Goal: Information Seeking & Learning: Learn about a topic

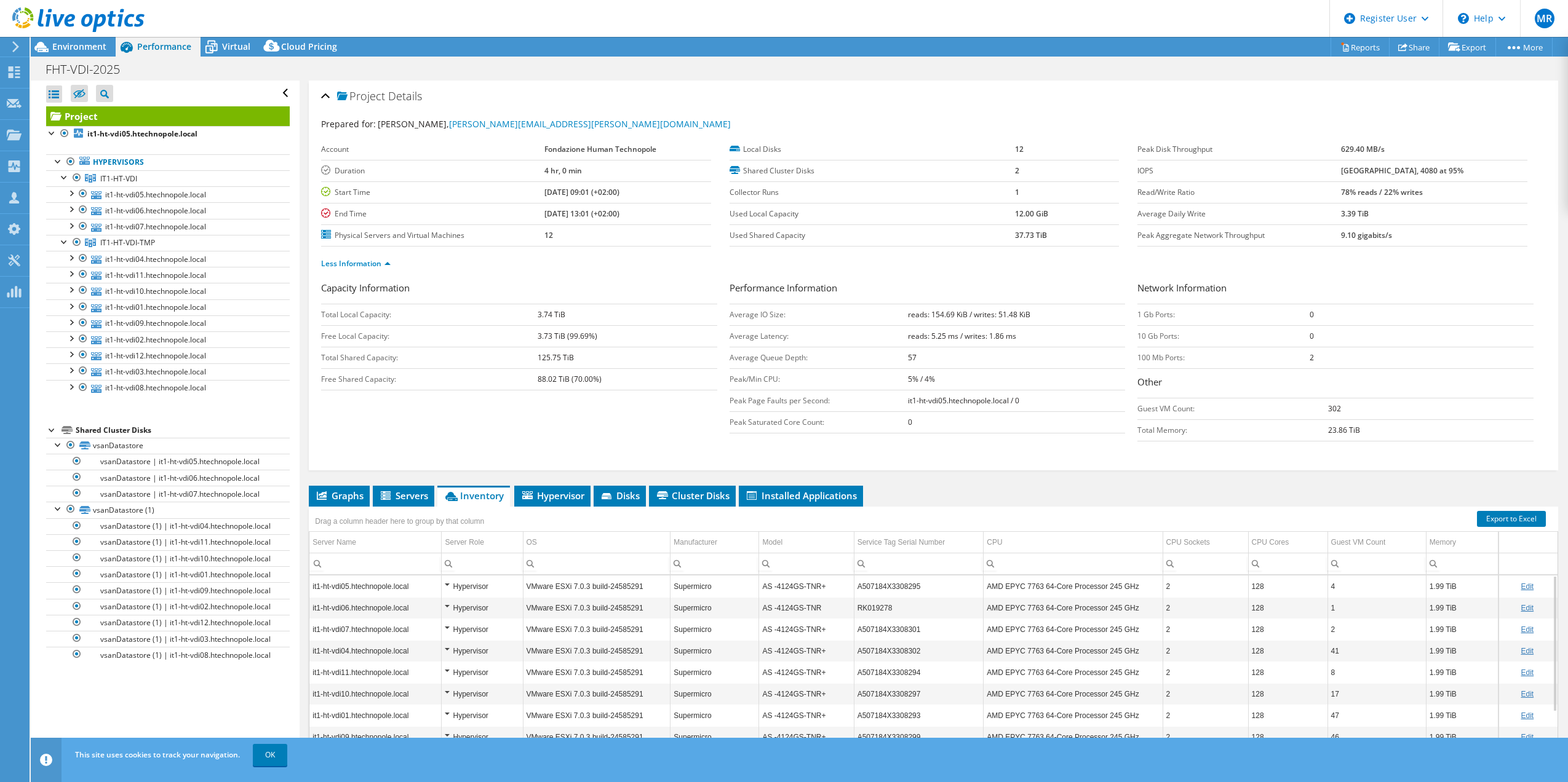
select select "USD"
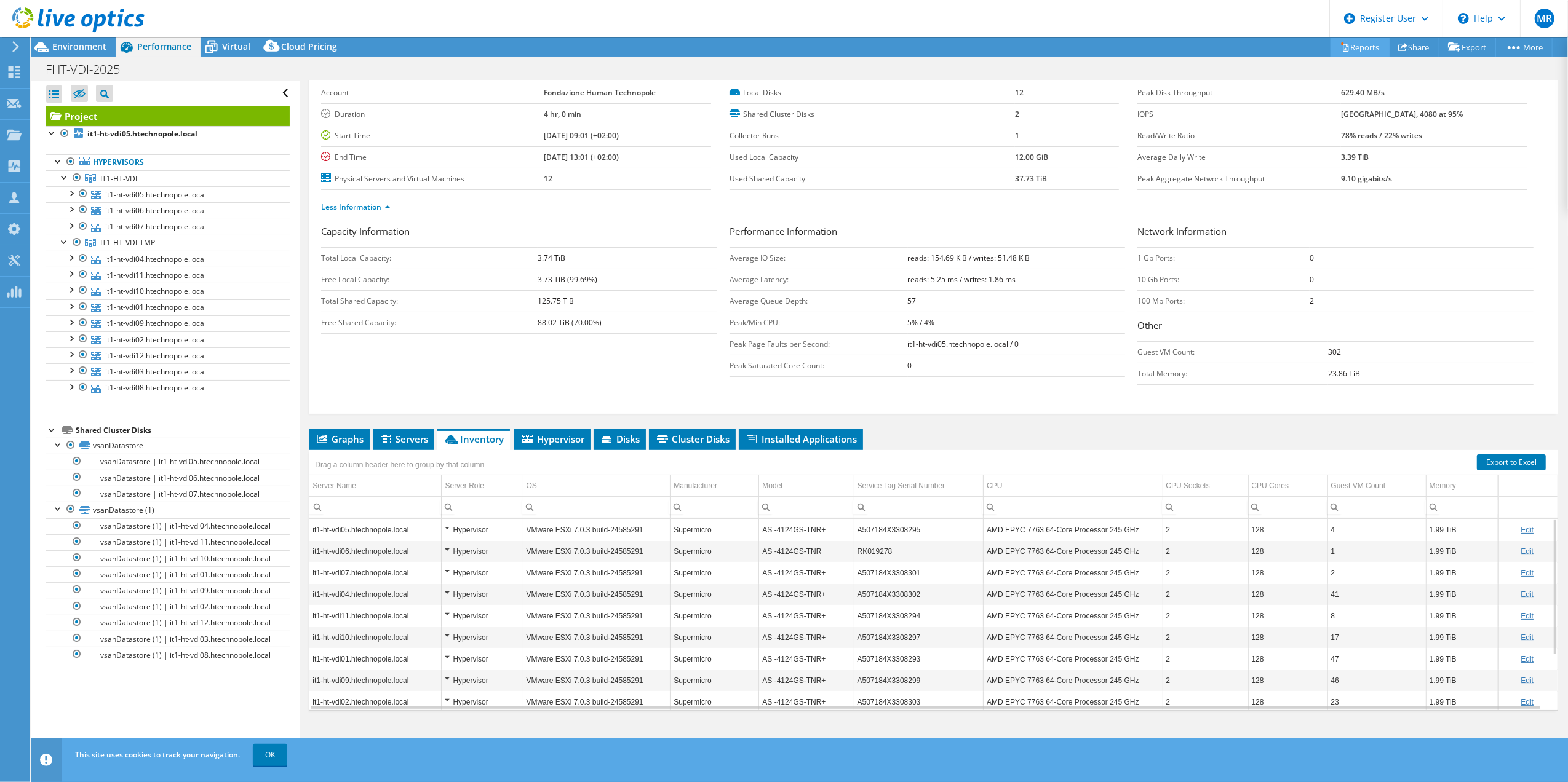
click at [1340, 44] on icon at bounding box center [1344, 47] width 9 height 9
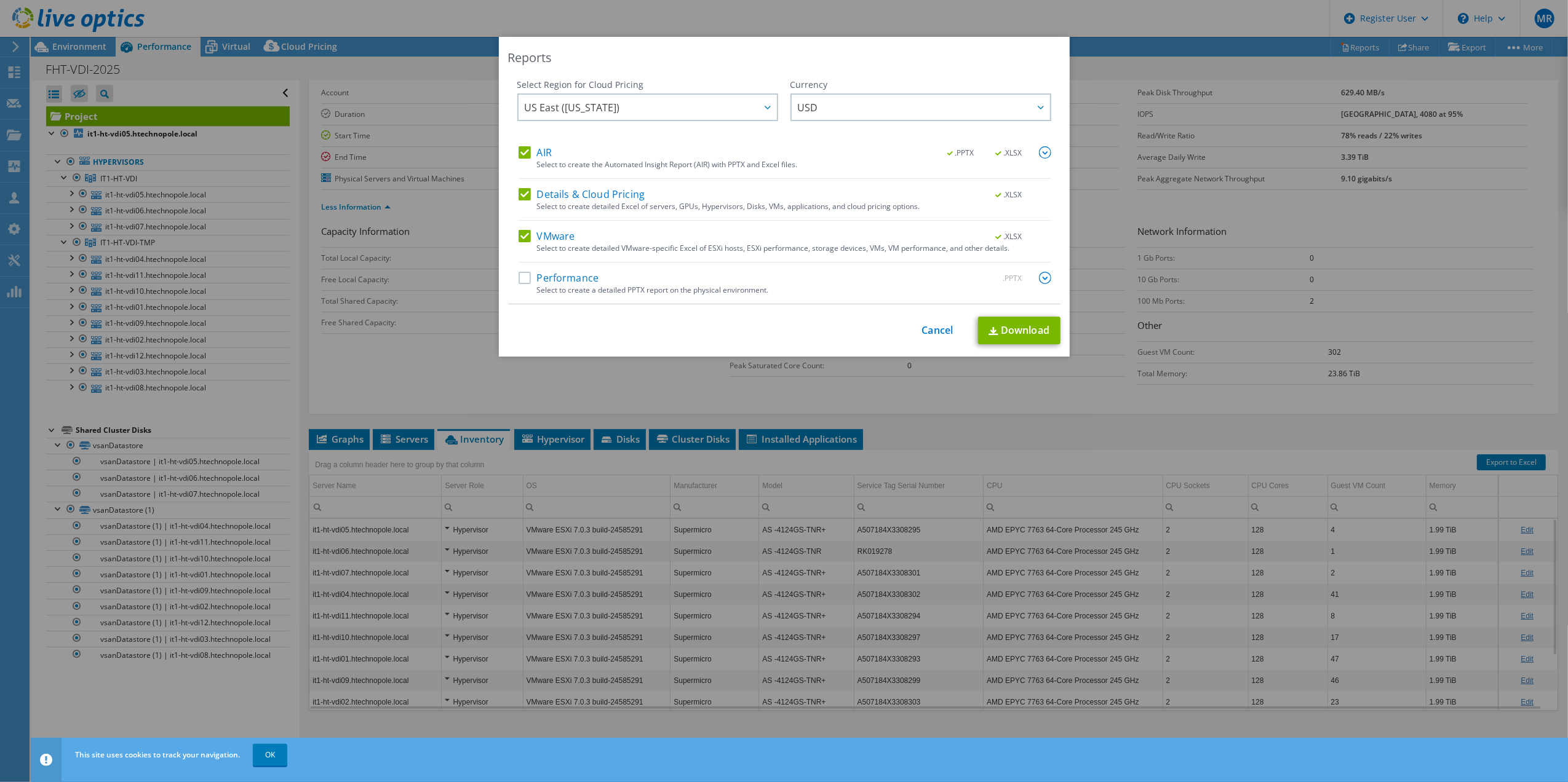
click at [519, 192] on label "Details & Cloud Pricing" at bounding box center [582, 194] width 127 height 12
click at [0, 0] on input "Details & Cloud Pricing" at bounding box center [0, 0] width 0 height 0
click at [550, 284] on label "Performance" at bounding box center [559, 278] width 81 height 12
click at [0, 0] on input "Performance" at bounding box center [0, 0] width 0 height 0
click at [627, 100] on span "US East ([US_STATE])" at bounding box center [651, 107] width 252 height 25
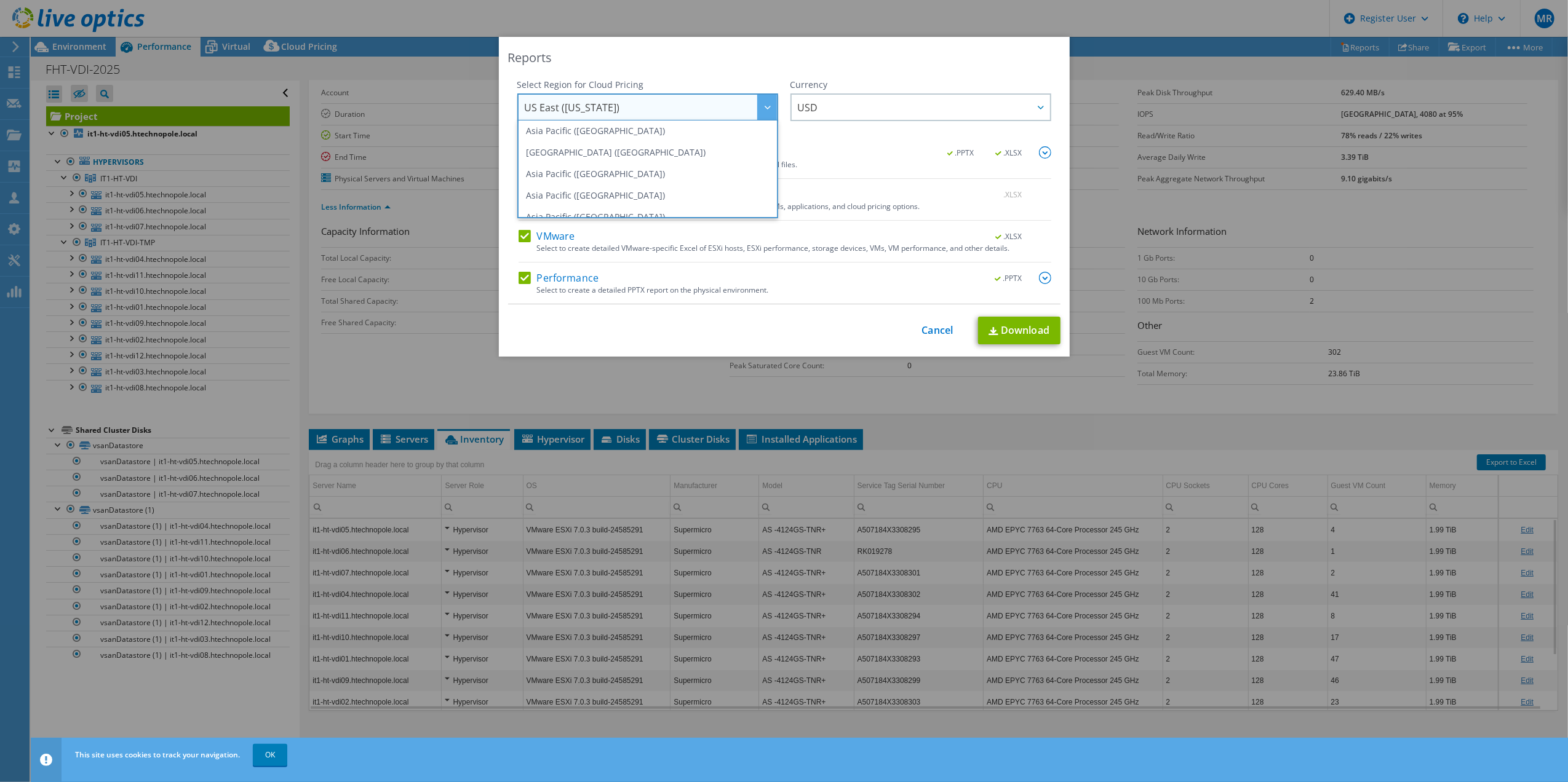
scroll to position [1, 0]
click at [877, 107] on span "USD" at bounding box center [923, 107] width 252 height 25
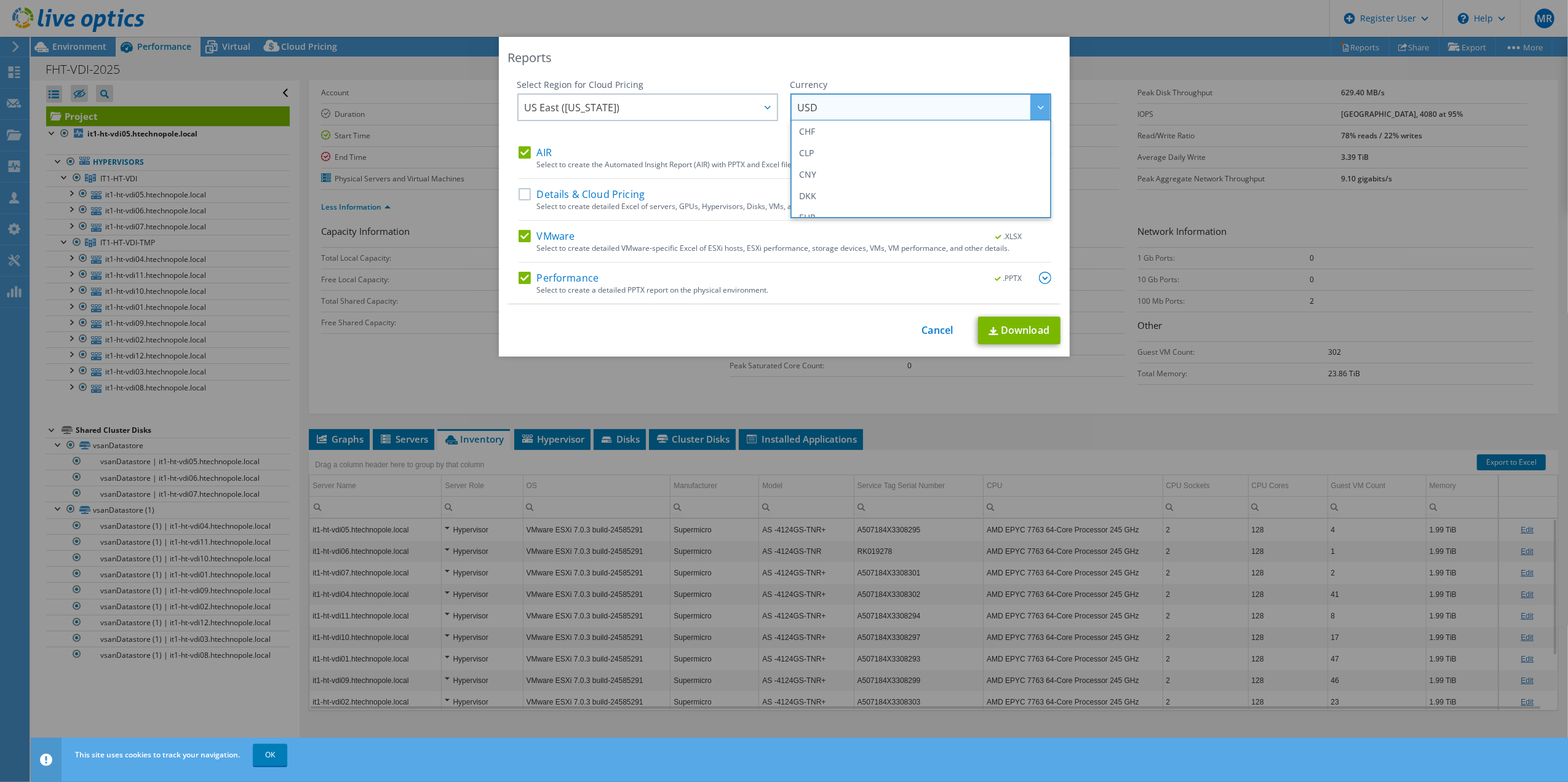
scroll to position [119, 0]
click at [806, 187] on li "EUR" at bounding box center [921, 188] width 255 height 22
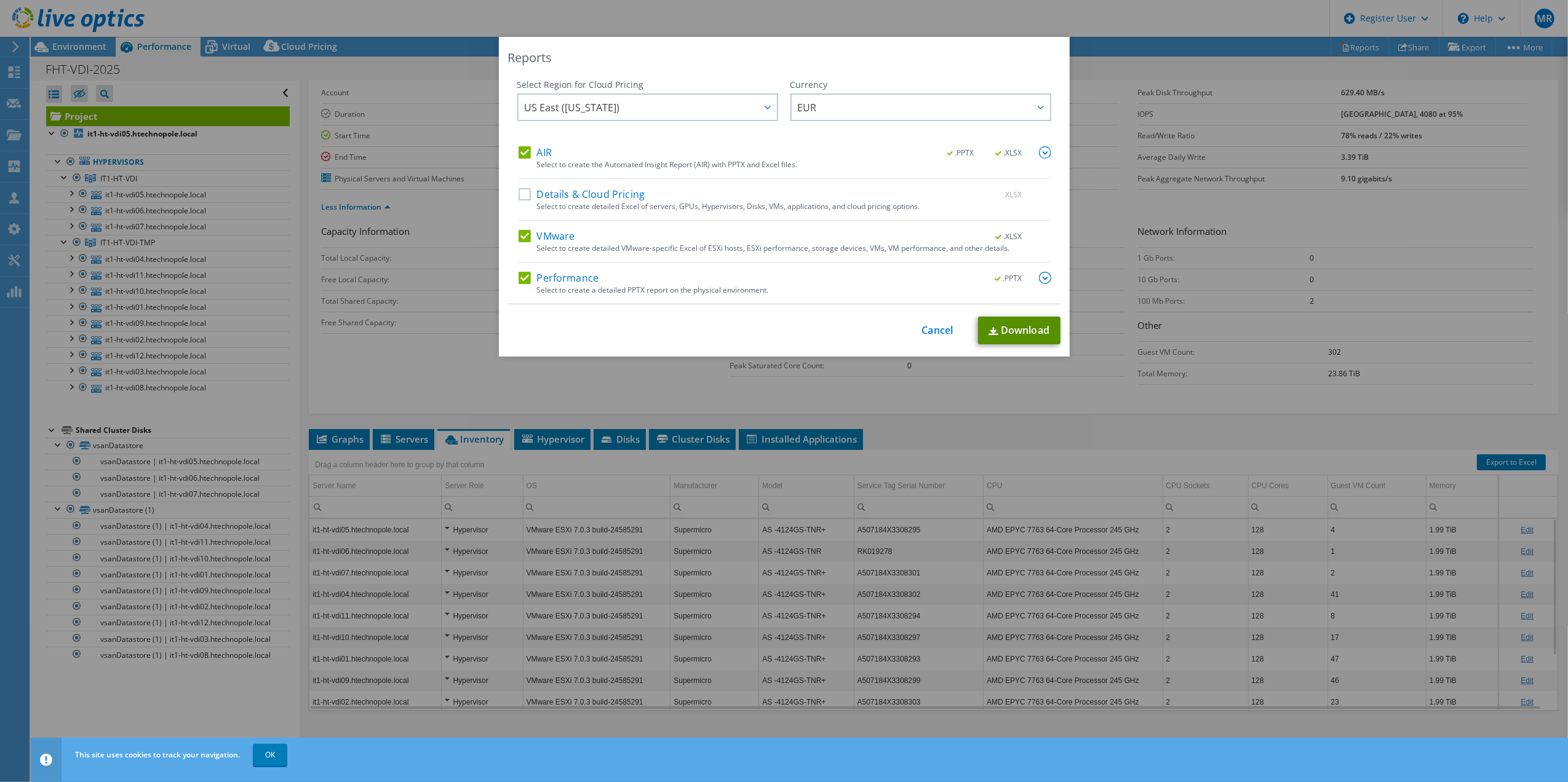
click at [1004, 326] on link "Download" at bounding box center [1019, 331] width 83 height 28
click at [1019, 23] on div "Reports Select Region for Cloud Pricing Asia Pacific ([GEOGRAPHIC_DATA]) [GEOGR…" at bounding box center [784, 391] width 1568 height 782
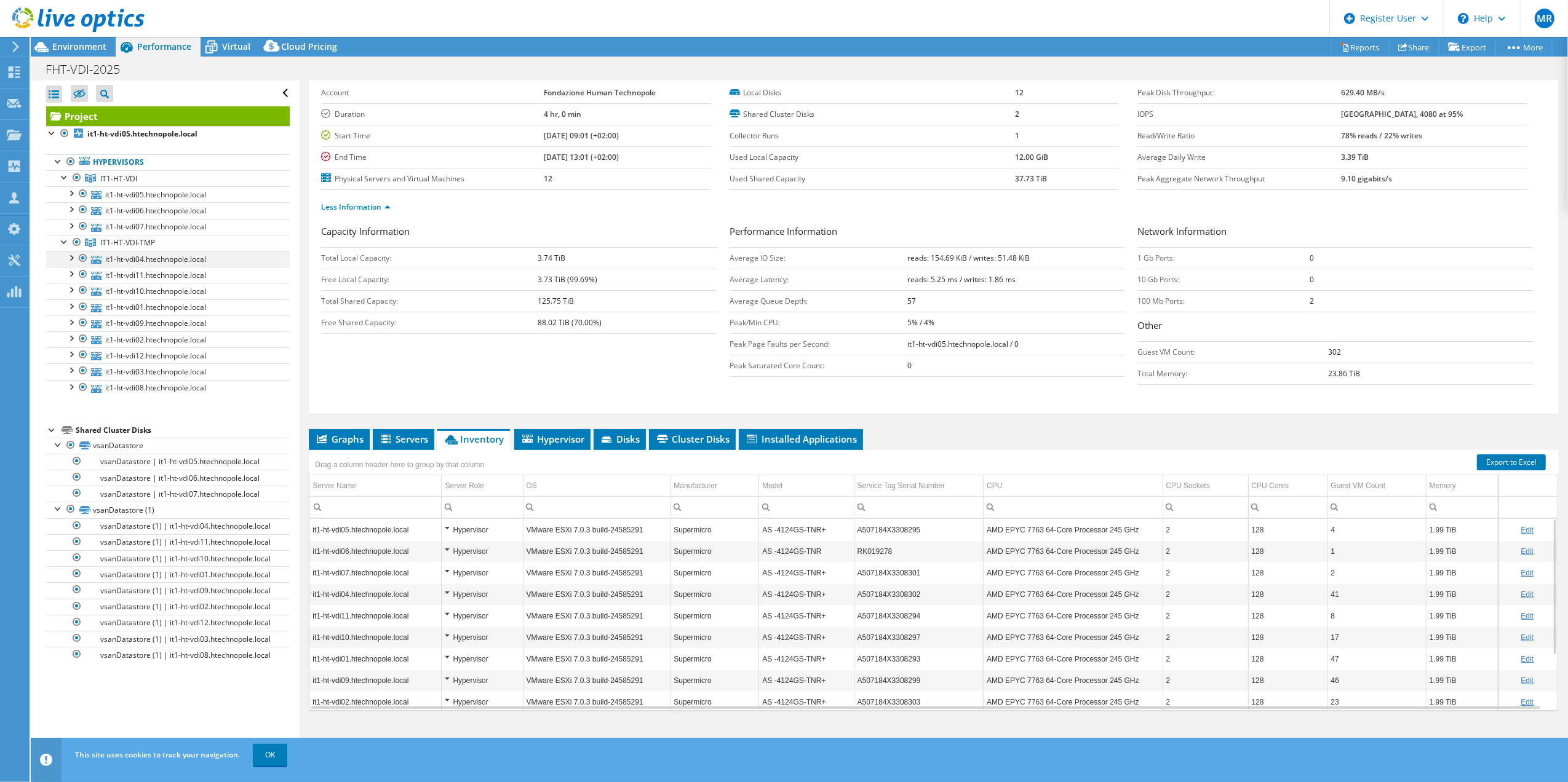
click at [73, 257] on div at bounding box center [71, 257] width 12 height 12
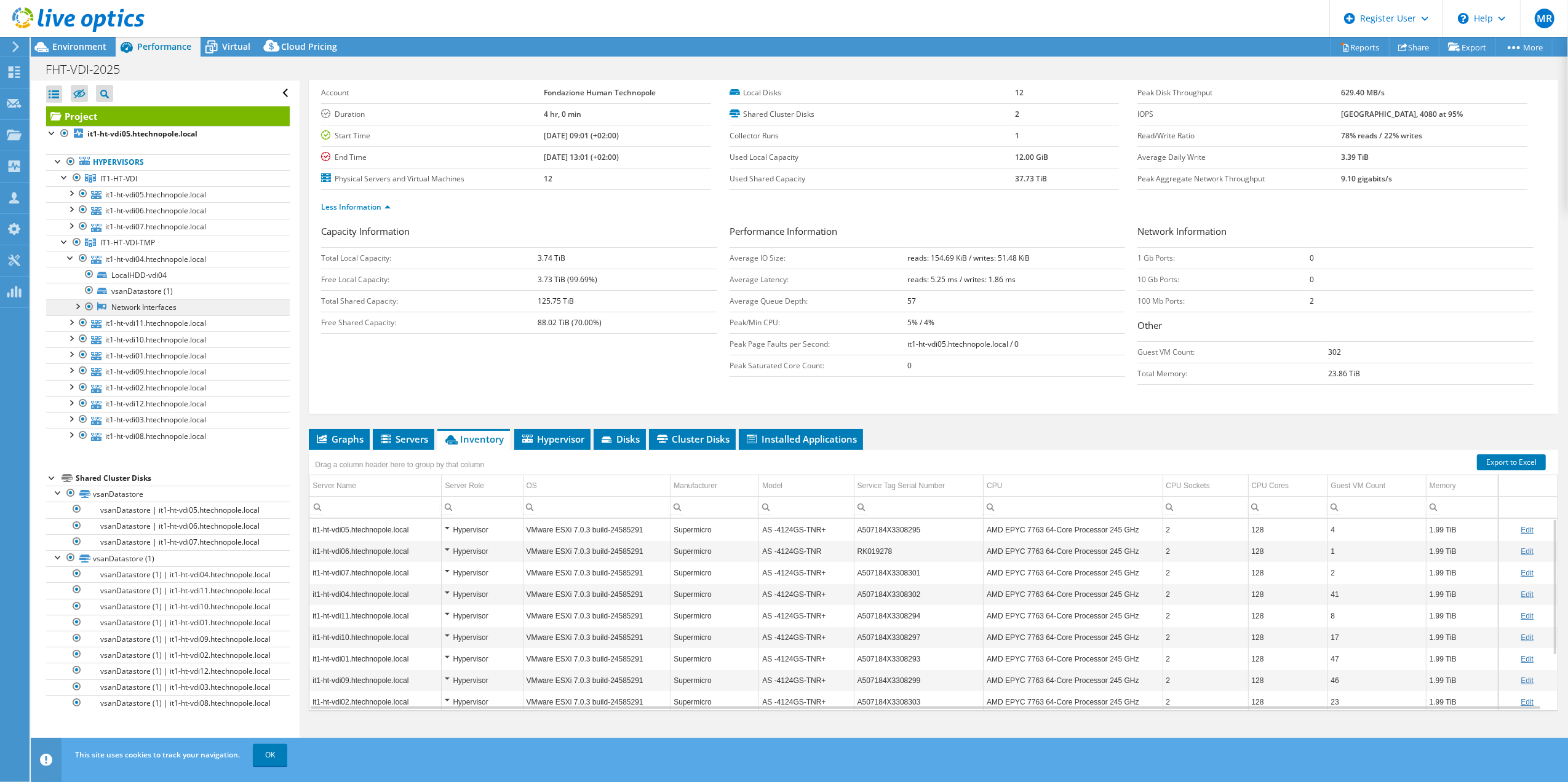
scroll to position [0, 0]
click at [244, 42] on span "Virtual" at bounding box center [236, 47] width 28 height 12
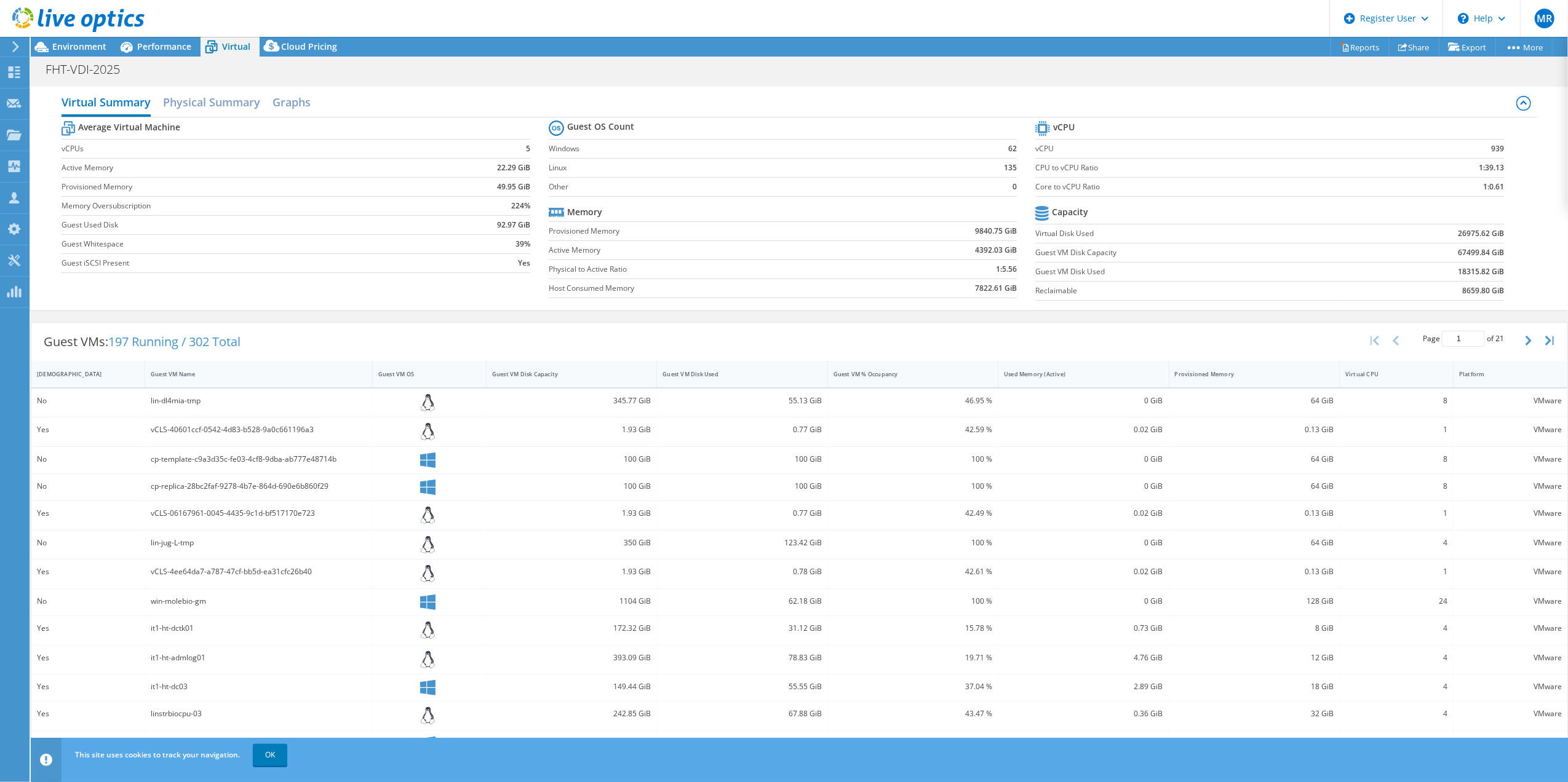
click at [179, 210] on label "Memory Oversubscription" at bounding box center [244, 206] width 366 height 12
drag, startPoint x: 974, startPoint y: 295, endPoint x: 1025, endPoint y: 306, distance: 52.2
click at [1020, 304] on section "Guest OS Count Windows 62 Linux 135 Other 0 Memory Provisioned Memory 9840.75 G…" at bounding box center [792, 211] width 487 height 187
drag, startPoint x: 1025, startPoint y: 306, endPoint x: 1140, endPoint y: 266, distance: 121.8
click at [1140, 266] on td "Guest VM Disk Used" at bounding box center [1187, 271] width 306 height 19
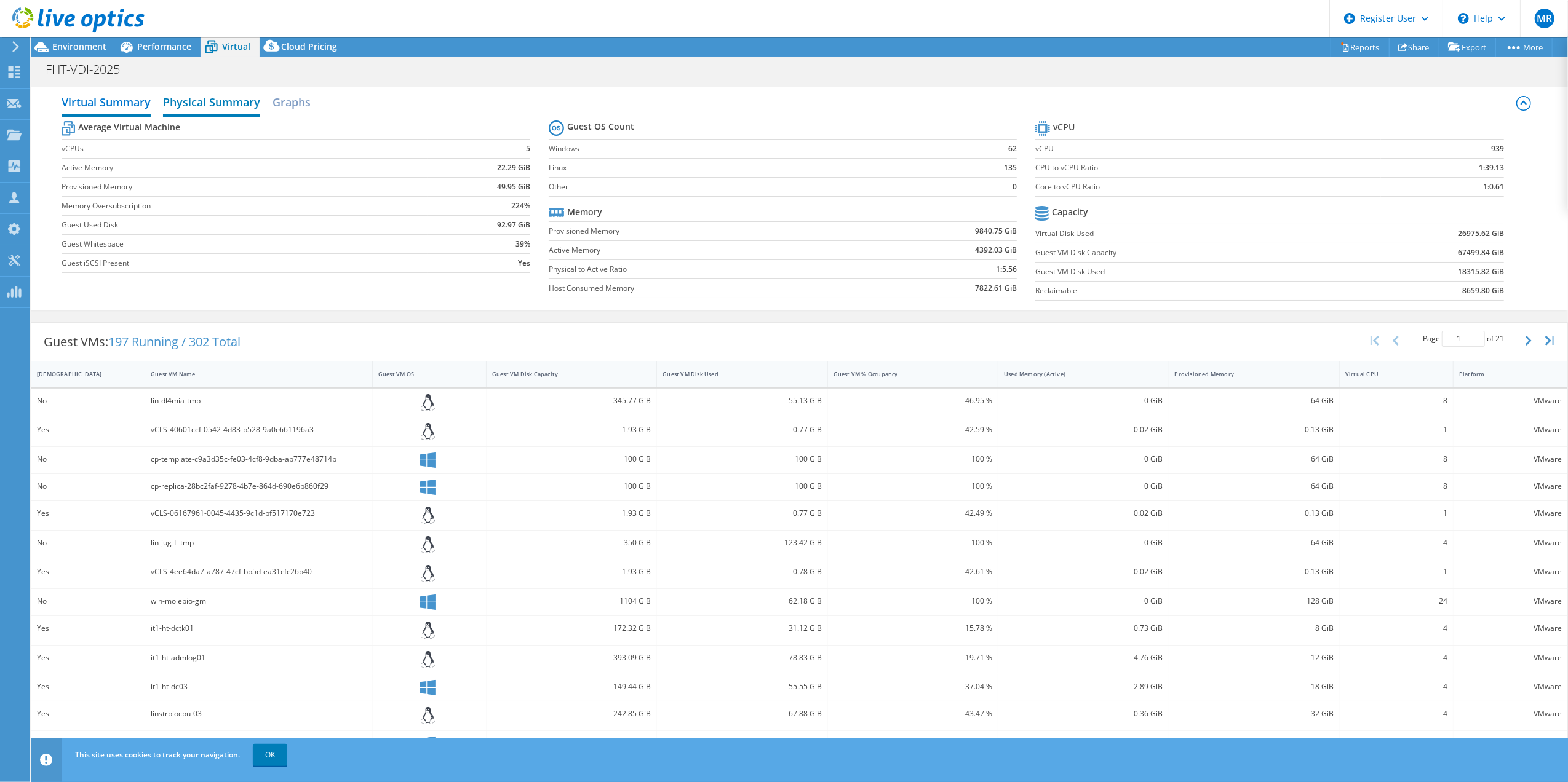
click at [212, 94] on h2 "Physical Summary" at bounding box center [212, 103] width 98 height 27
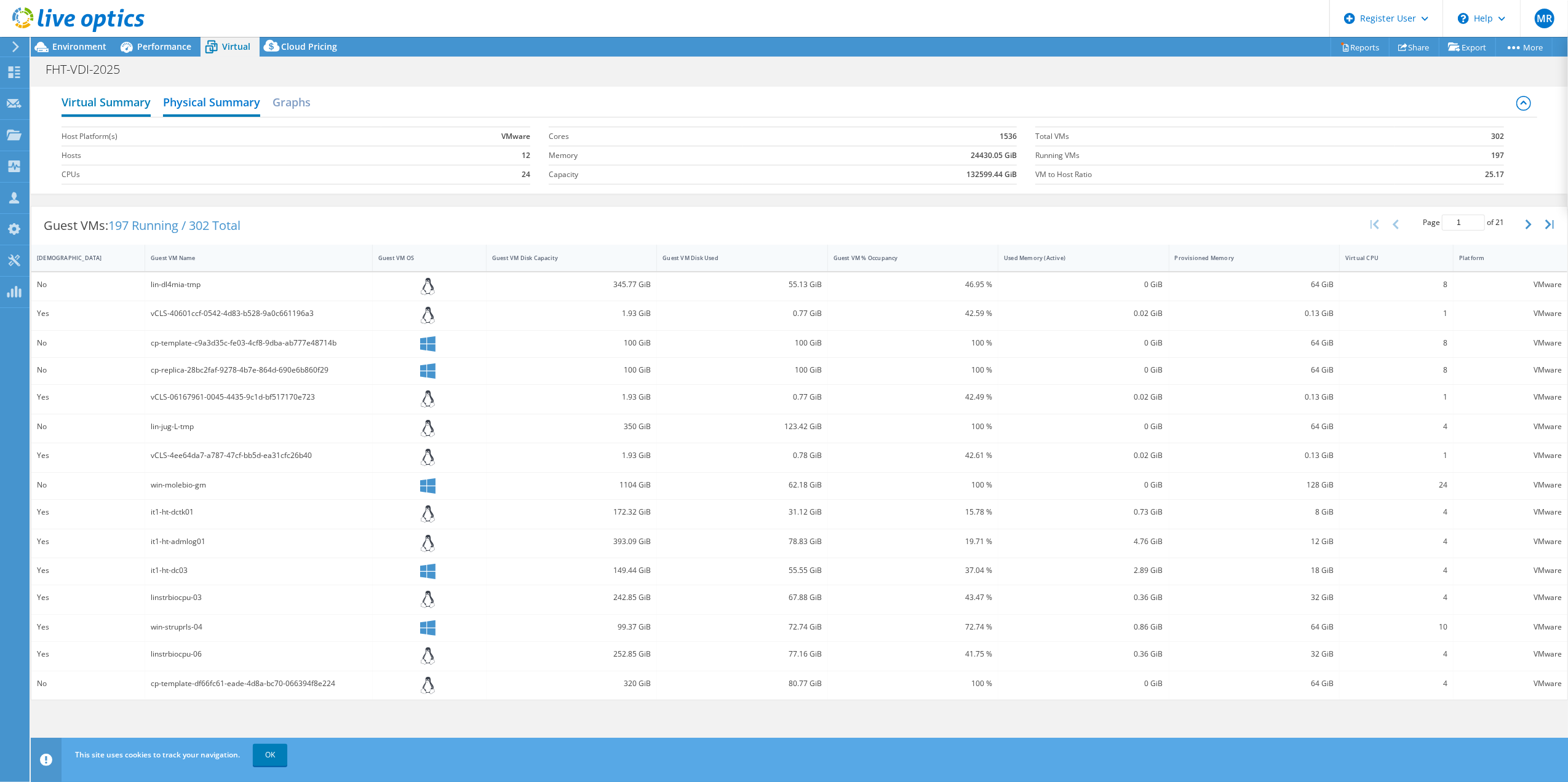
click at [134, 99] on h2 "Virtual Summary" at bounding box center [107, 103] width 90 height 27
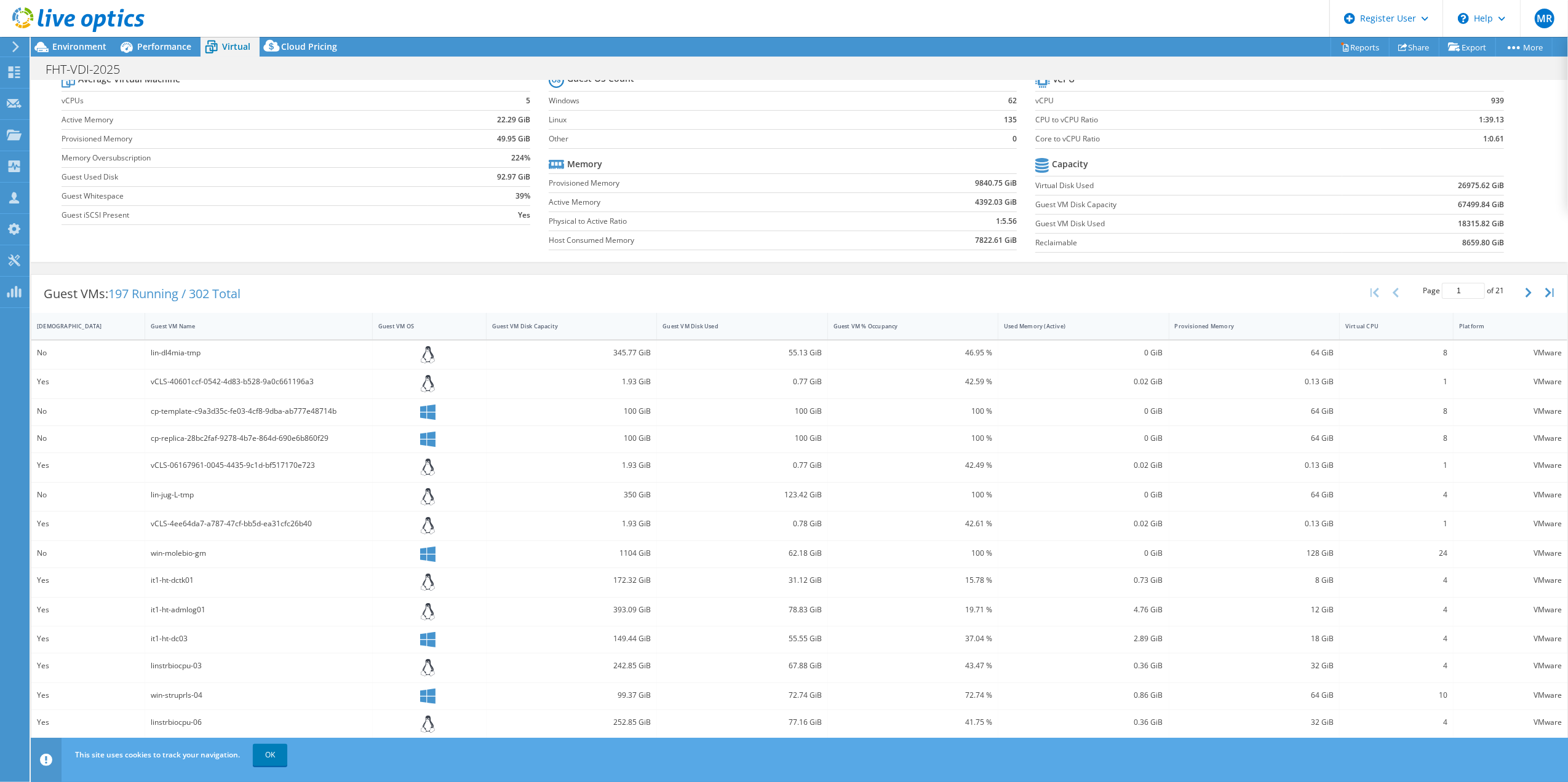
scroll to position [69, 0]
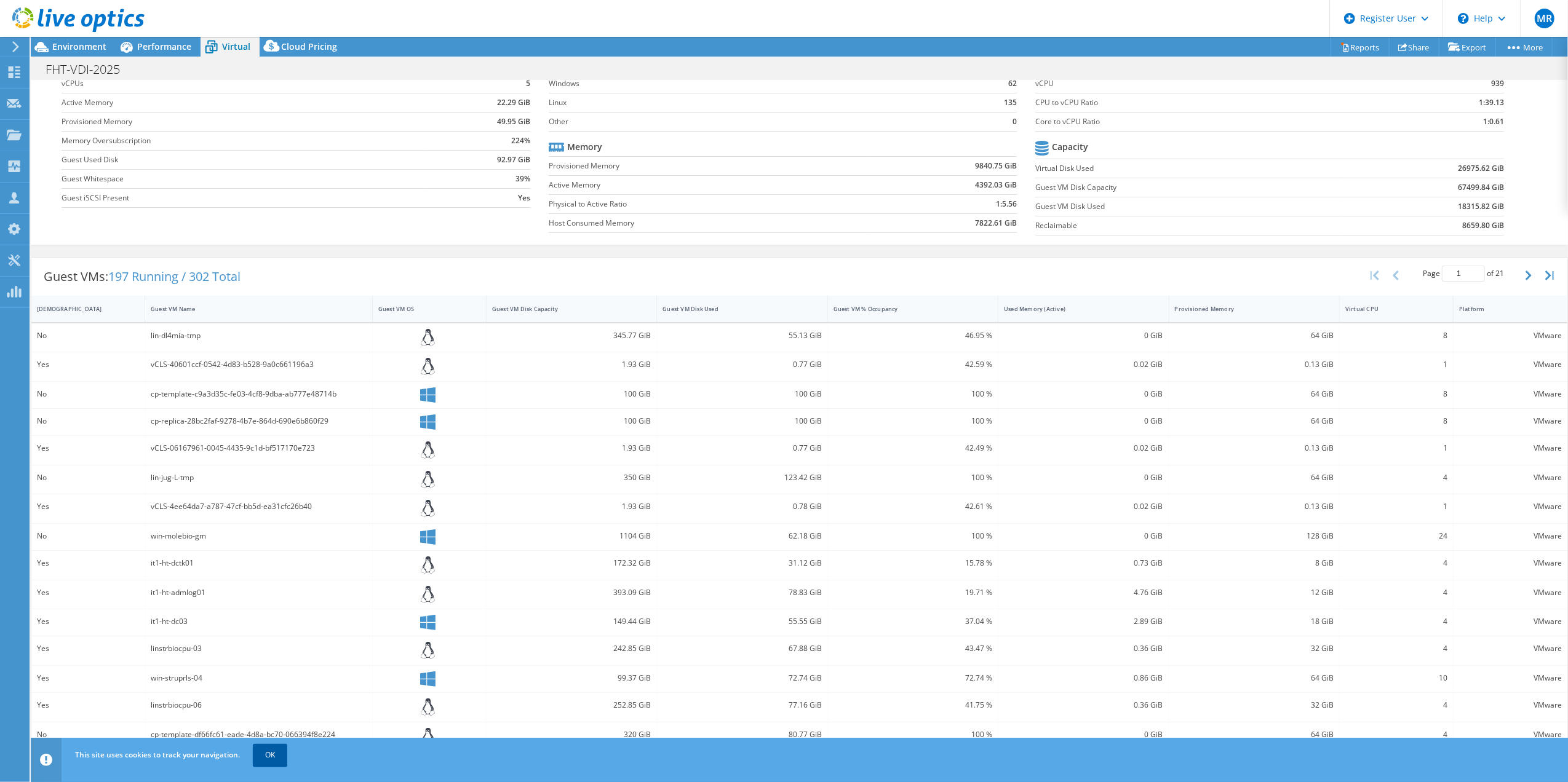
click at [278, 752] on link "OK" at bounding box center [270, 755] width 35 height 22
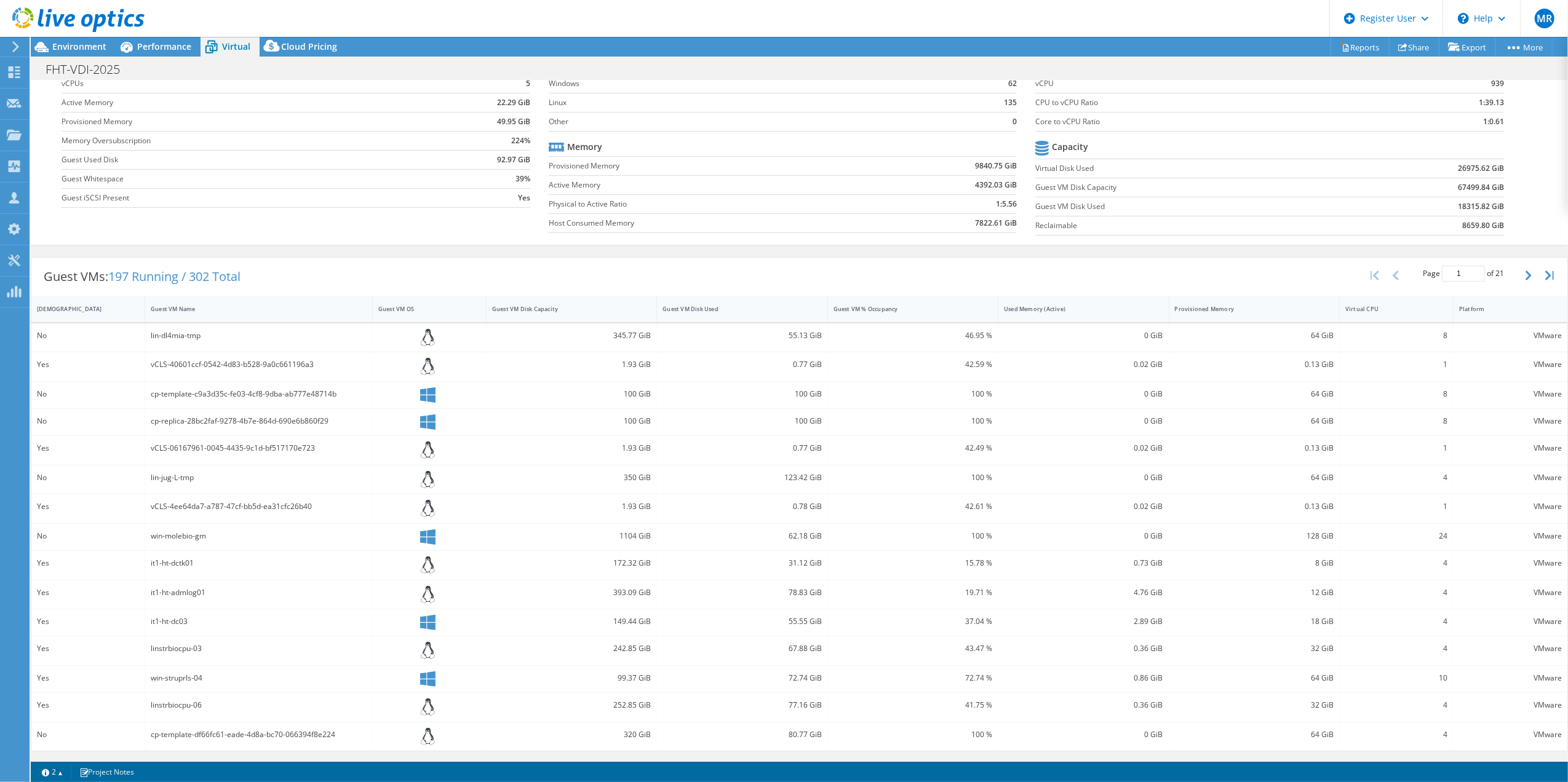
scroll to position [0, 0]
click at [1522, 276] on button "button" at bounding box center [1529, 275] width 21 height 23
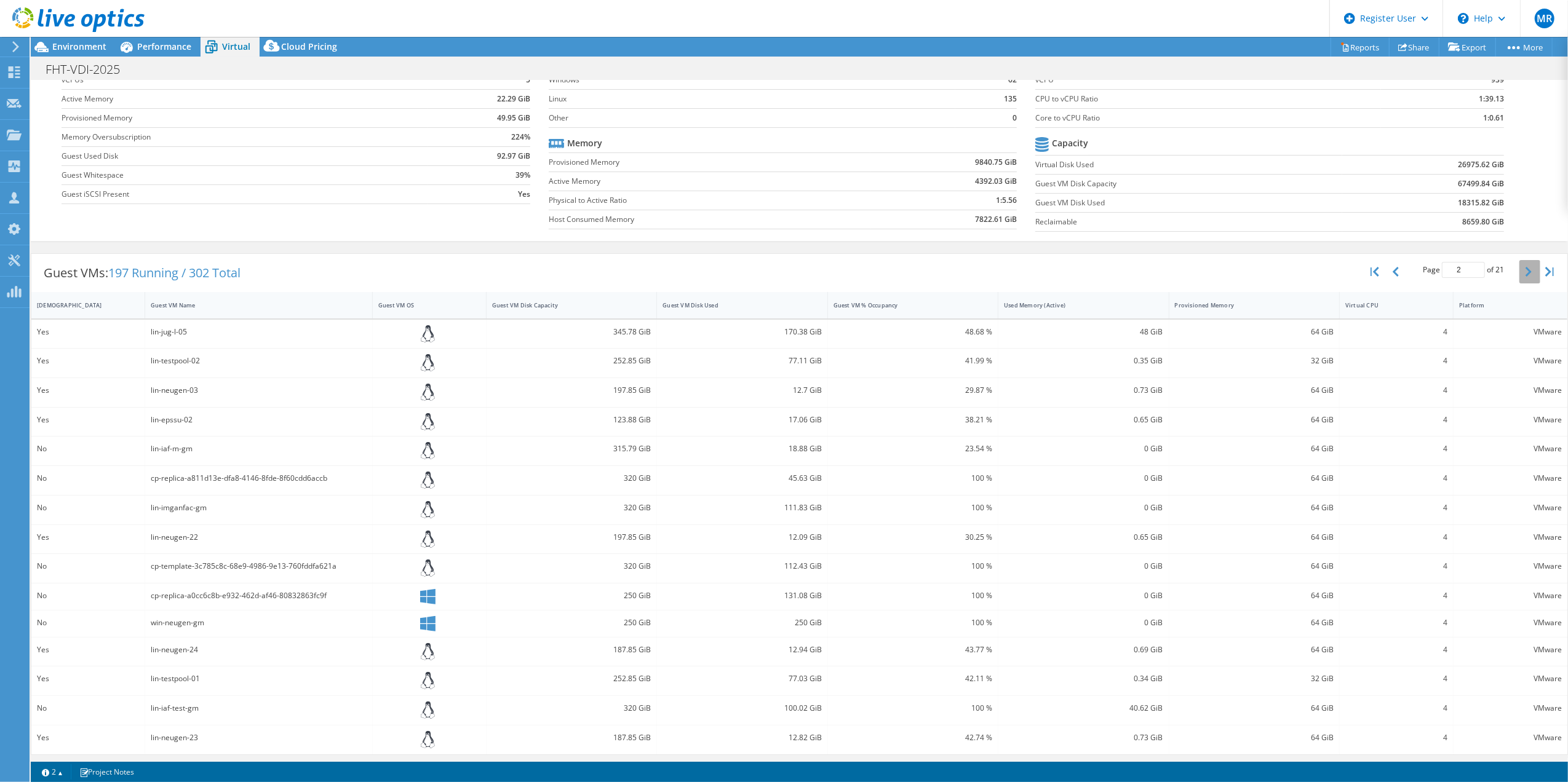
click at [1519, 274] on button "button" at bounding box center [1529, 271] width 21 height 23
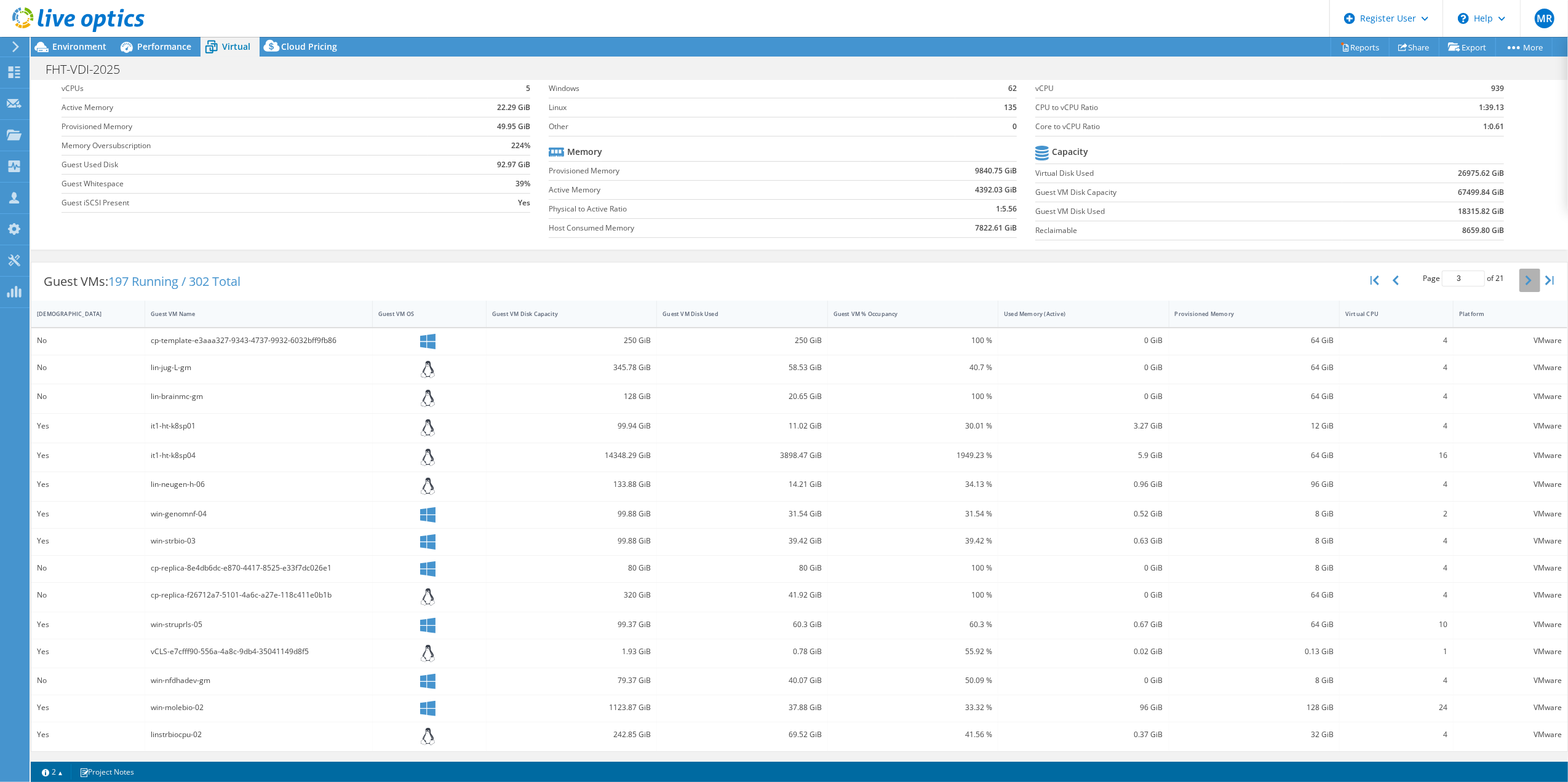
click at [1519, 274] on button "button" at bounding box center [1529, 280] width 21 height 23
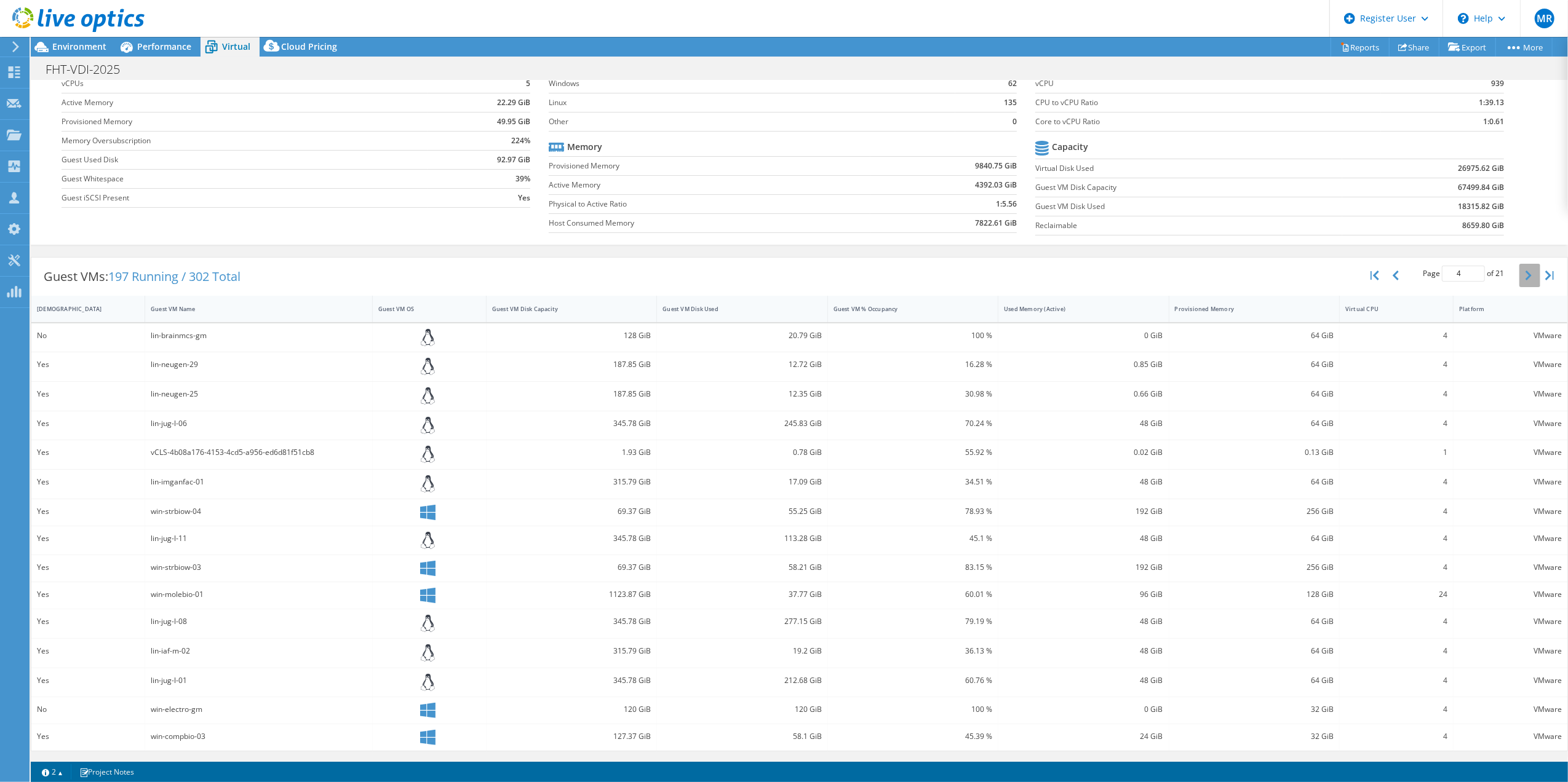
click at [1525, 274] on icon "button" at bounding box center [1528, 276] width 6 height 10
click at [1525, 274] on icon "button" at bounding box center [1528, 272] width 6 height 10
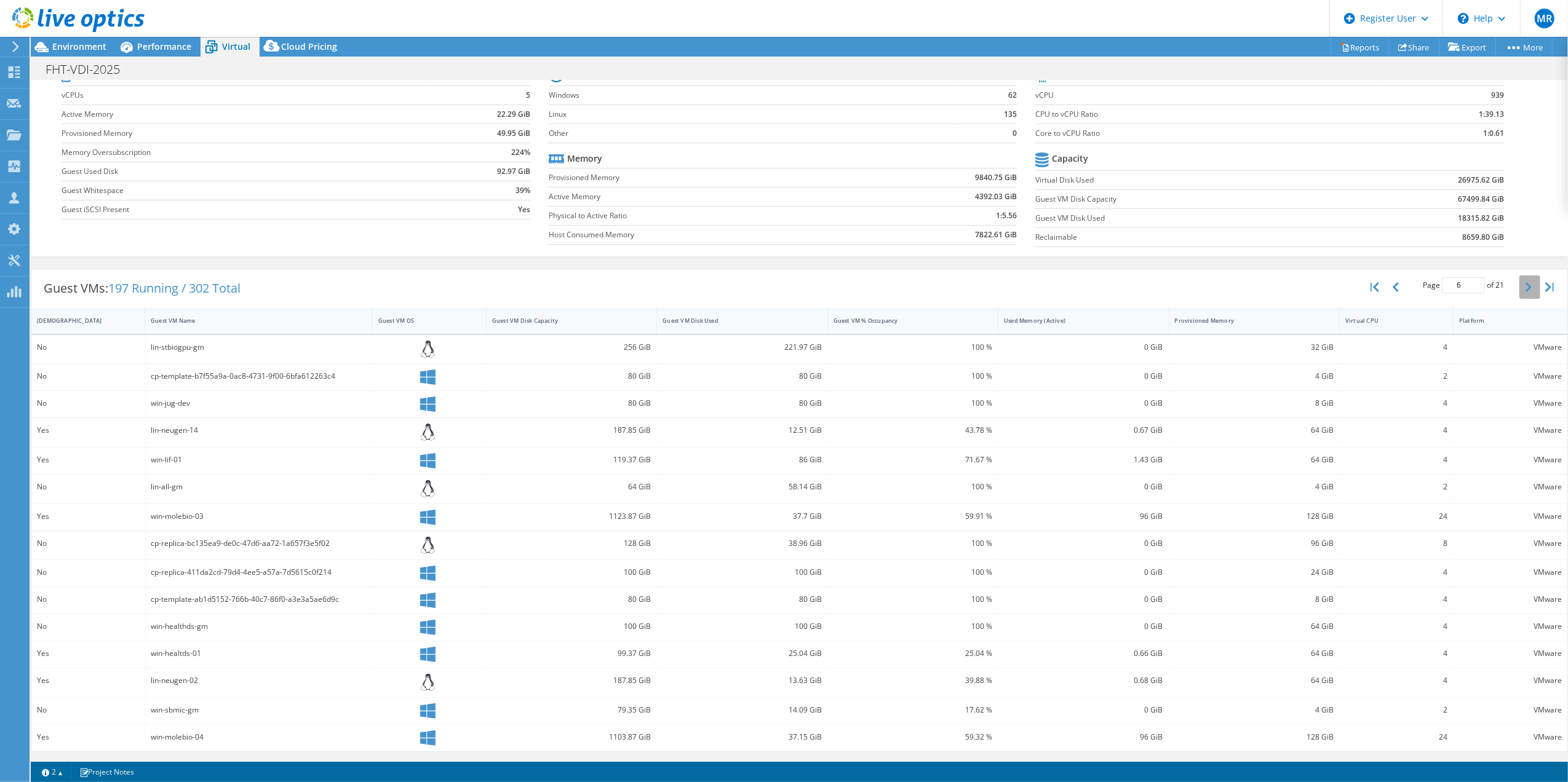
click at [1519, 276] on button "button" at bounding box center [1529, 287] width 21 height 23
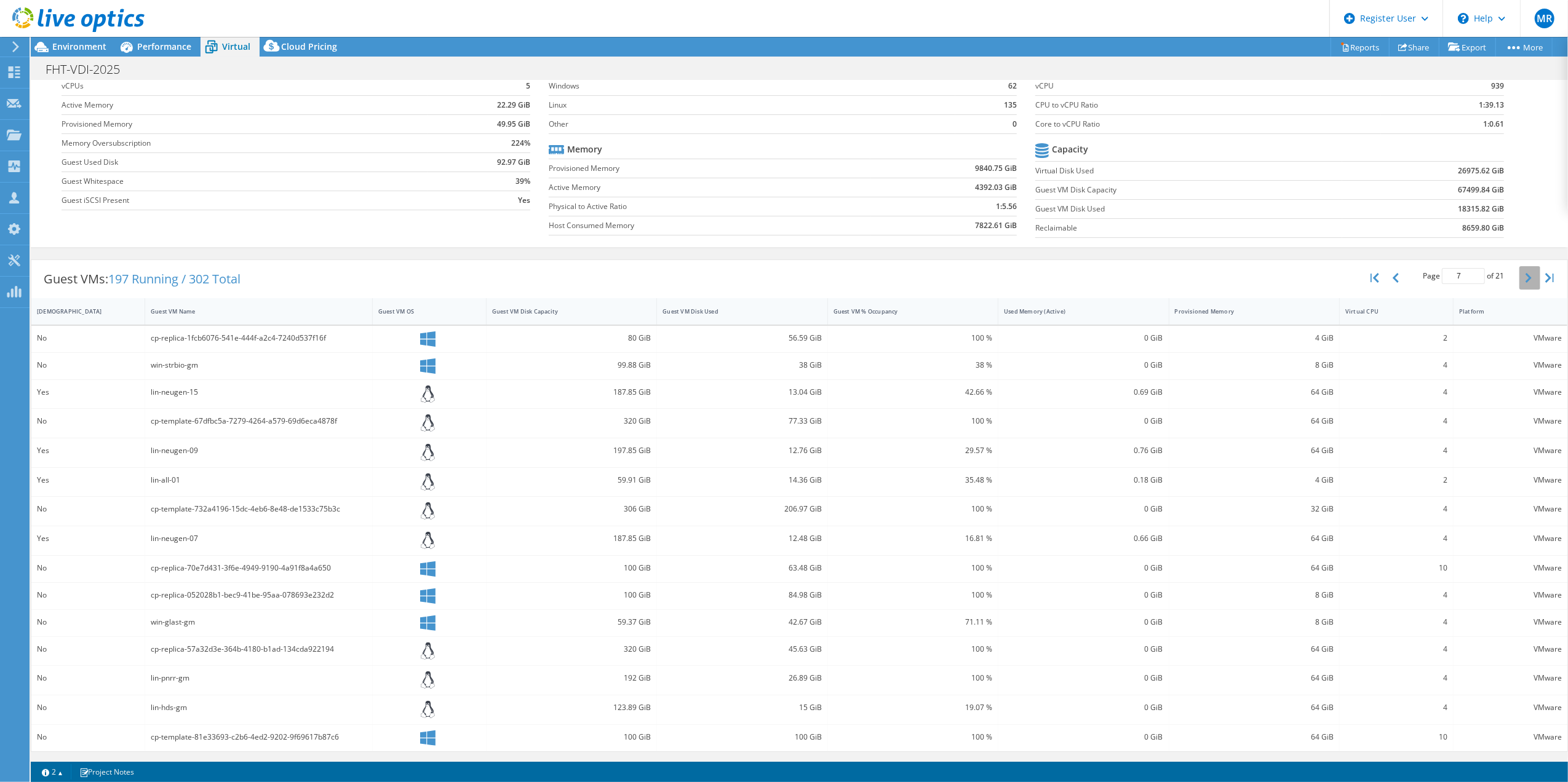
click at [1525, 274] on icon "button" at bounding box center [1528, 278] width 6 height 10
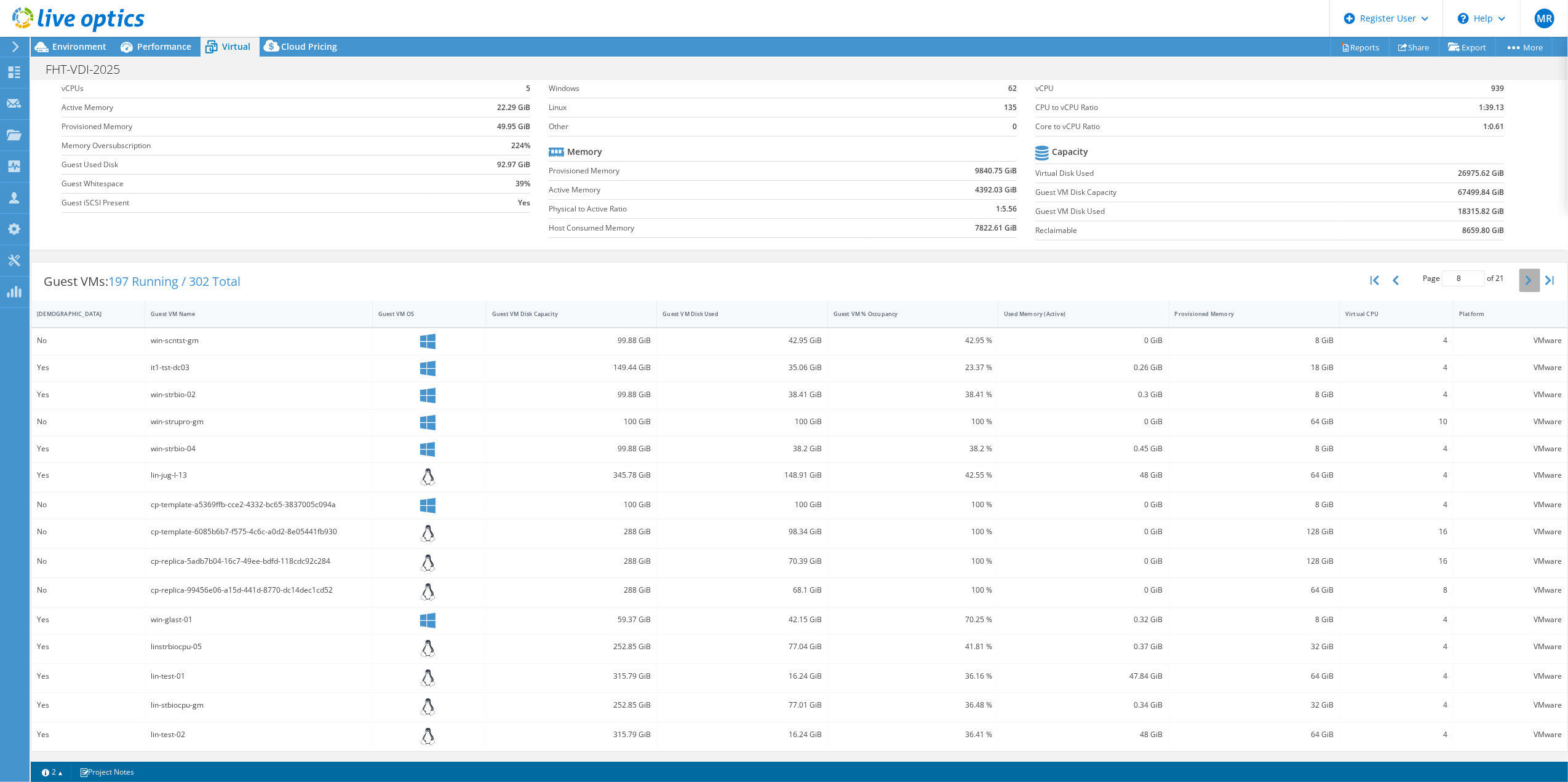
click at [1525, 276] on icon "button" at bounding box center [1528, 281] width 6 height 10
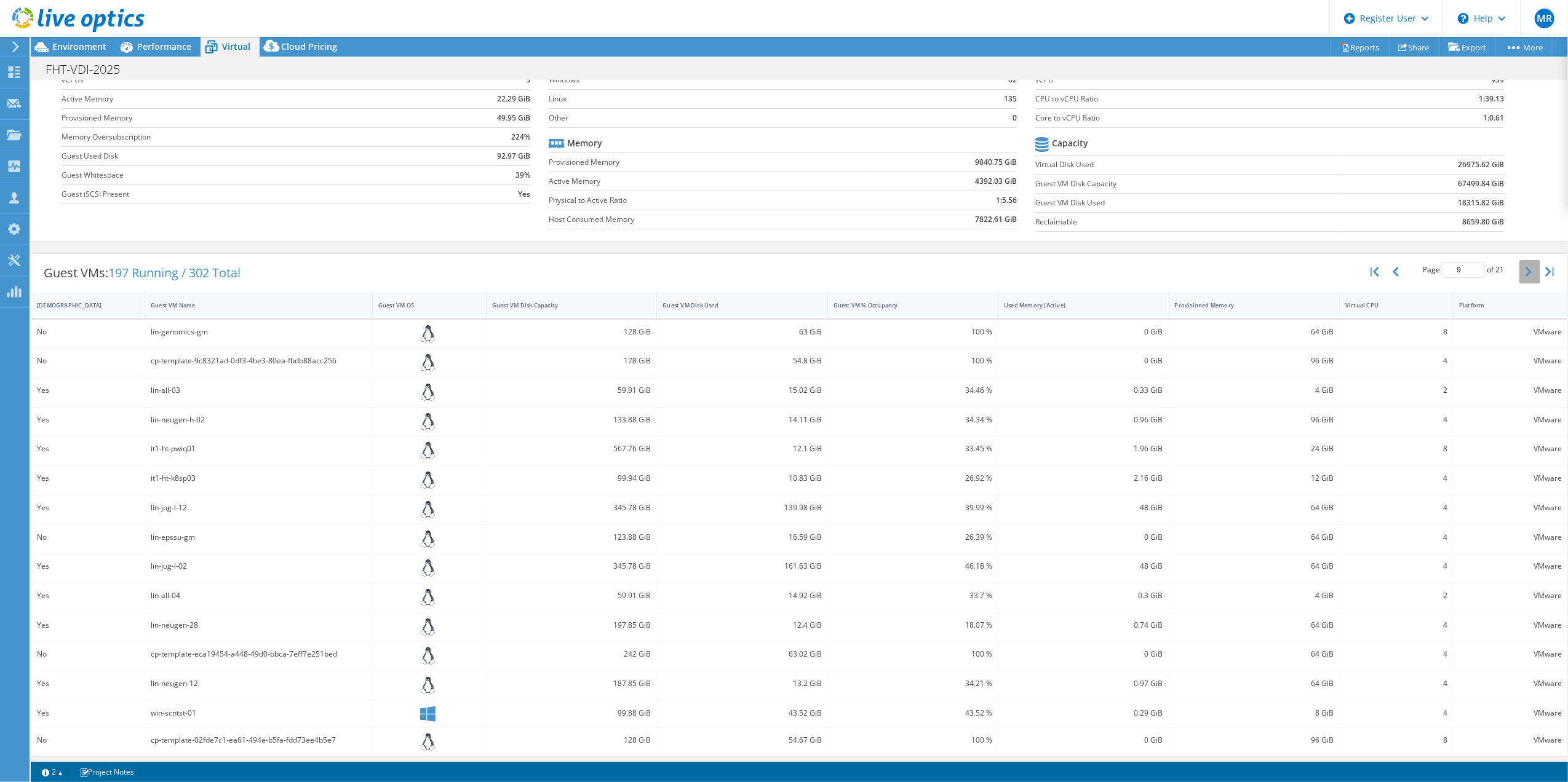
click at [1525, 274] on icon "button" at bounding box center [1528, 272] width 6 height 10
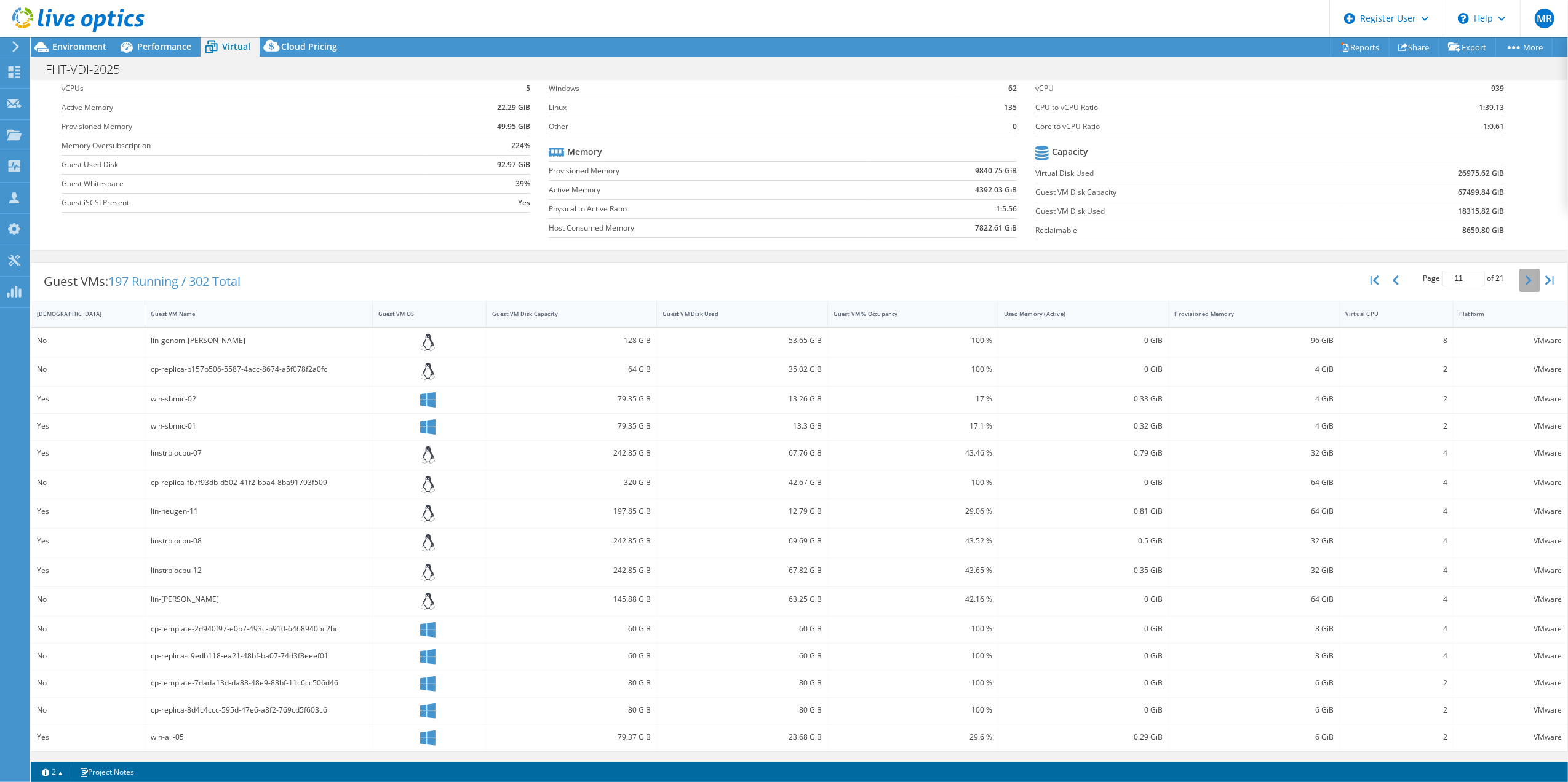
click at [1525, 276] on icon "button" at bounding box center [1528, 281] width 6 height 10
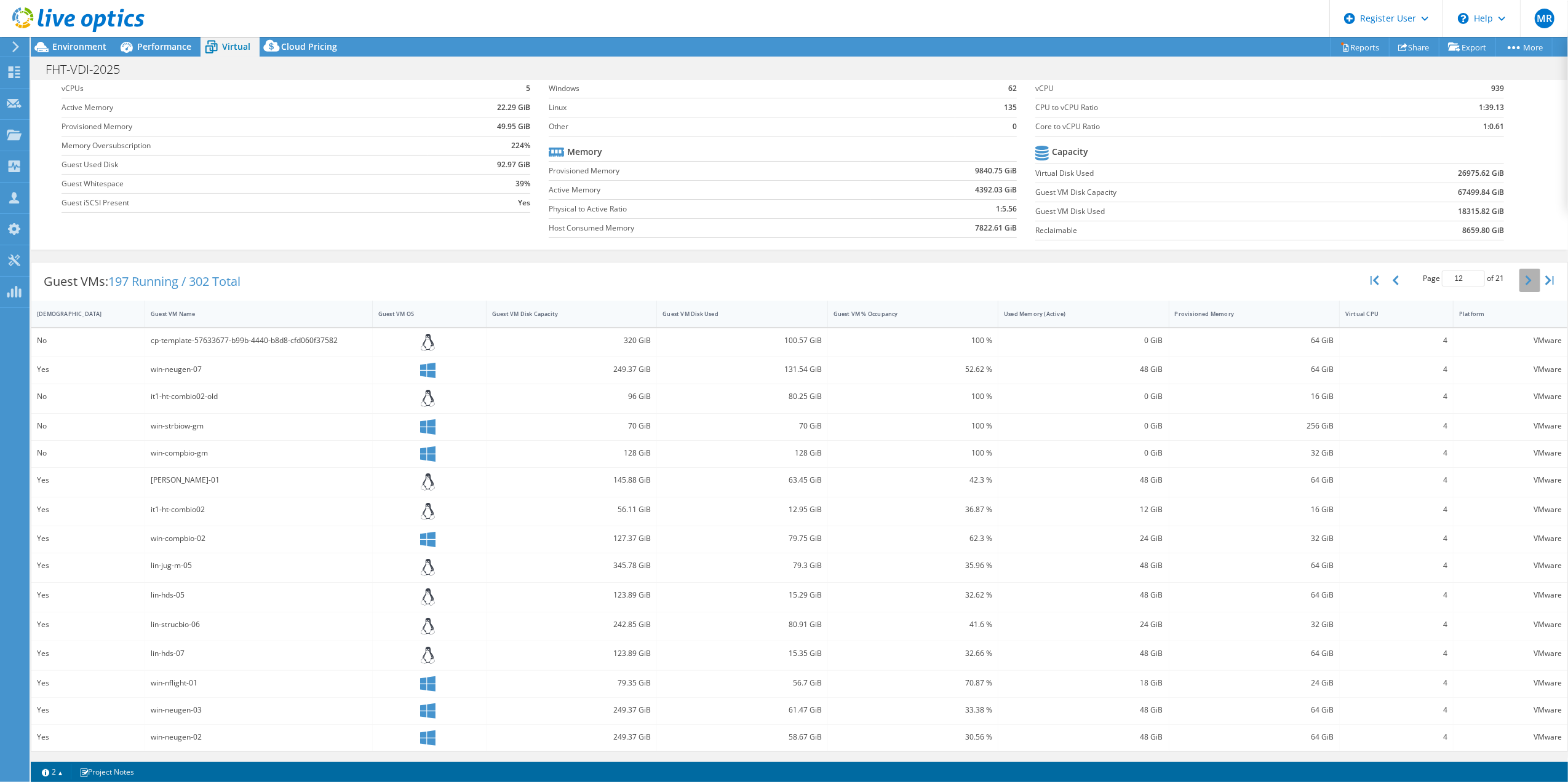
click at [1525, 276] on icon "button" at bounding box center [1528, 281] width 6 height 10
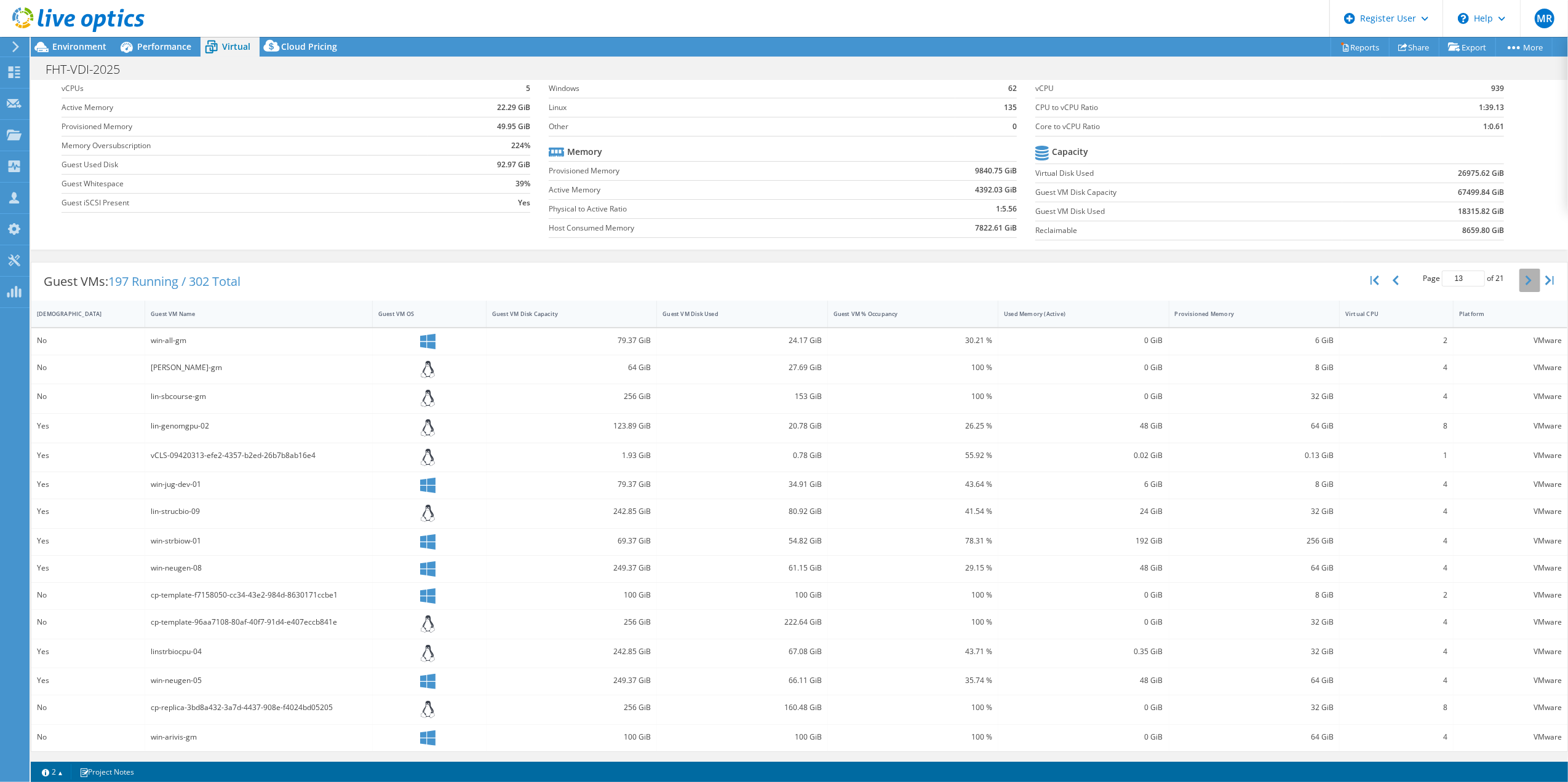
click at [1525, 276] on icon "button" at bounding box center [1528, 281] width 6 height 10
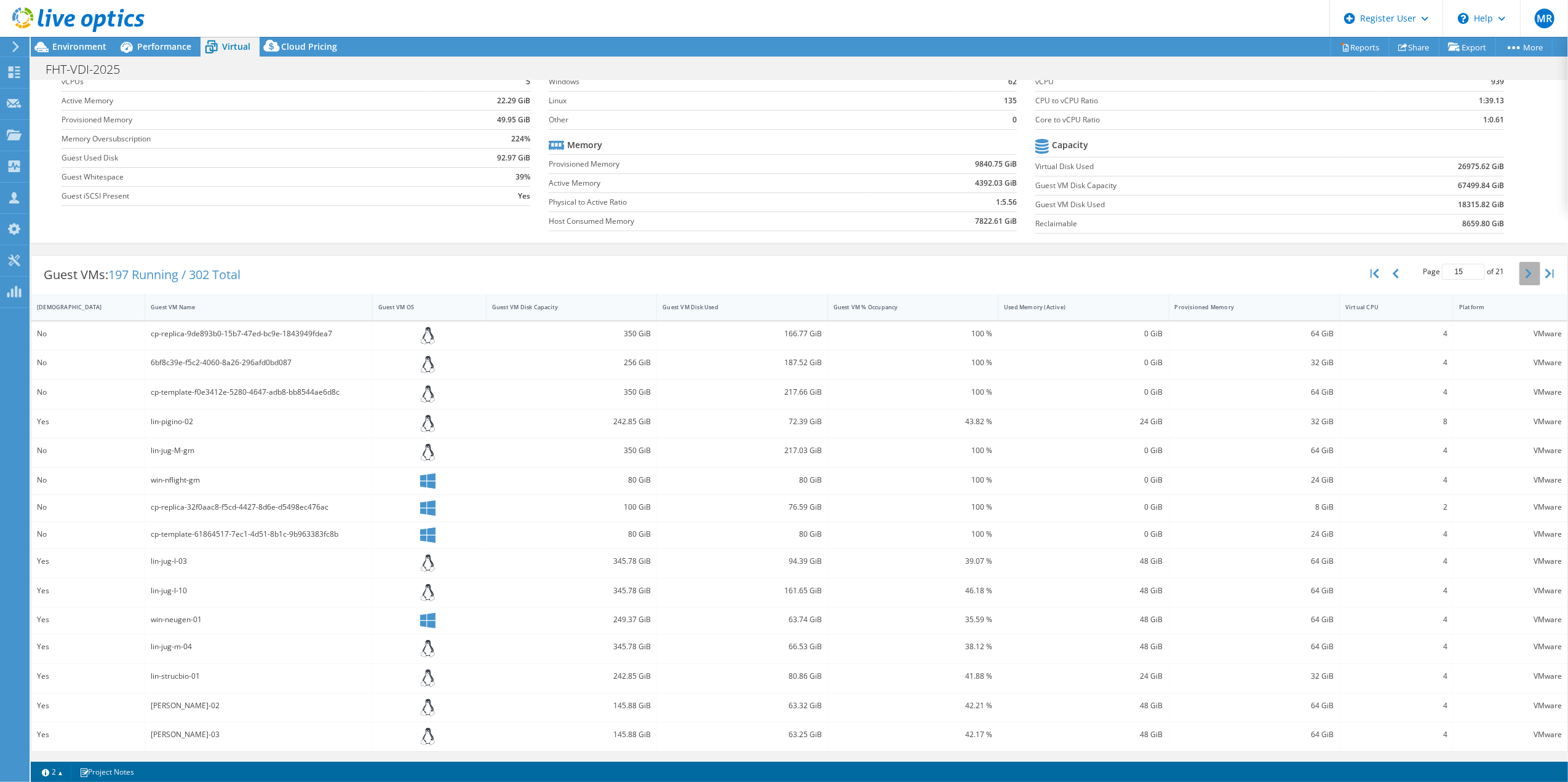
click at [1525, 274] on icon "button" at bounding box center [1528, 274] width 6 height 10
click at [1525, 274] on icon "button" at bounding box center [1528, 276] width 6 height 10
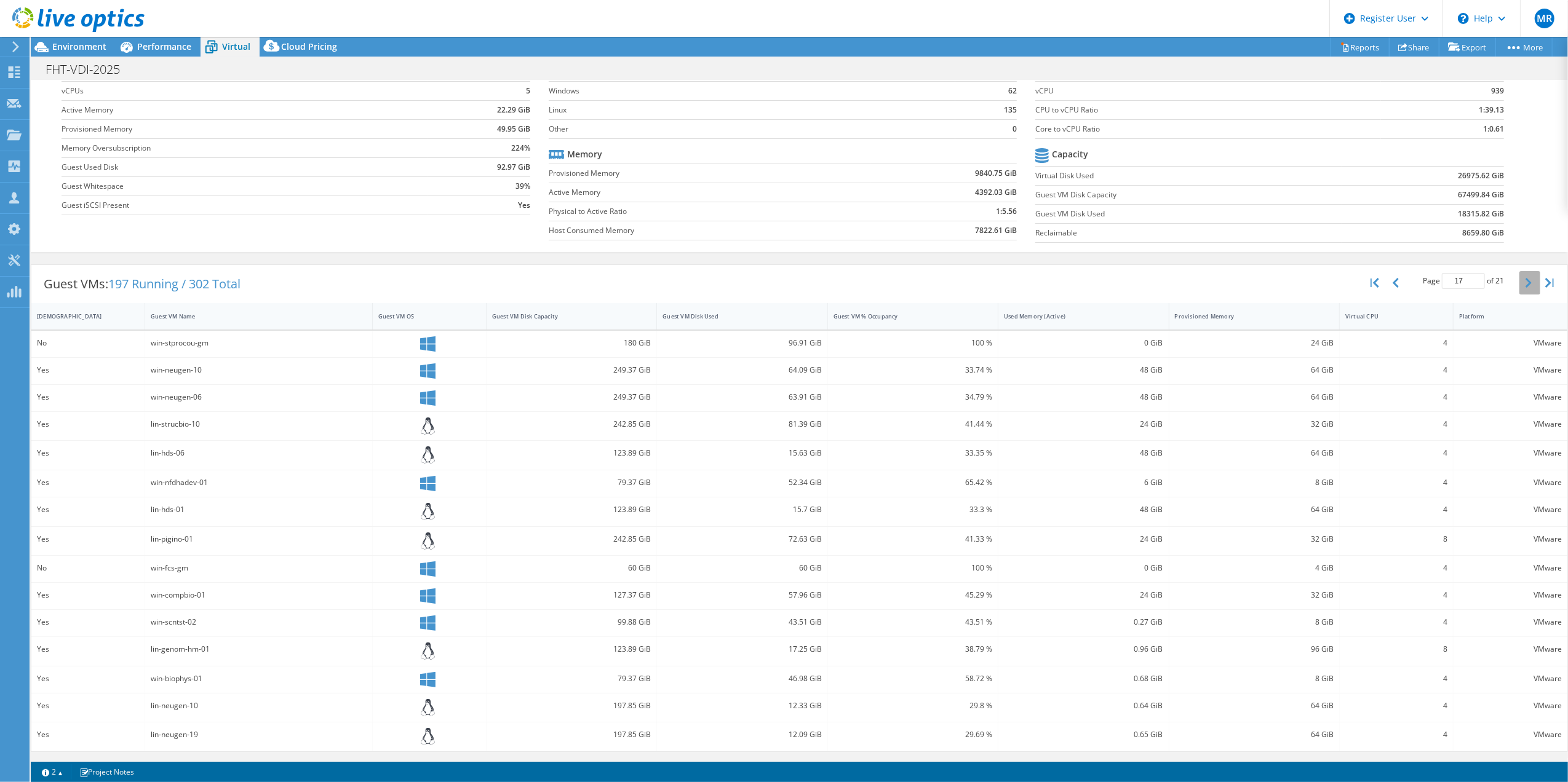
click at [1519, 274] on button "button" at bounding box center [1529, 282] width 21 height 23
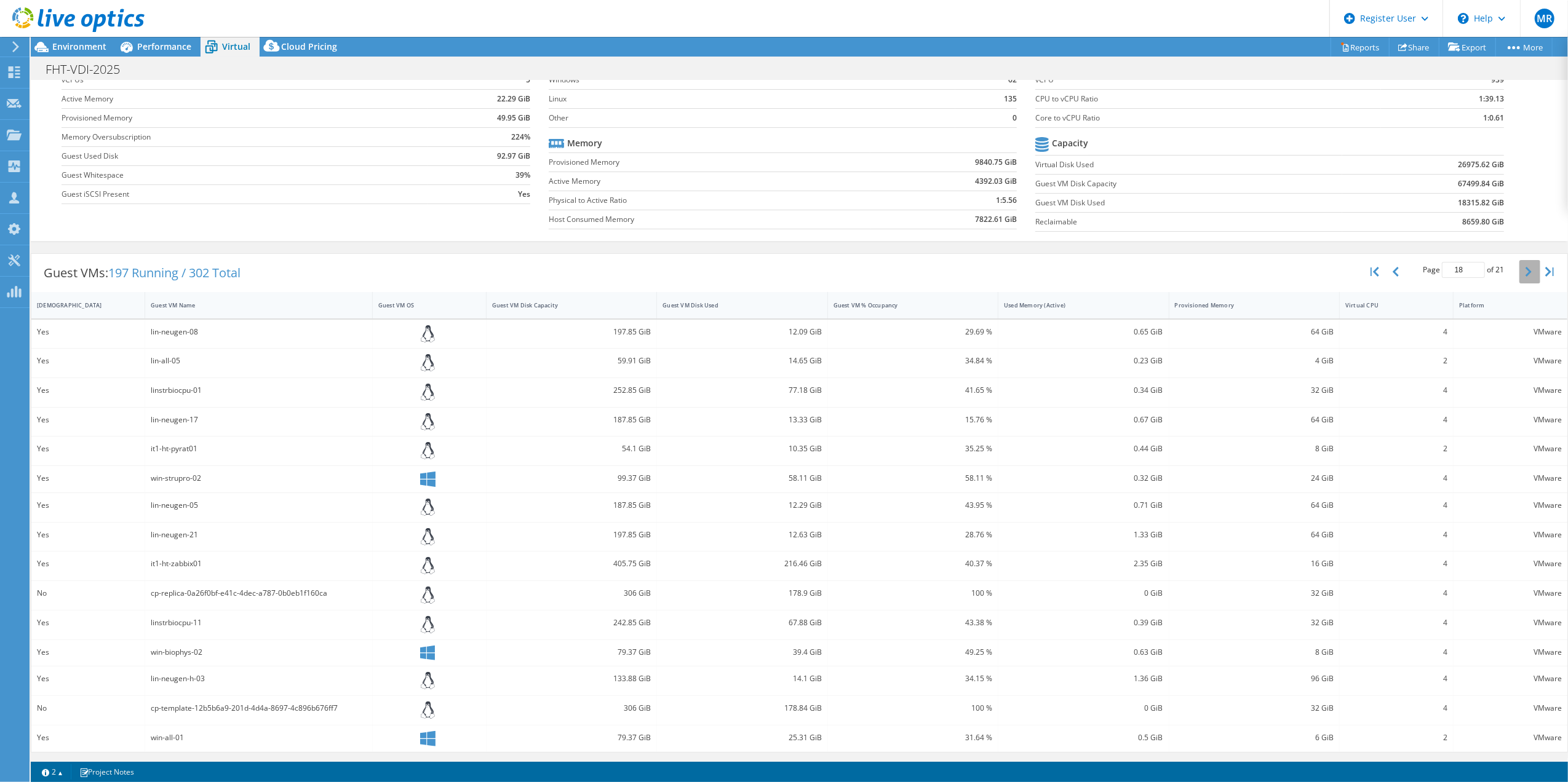
click at [1525, 274] on icon "button" at bounding box center [1528, 272] width 6 height 10
type input "19"
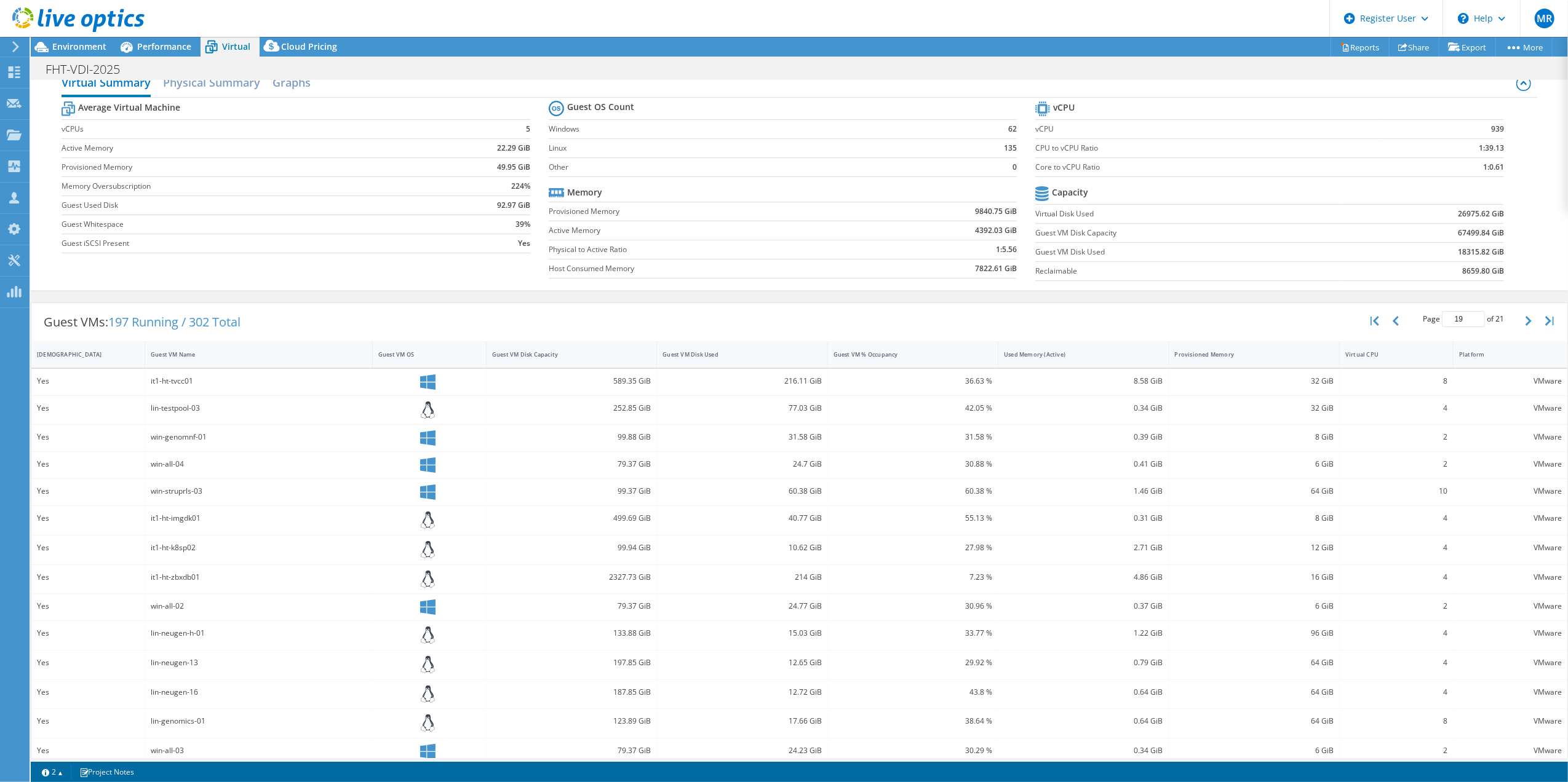
scroll to position [0, 0]
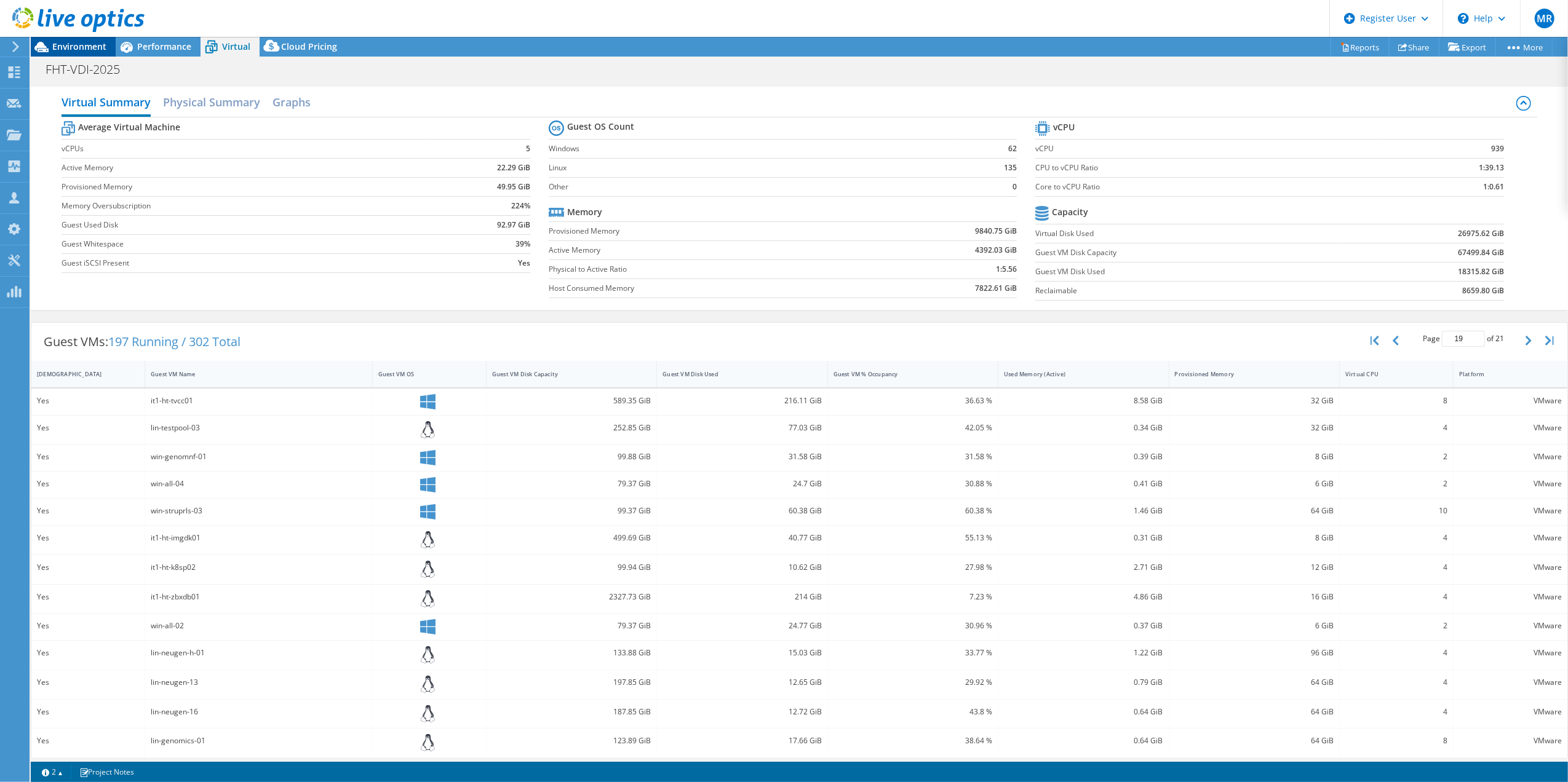
click at [96, 44] on span "Environment" at bounding box center [79, 47] width 54 height 12
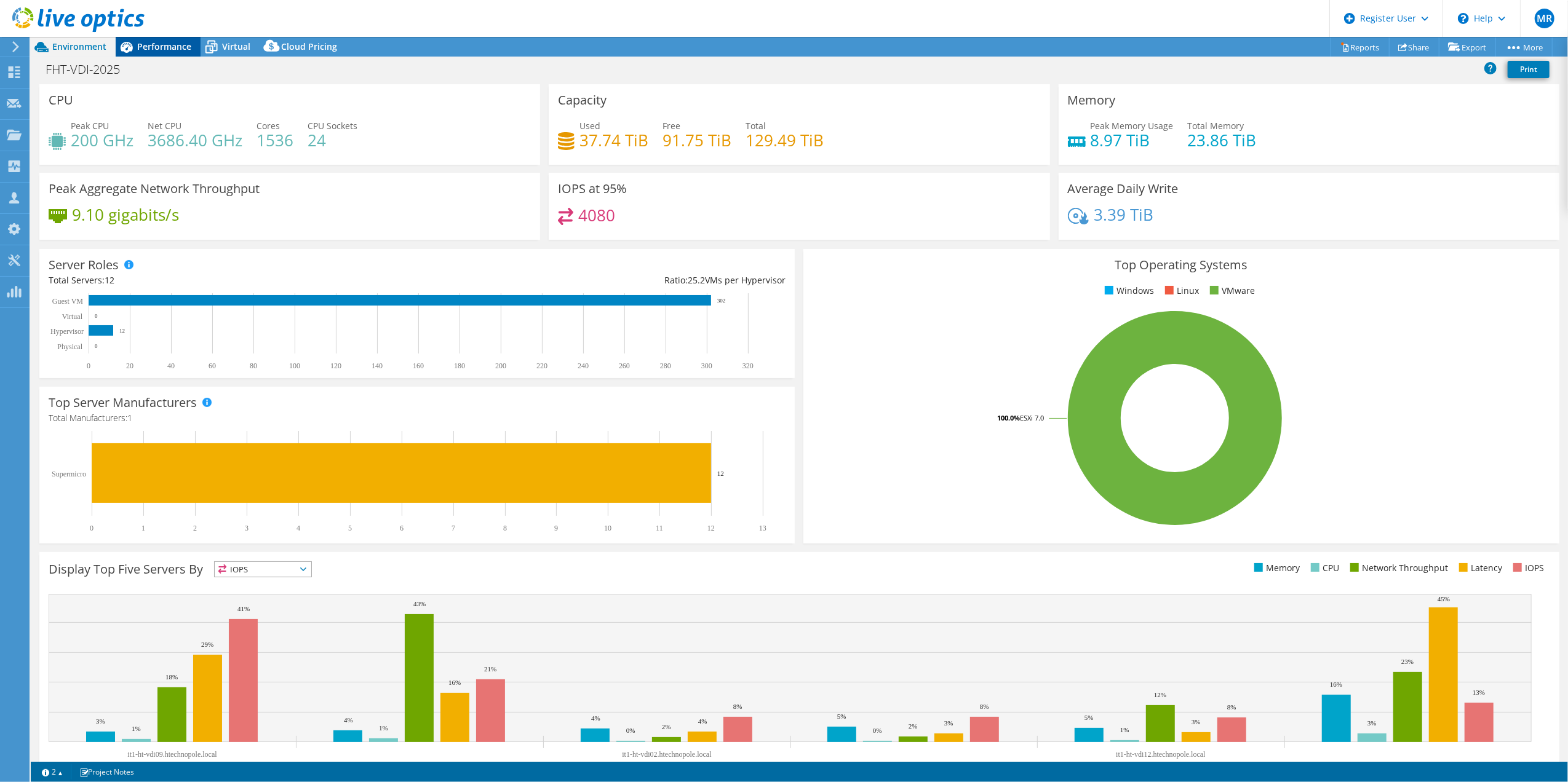
click at [173, 52] on div "Performance" at bounding box center [157, 47] width 85 height 20
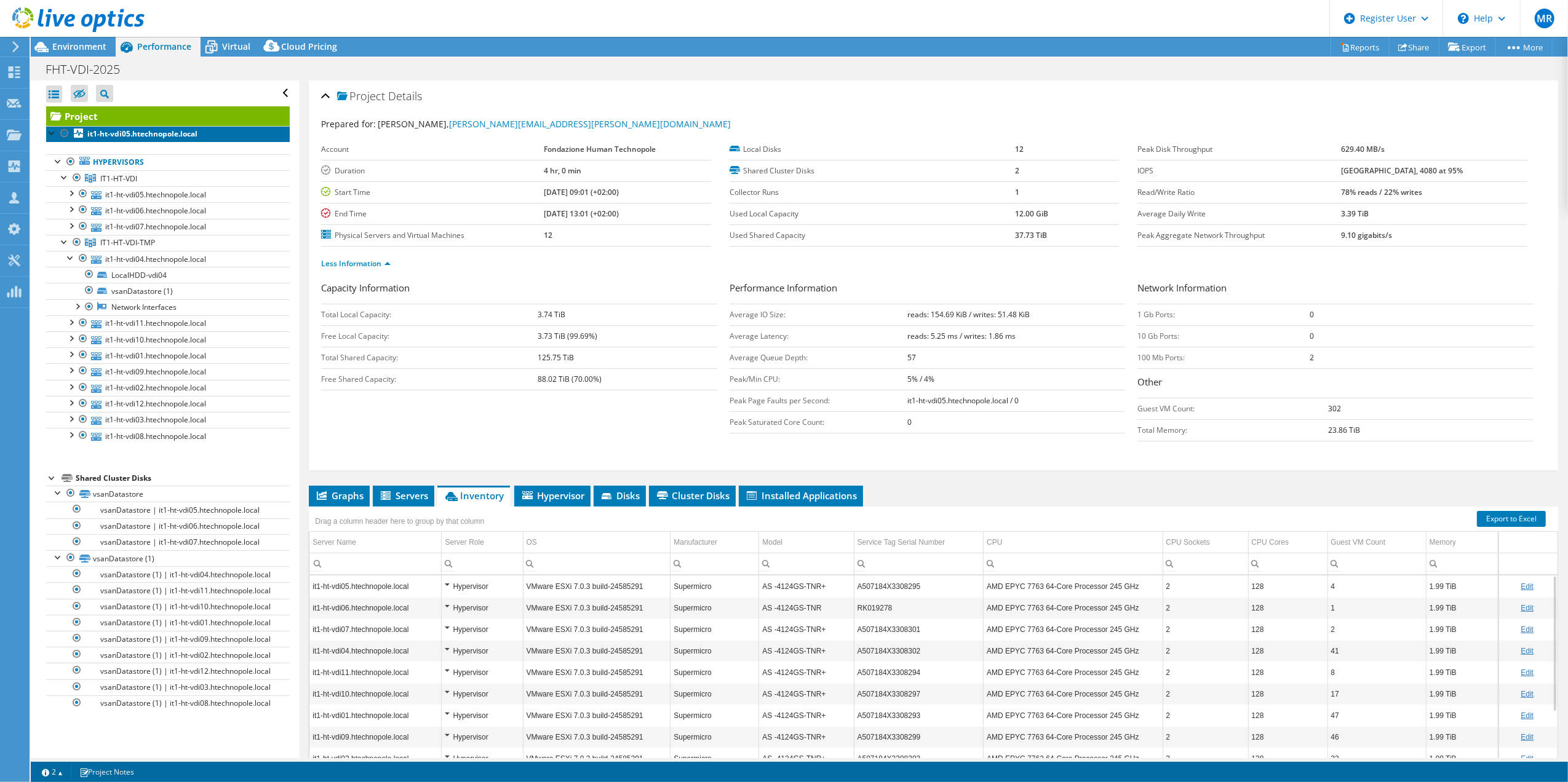
click at [109, 136] on b "it1-ht-vdi05.htechnopole.local" at bounding box center [142, 133] width 111 height 10
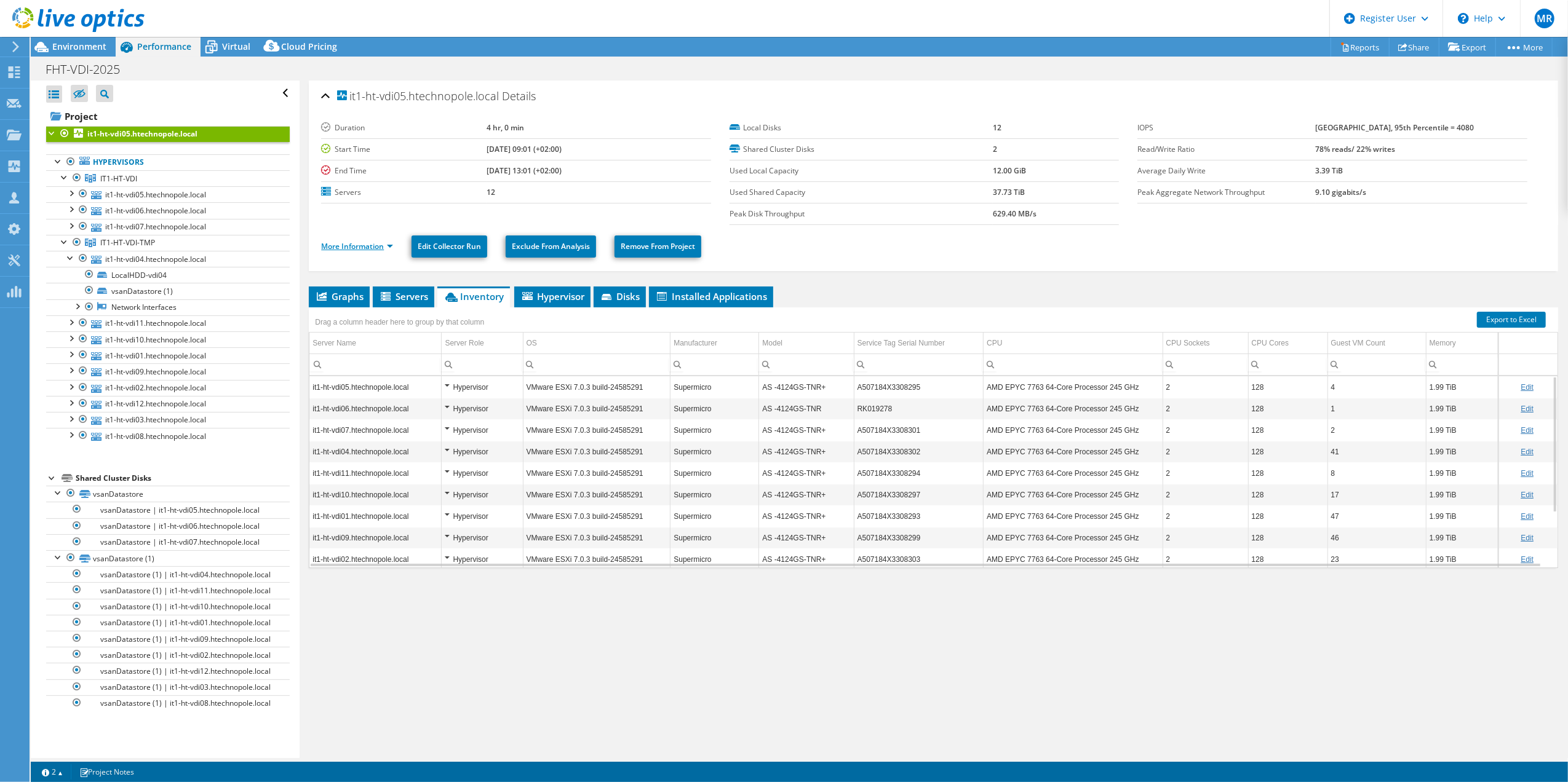
click at [369, 247] on link "More Information" at bounding box center [357, 246] width 72 height 10
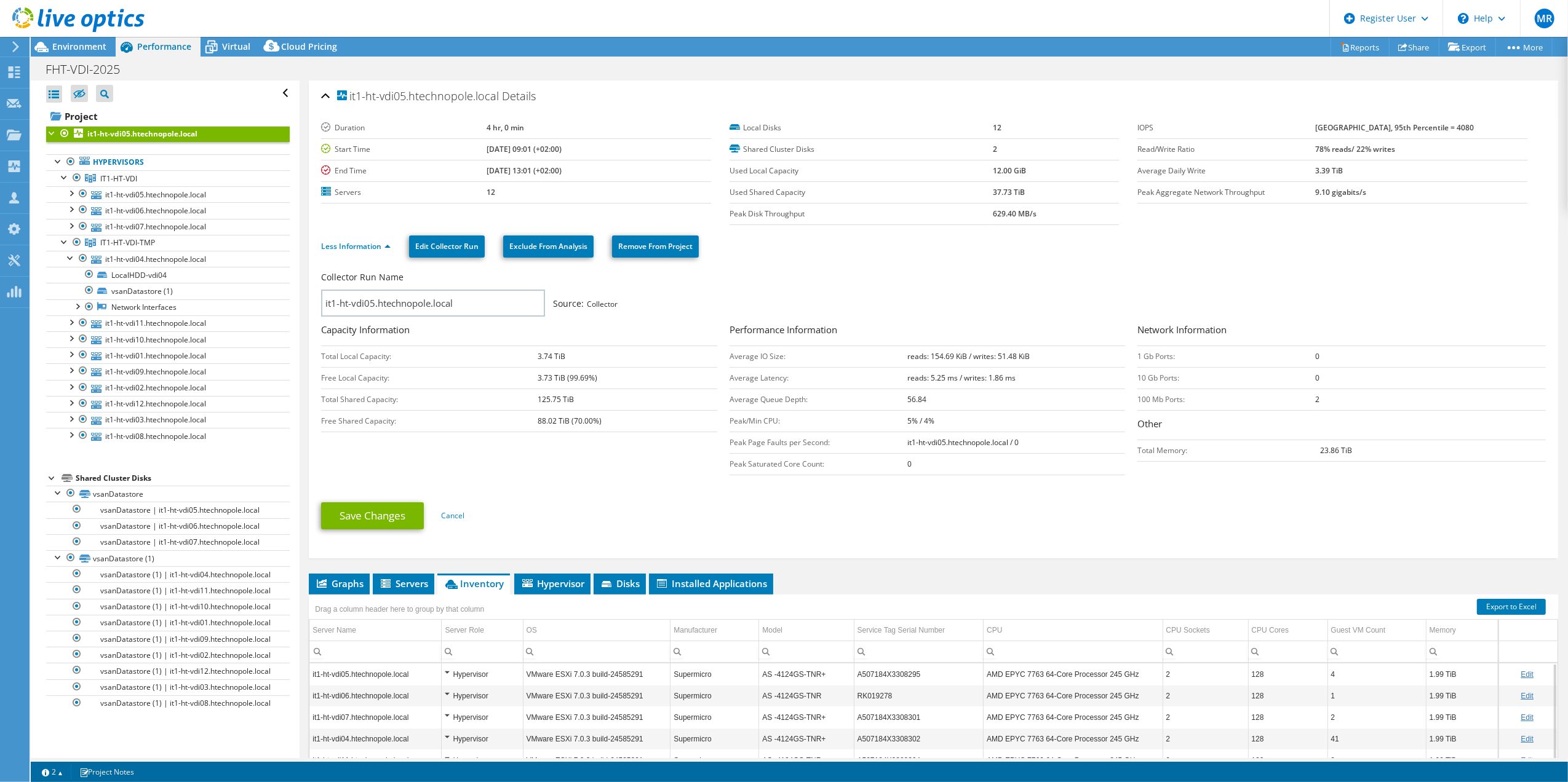
click at [148, 138] on b "it1-ht-vdi05.htechnopole.local" at bounding box center [142, 133] width 111 height 10
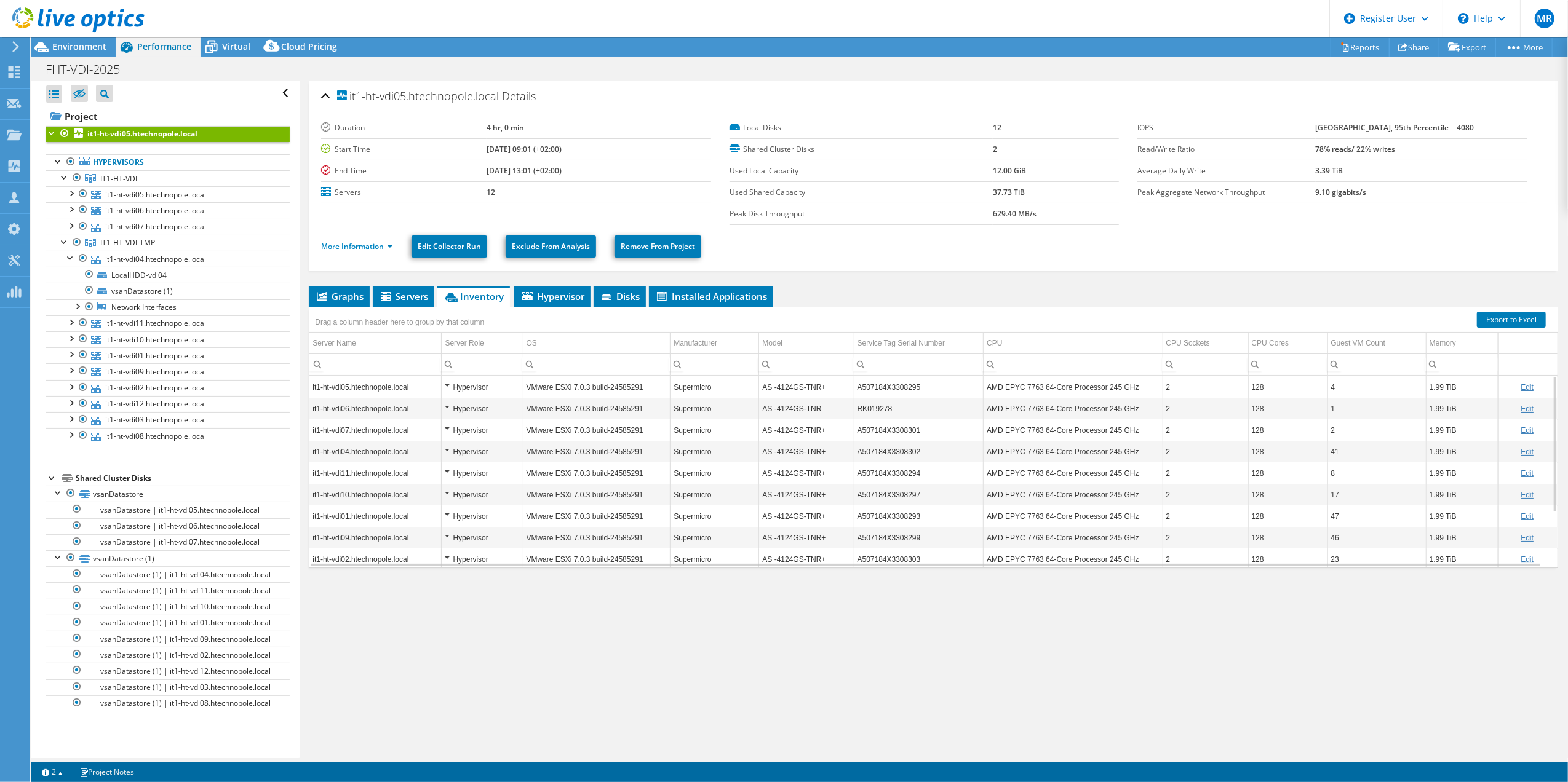
click at [148, 138] on b "it1-ht-vdi05.htechnopole.local" at bounding box center [142, 133] width 111 height 10
click at [177, 116] on link "Project" at bounding box center [167, 117] width 244 height 20
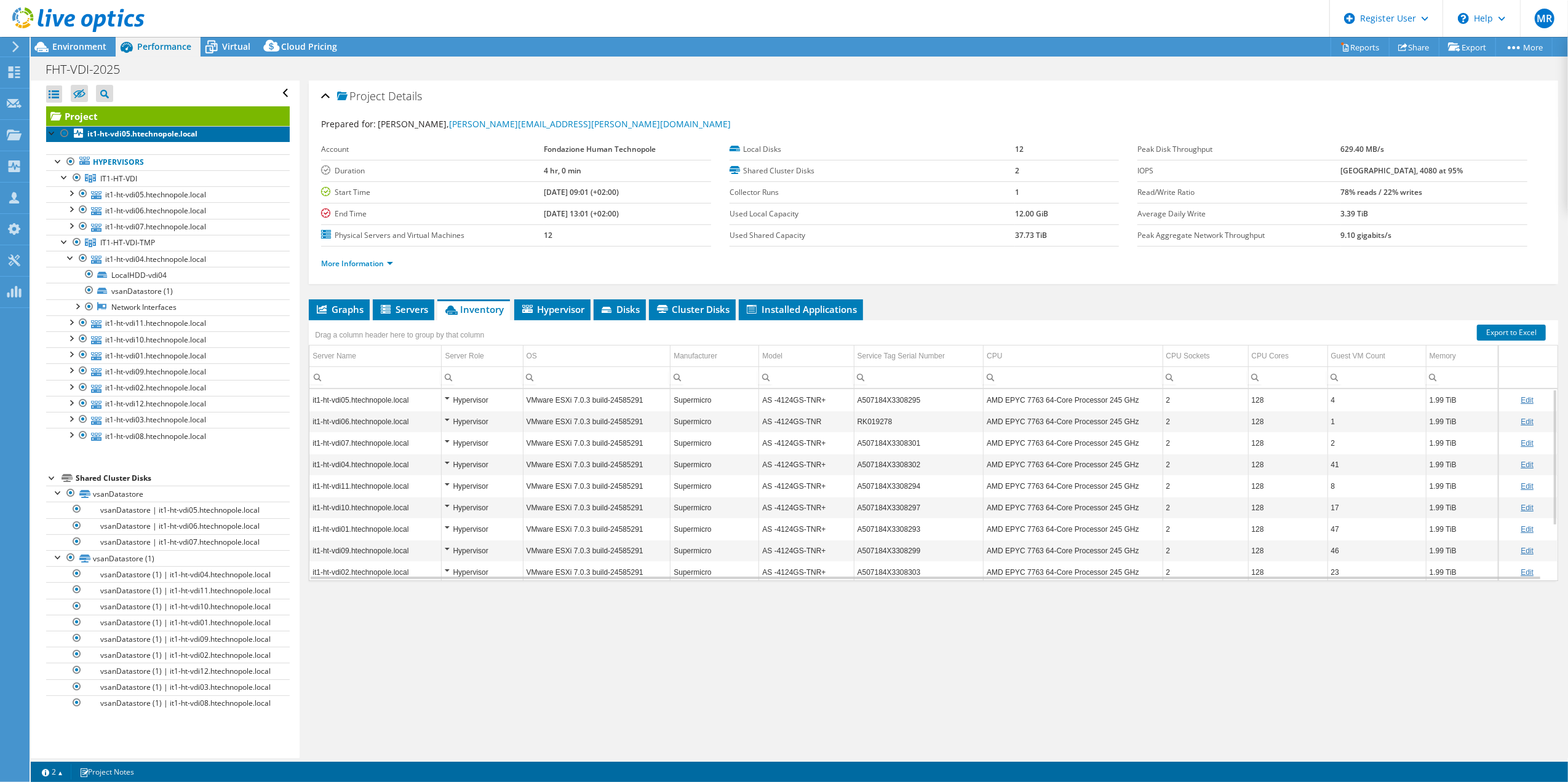
click at [173, 131] on b "it1-ht-vdi05.htechnopole.local" at bounding box center [142, 133] width 111 height 10
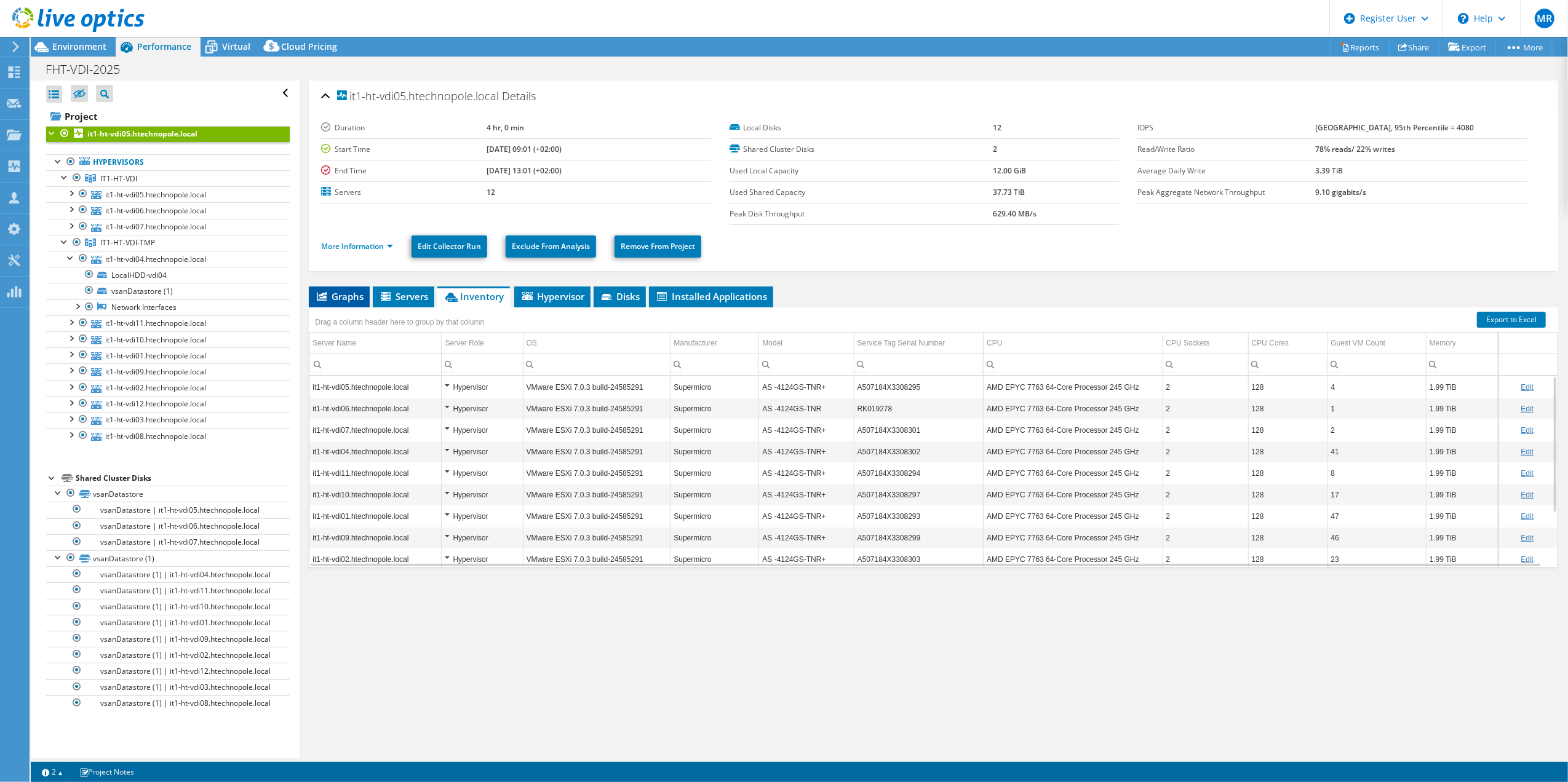
click at [355, 303] on span "Graphs" at bounding box center [339, 296] width 49 height 12
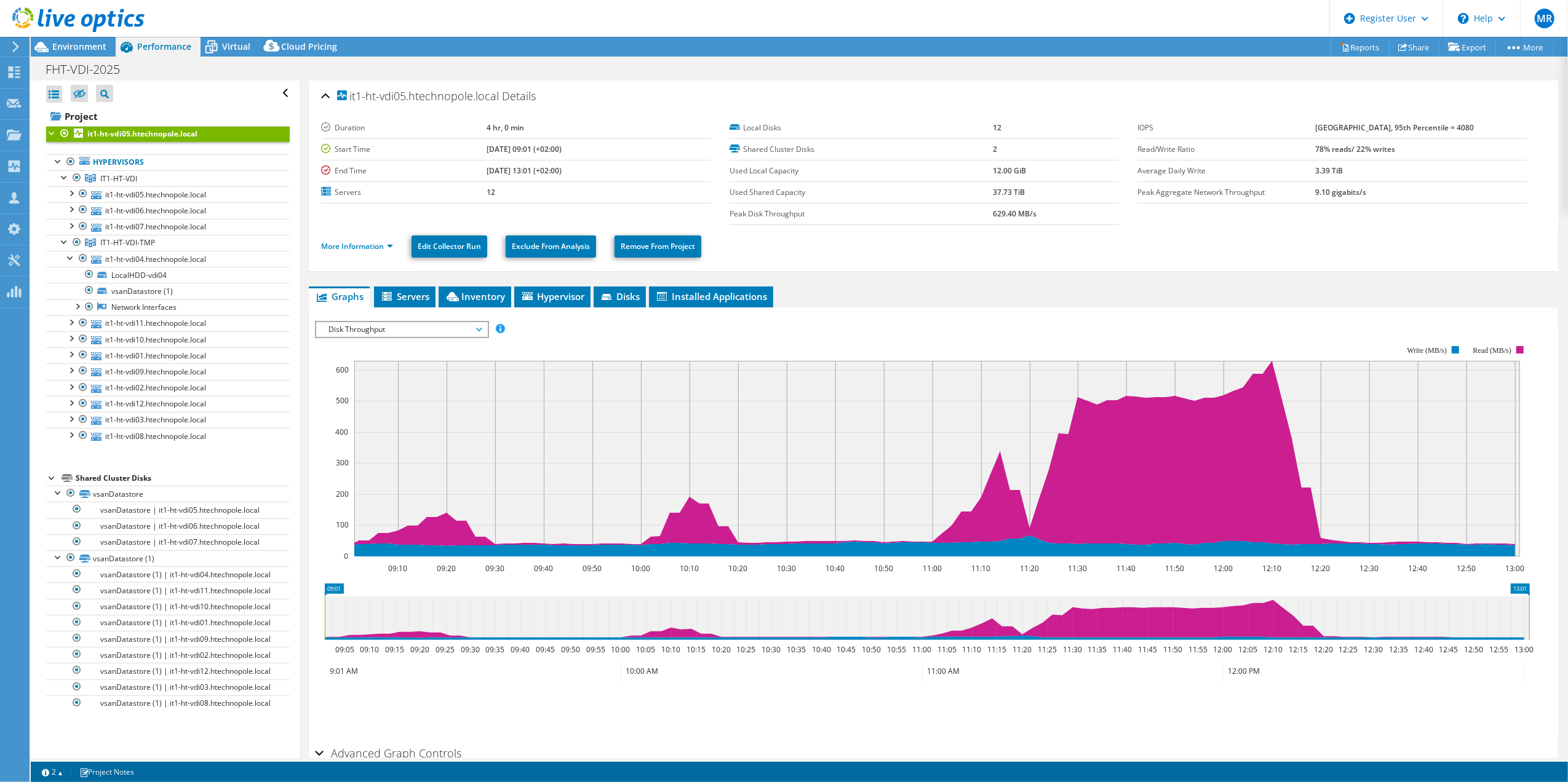
click at [468, 334] on span "Disk Throughput" at bounding box center [401, 330] width 158 height 15
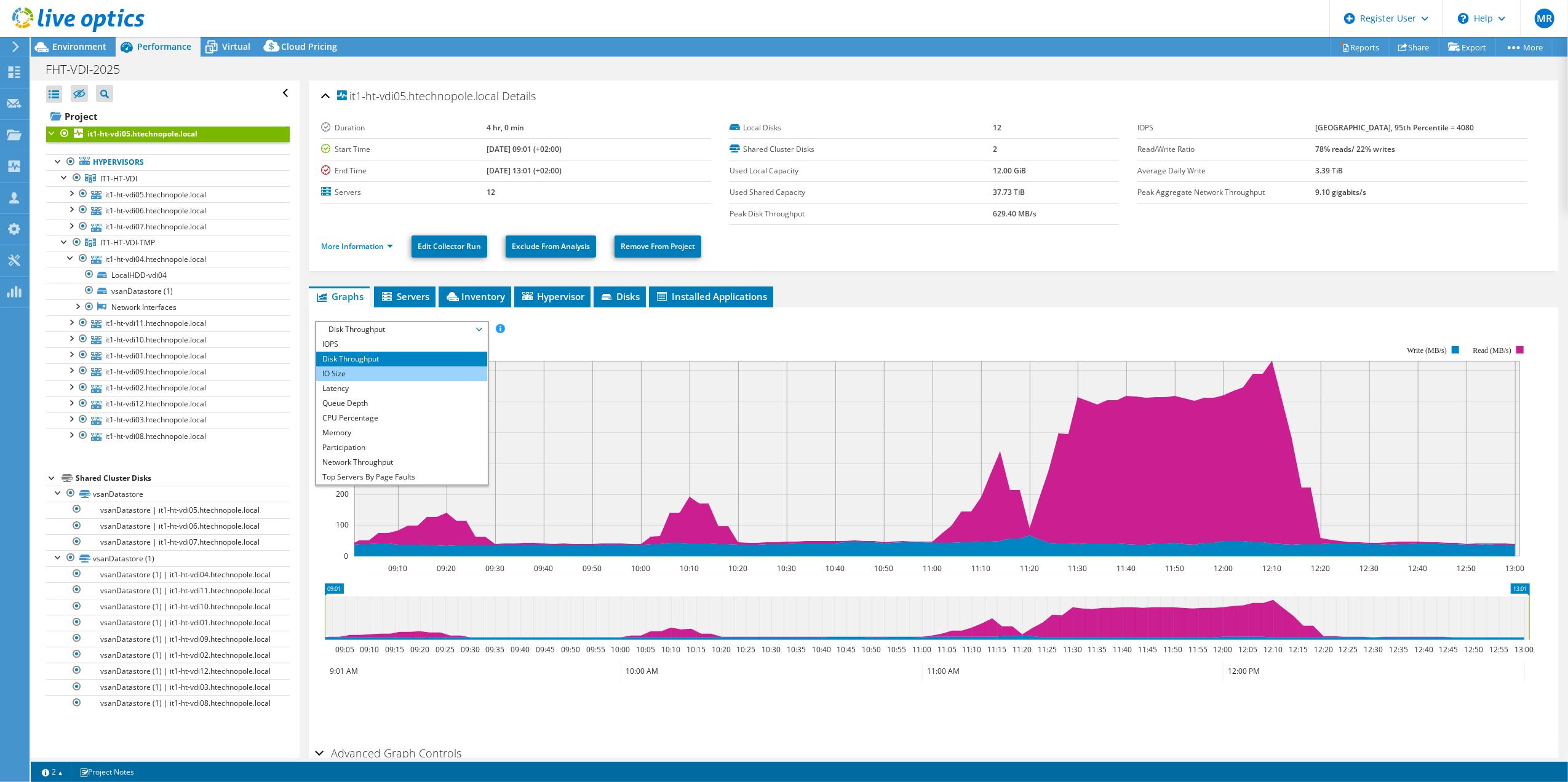
click at [431, 376] on li "IO Size" at bounding box center [400, 374] width 170 height 15
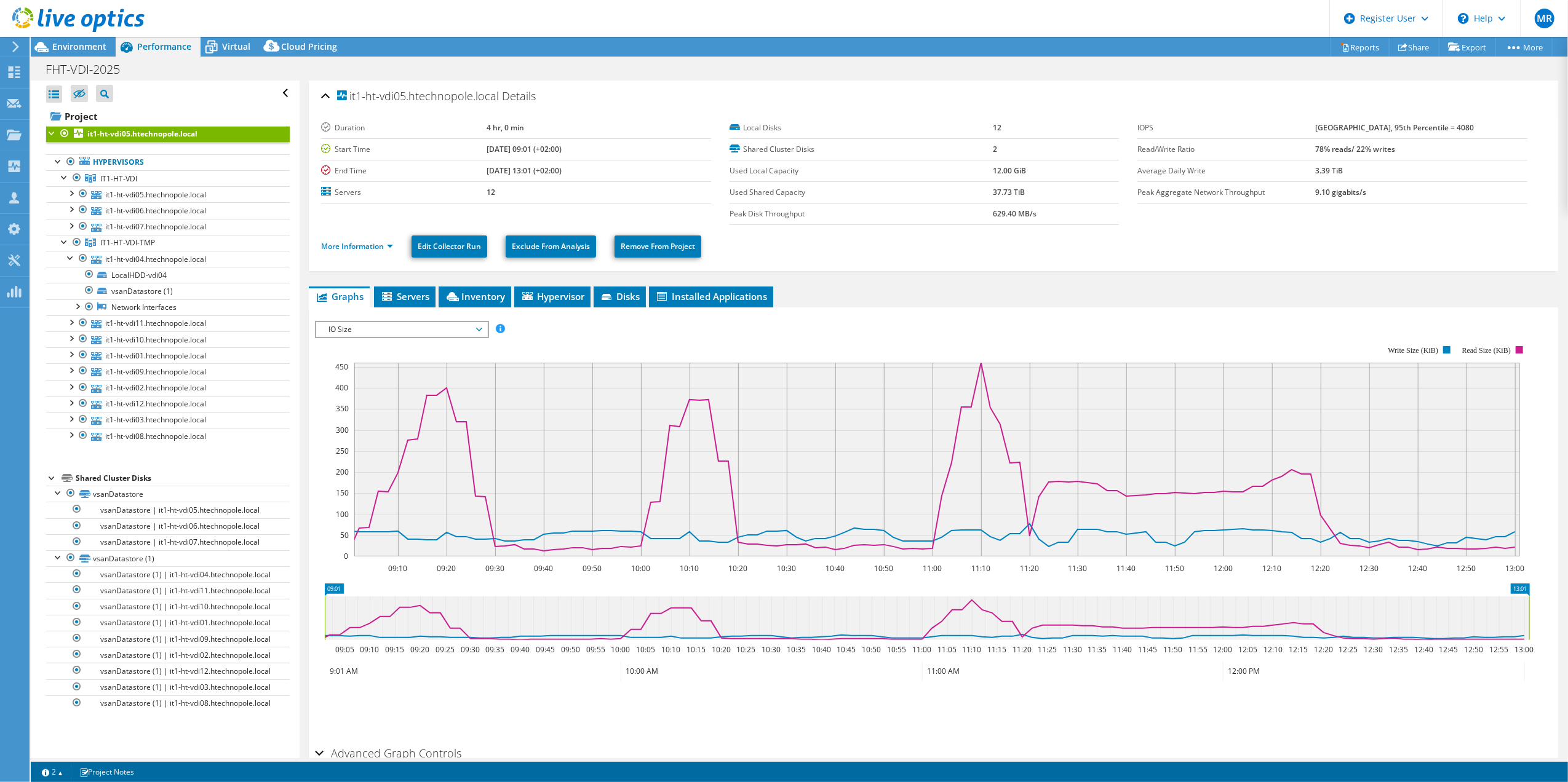
click at [423, 331] on span "IO Size" at bounding box center [401, 330] width 158 height 15
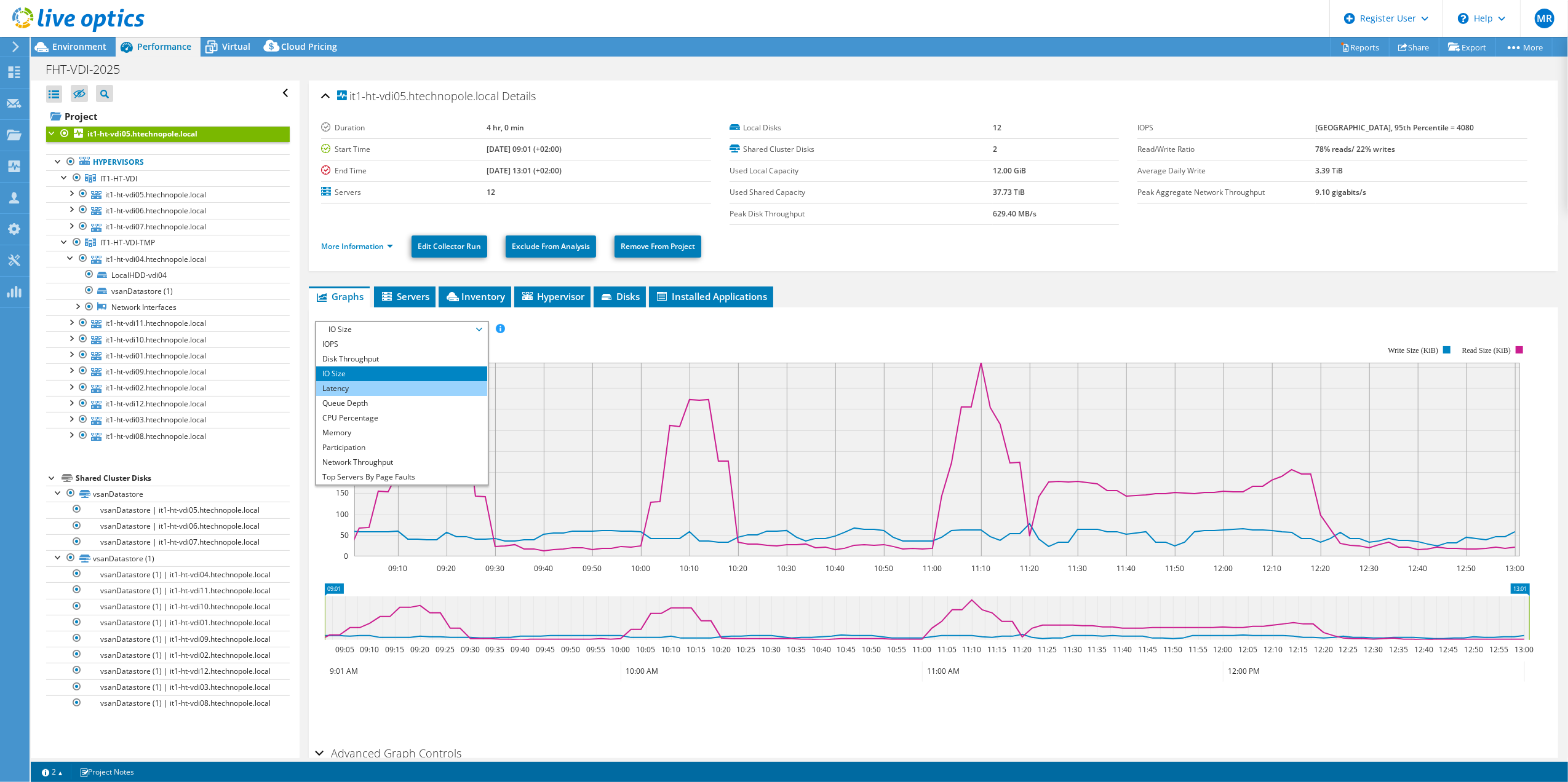
click at [399, 388] on li "Latency" at bounding box center [400, 389] width 170 height 15
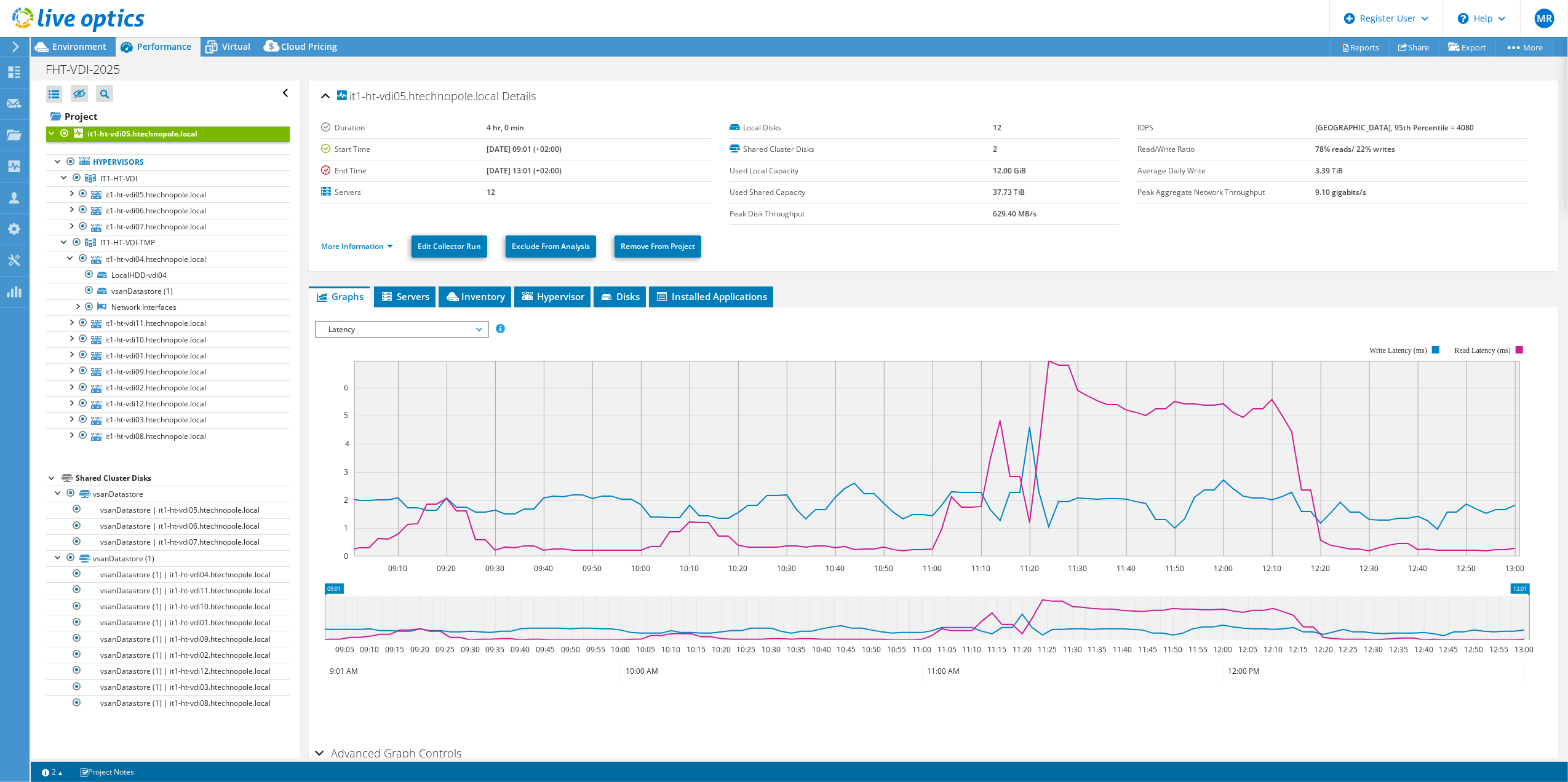
click at [478, 332] on span "Latency" at bounding box center [401, 330] width 158 height 15
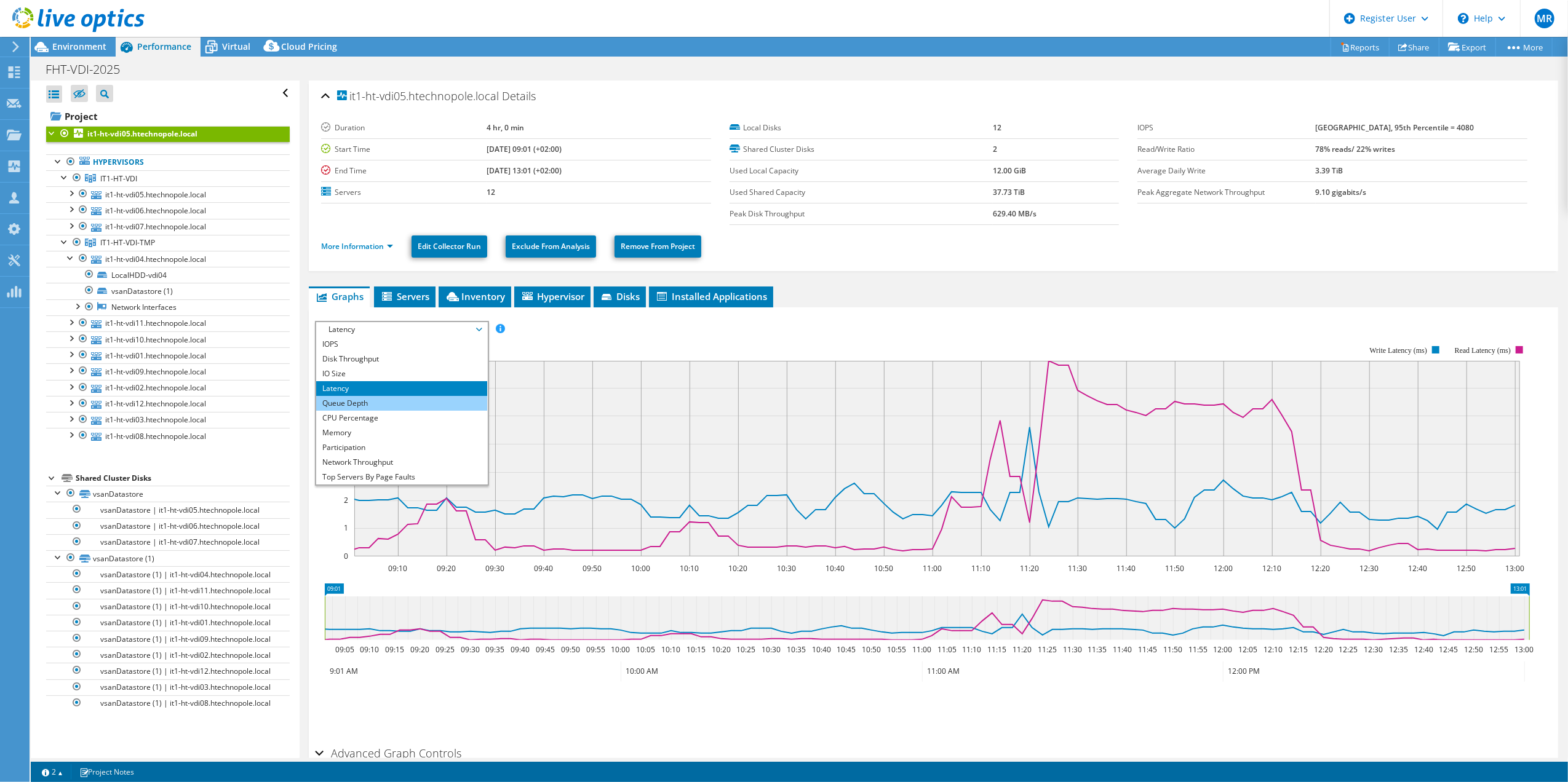
click at [427, 399] on li "Queue Depth" at bounding box center [400, 403] width 170 height 15
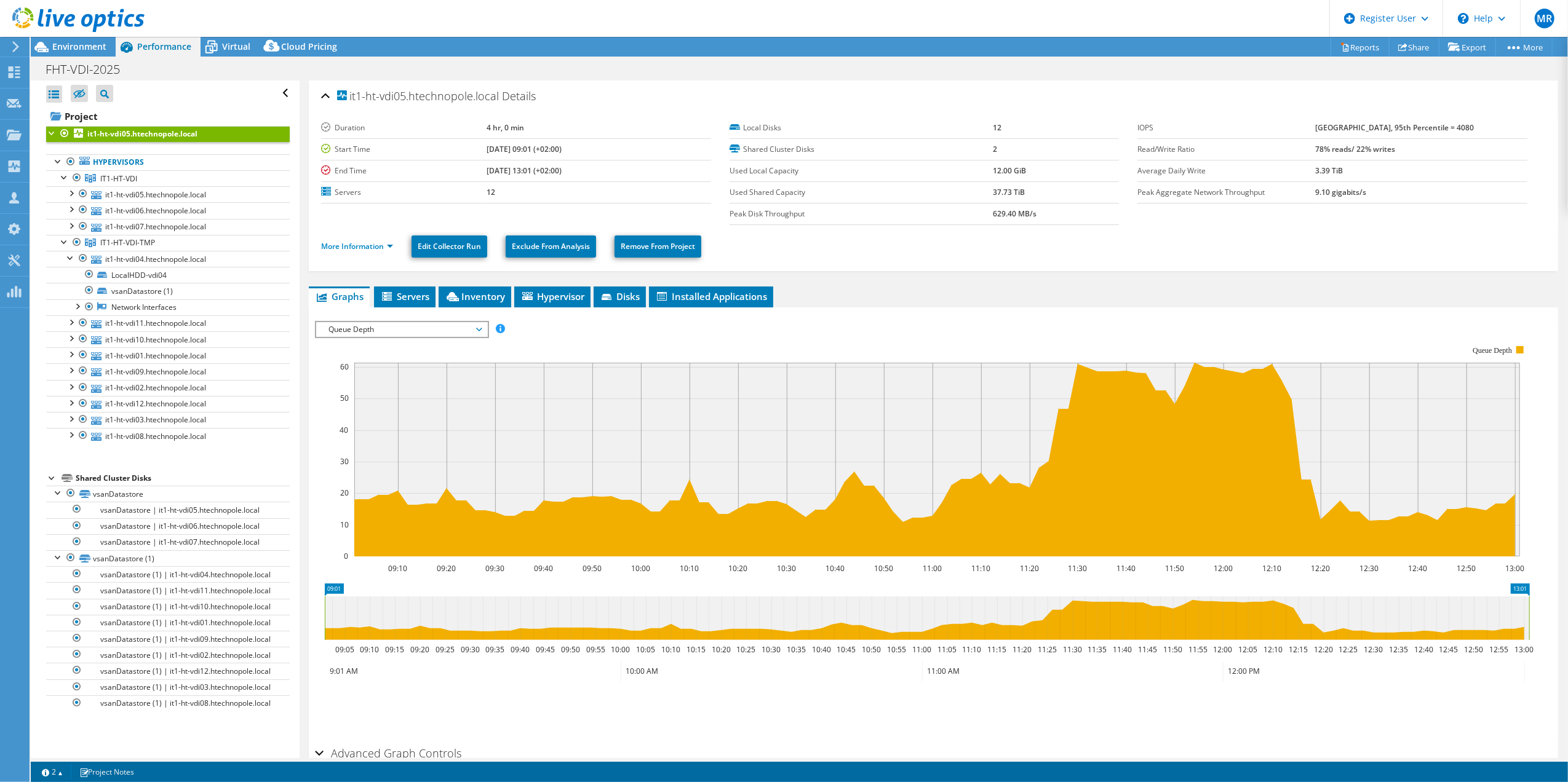
click at [473, 324] on span "Queue Depth" at bounding box center [401, 330] width 158 height 15
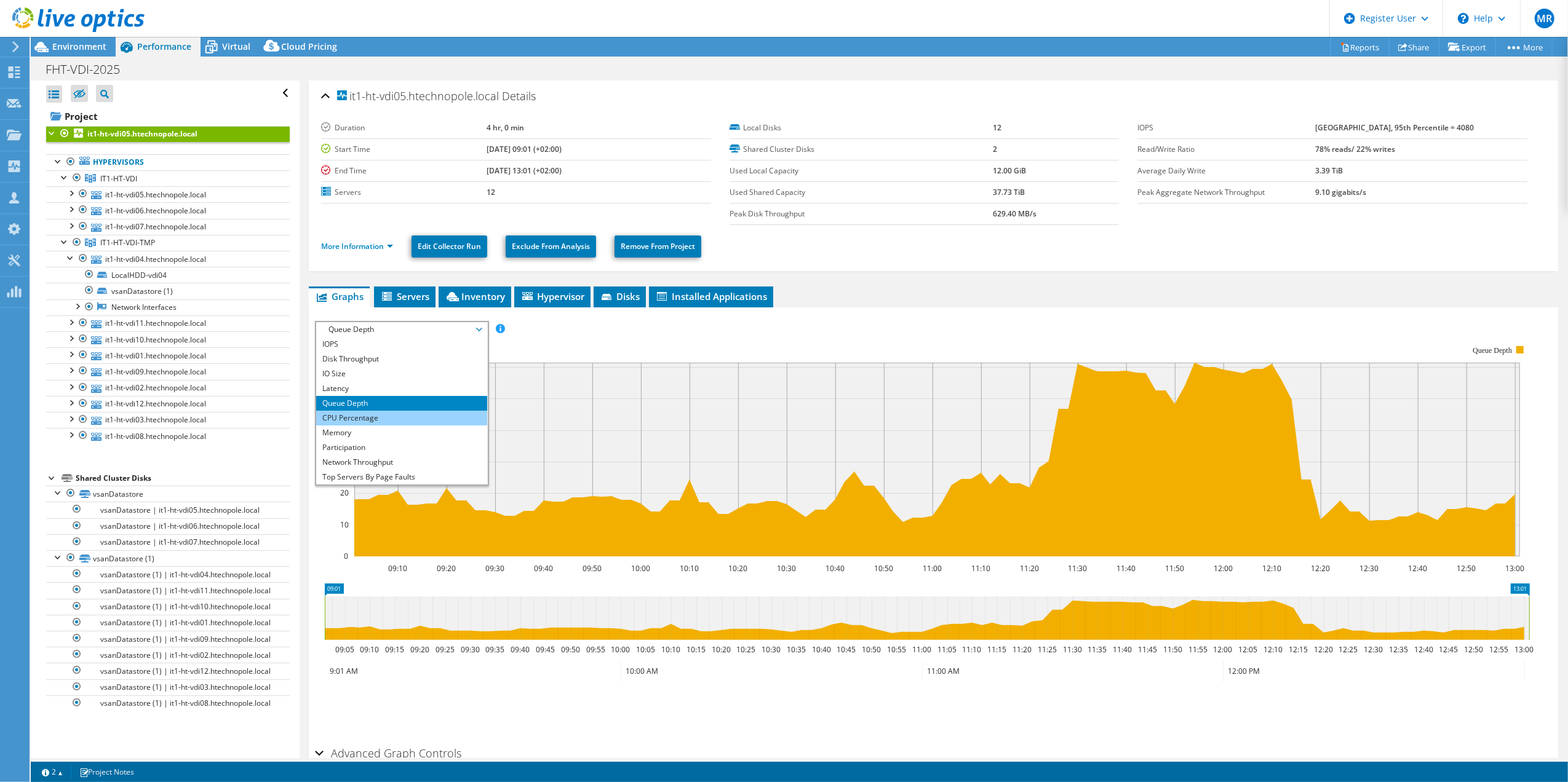
click at [401, 424] on li "CPU Percentage" at bounding box center [400, 417] width 170 height 15
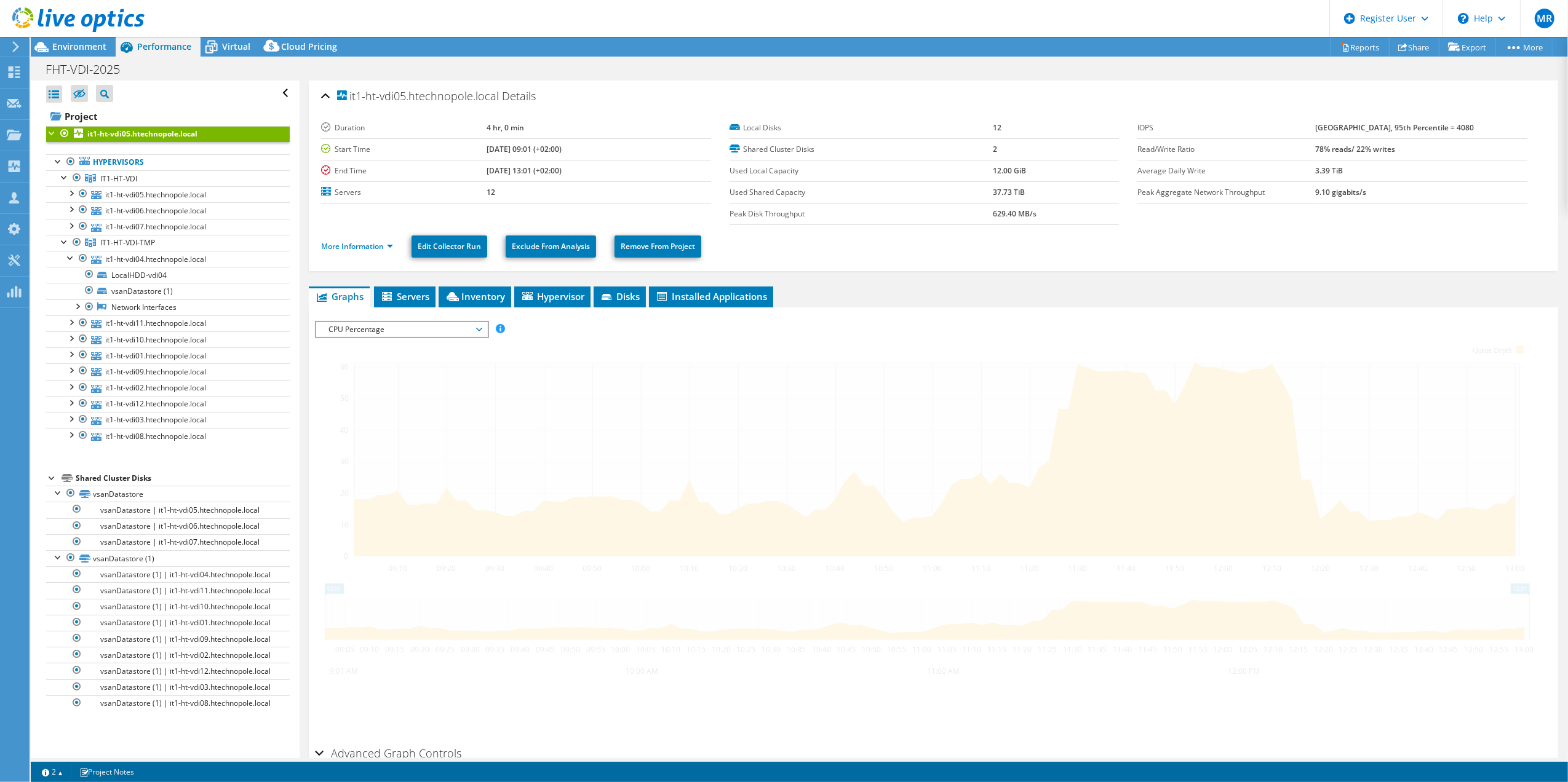
click at [475, 332] on span "CPU Percentage" at bounding box center [401, 330] width 158 height 15
click at [362, 418] on li "CPU Percentage" at bounding box center [400, 417] width 170 height 15
click at [491, 410] on div at bounding box center [933, 531] width 1237 height 420
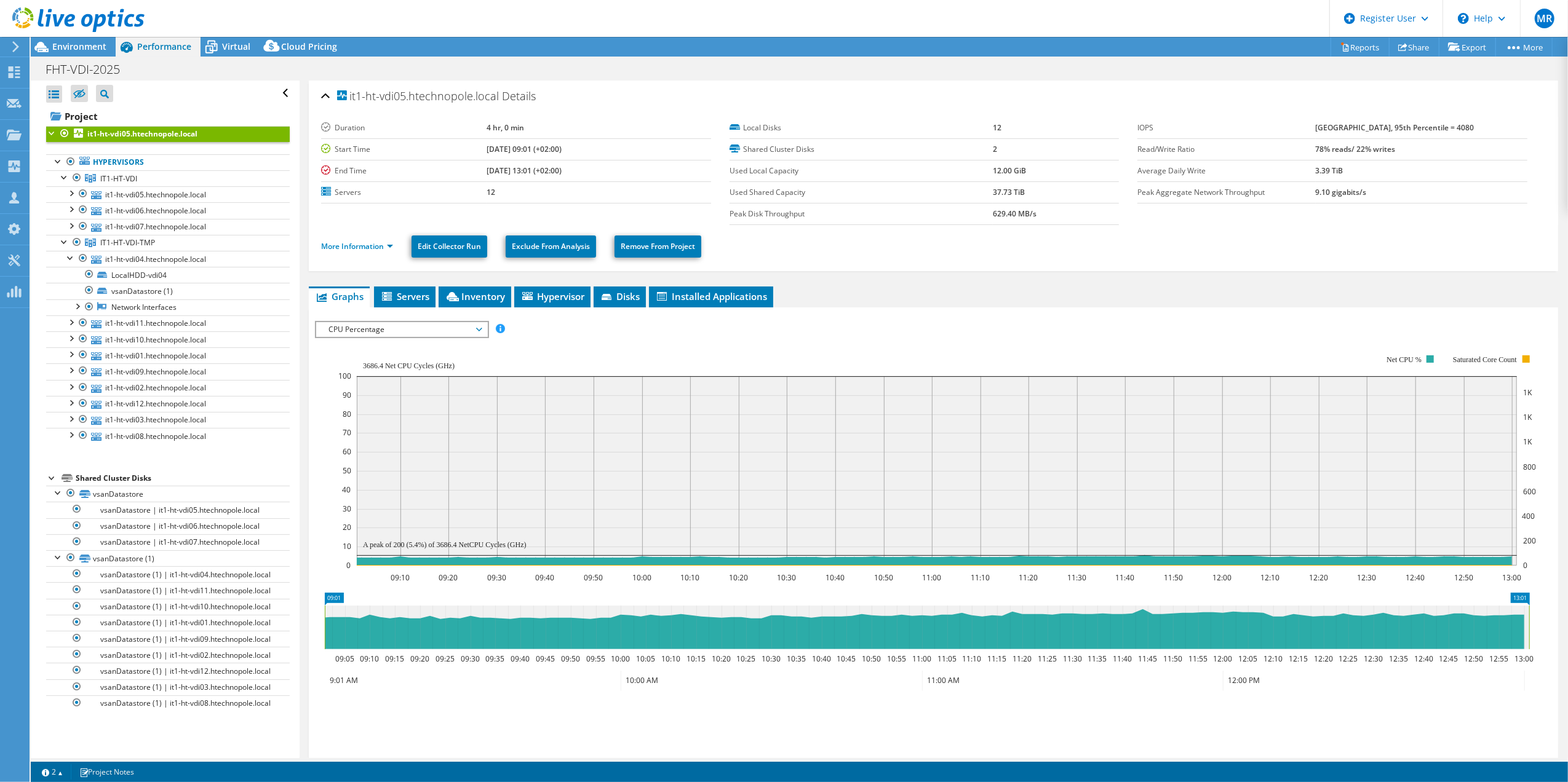
click at [444, 328] on span "CPU Percentage" at bounding box center [401, 330] width 158 height 15
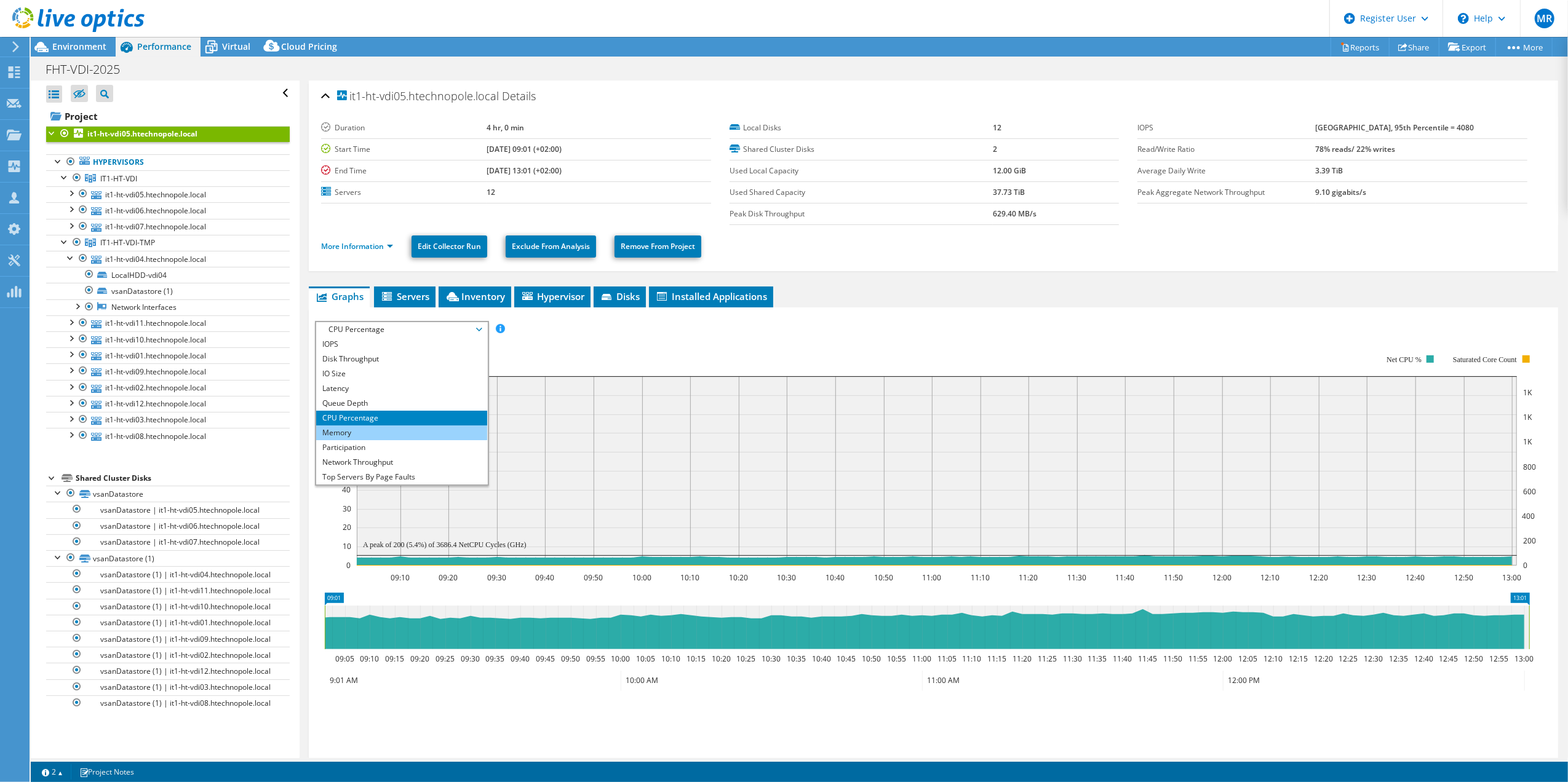
click at [390, 431] on li "Memory" at bounding box center [400, 432] width 170 height 15
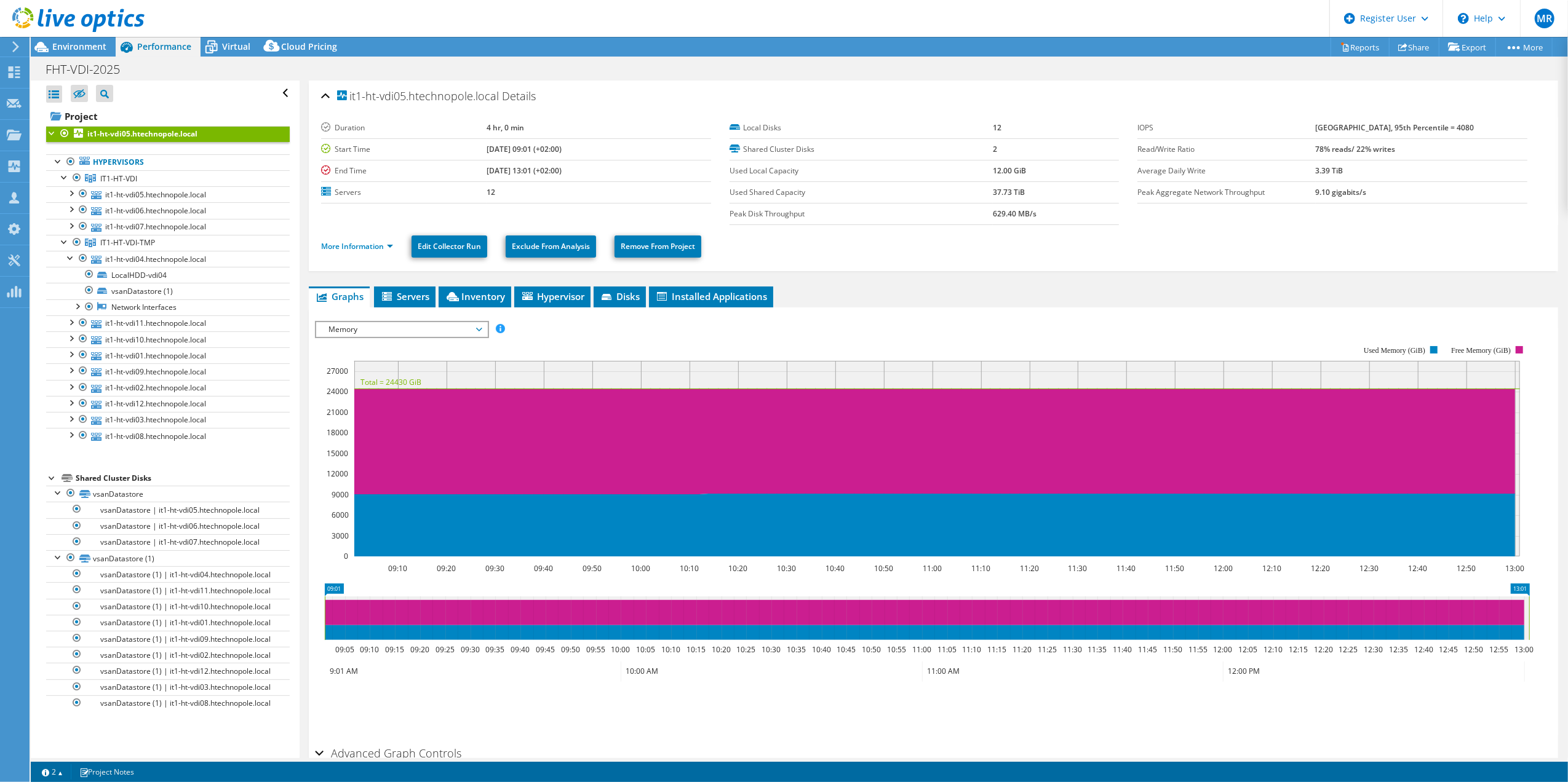
click at [404, 331] on span "Memory" at bounding box center [401, 330] width 158 height 15
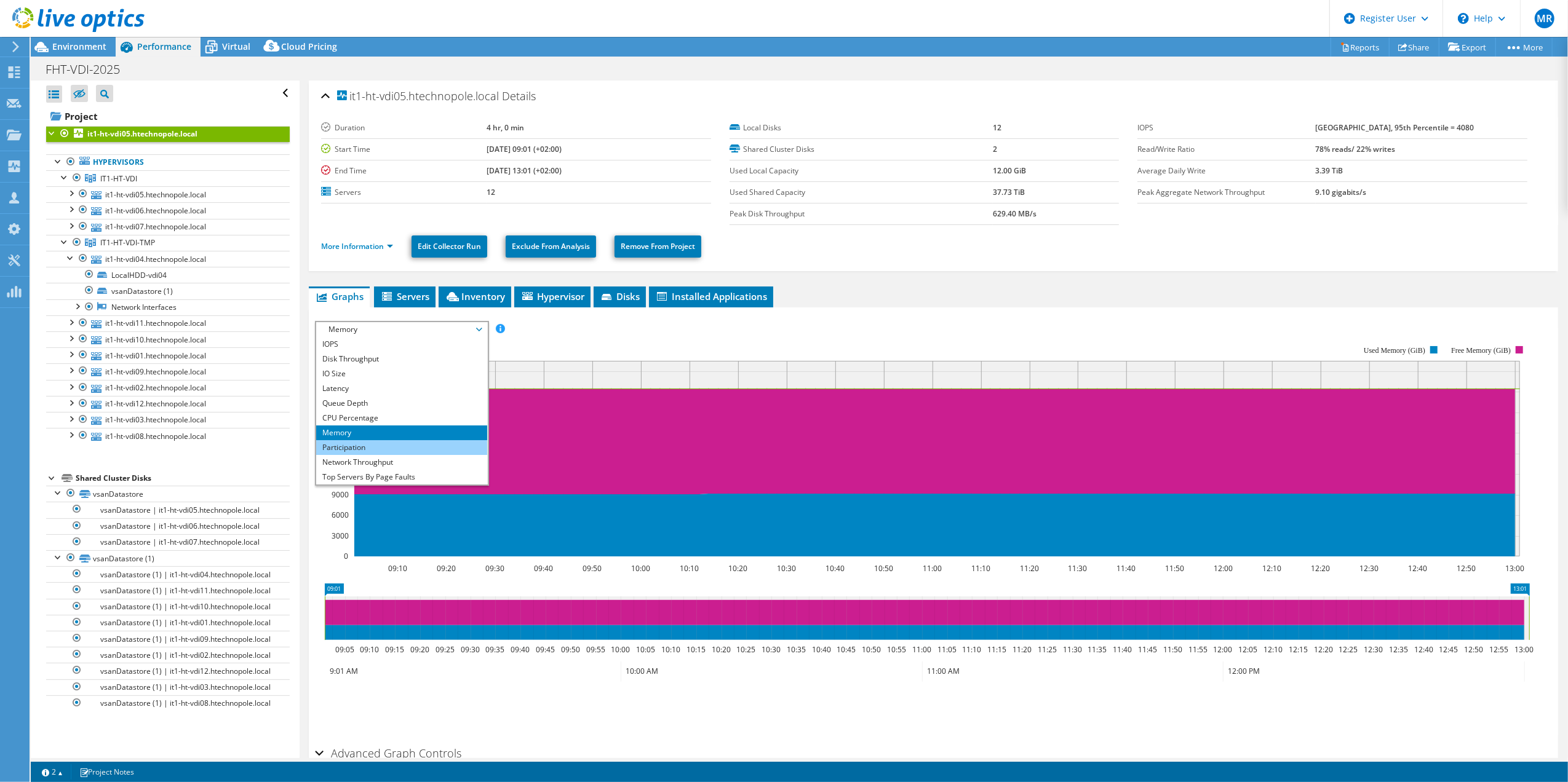
click at [376, 441] on li "Participation" at bounding box center [400, 447] width 170 height 15
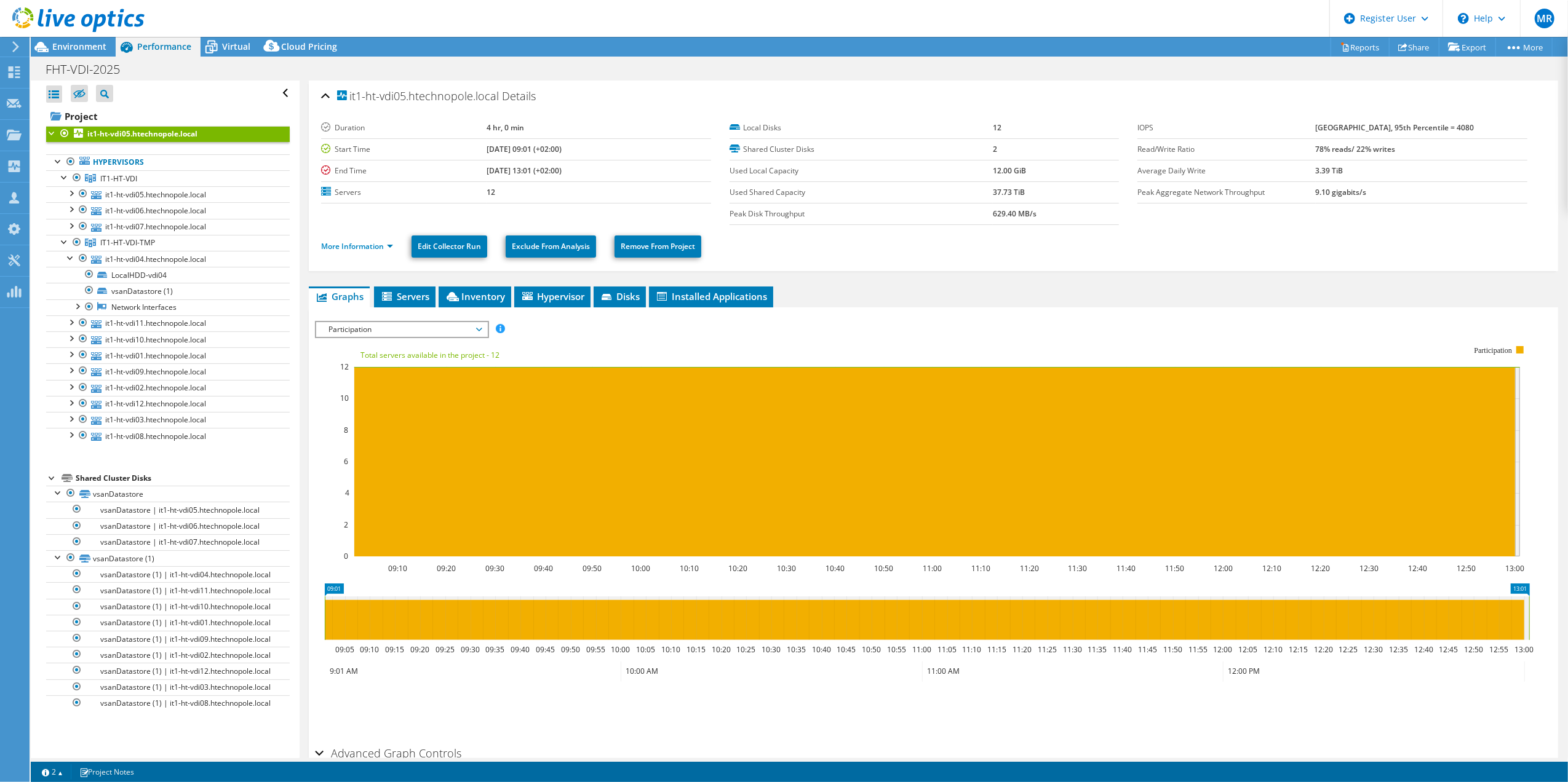
click at [402, 331] on span "Participation" at bounding box center [401, 330] width 158 height 15
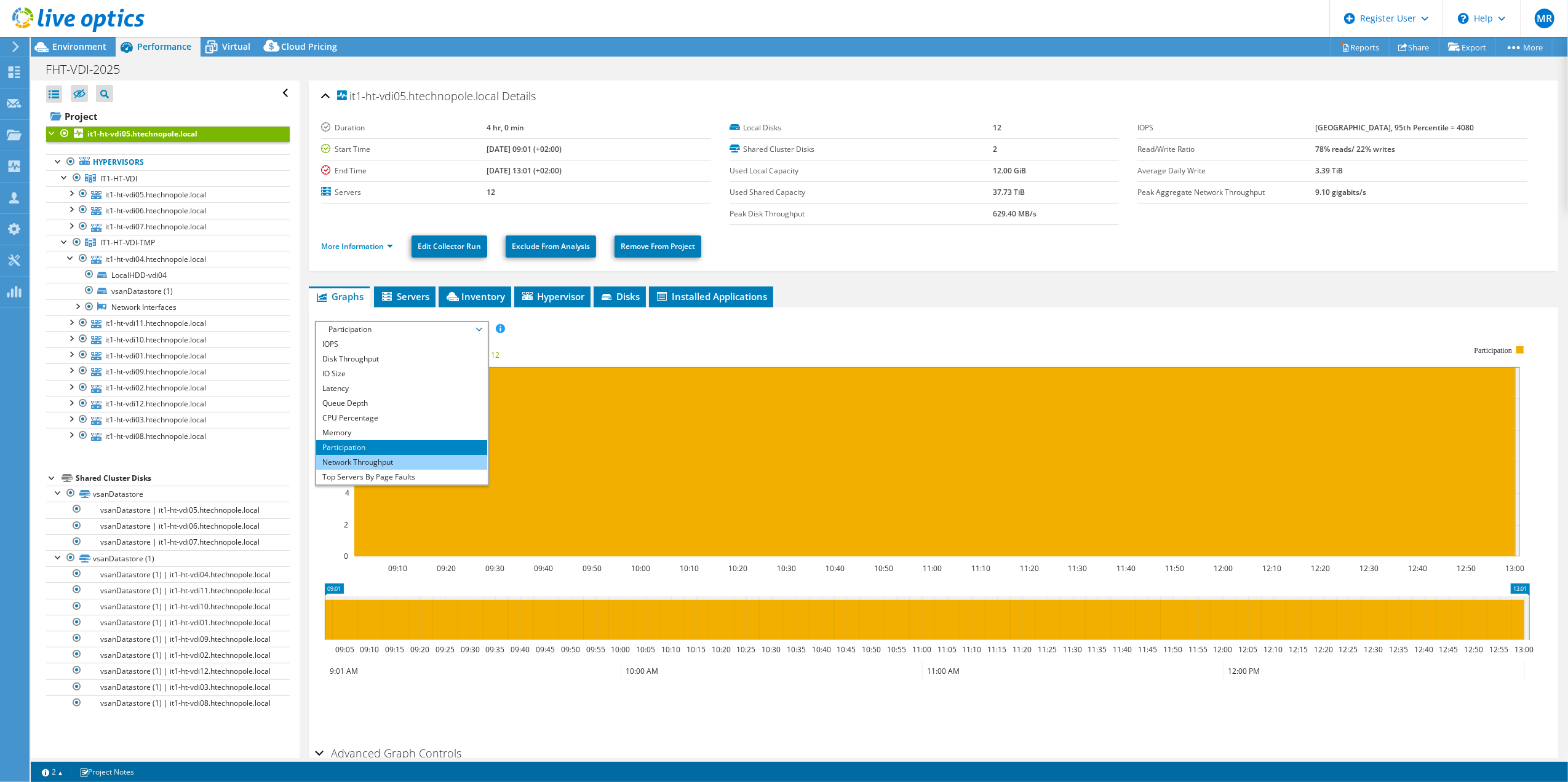
click at [377, 462] on li "Network Throughput" at bounding box center [400, 462] width 170 height 15
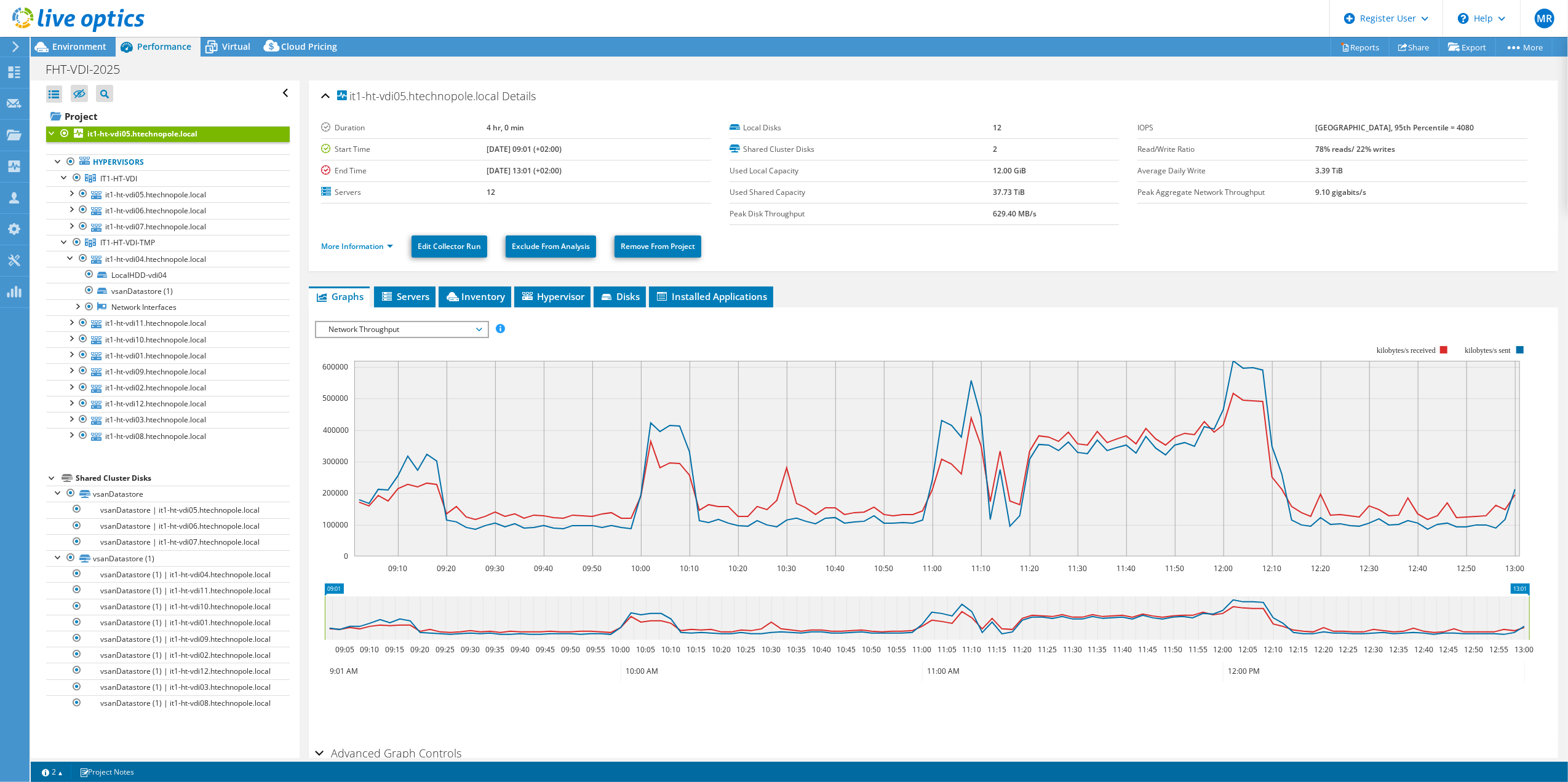
click at [433, 332] on span "Network Throughput" at bounding box center [401, 330] width 158 height 15
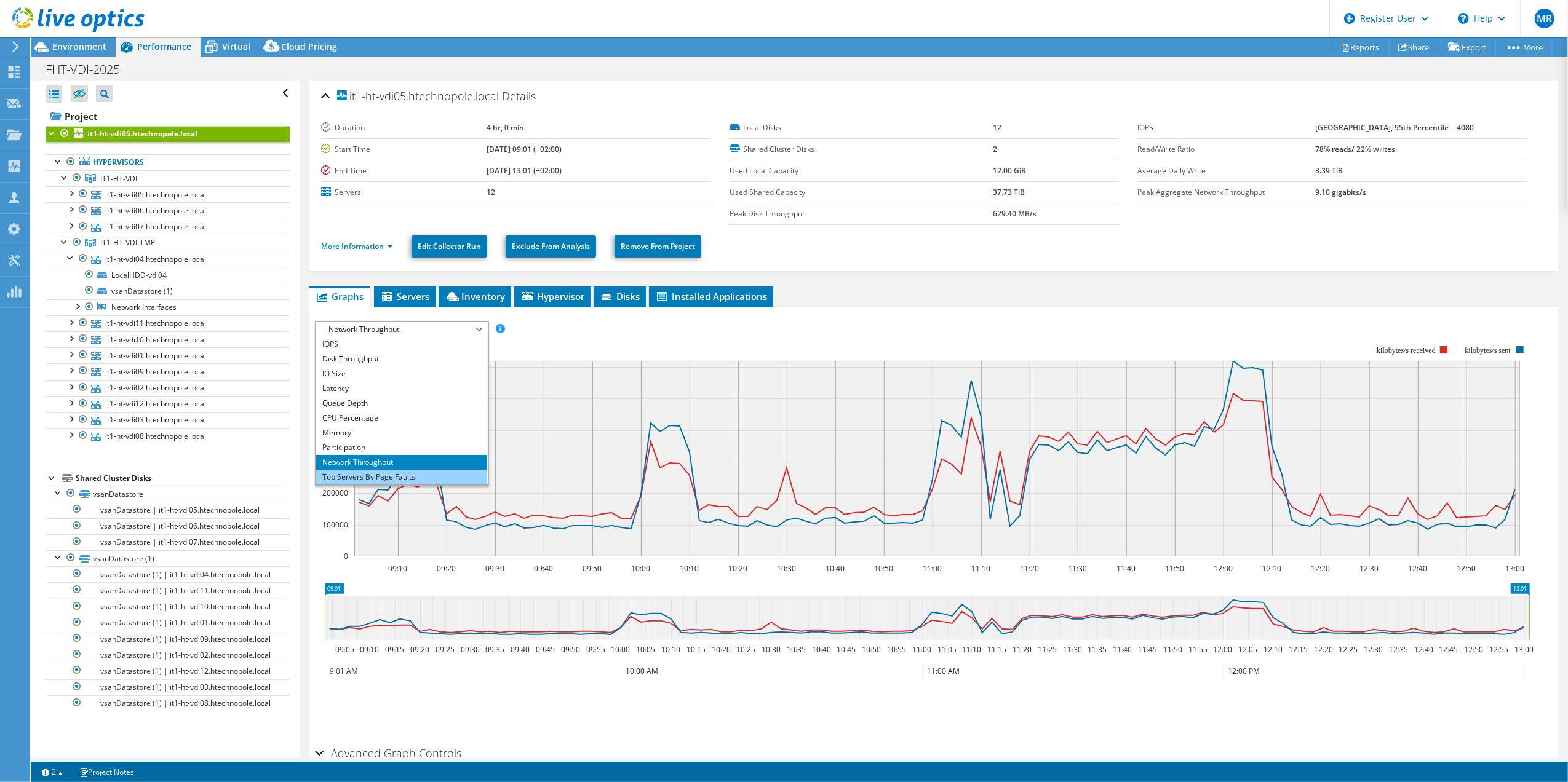
click at [396, 480] on li "Top Servers By Page Faults" at bounding box center [400, 477] width 170 height 15
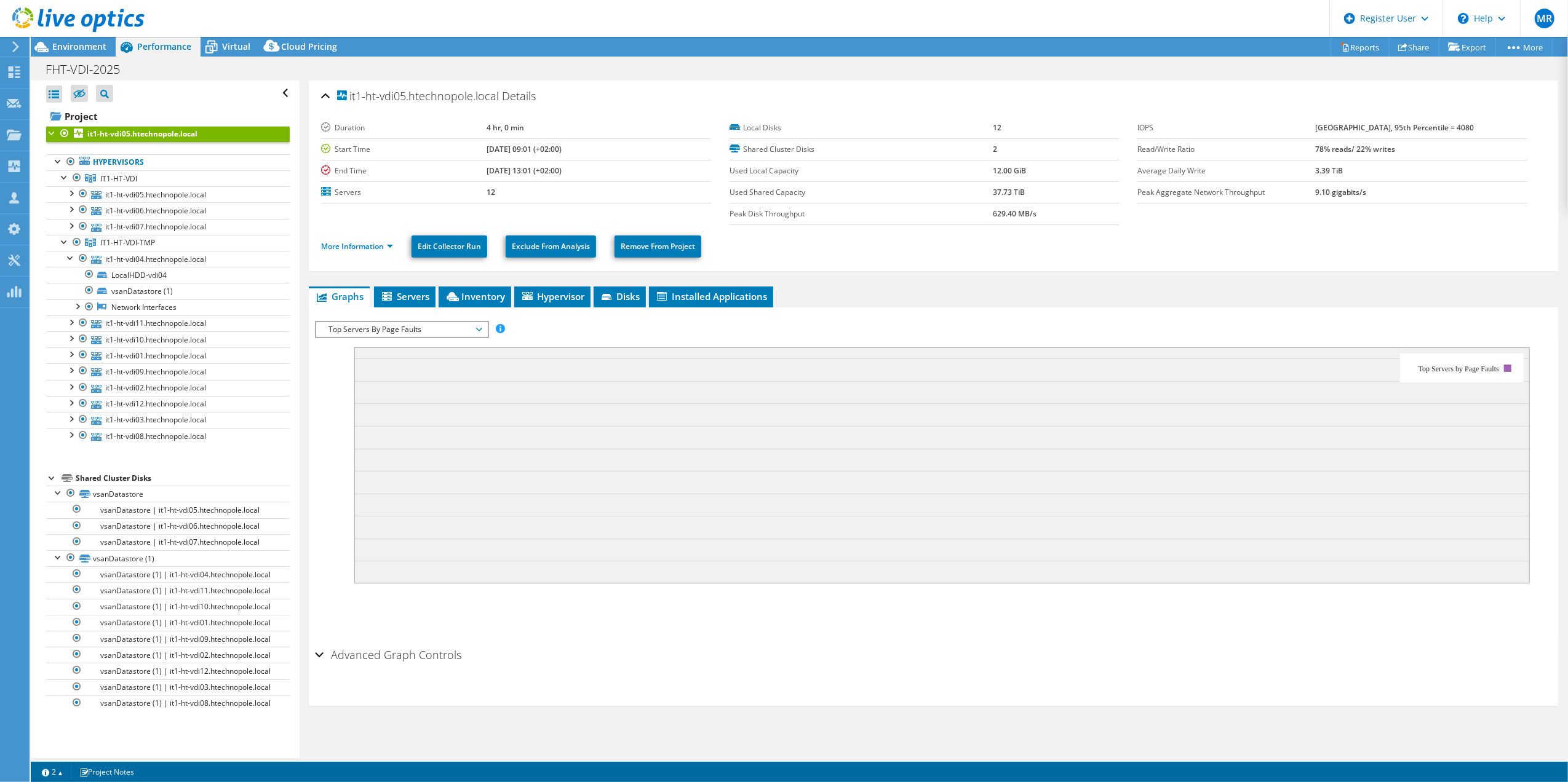
click at [468, 333] on span "Top Servers By Page Faults" at bounding box center [401, 330] width 158 height 15
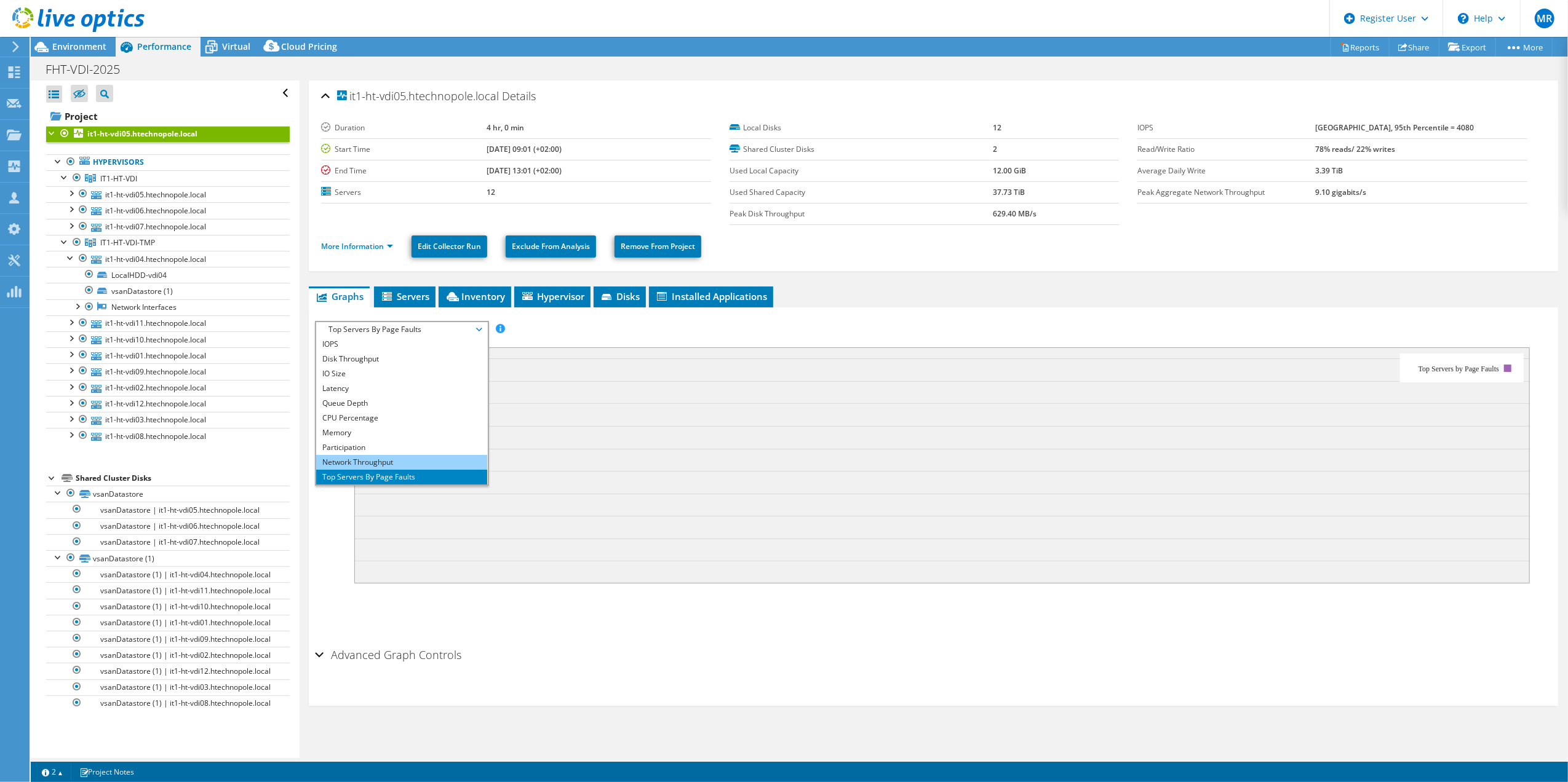
click at [358, 465] on li "Network Throughput" at bounding box center [400, 462] width 170 height 15
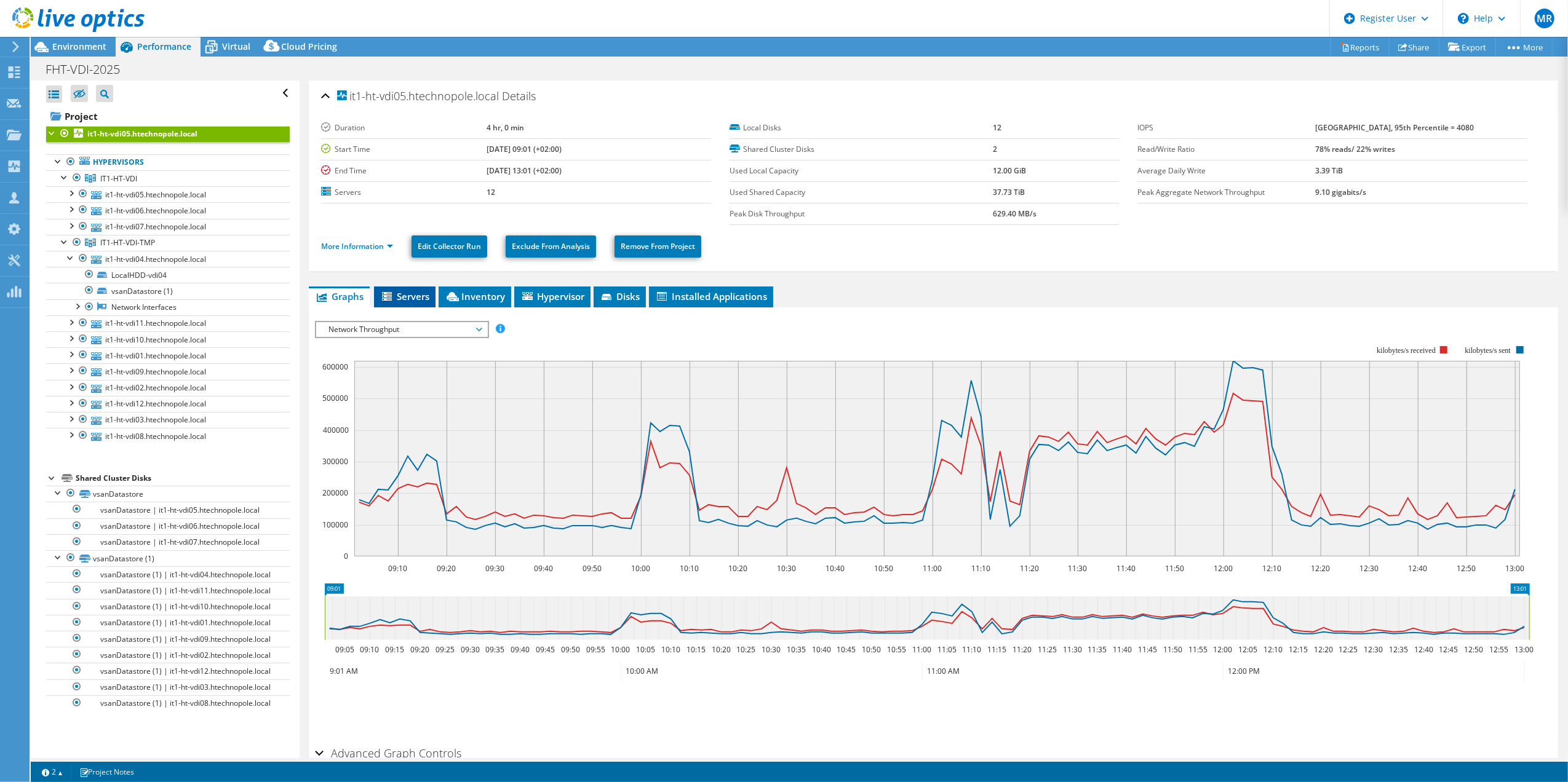
click at [404, 296] on span "Servers" at bounding box center [404, 296] width 49 height 12
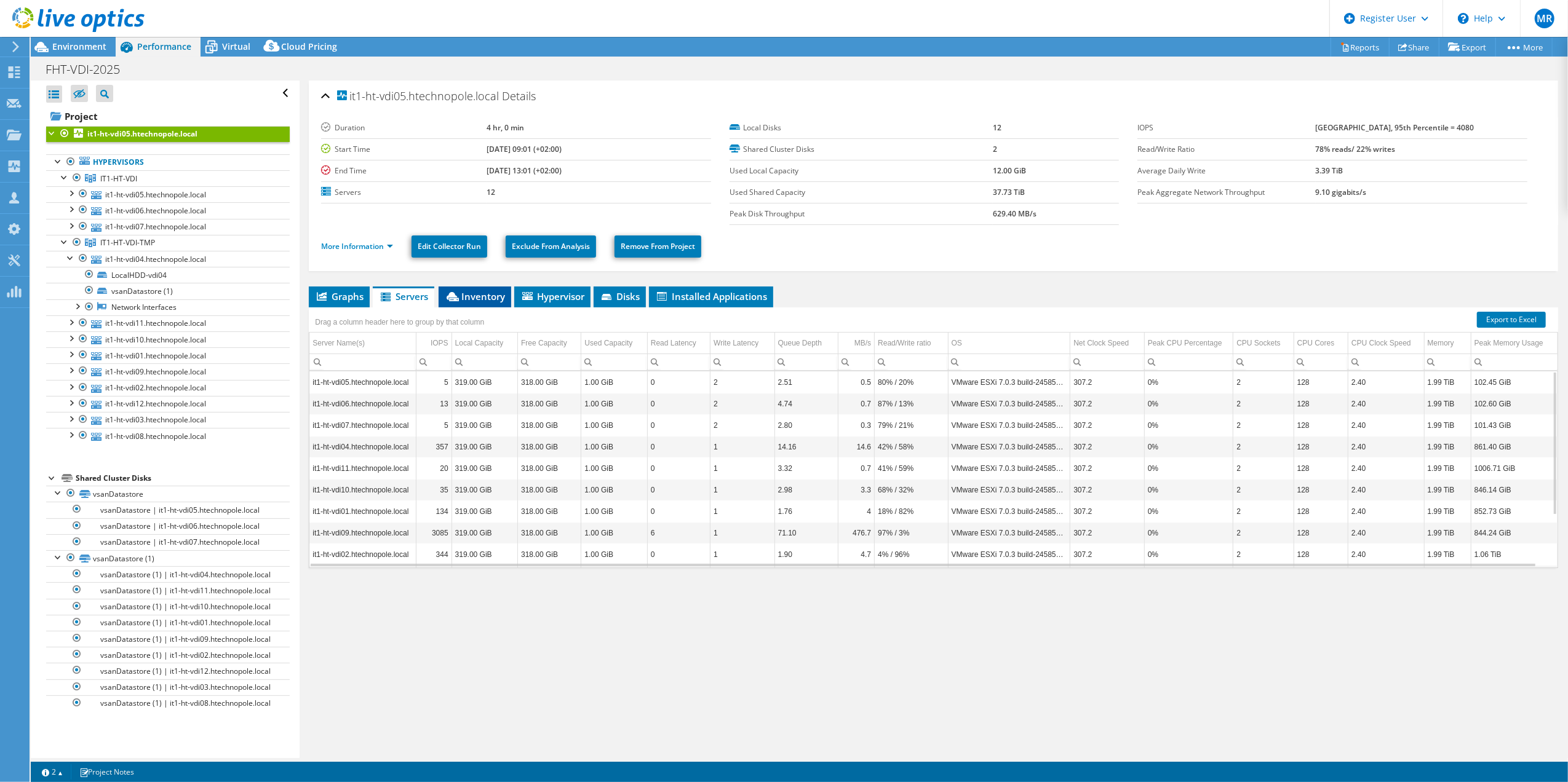
click at [483, 303] on li "Inventory" at bounding box center [474, 297] width 73 height 21
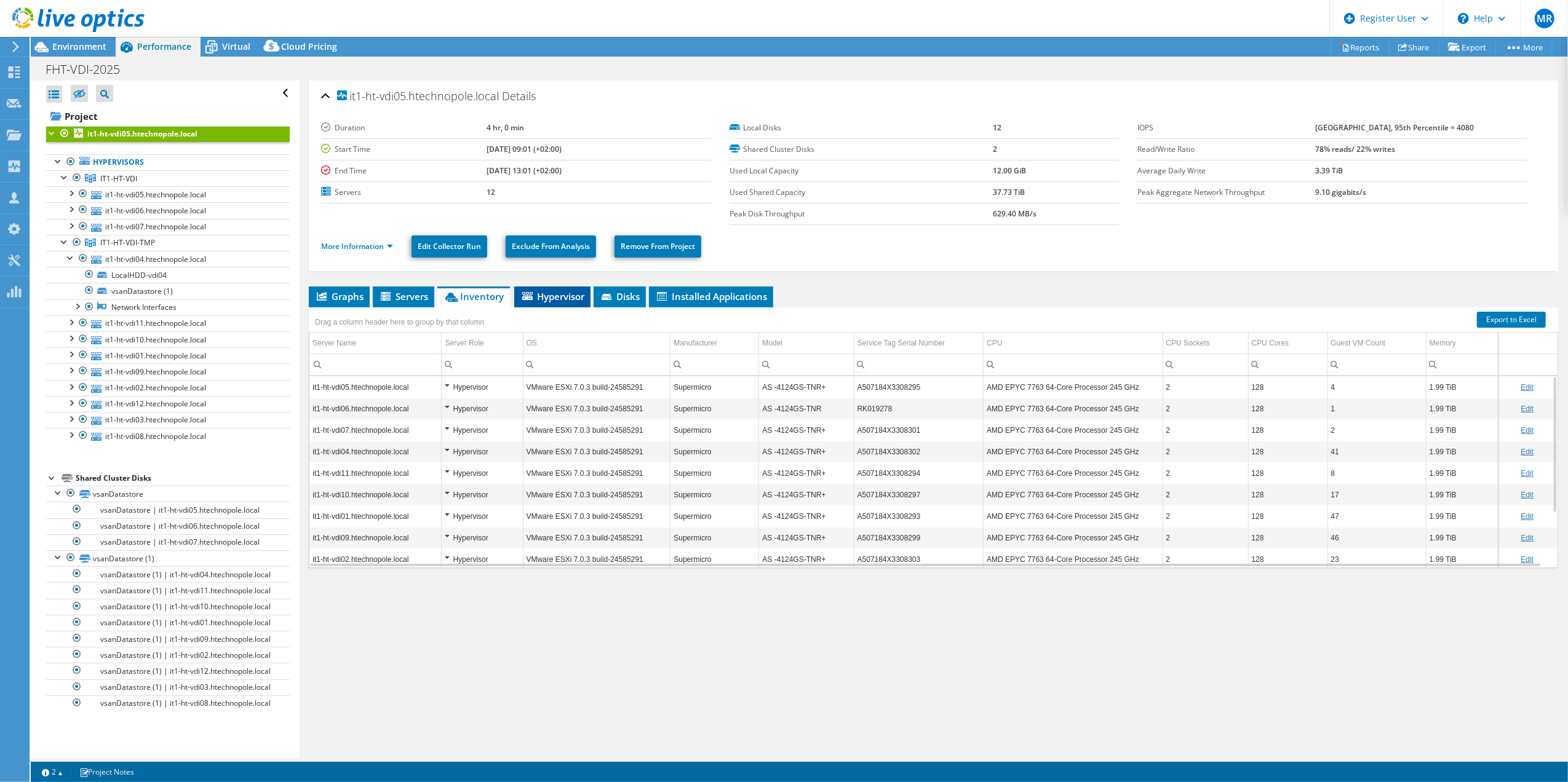
click at [537, 297] on span "Hypervisor" at bounding box center [552, 296] width 64 height 12
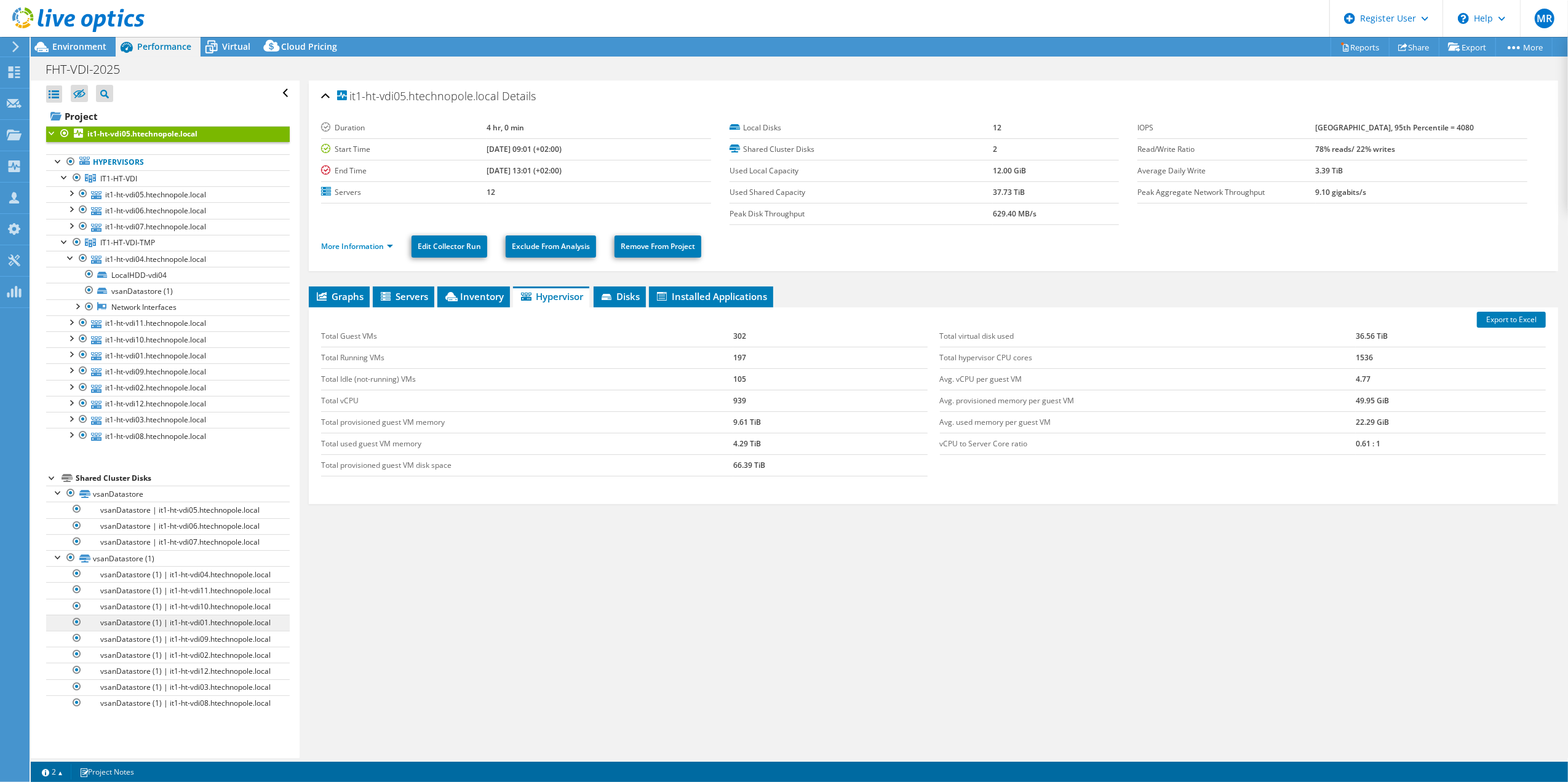
scroll to position [74, 0]
click at [73, 428] on div at bounding box center [71, 434] width 12 height 12
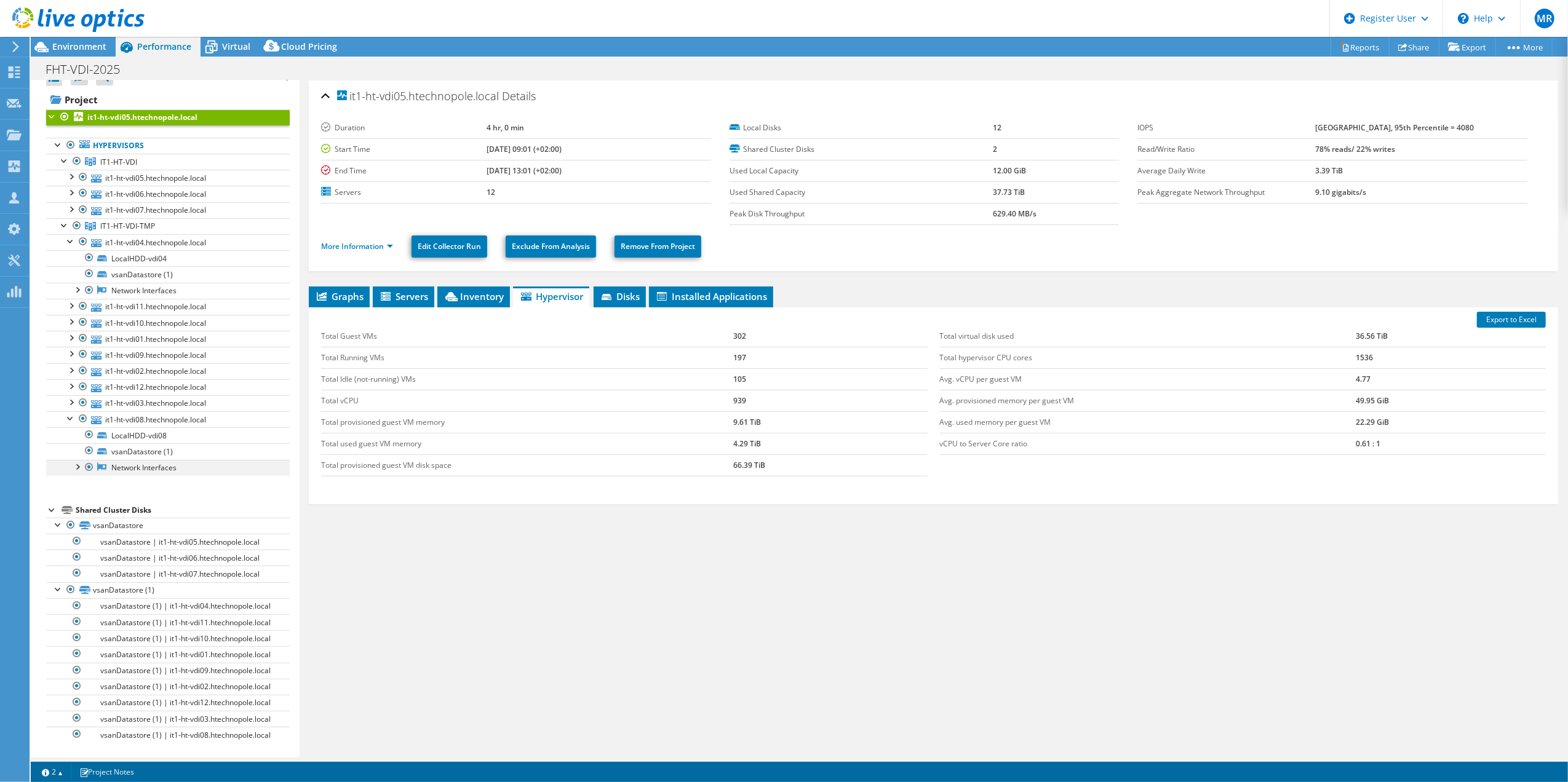
click at [79, 460] on div at bounding box center [77, 466] width 12 height 12
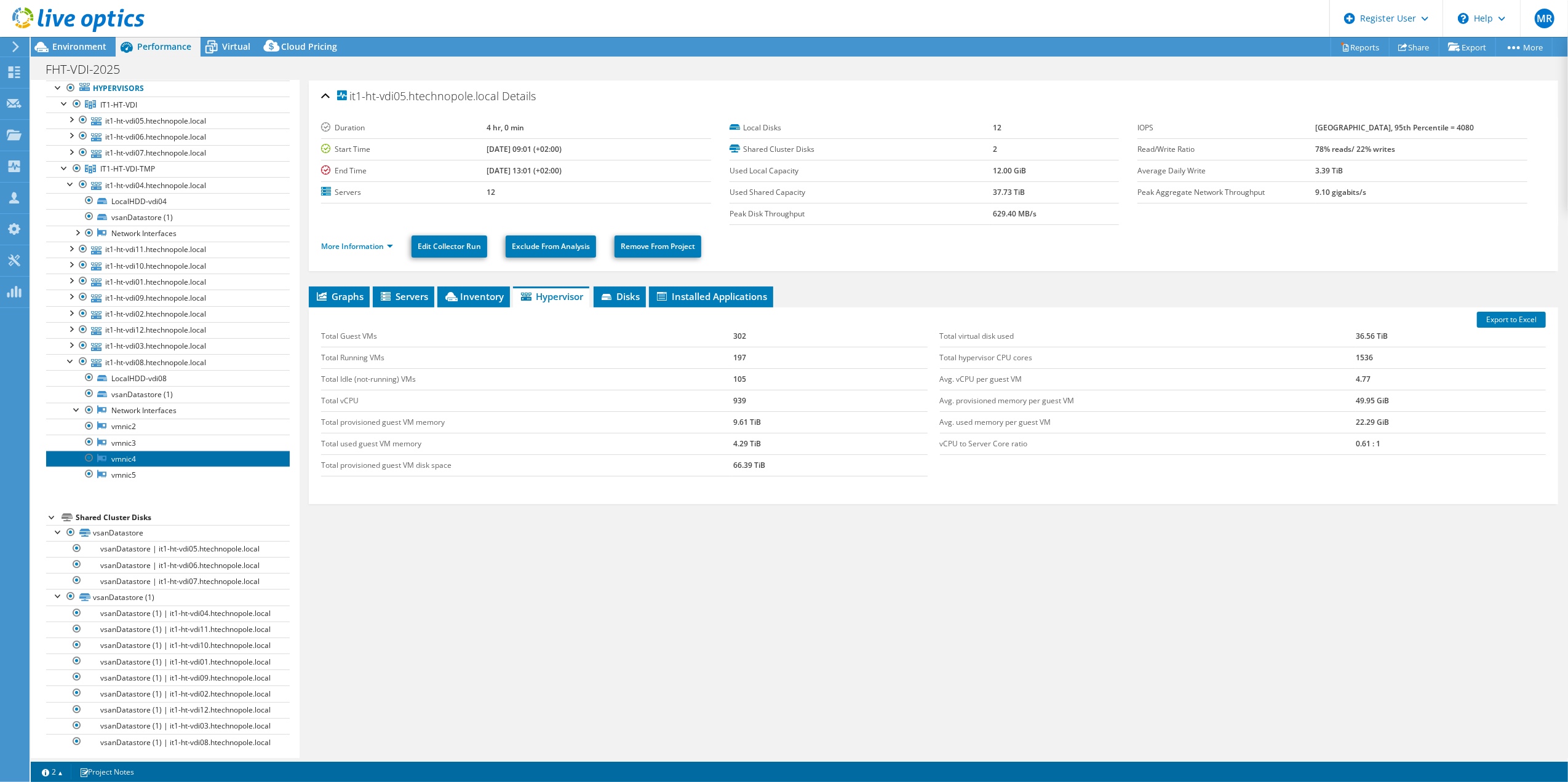
click at [114, 465] on link "vmnic4" at bounding box center [167, 459] width 244 height 16
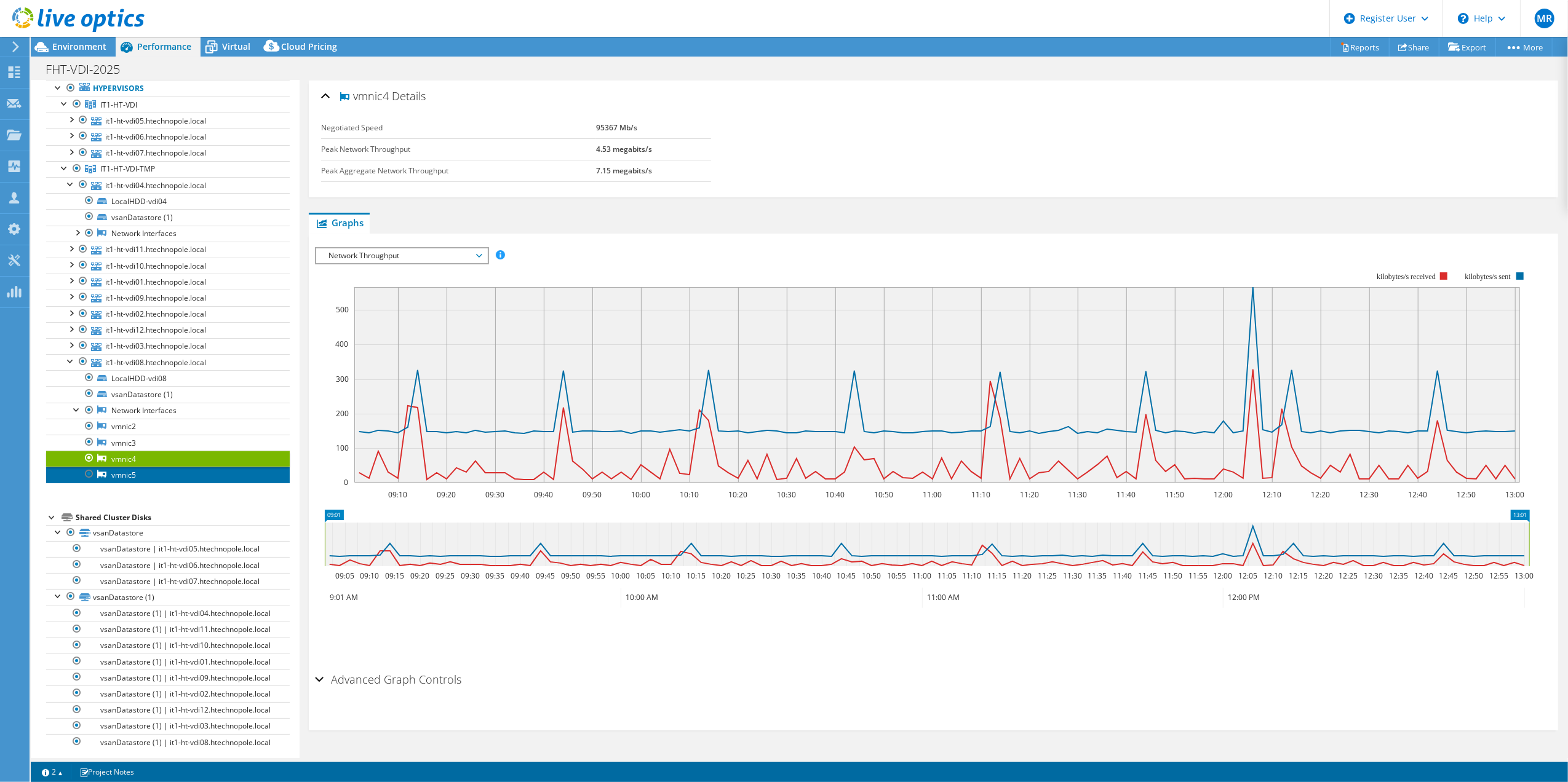
click at [116, 478] on link "vmnic5" at bounding box center [167, 475] width 244 height 16
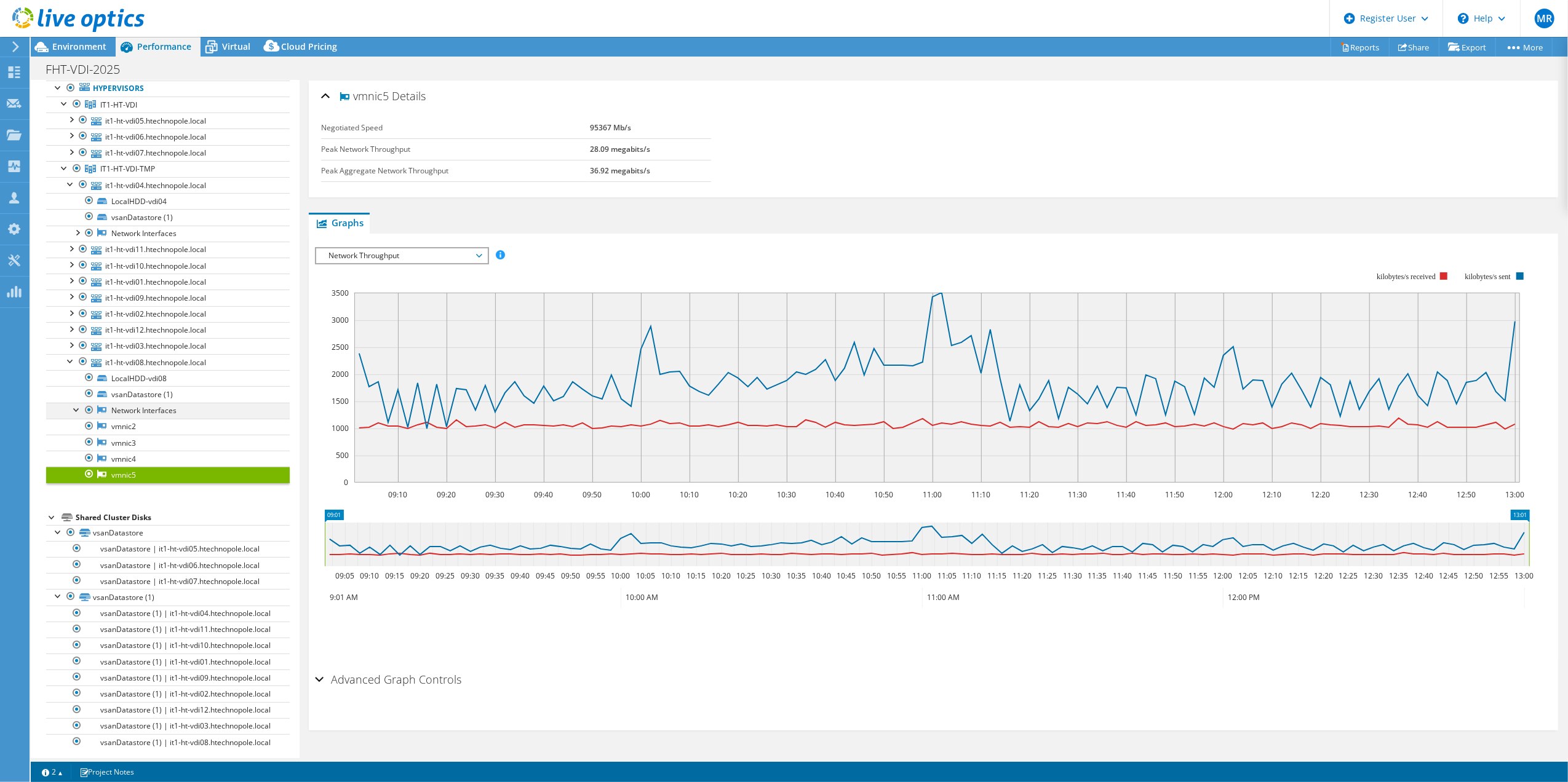
click at [75, 414] on div at bounding box center [77, 408] width 12 height 12
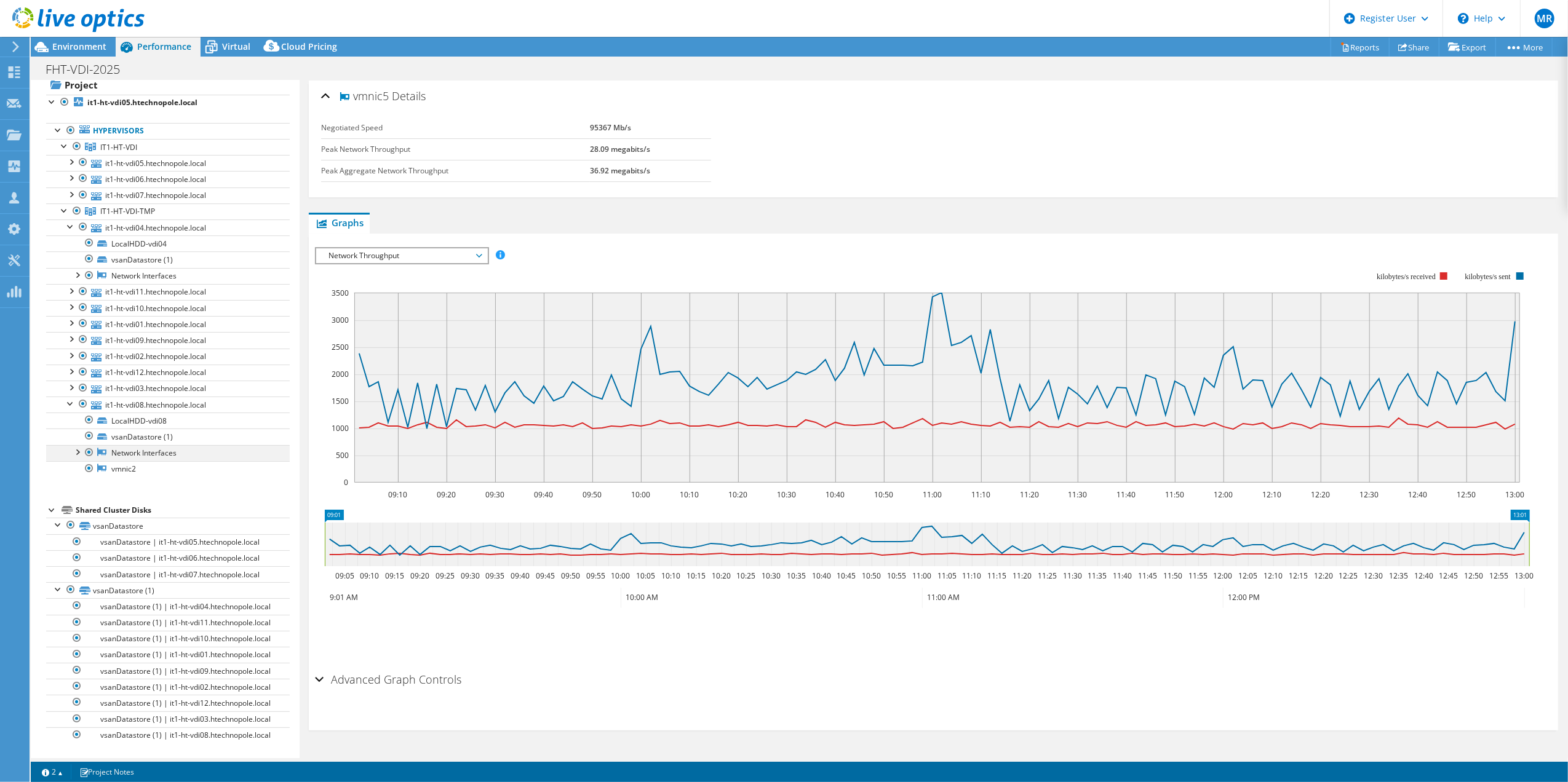
click at [75, 445] on div at bounding box center [77, 451] width 12 height 12
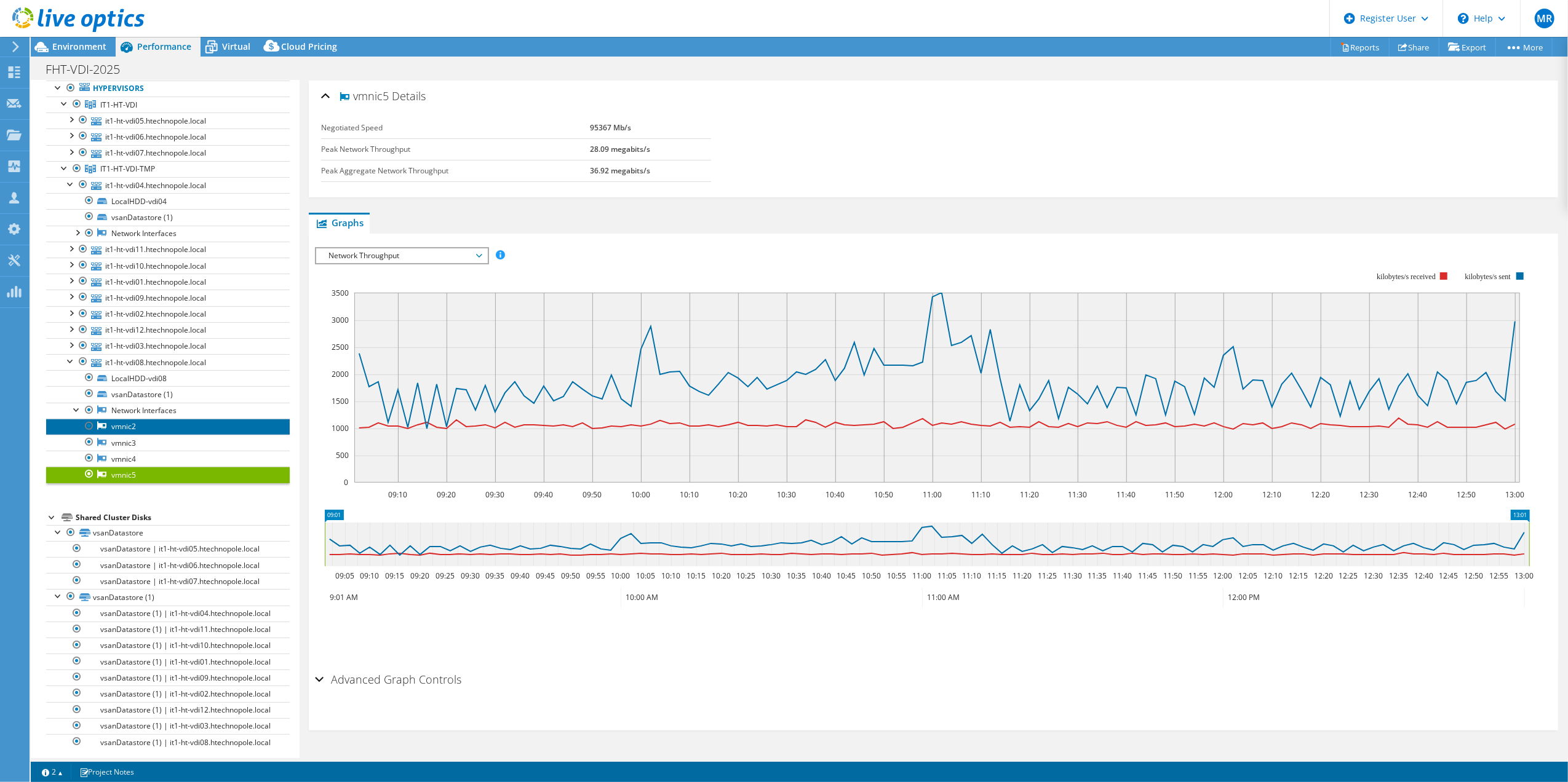
click at [166, 431] on link "vmnic2" at bounding box center [167, 426] width 244 height 16
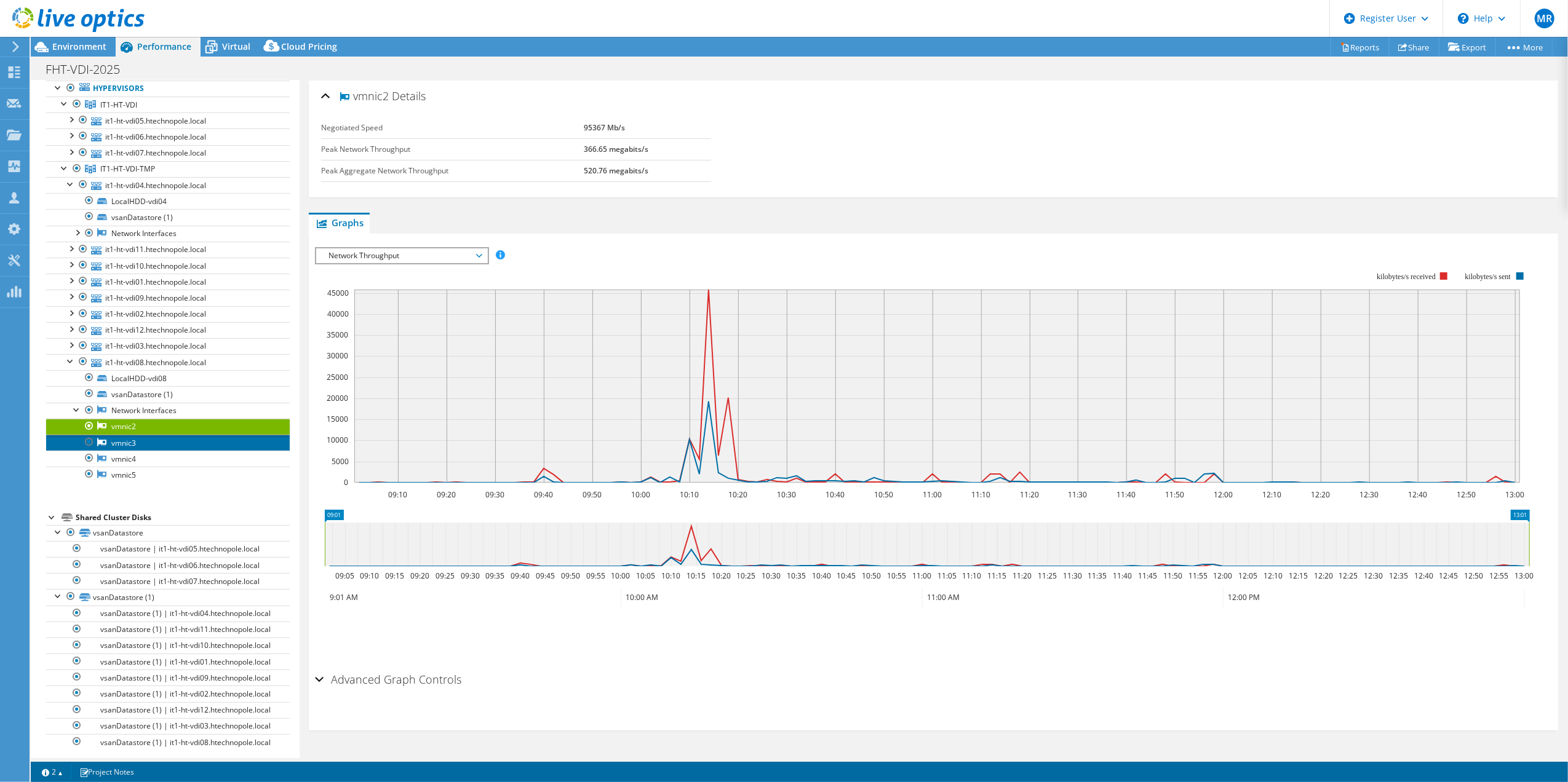
click at [152, 448] on link "vmnic3" at bounding box center [167, 443] width 244 height 16
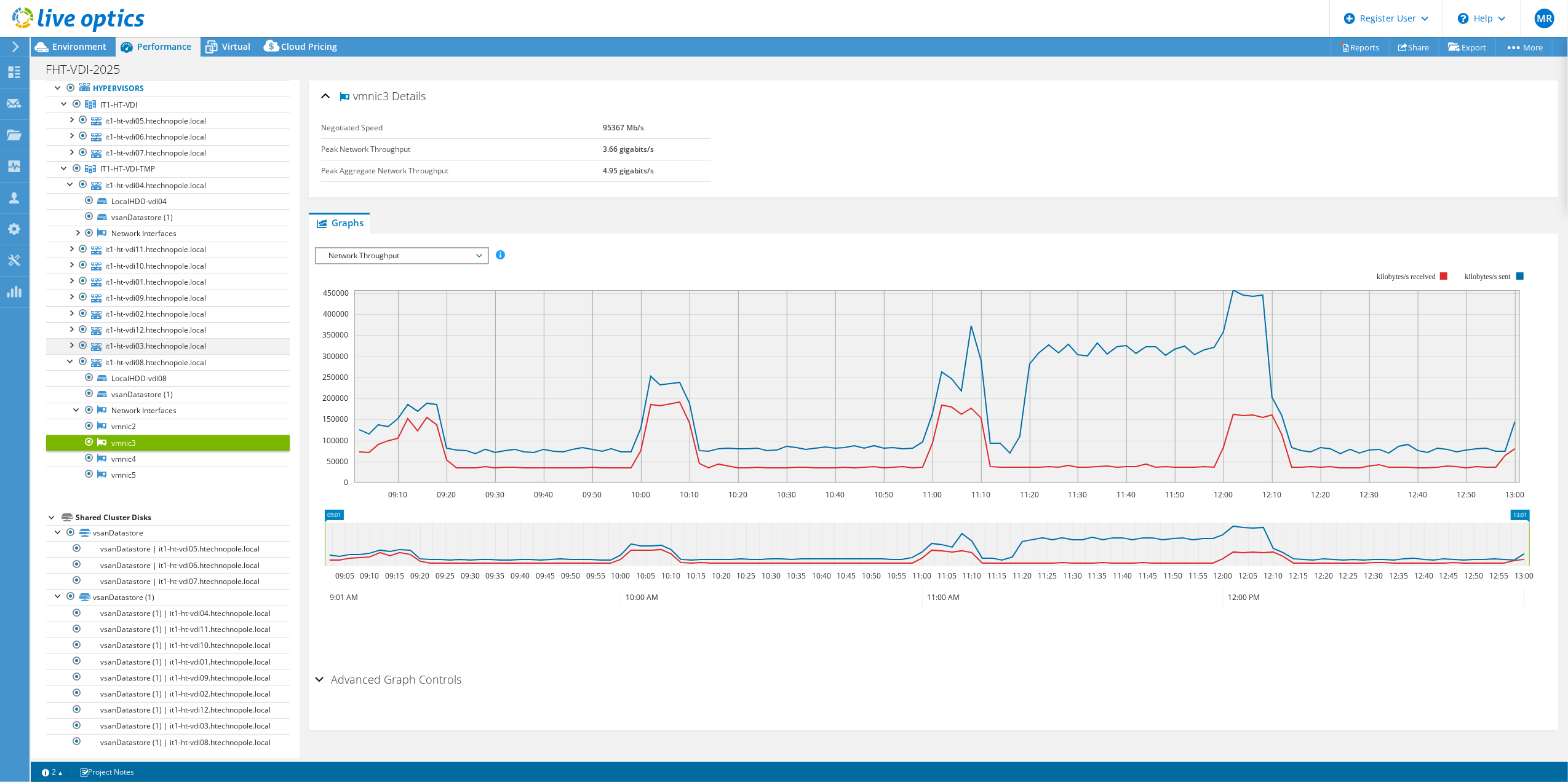
click at [72, 350] on div at bounding box center [71, 345] width 12 height 12
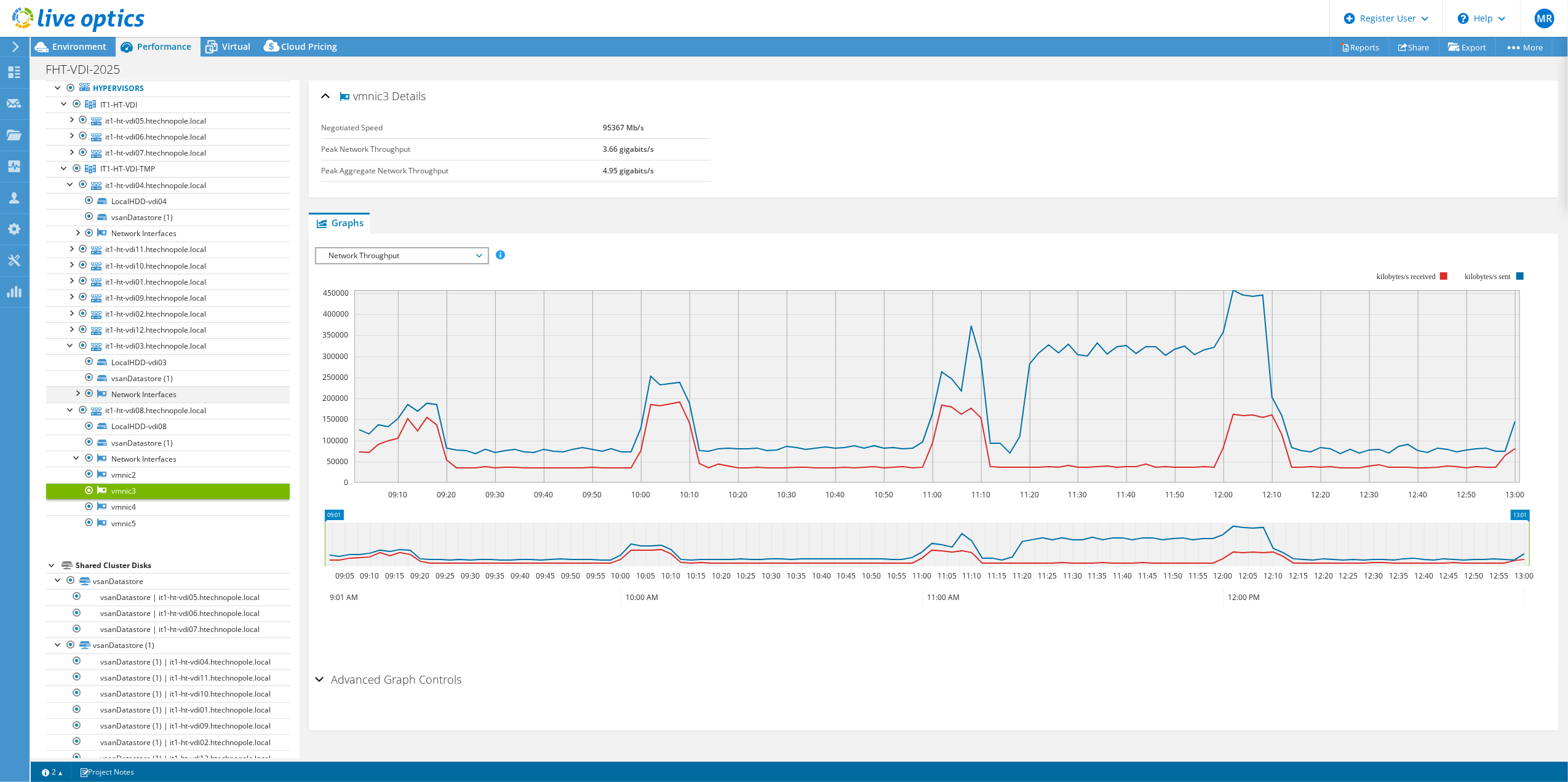
click at [79, 397] on div at bounding box center [77, 392] width 12 height 12
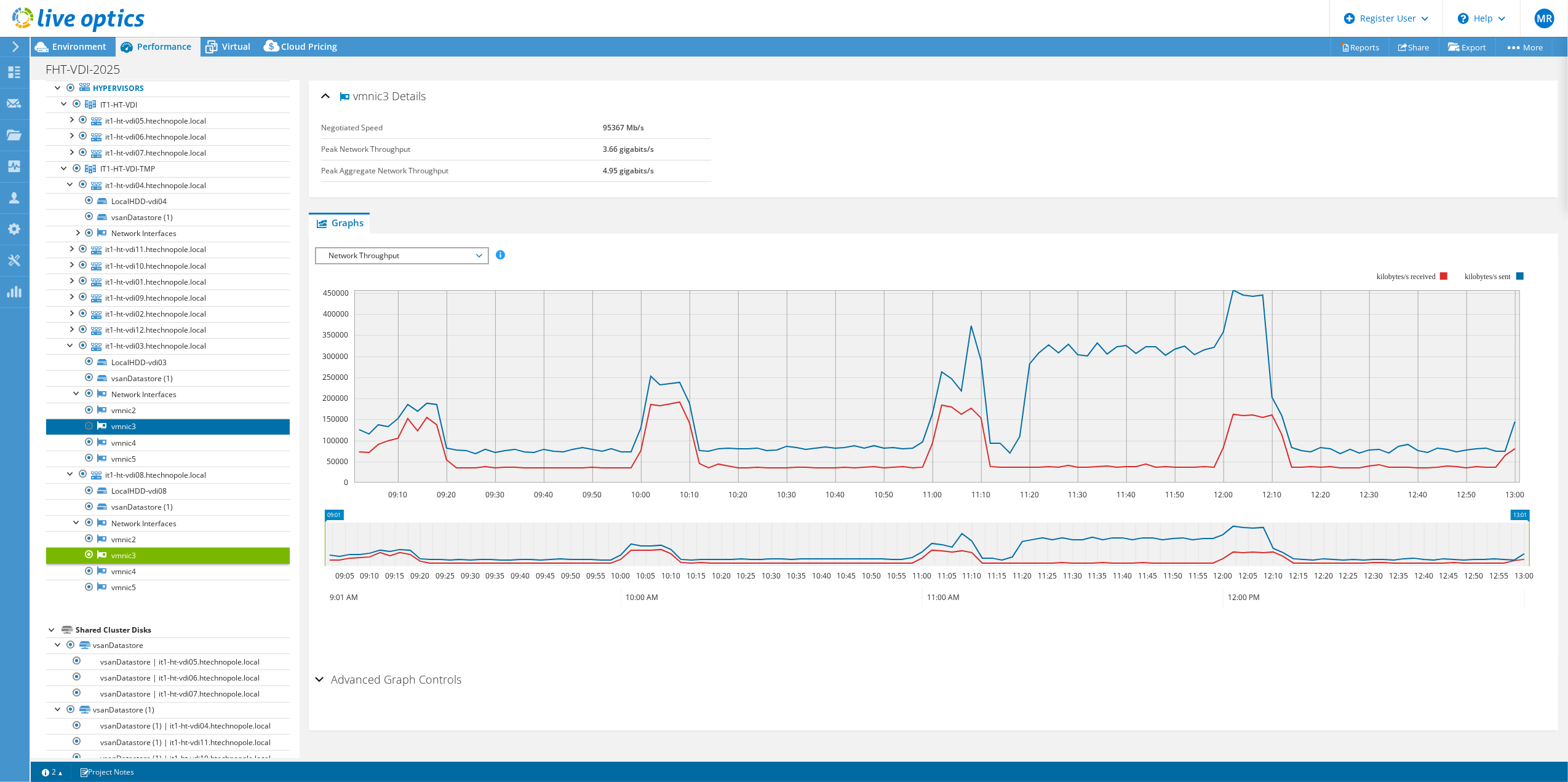
click at [109, 431] on link "vmnic3" at bounding box center [167, 426] width 244 height 16
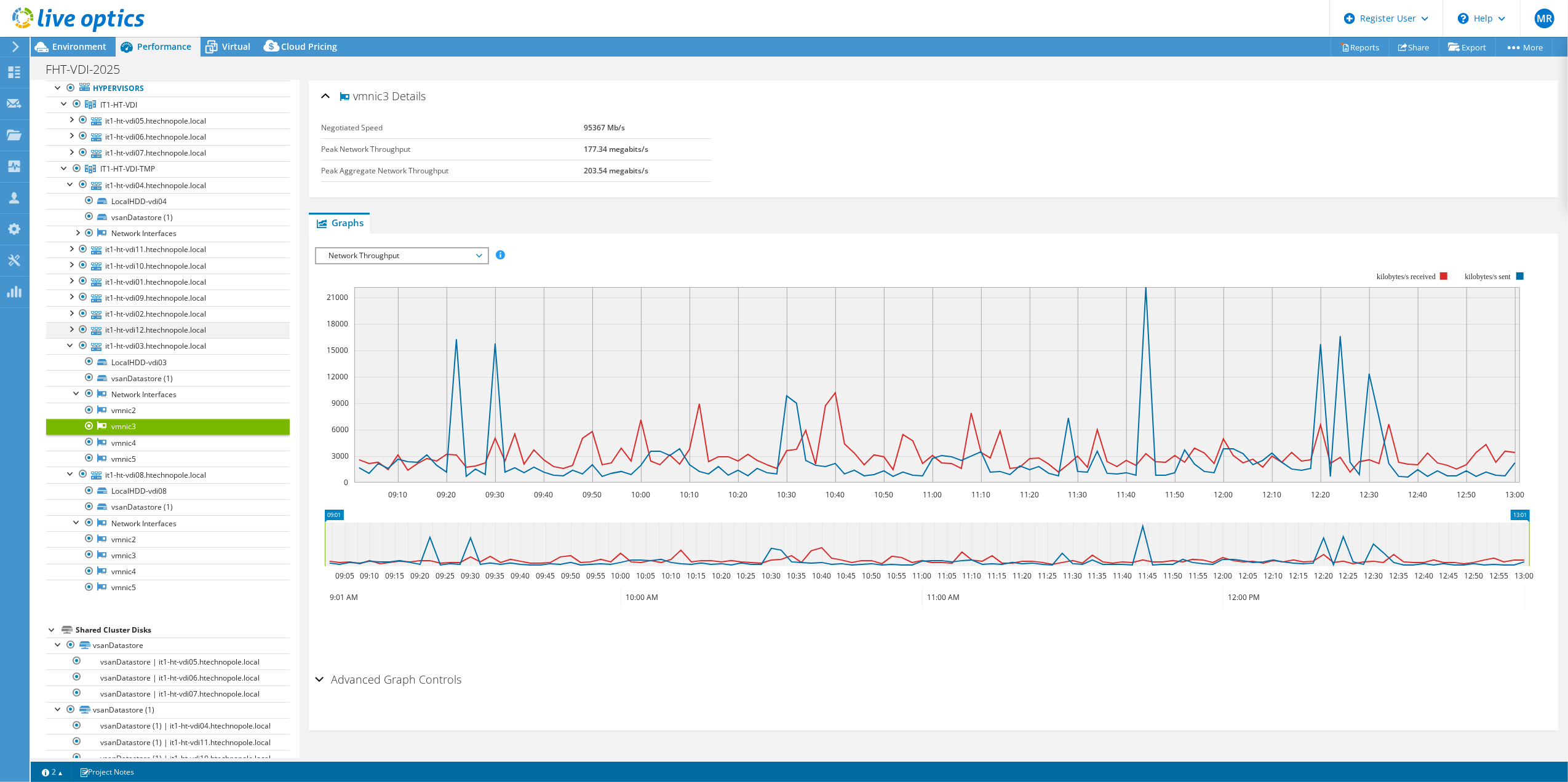
click at [69, 332] on div at bounding box center [71, 329] width 12 height 12
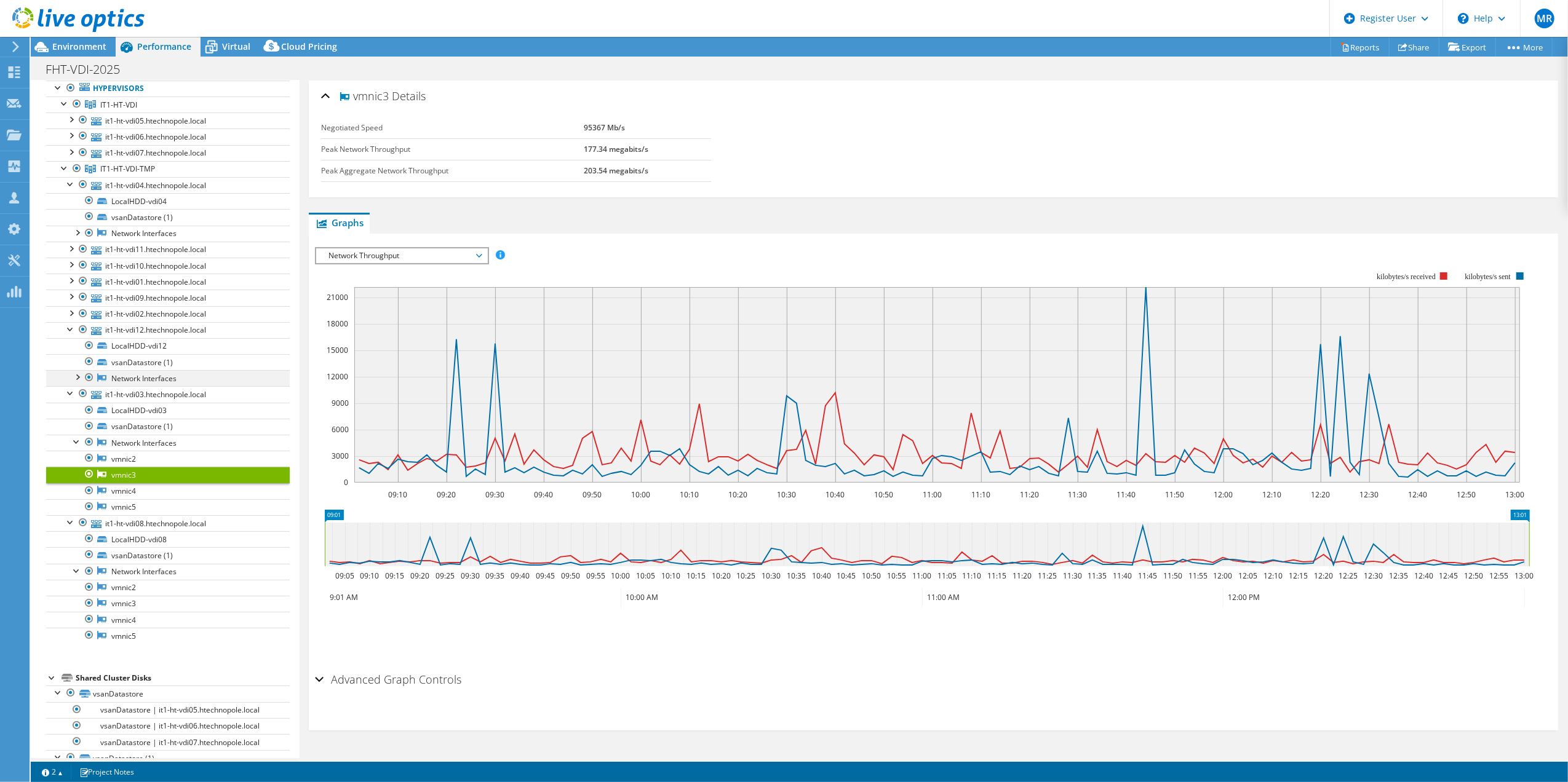
click at [75, 382] on div at bounding box center [77, 377] width 12 height 12
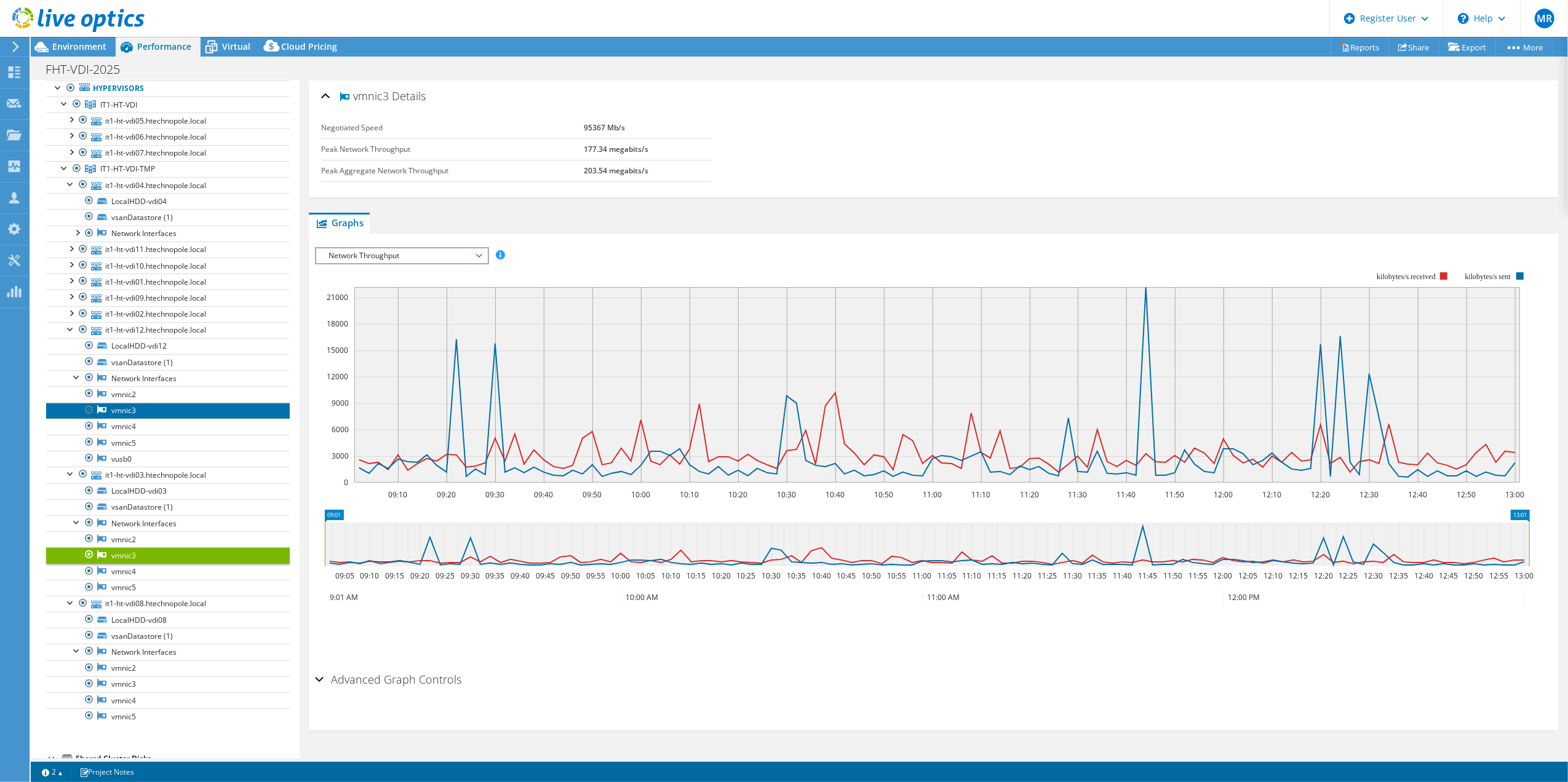
click at [105, 414] on icon at bounding box center [102, 409] width 9 height 9
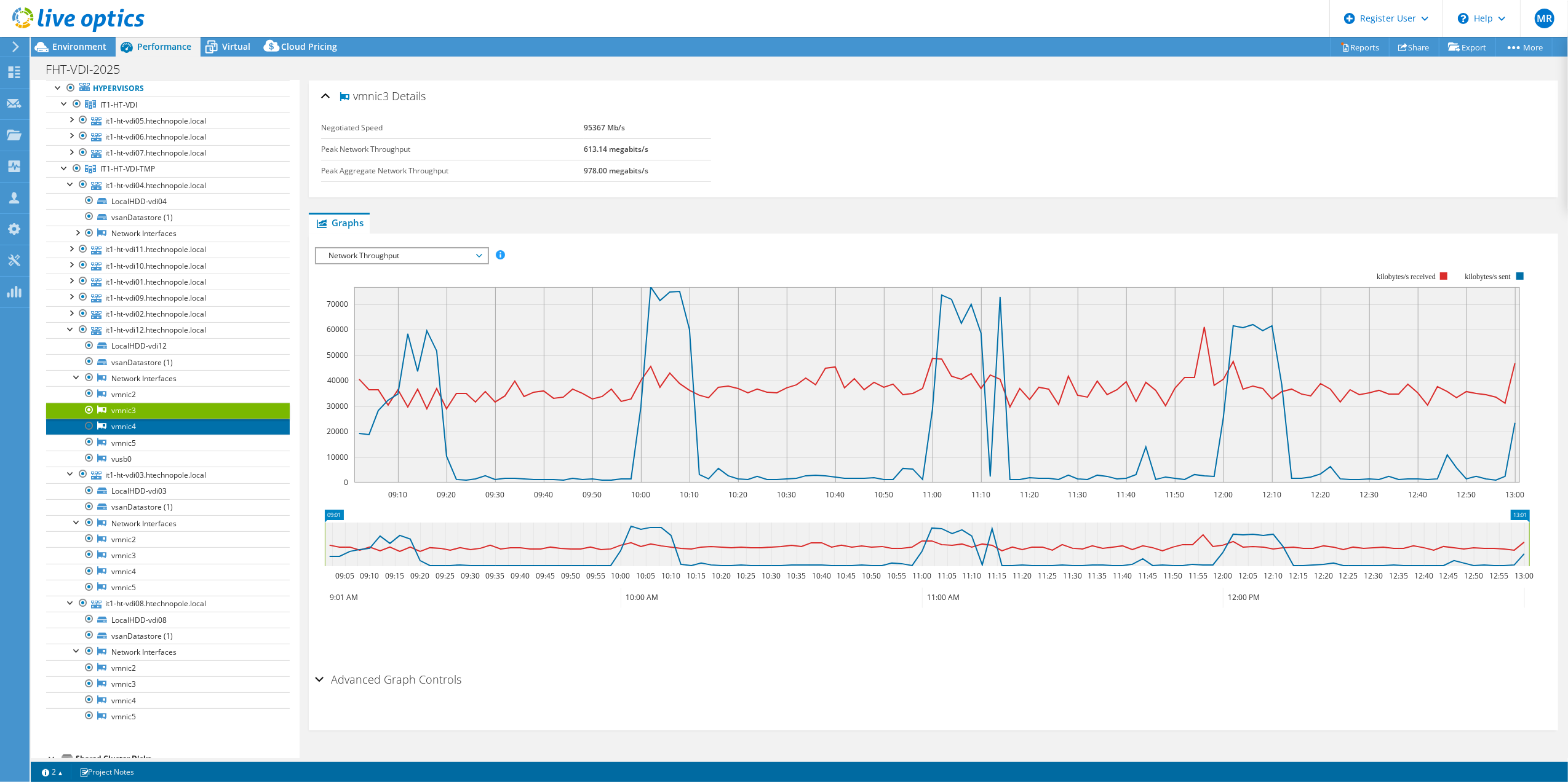
click at [123, 435] on link "vmnic4" at bounding box center [167, 426] width 244 height 16
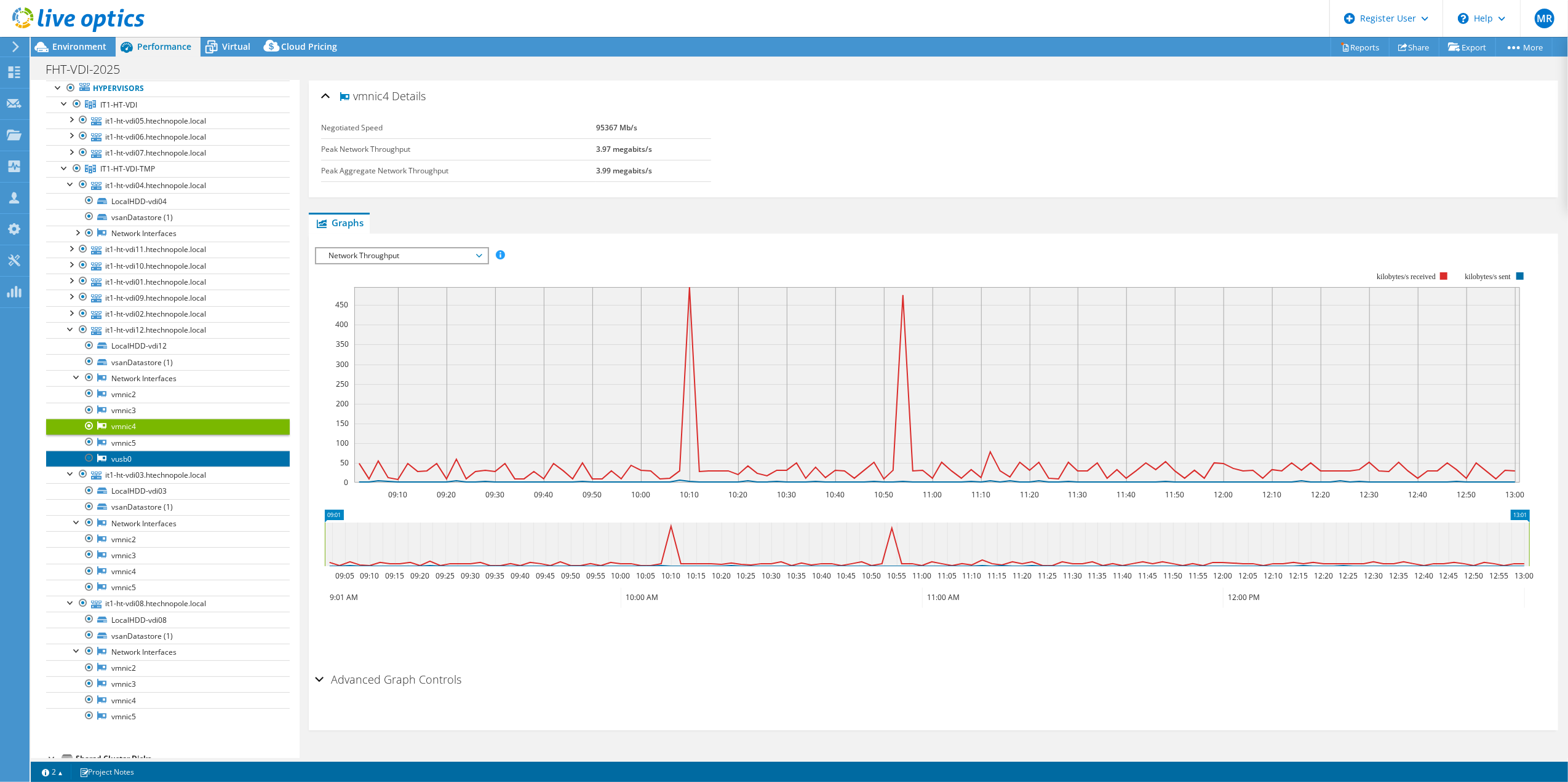
click at [143, 463] on link "vusb0" at bounding box center [167, 459] width 244 height 16
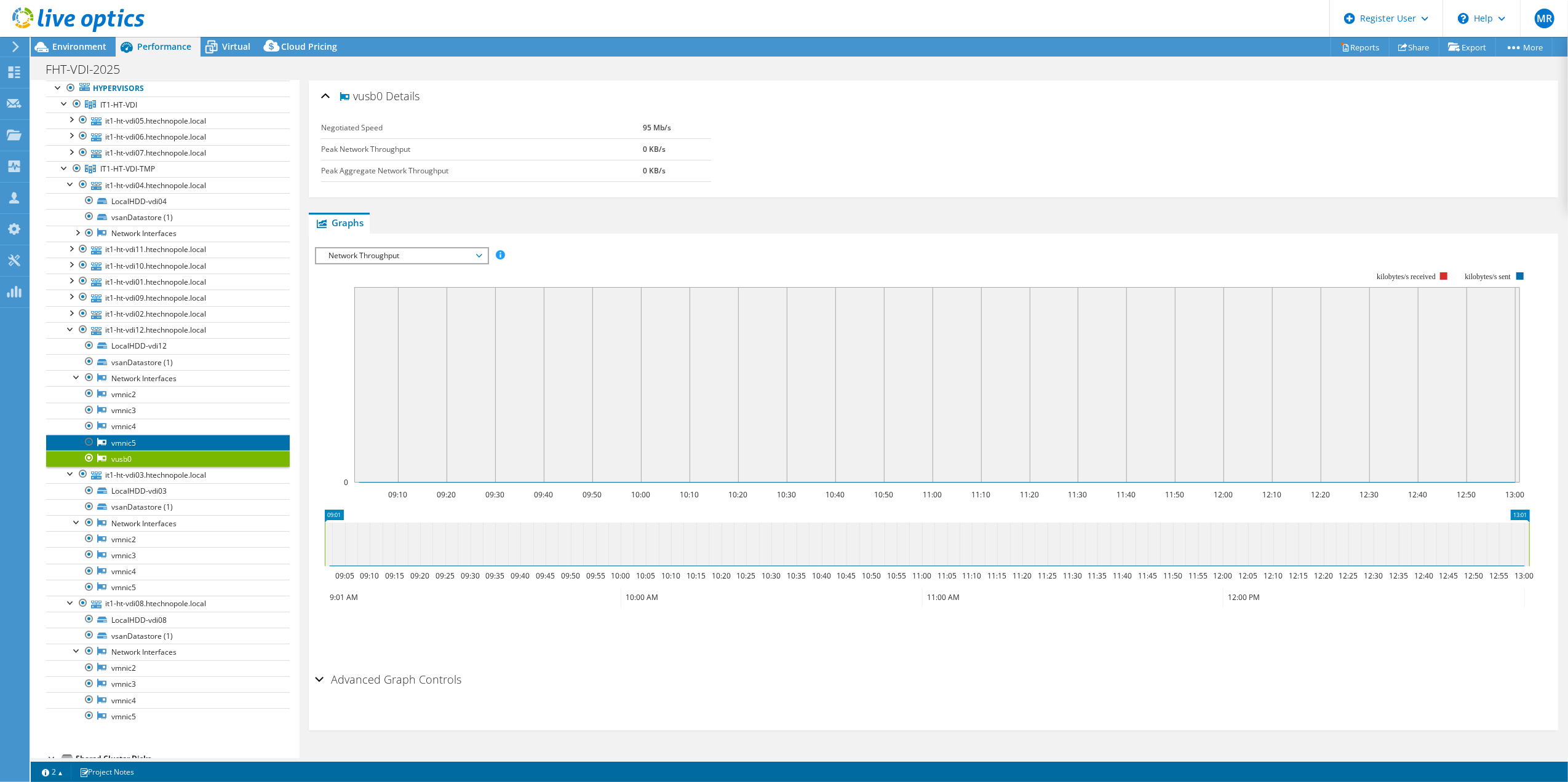
click at [143, 449] on link "vmnic5" at bounding box center [167, 443] width 244 height 16
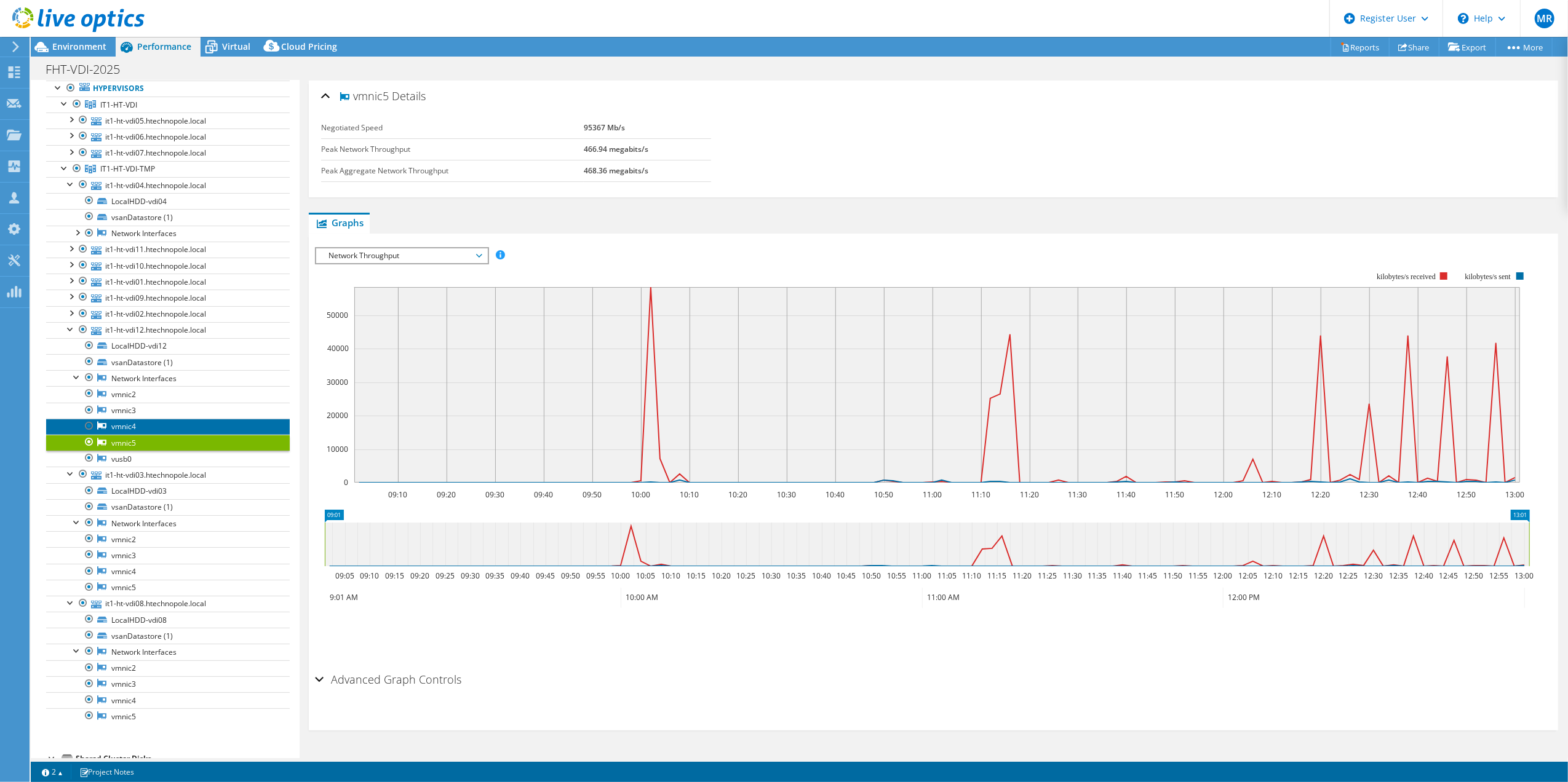
click at [148, 423] on link "vmnic4" at bounding box center [167, 426] width 244 height 16
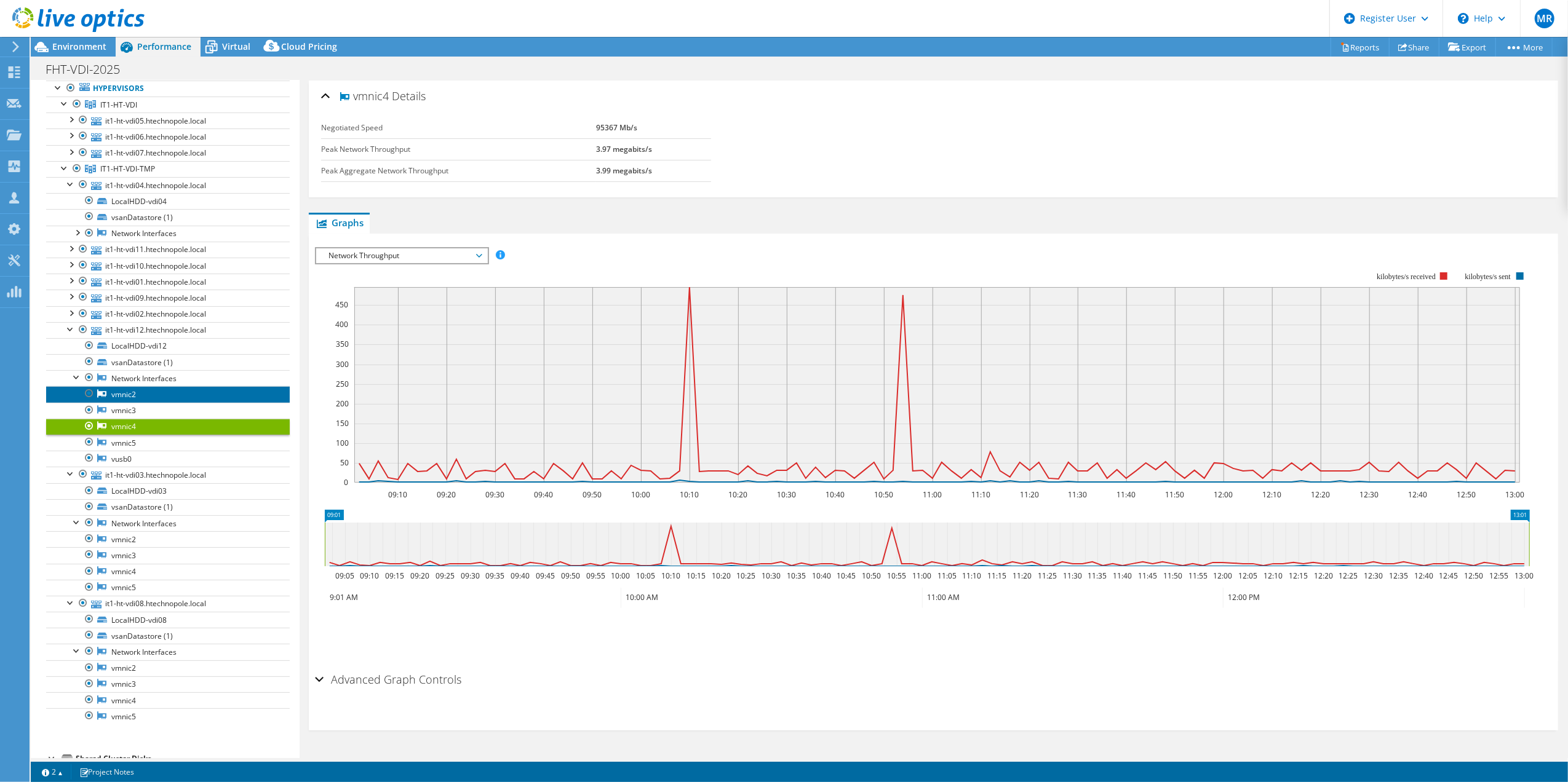
click at [140, 391] on link "vmnic2" at bounding box center [167, 394] width 244 height 16
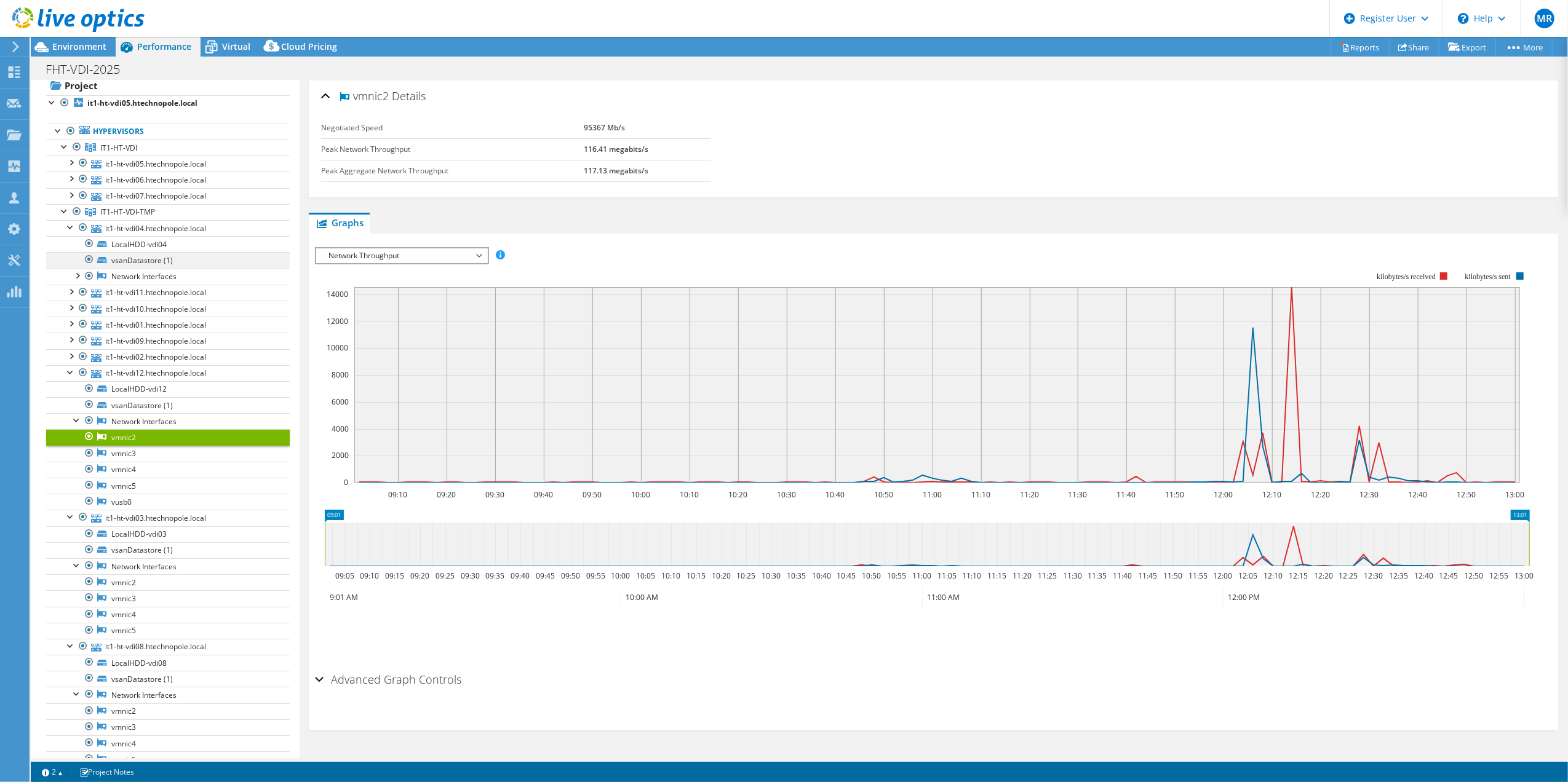
scroll to position [0, 0]
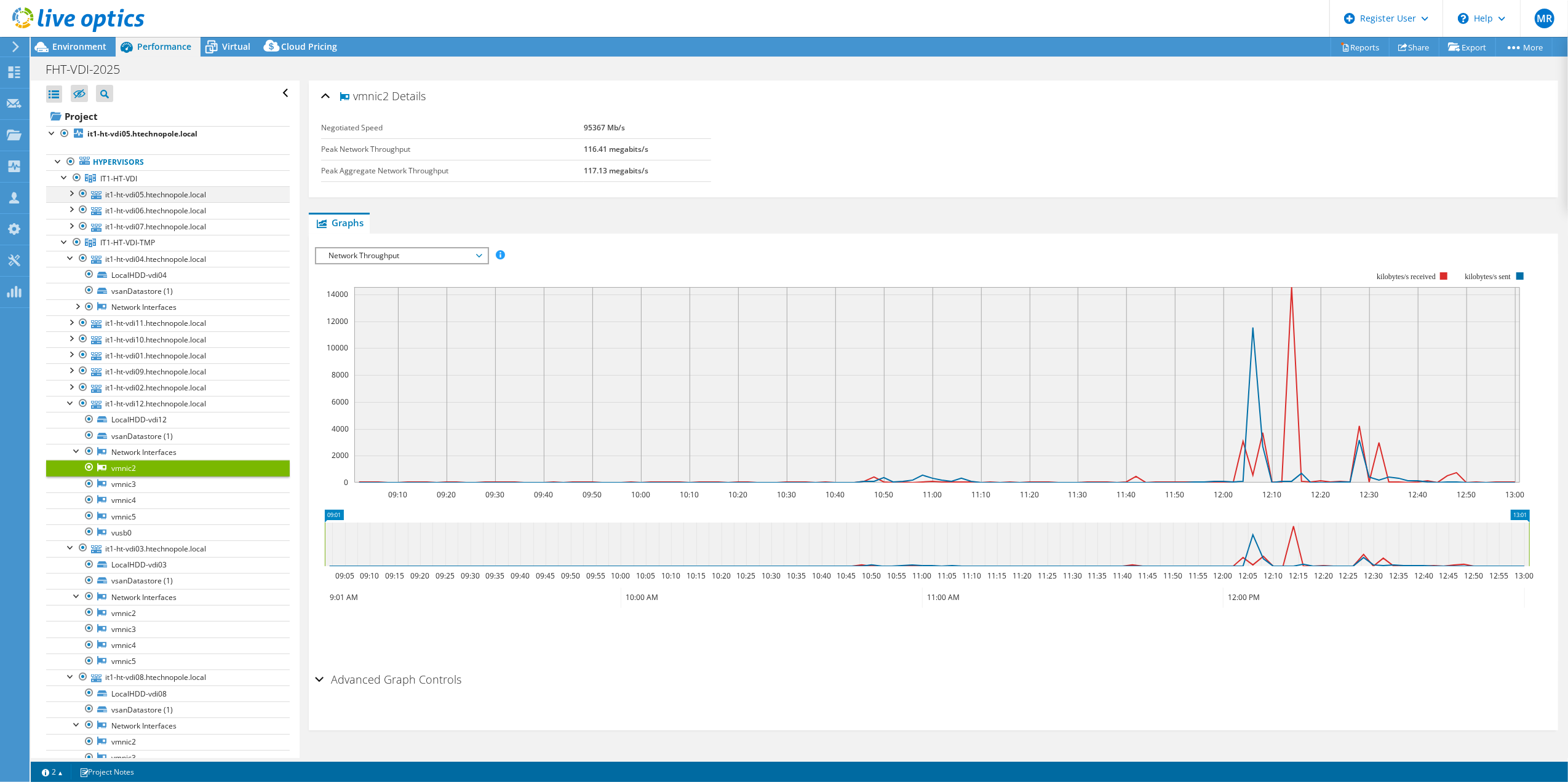
click at [72, 197] on div at bounding box center [71, 192] width 12 height 12
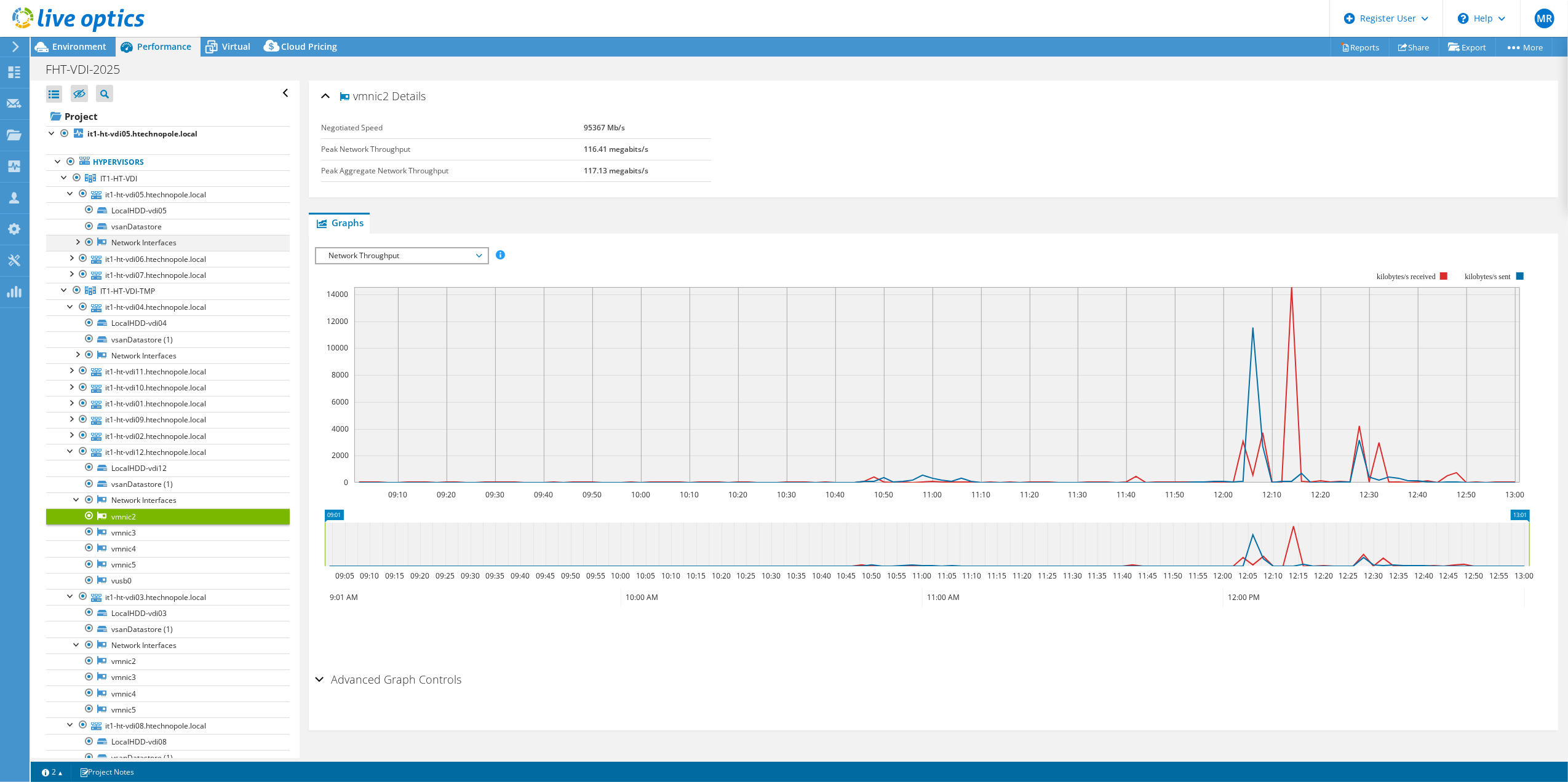
click at [75, 244] on div at bounding box center [77, 241] width 12 height 12
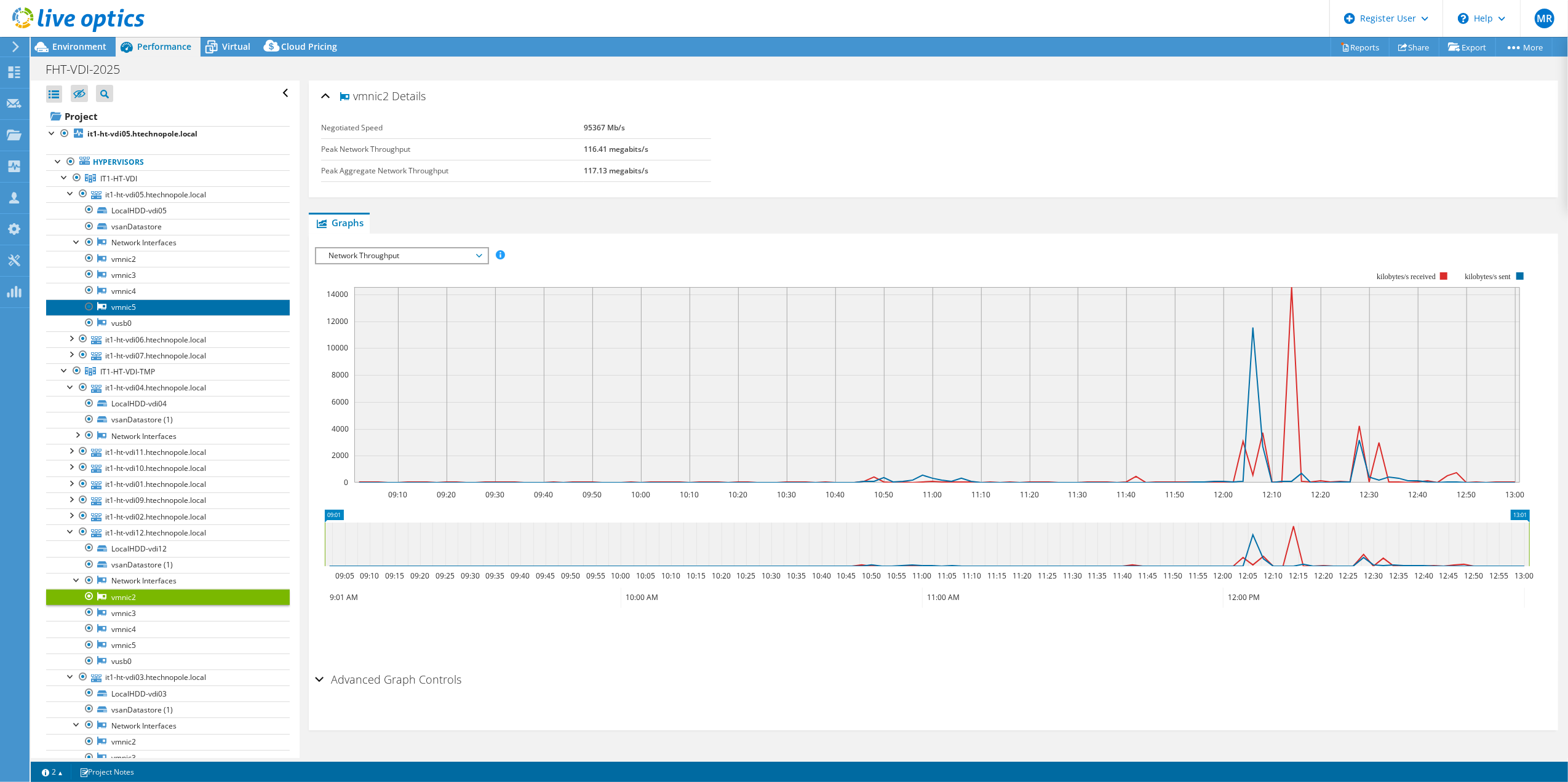
click at [122, 311] on link "vmnic5" at bounding box center [167, 308] width 244 height 16
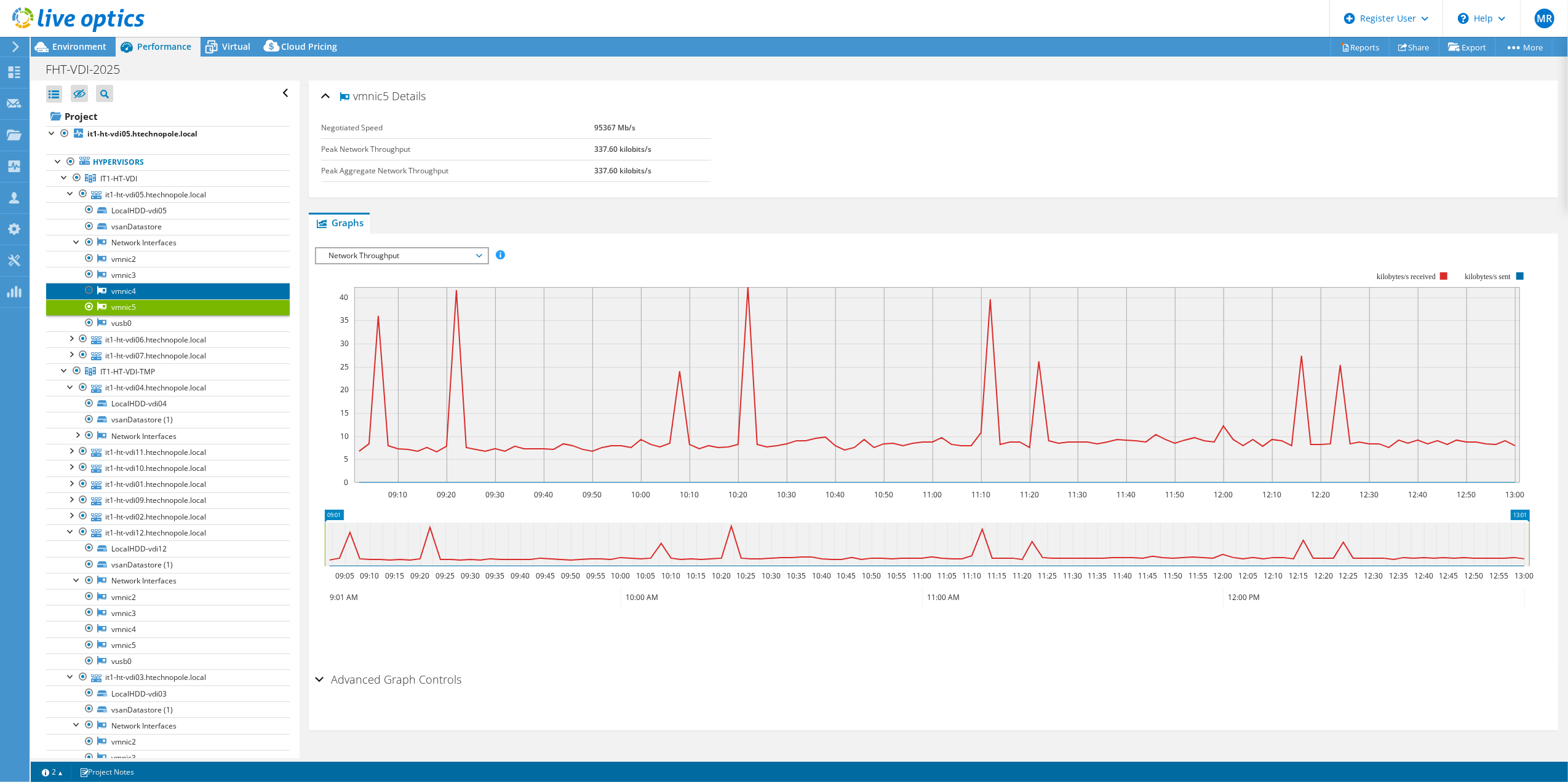
click at [128, 293] on link "vmnic4" at bounding box center [167, 291] width 244 height 16
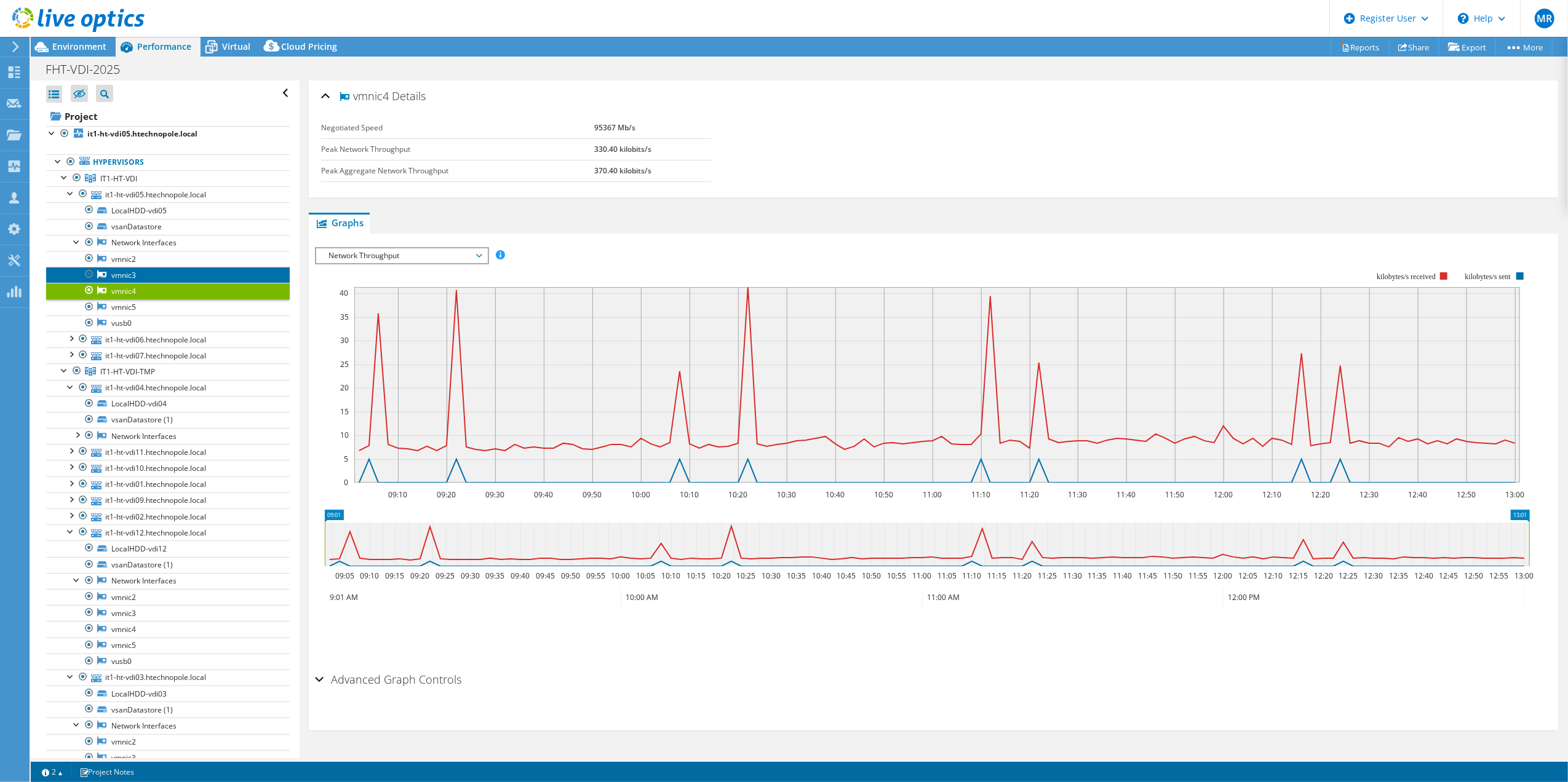
click at [130, 281] on link "vmnic3" at bounding box center [167, 275] width 244 height 16
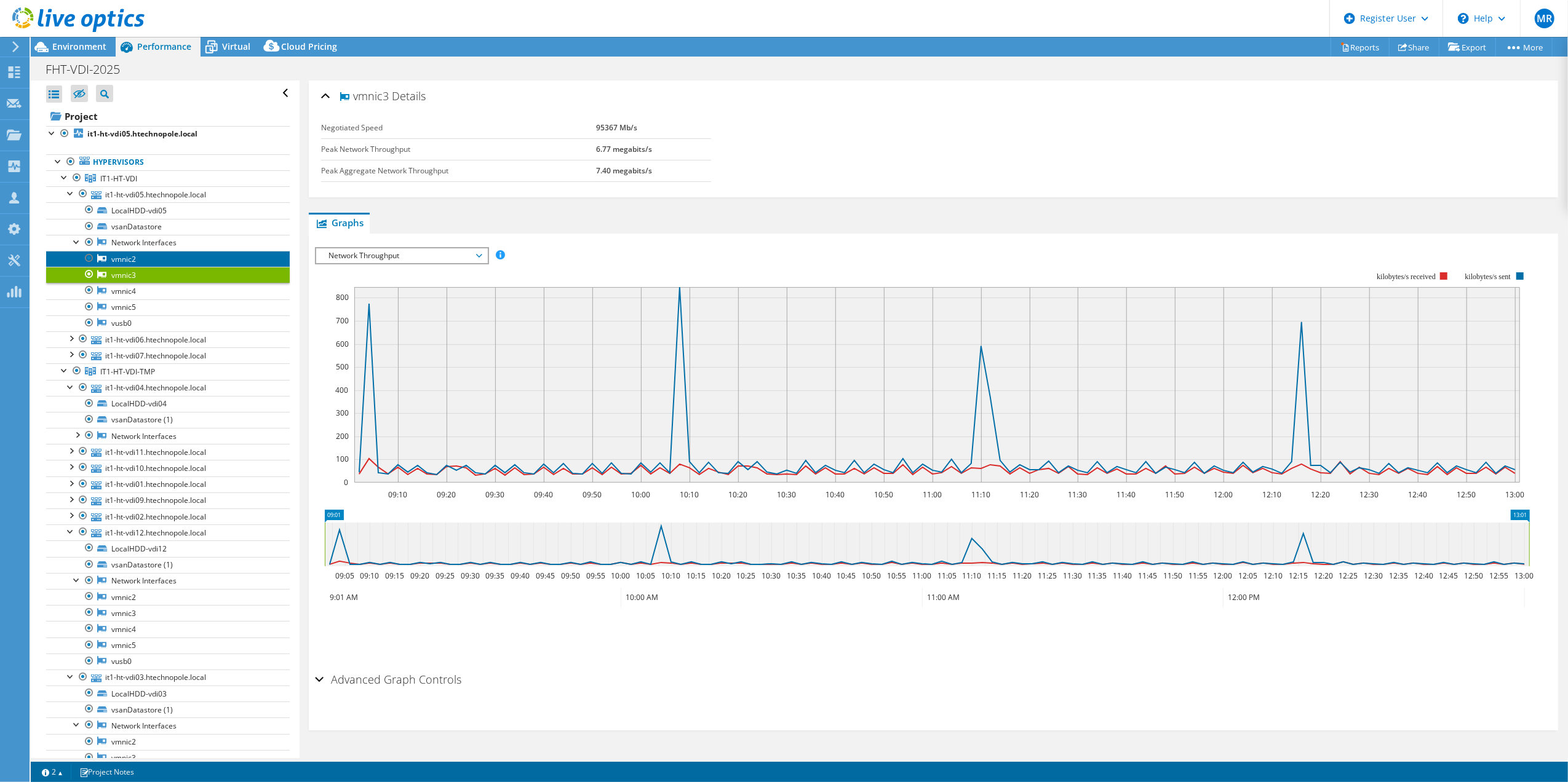
click at [125, 257] on link "vmnic2" at bounding box center [167, 259] width 244 height 16
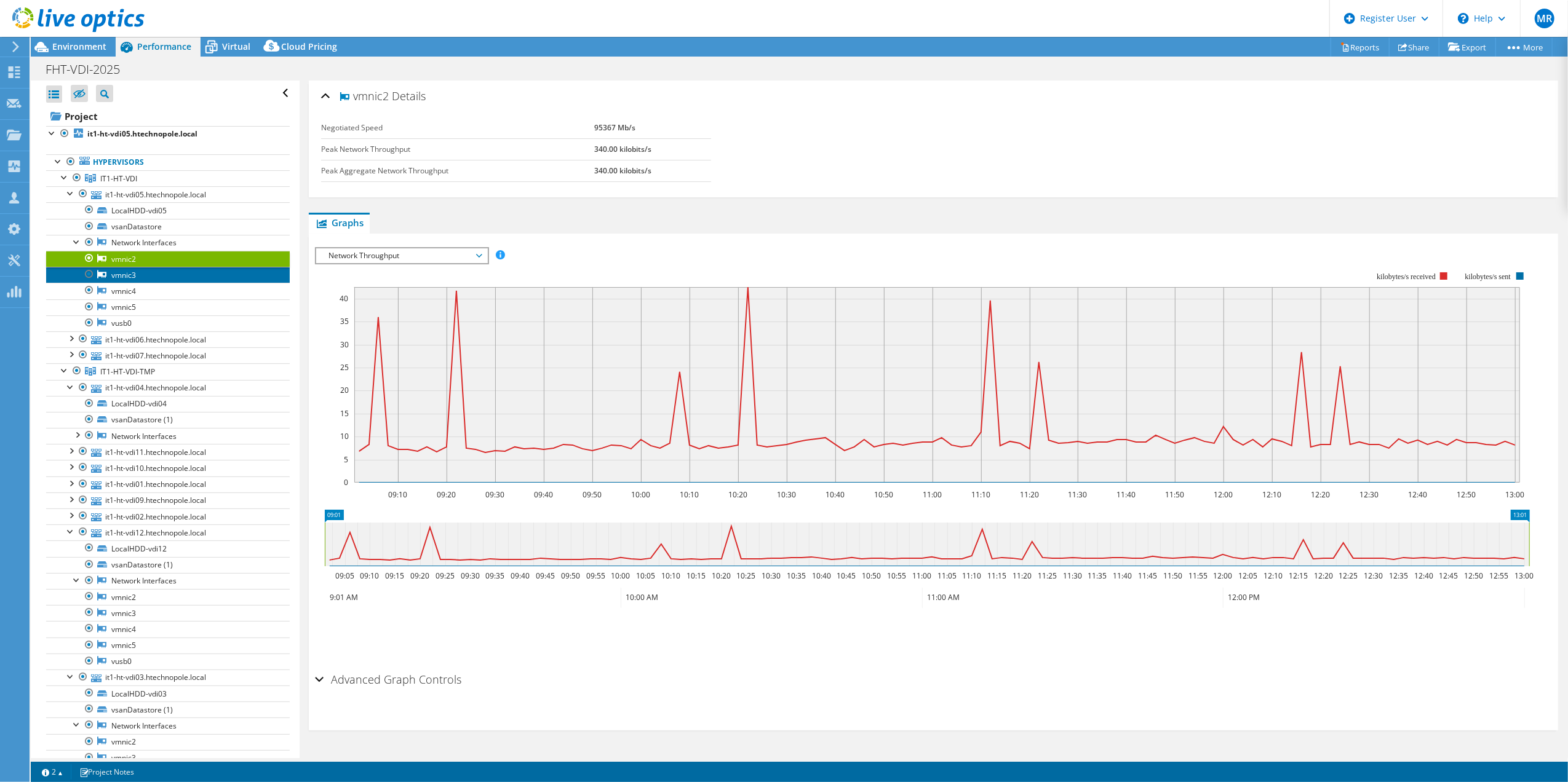
click at [127, 279] on link "vmnic3" at bounding box center [167, 275] width 244 height 16
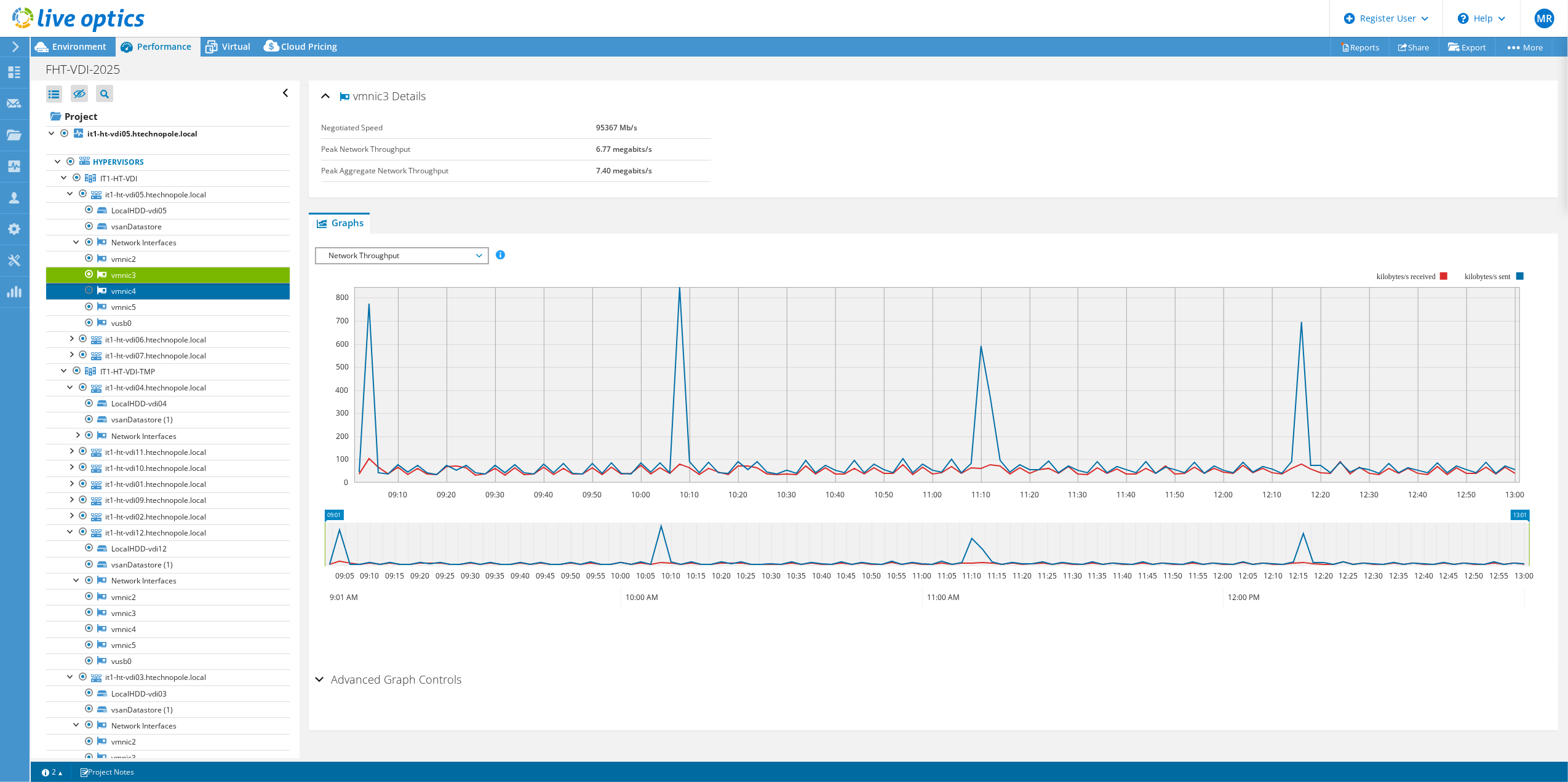
click at [128, 290] on link "vmnic4" at bounding box center [167, 291] width 244 height 16
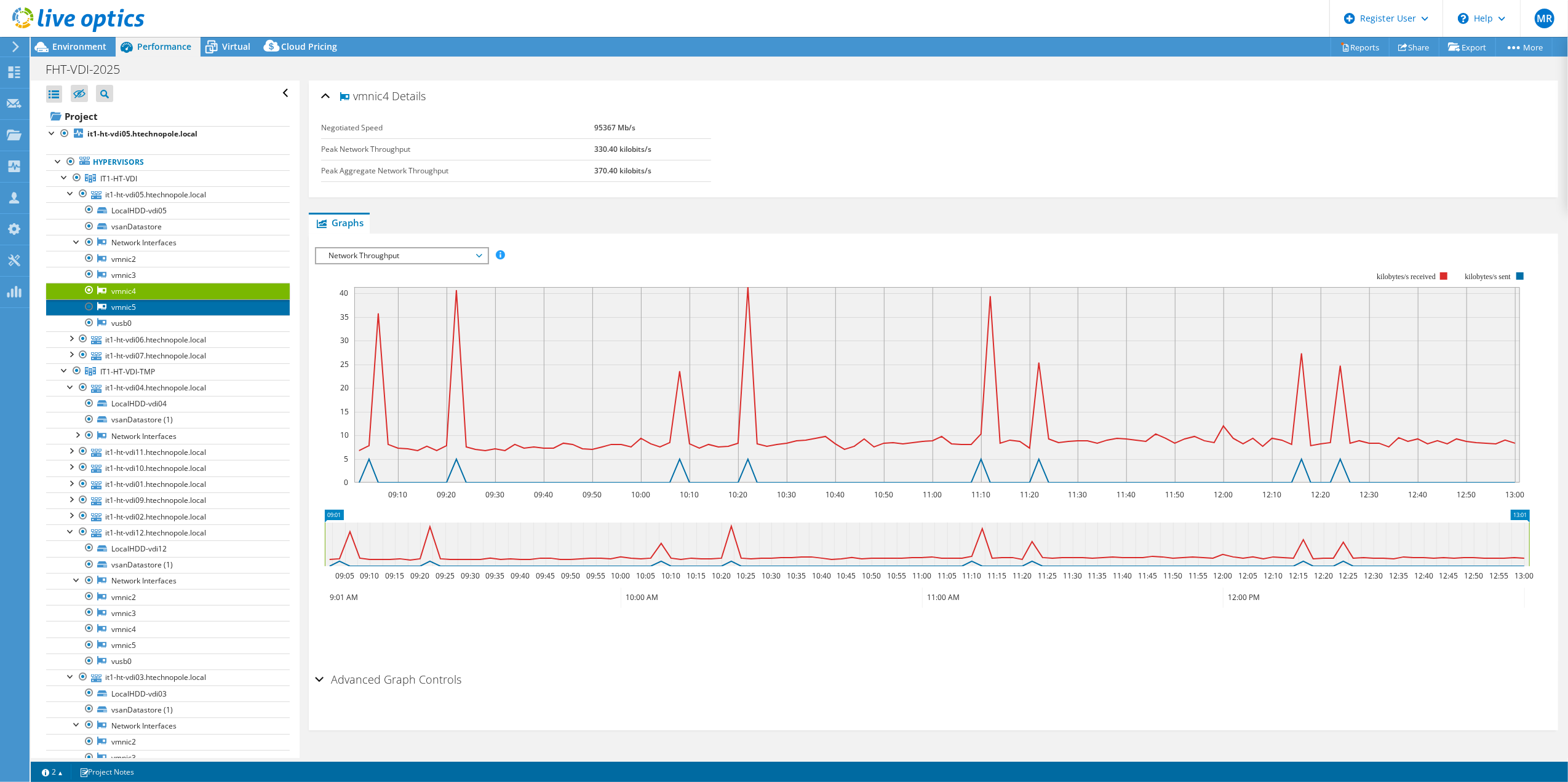
click at [131, 306] on link "vmnic5" at bounding box center [167, 308] width 244 height 16
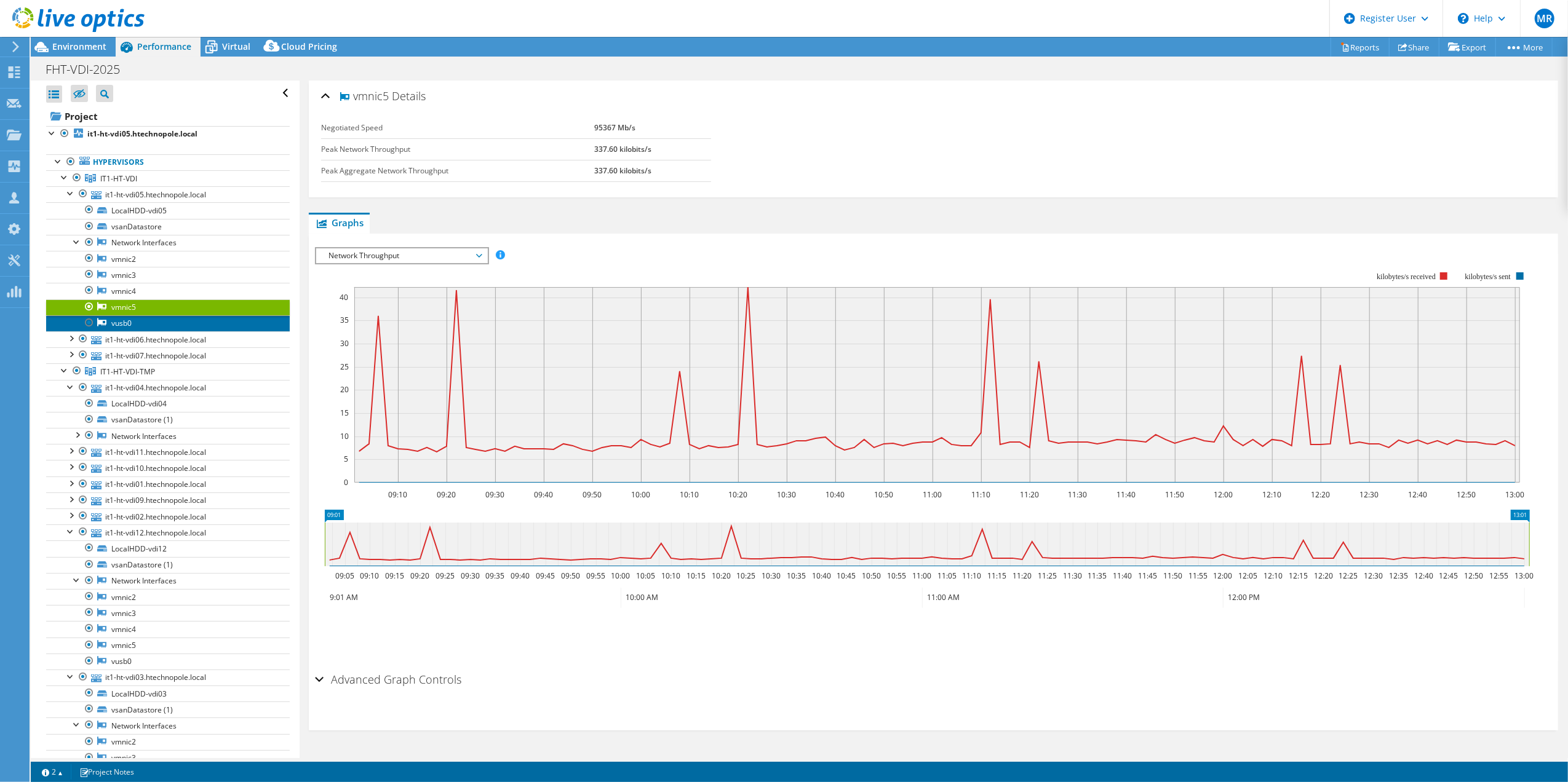
click at [131, 326] on link "vusb0" at bounding box center [167, 324] width 244 height 16
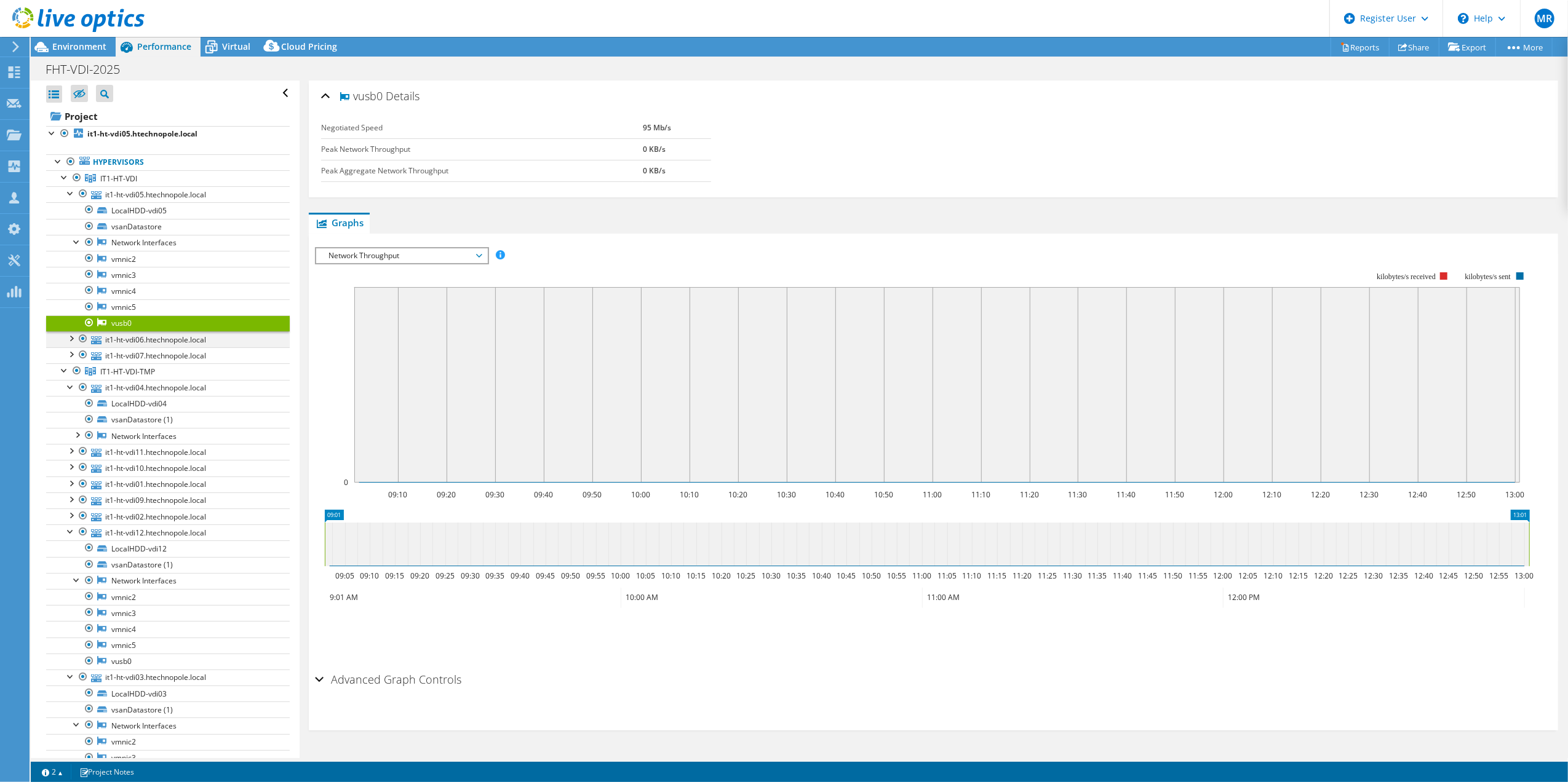
click at [72, 340] on div at bounding box center [71, 338] width 12 height 12
click at [80, 390] on div at bounding box center [77, 387] width 12 height 12
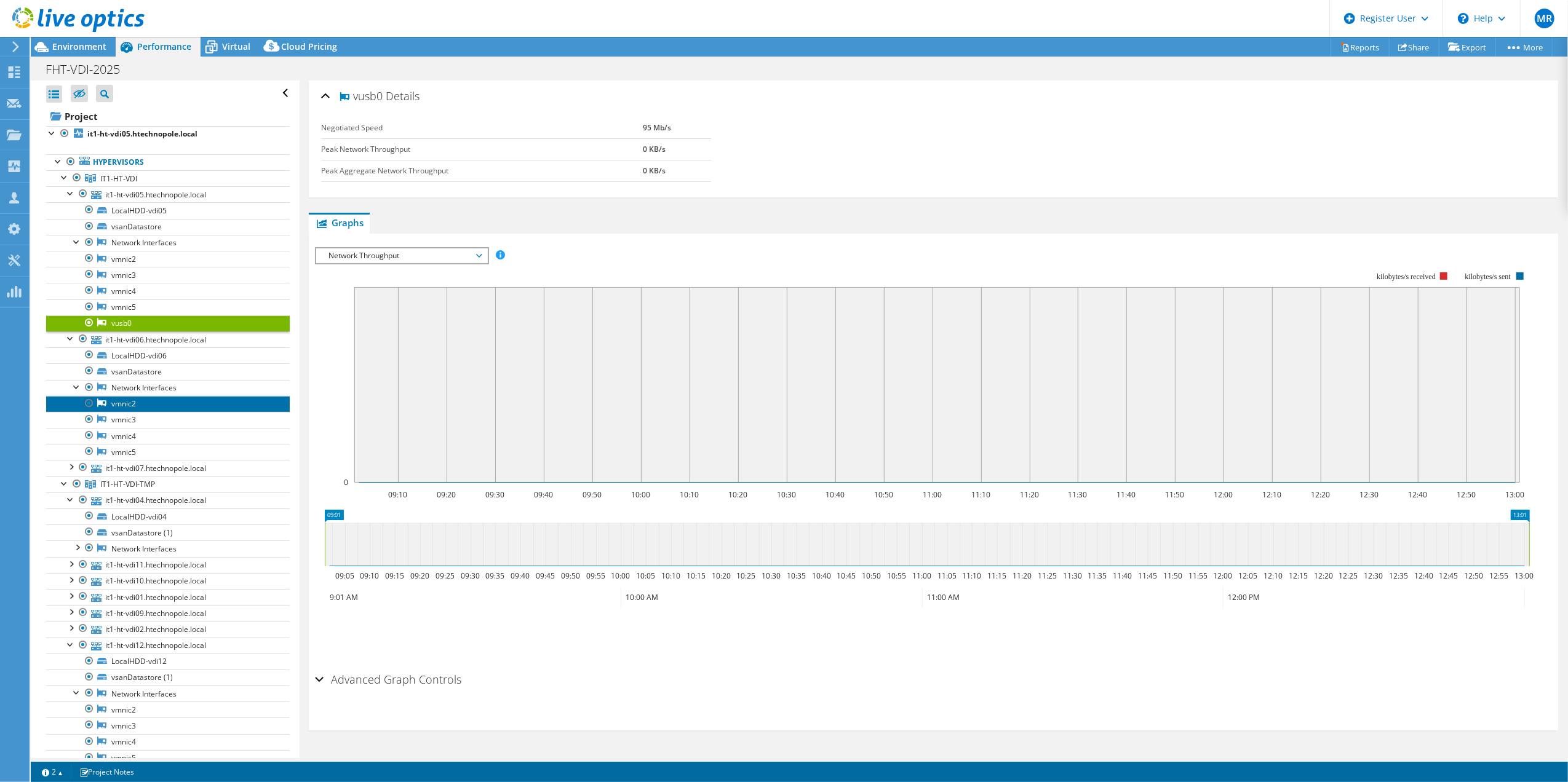
click at [136, 410] on link "vmnic2" at bounding box center [167, 404] width 244 height 16
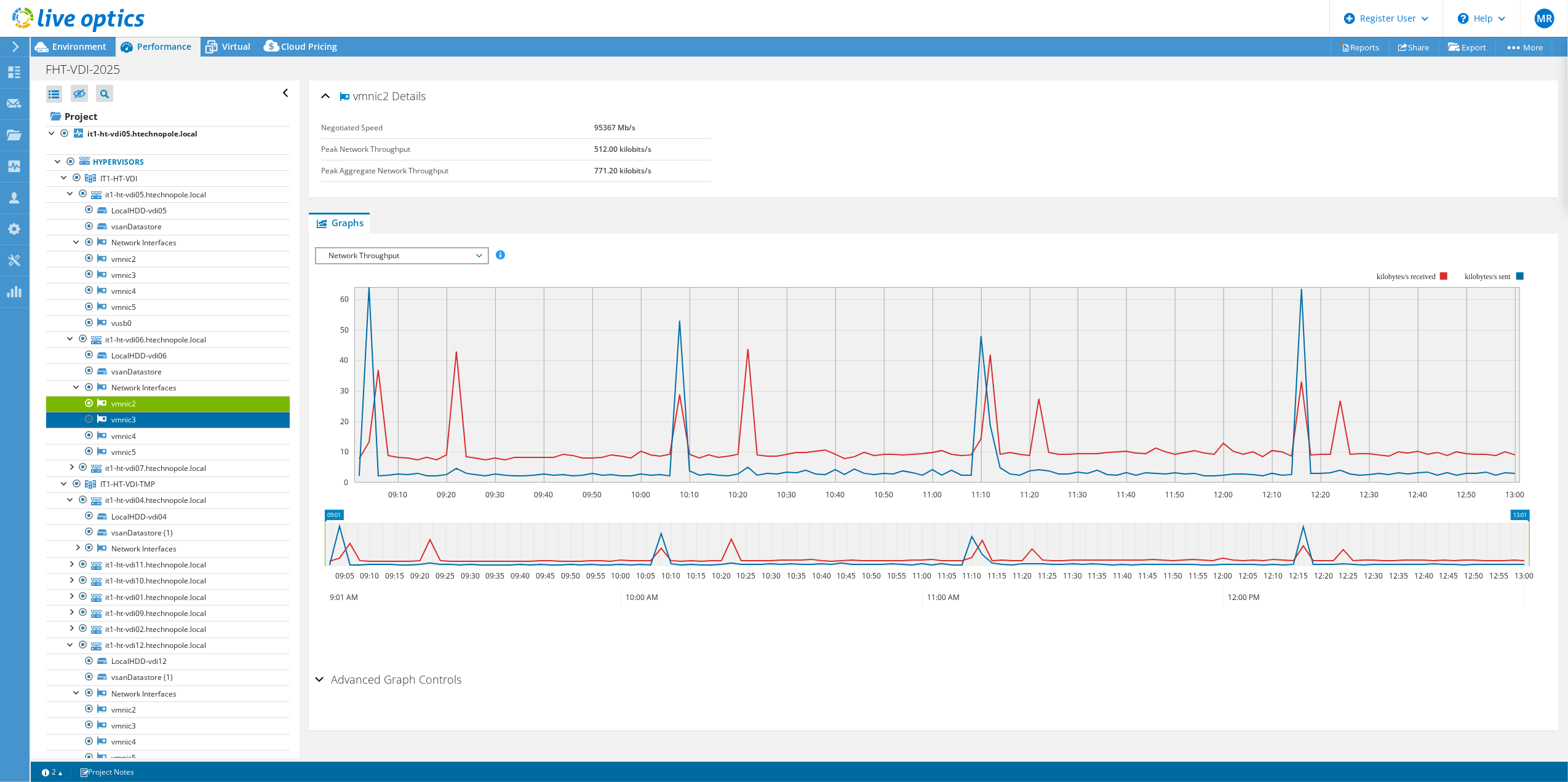
click at [137, 428] on link "vmnic3" at bounding box center [167, 420] width 244 height 16
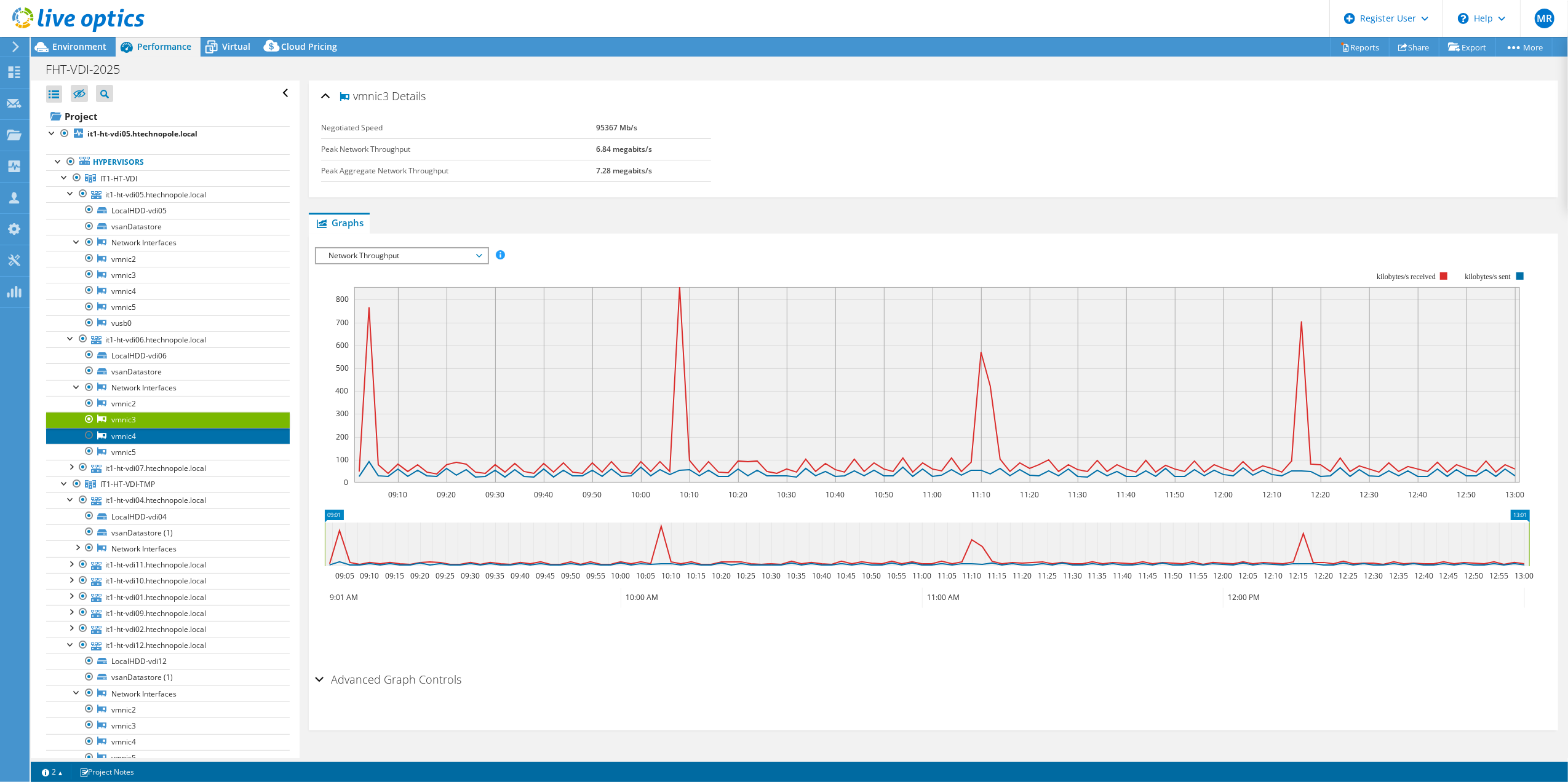
click at [137, 444] on link "vmnic4" at bounding box center [167, 436] width 244 height 16
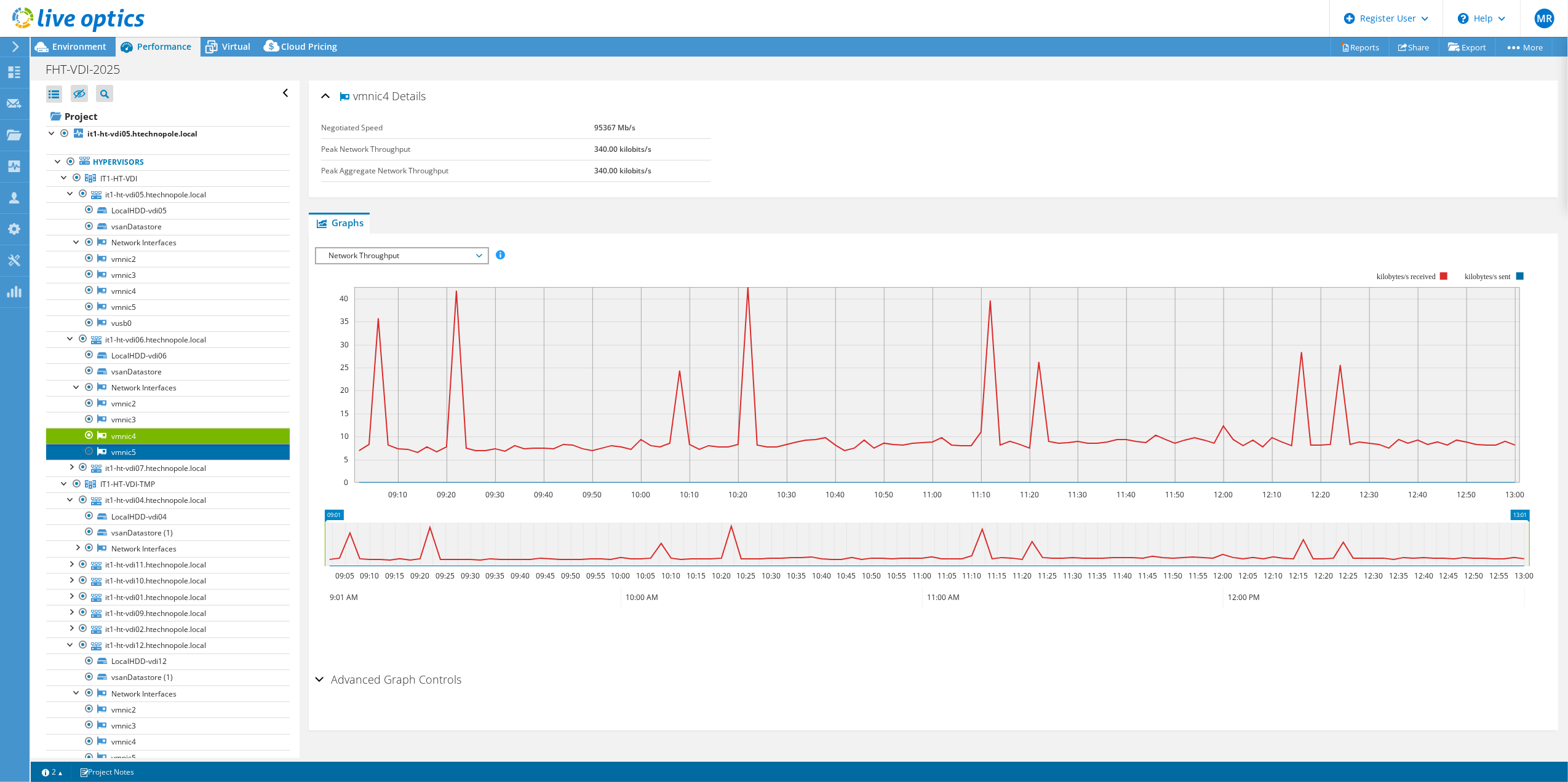
click at [135, 456] on link "vmnic5" at bounding box center [167, 452] width 244 height 16
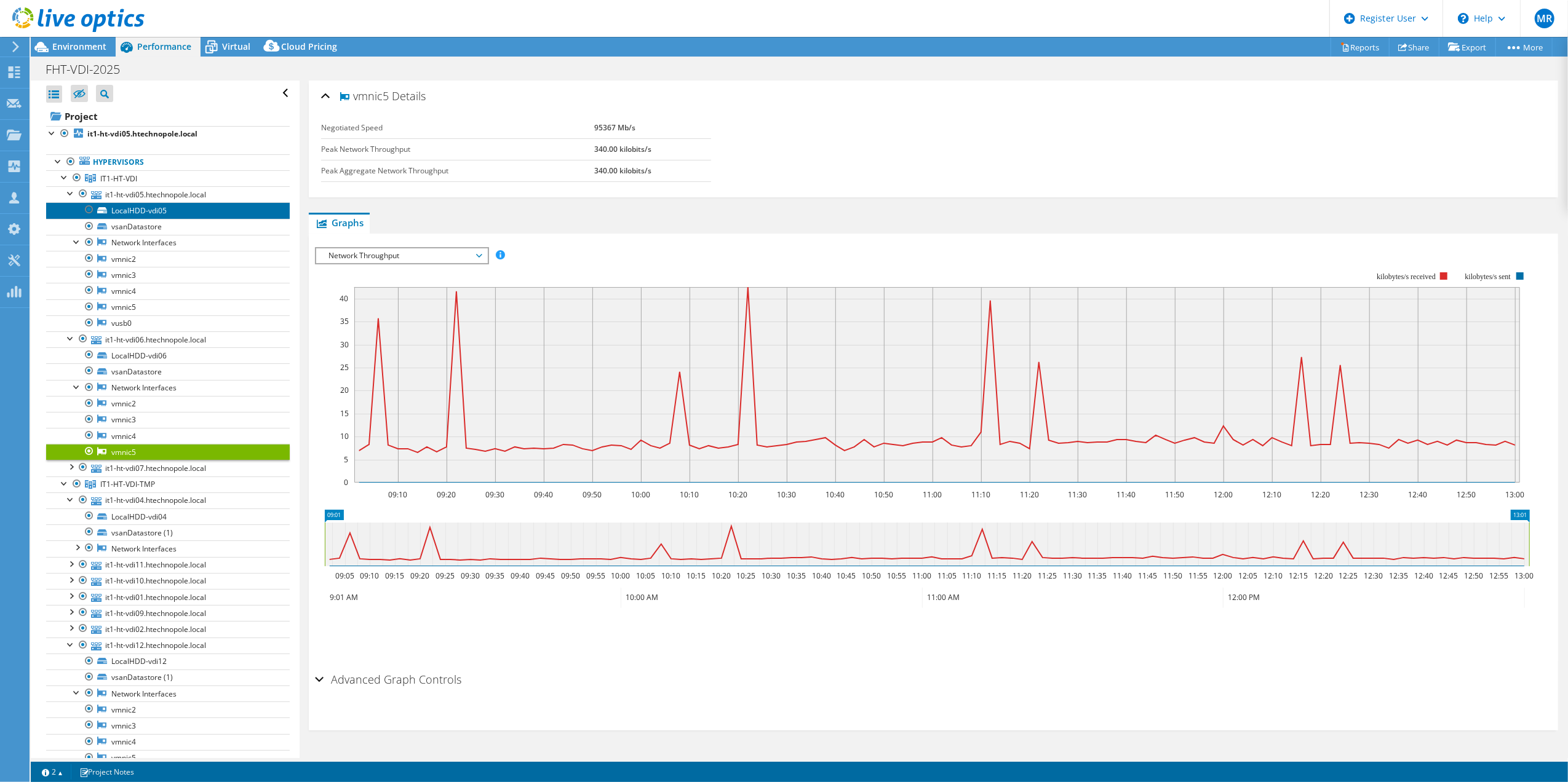
click at [109, 210] on link "LocalHDD-vdi05" at bounding box center [167, 210] width 244 height 16
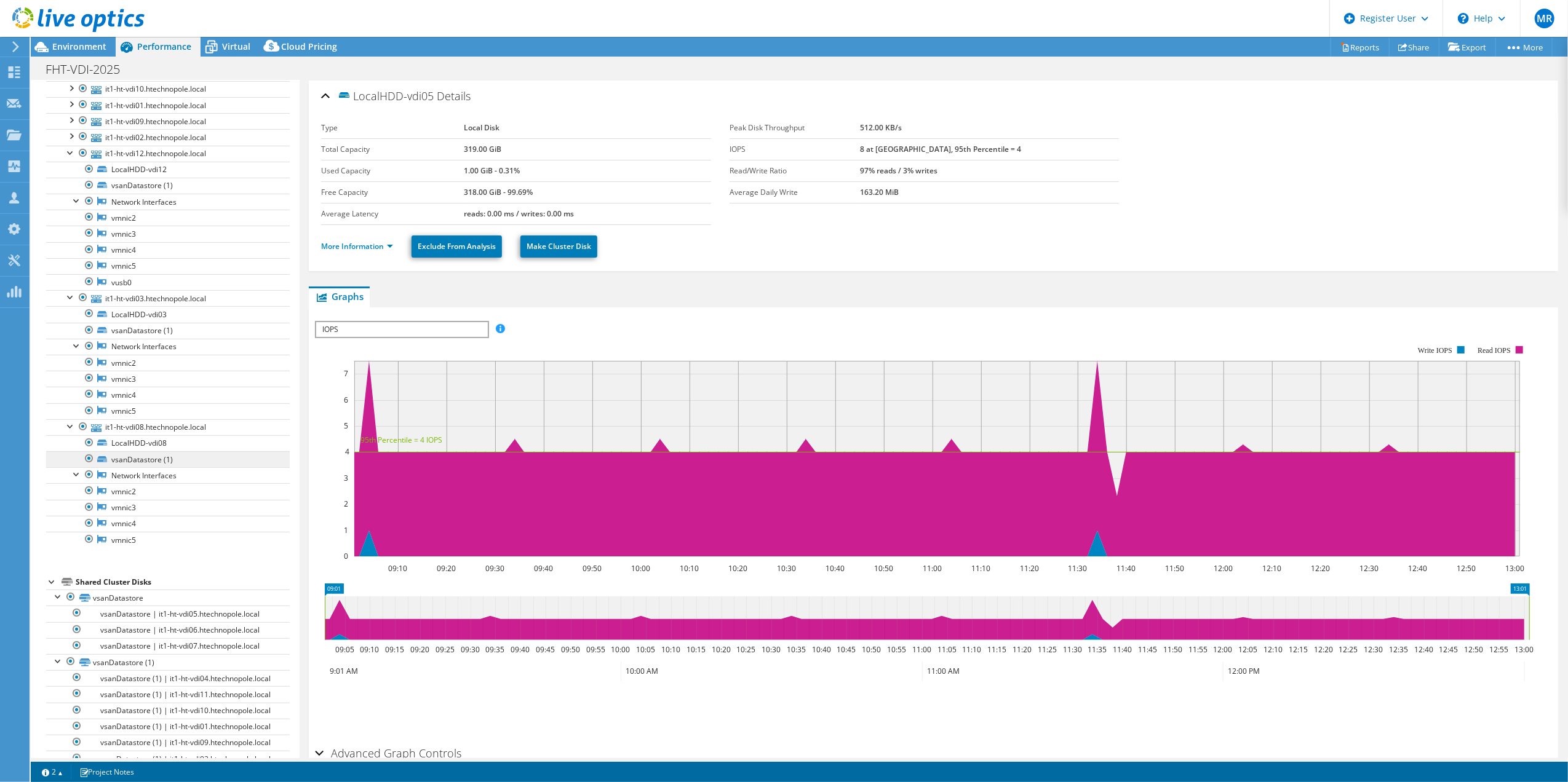
scroll to position [676, 0]
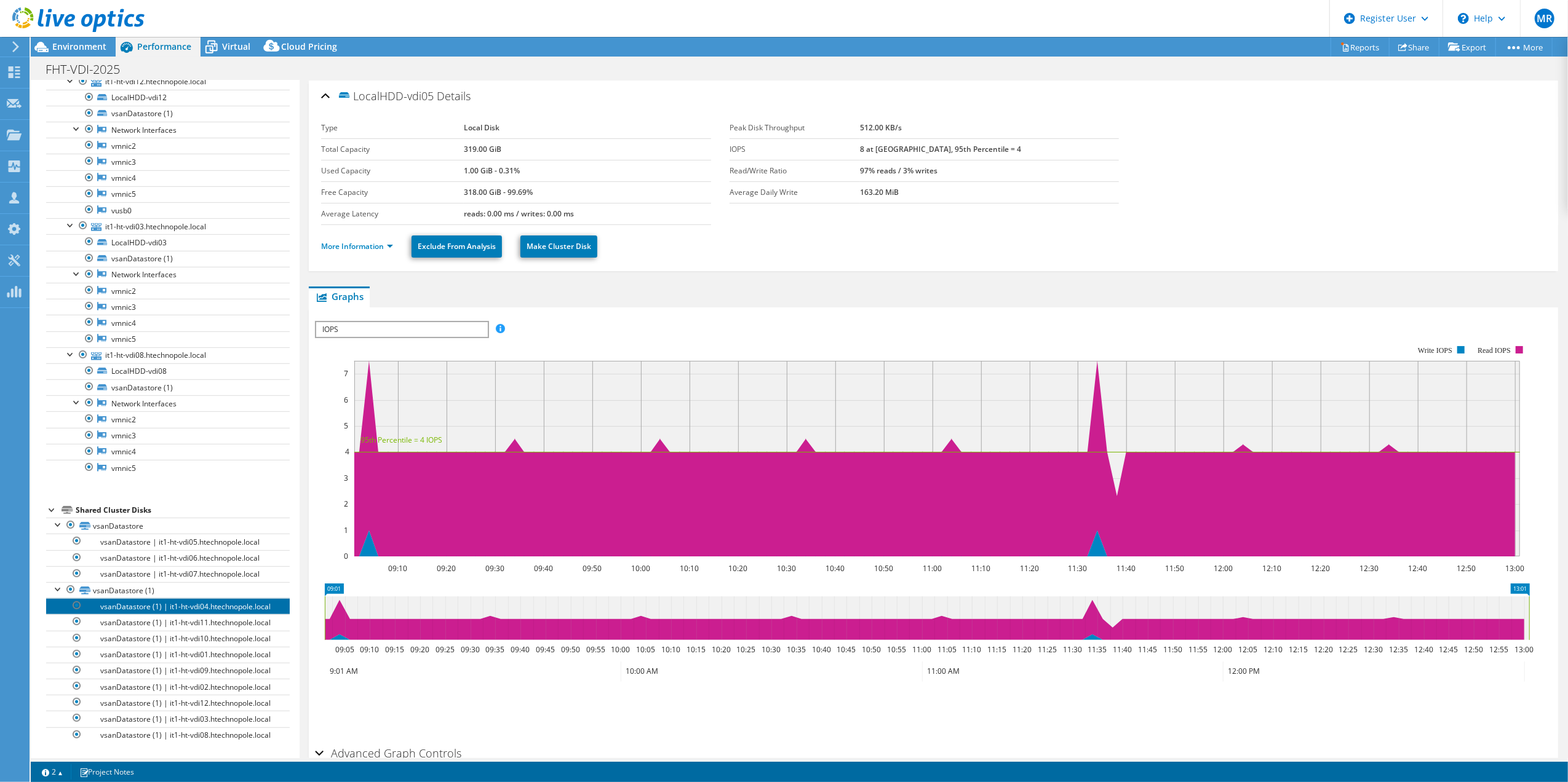
click at [142, 599] on link "vsanDatastore (1) | it1-ht-vdi04.htechnopole.local" at bounding box center [167, 607] width 244 height 16
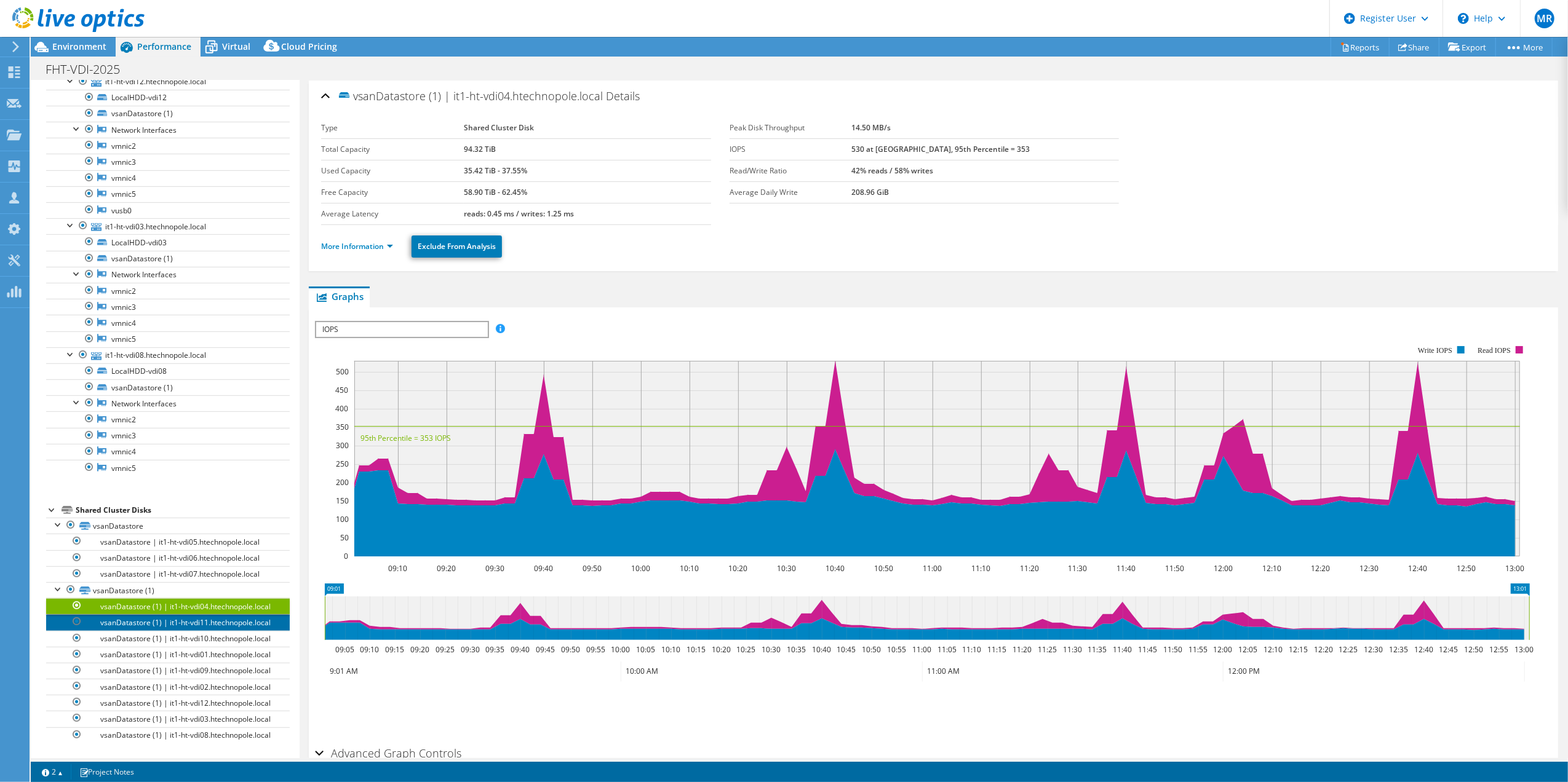
click at [146, 615] on link "vsanDatastore (1) | it1-ht-vdi11.htechnopole.local" at bounding box center [167, 623] width 244 height 16
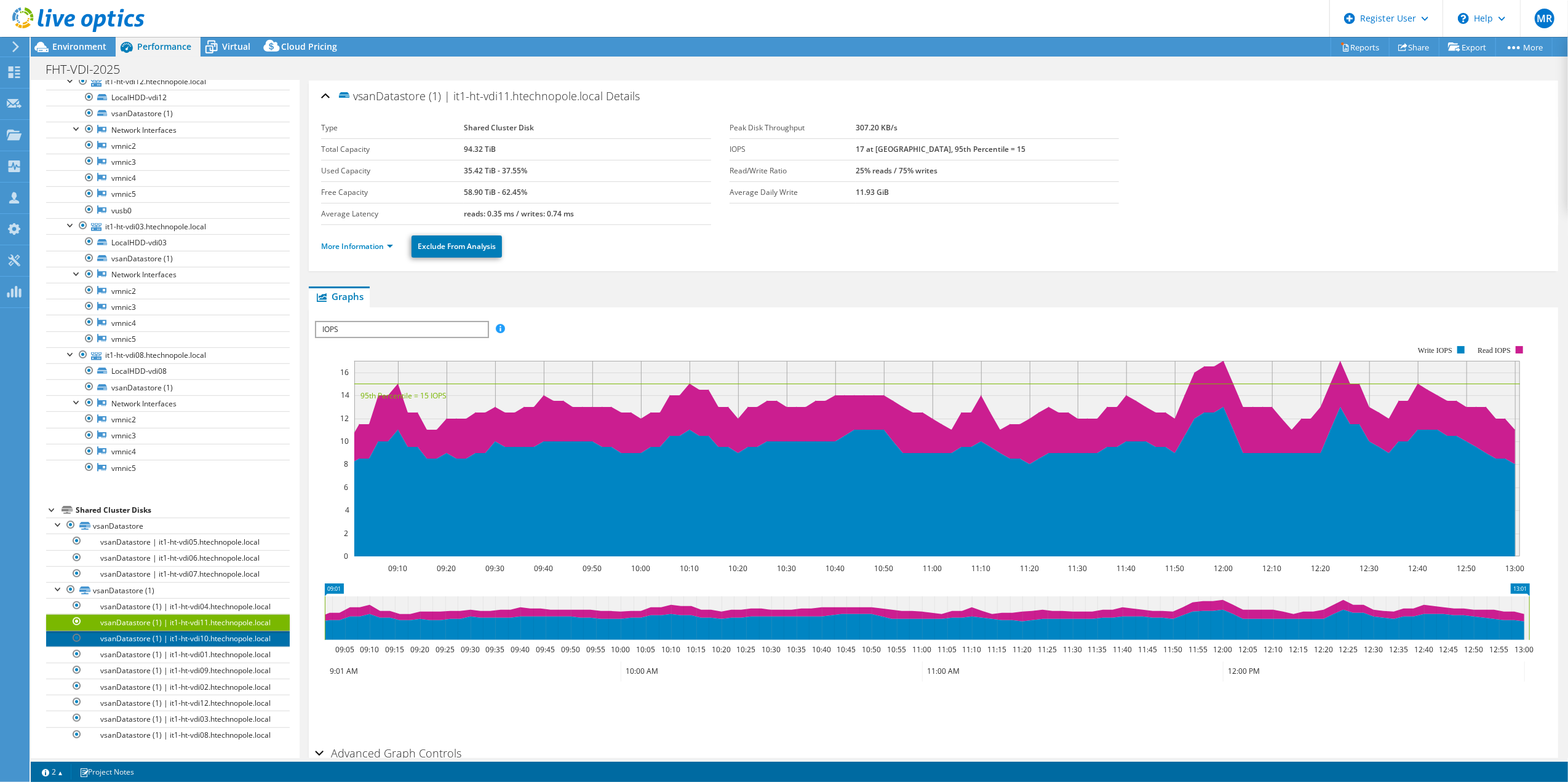
click at [177, 632] on link "vsanDatastore (1) | it1-ht-vdi10.htechnopole.local" at bounding box center [167, 640] width 244 height 16
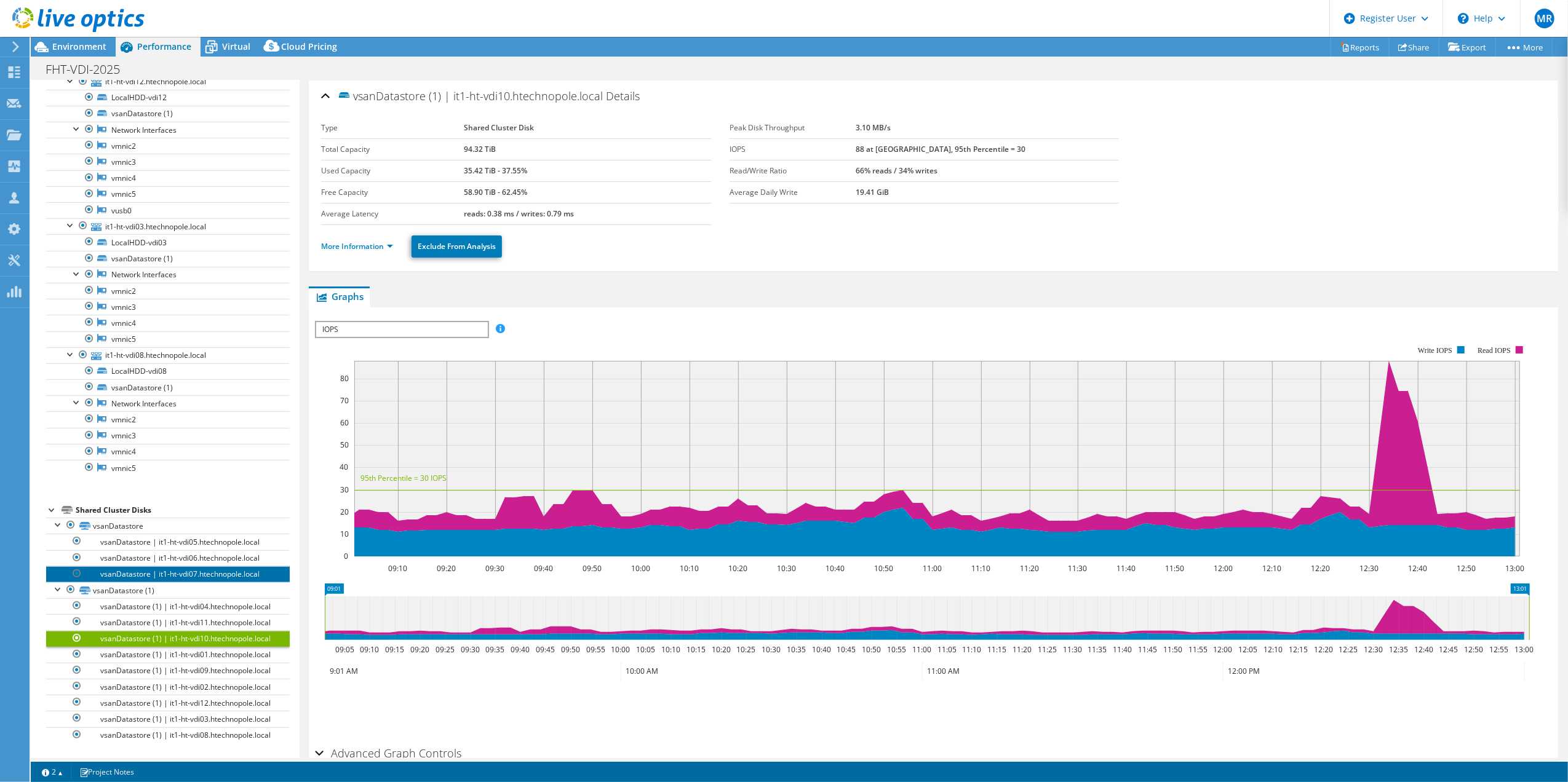
click at [127, 567] on link "vsanDatastore | it1-ht-vdi07.htechnopole.local" at bounding box center [167, 575] width 244 height 16
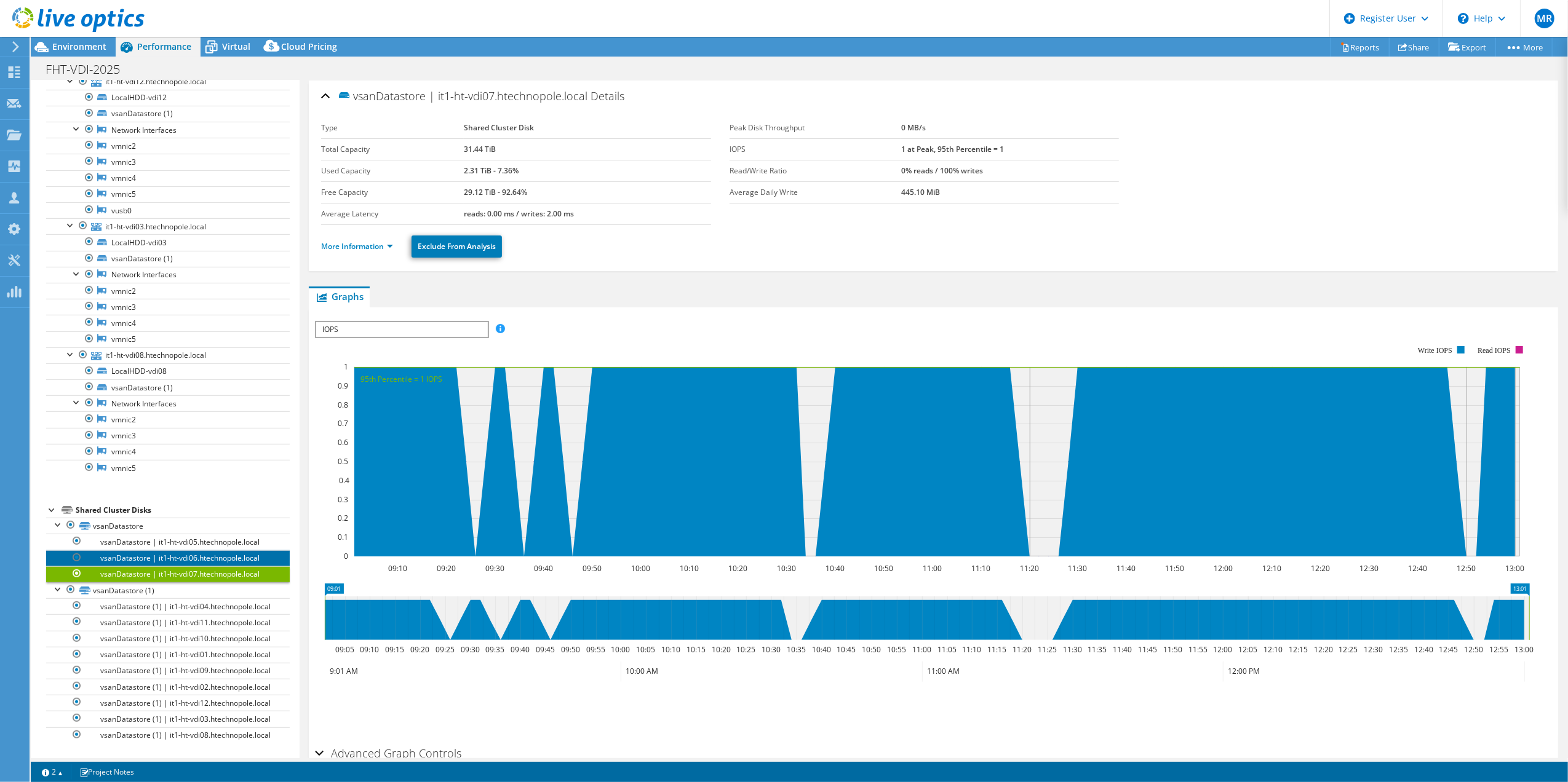
click at [138, 551] on link "vsanDatastore | it1-ht-vdi06.htechnopole.local" at bounding box center [167, 559] width 244 height 16
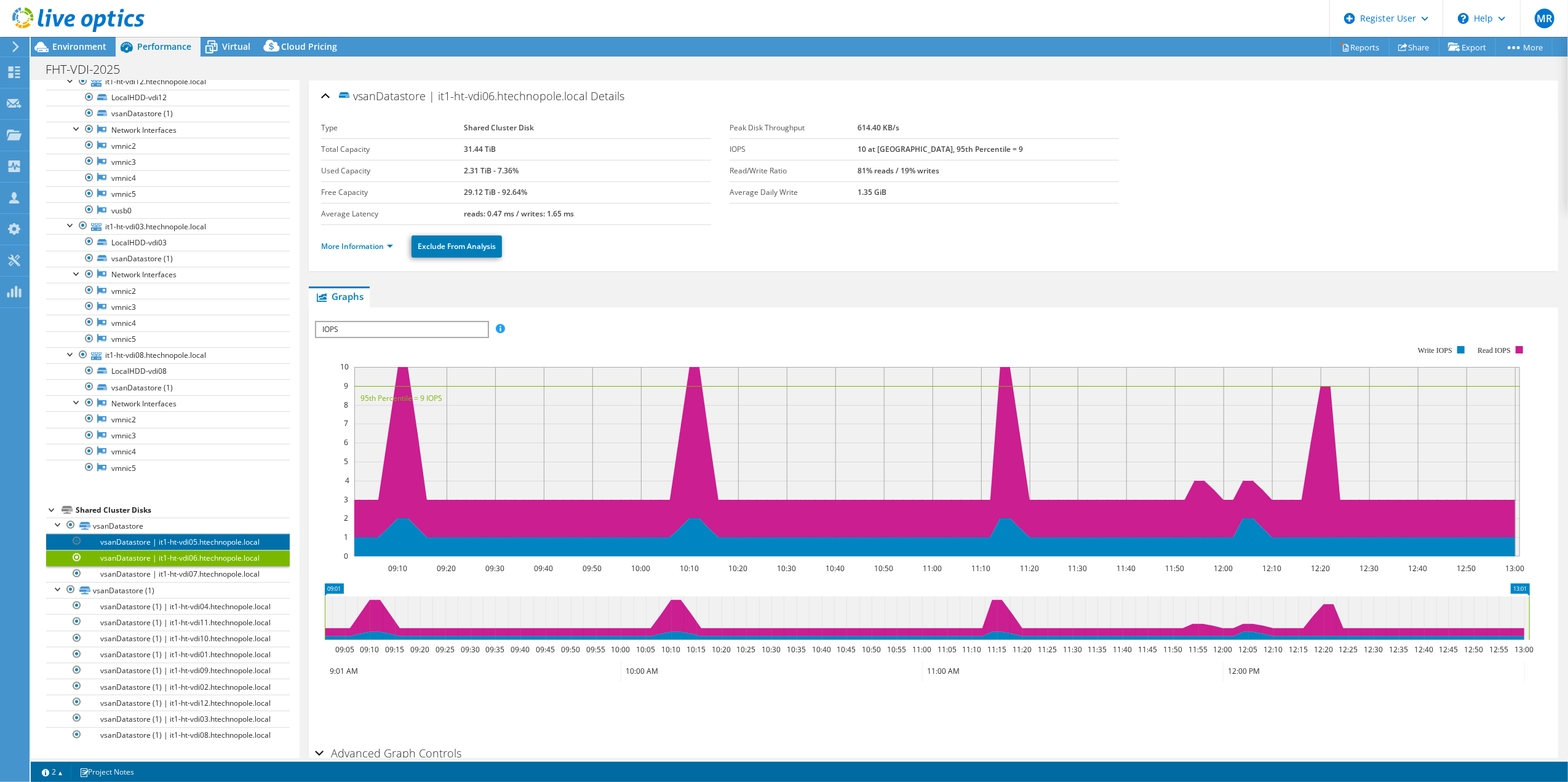
click at [146, 534] on link "vsanDatastore | it1-ht-vdi05.htechnopole.local" at bounding box center [167, 542] width 244 height 16
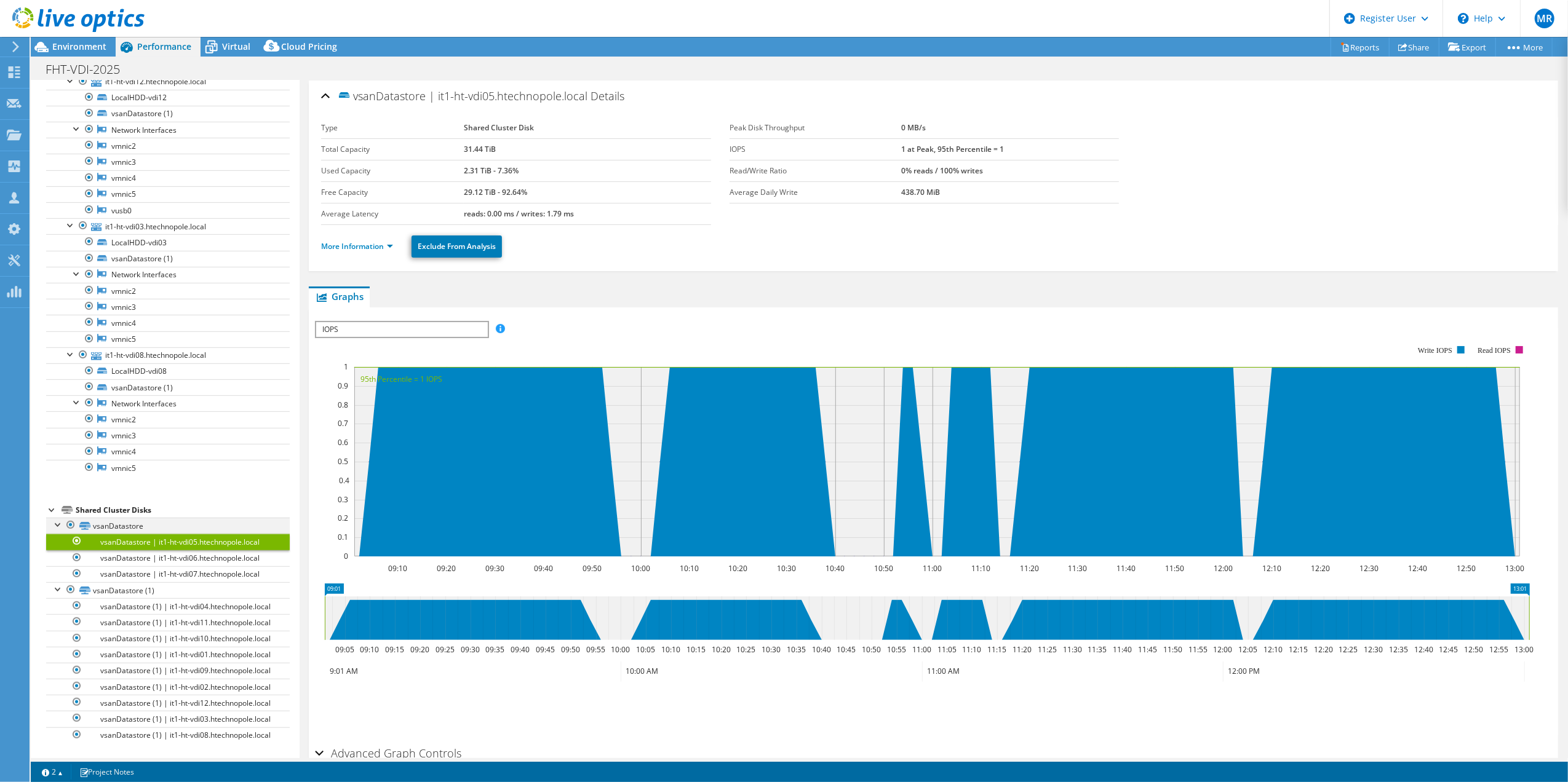
click at [59, 518] on div at bounding box center [58, 524] width 12 height 12
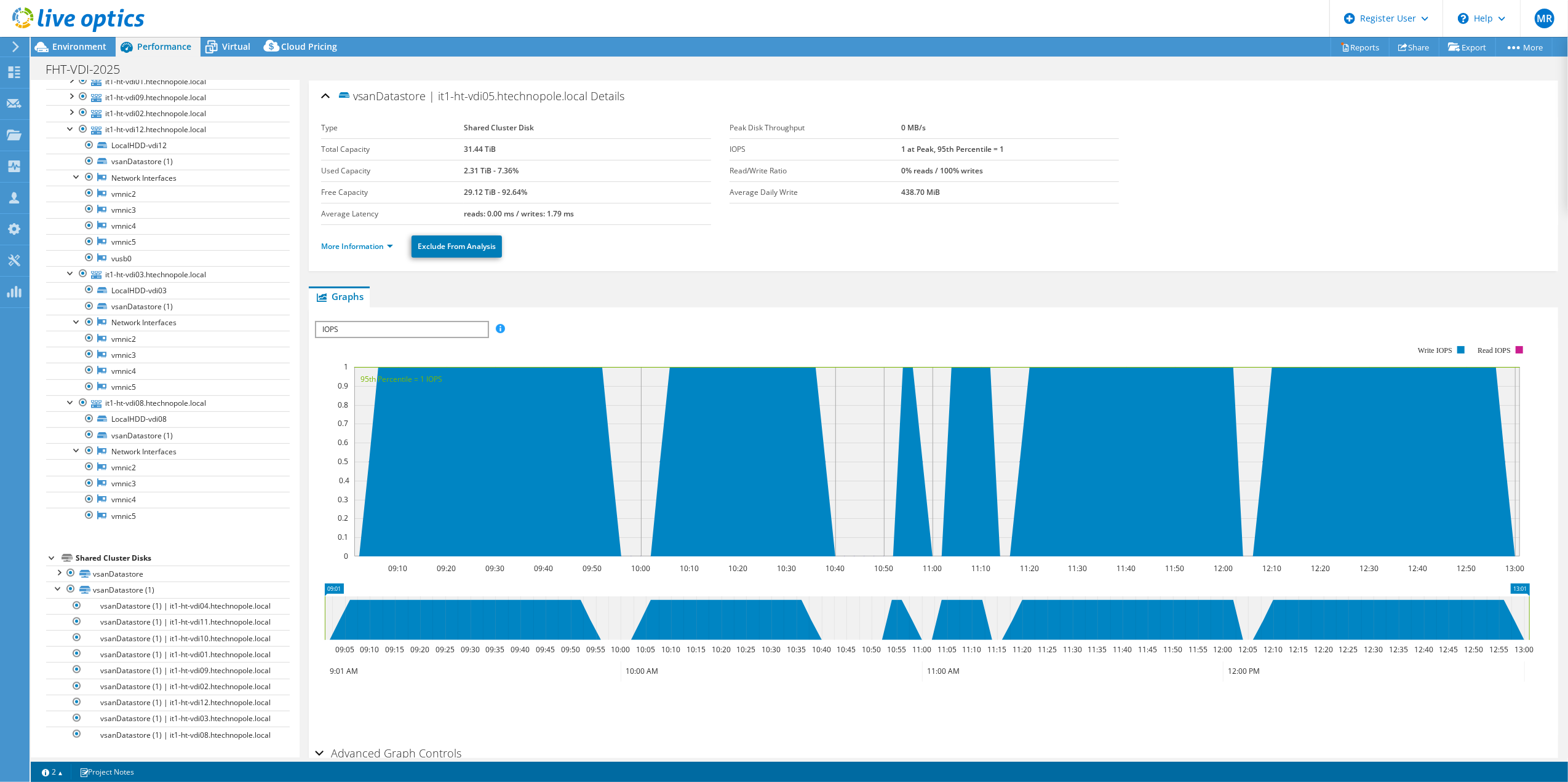
scroll to position [628, 0]
click at [55, 566] on div at bounding box center [58, 572] width 12 height 12
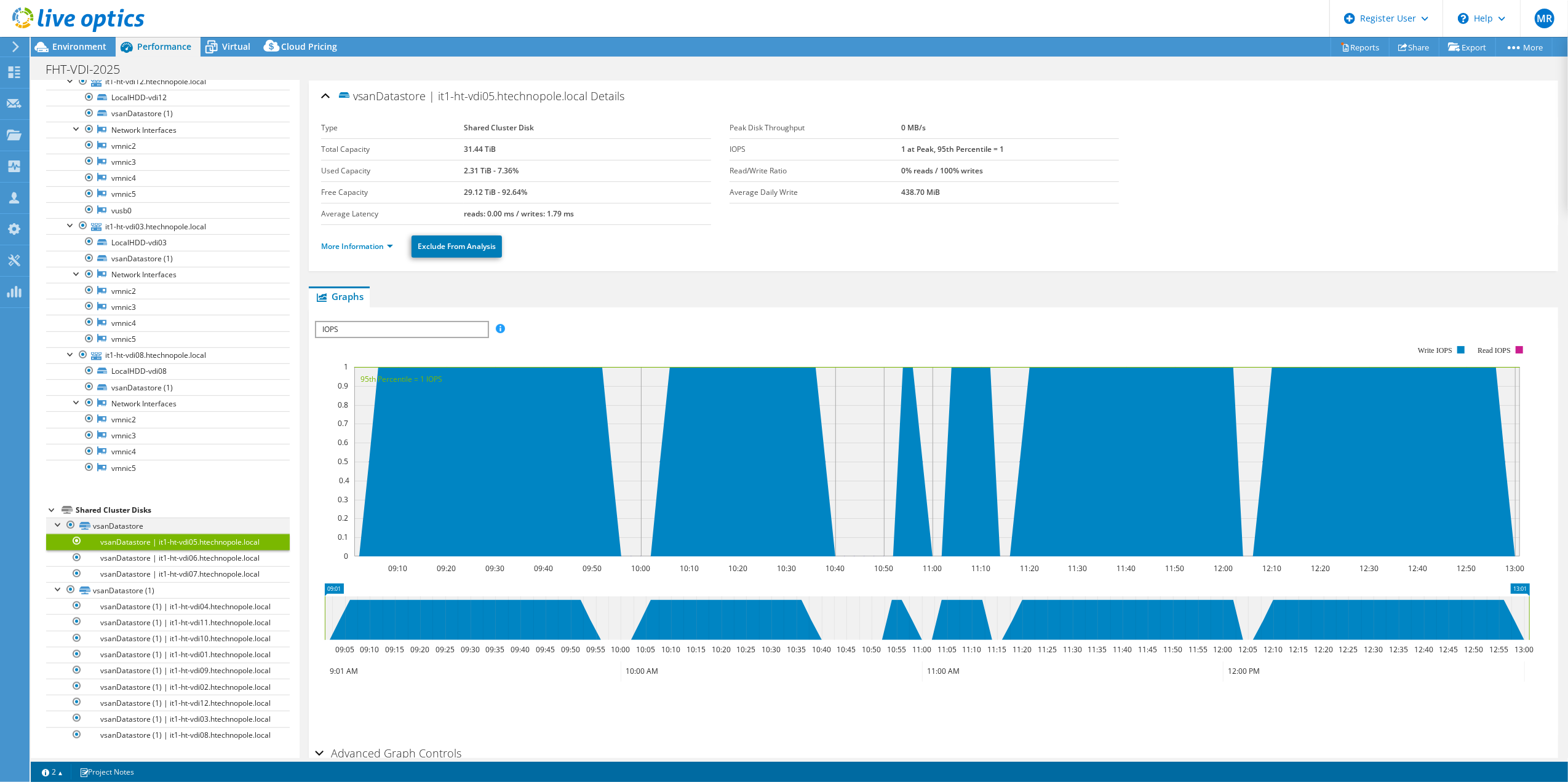
scroll to position [676, 0]
click at [125, 599] on link "vsanDatastore (1) | it1-ht-vdi04.htechnopole.local" at bounding box center [167, 607] width 244 height 16
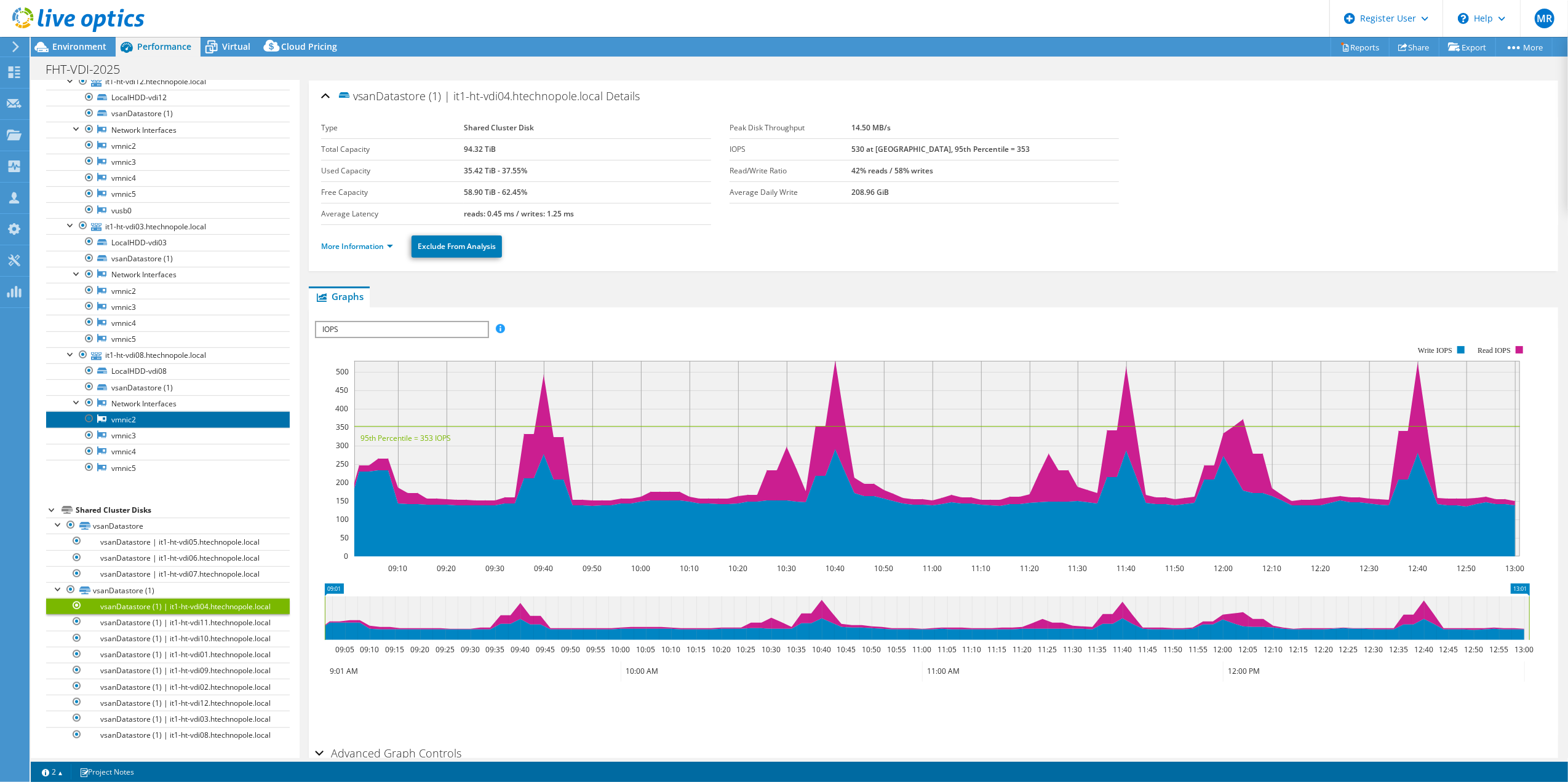
click at [98, 415] on icon at bounding box center [102, 419] width 9 height 8
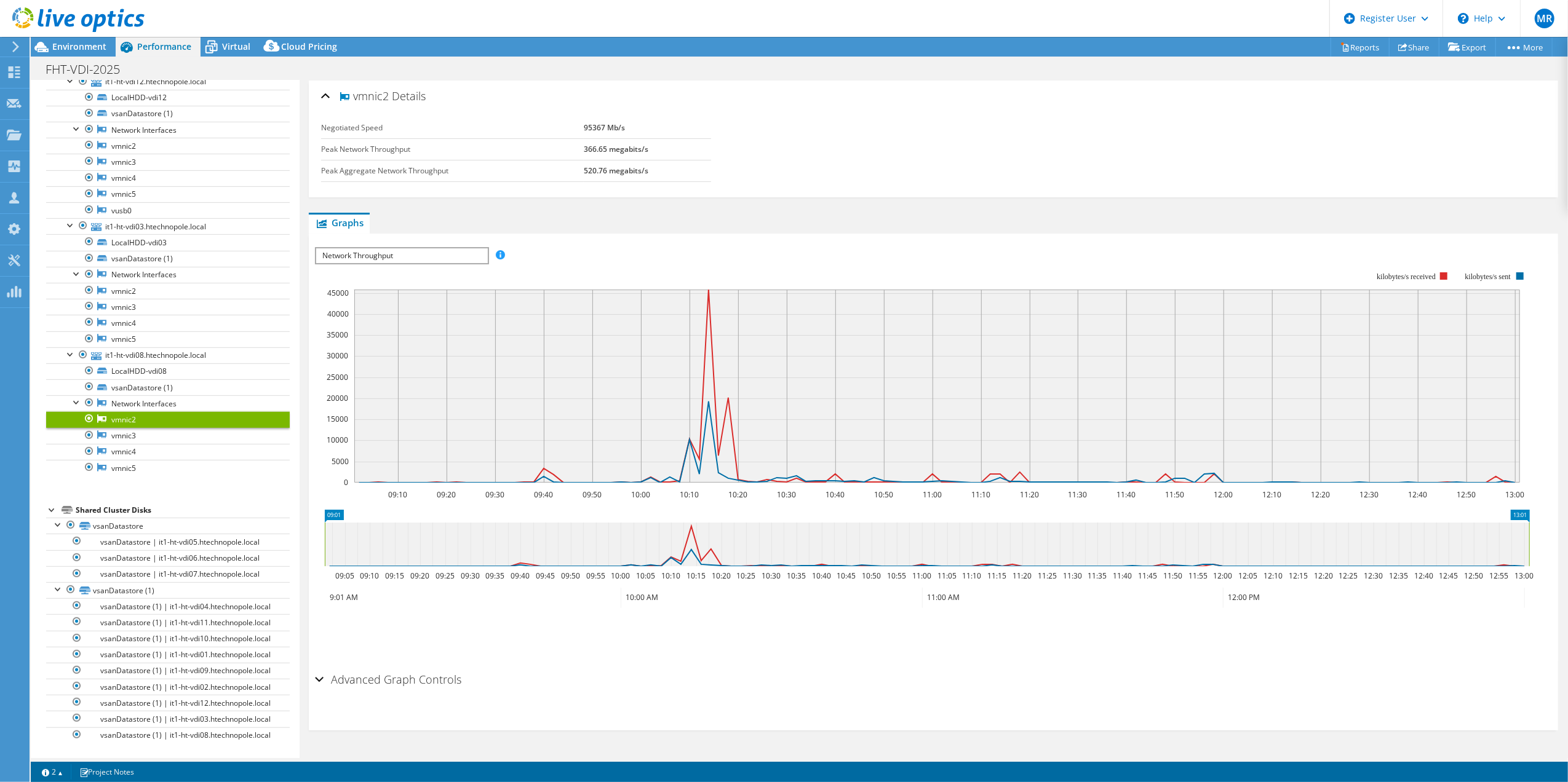
click at [117, 411] on link "vmnic2" at bounding box center [167, 419] width 244 height 16
click at [122, 395] on link "Network Interfaces" at bounding box center [167, 403] width 244 height 16
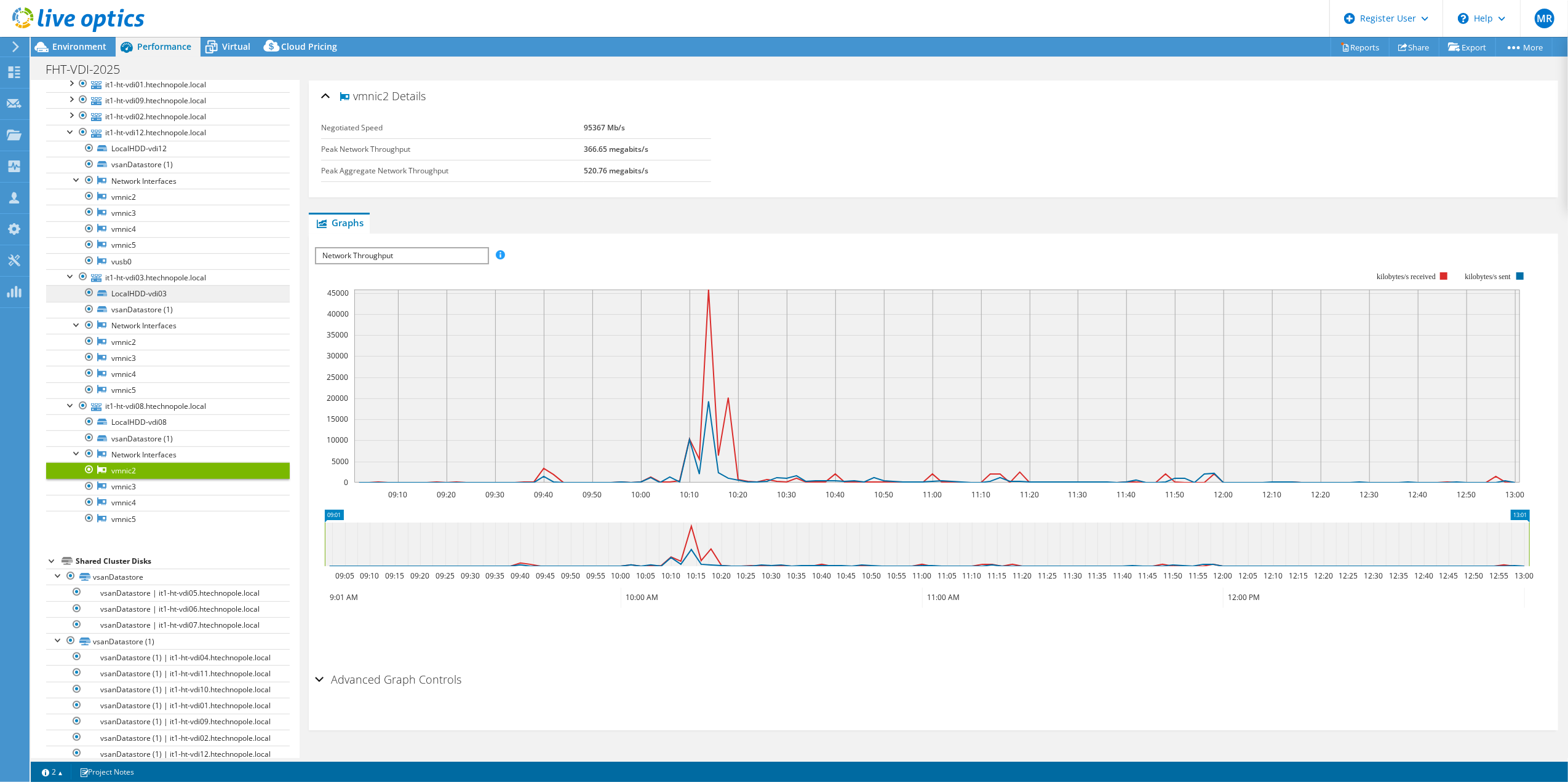
scroll to position [512, 0]
click at [150, 319] on link "vsanDatastore (1)" at bounding box center [167, 311] width 244 height 16
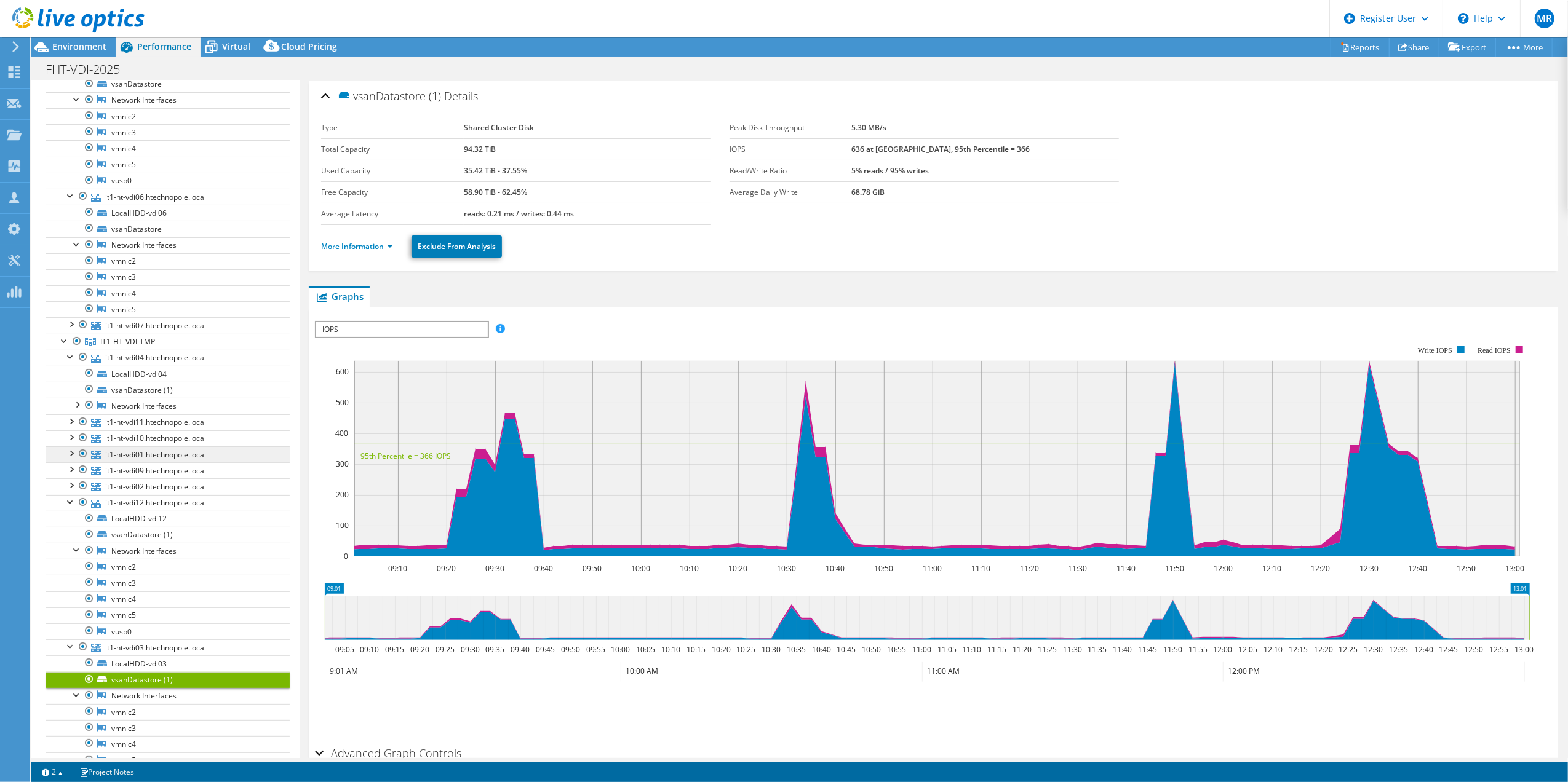
scroll to position [0, 0]
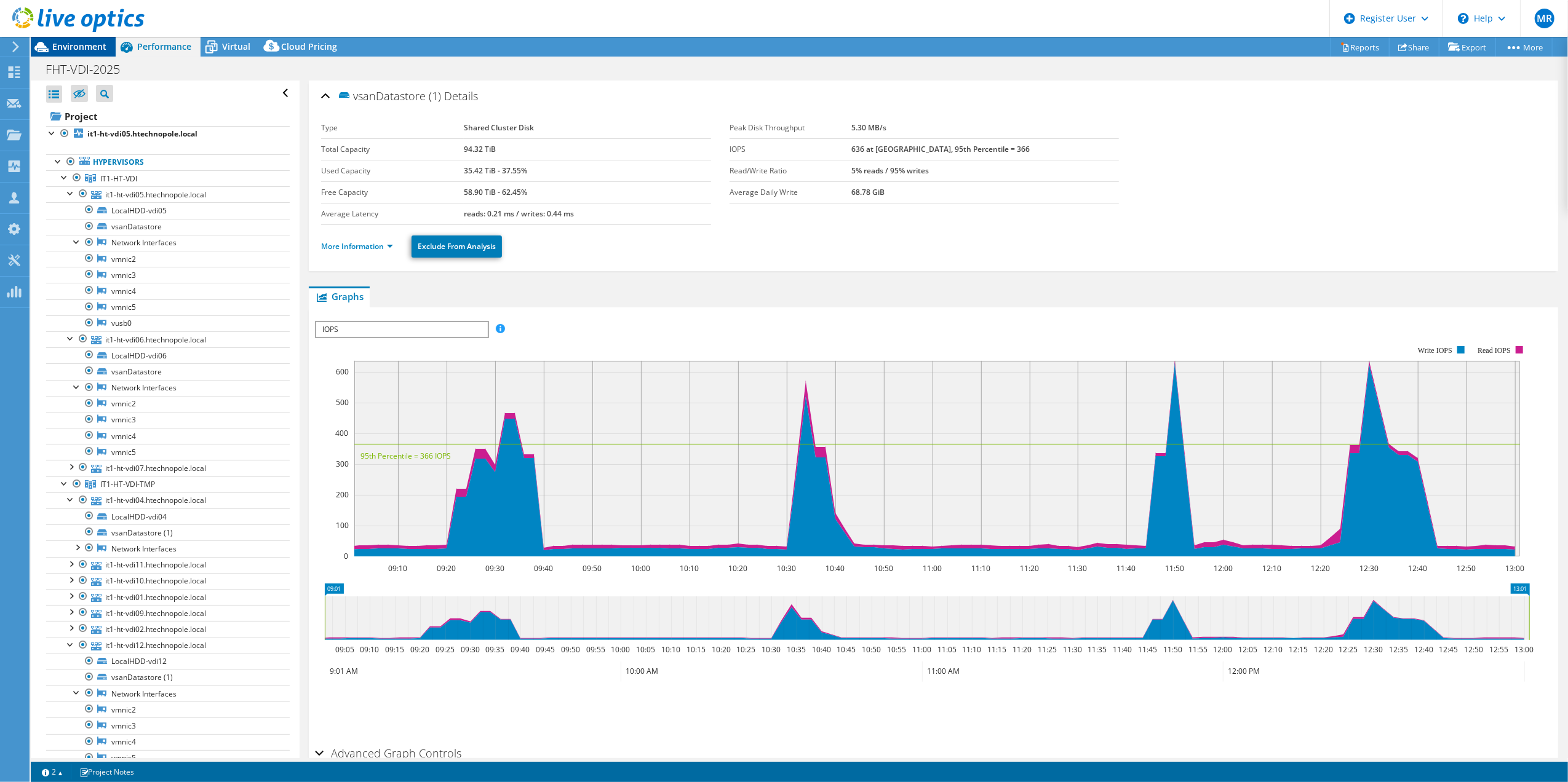
click at [87, 52] on div "Environment" at bounding box center [73, 47] width 85 height 20
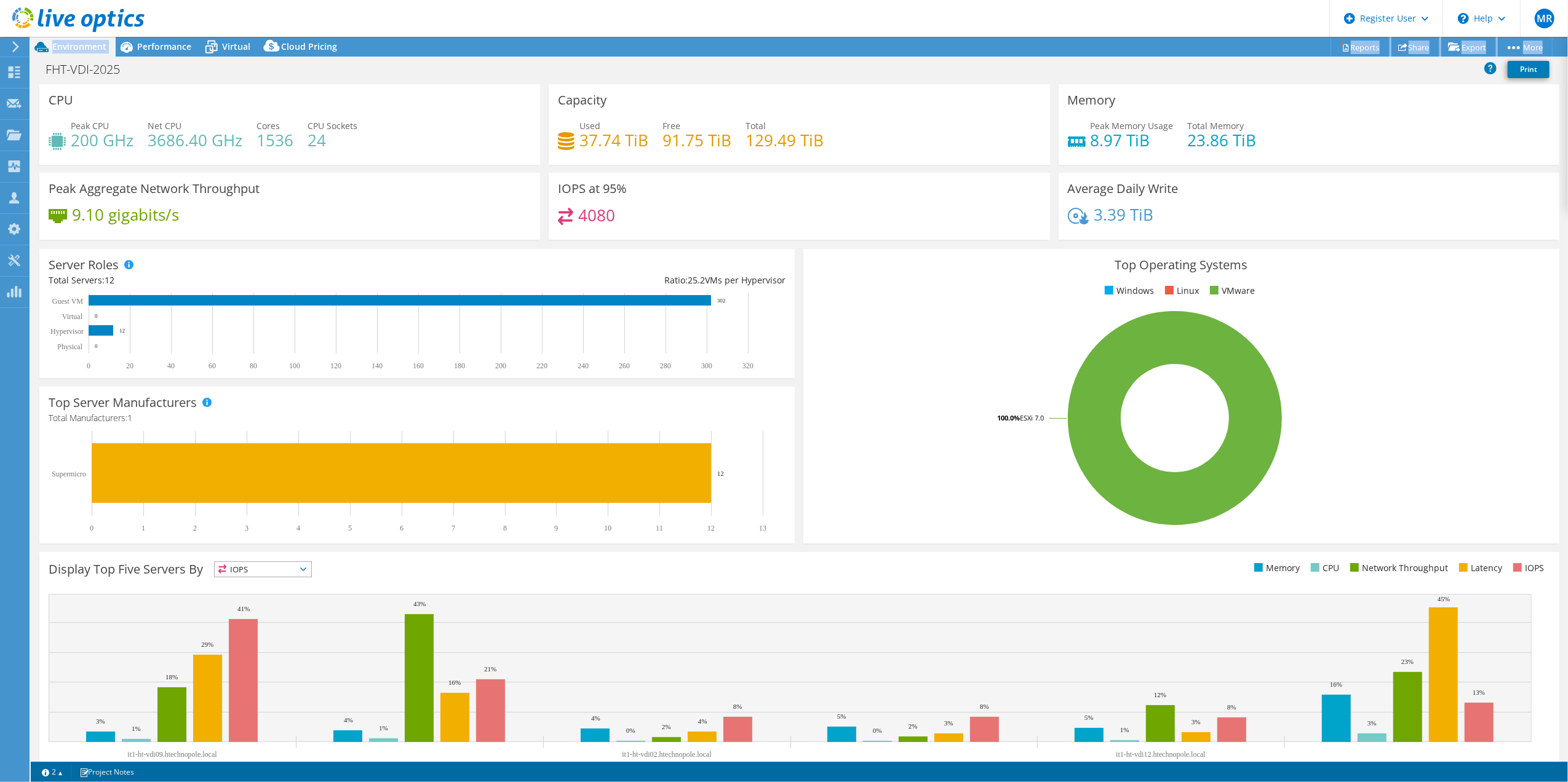
click at [135, 41] on div "MR Dell User [PERSON_NAME] [PERSON_NAME][EMAIL_ADDRESS][DOMAIN_NAME] Dell My Pr…" at bounding box center [784, 391] width 1568 height 782
drag, startPoint x: 135, startPoint y: 41, endPoint x: 298, endPoint y: 140, distance: 190.7
click at [298, 140] on div "Peak CPU 200 GHz Net CPU 3686.40 GHz Cores 1536 CPU Sockets 24" at bounding box center [290, 139] width 482 height 40
click at [173, 48] on span "Performance" at bounding box center [164, 47] width 54 height 12
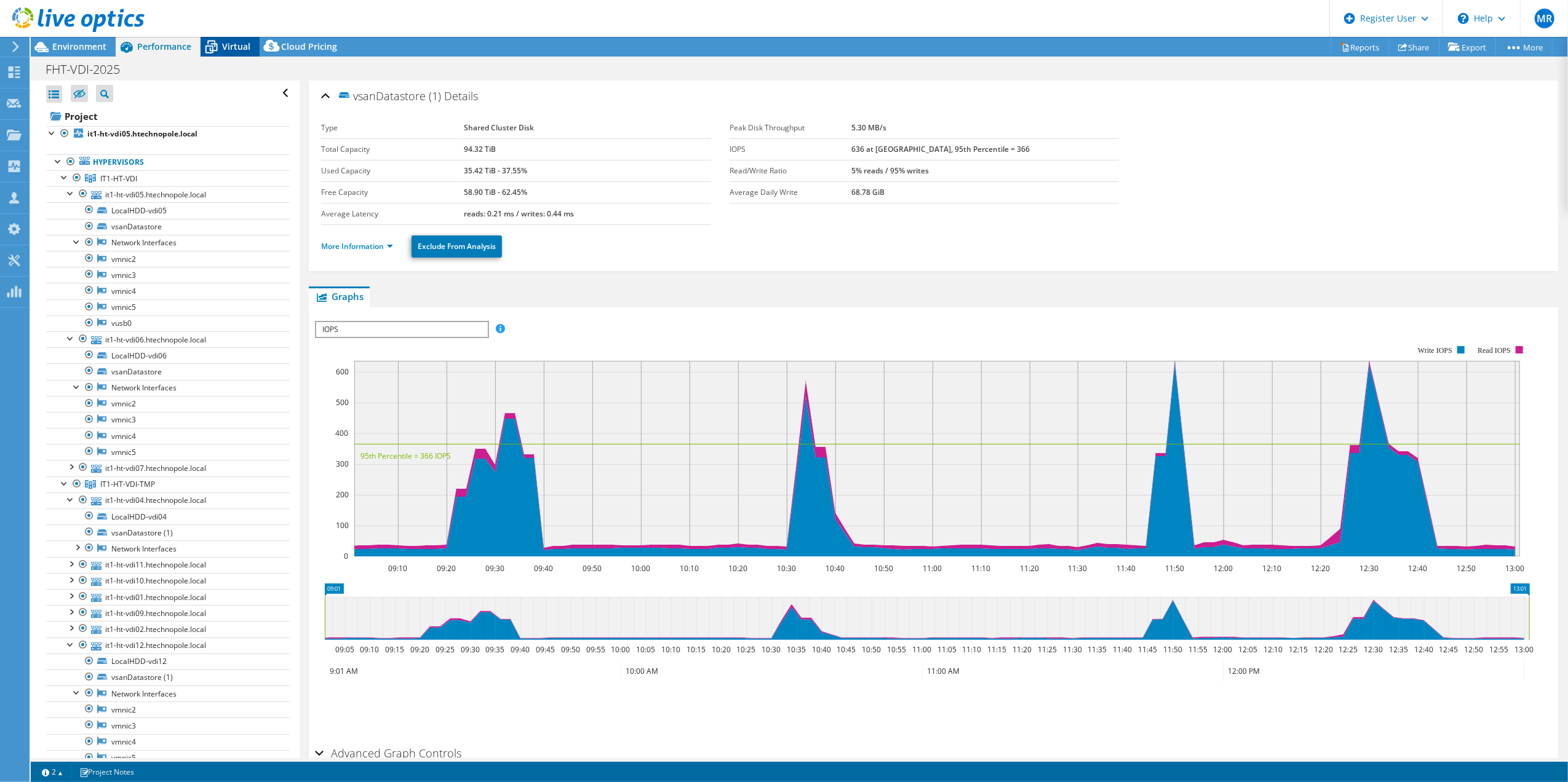
click at [227, 47] on span "Virtual" at bounding box center [236, 47] width 28 height 12
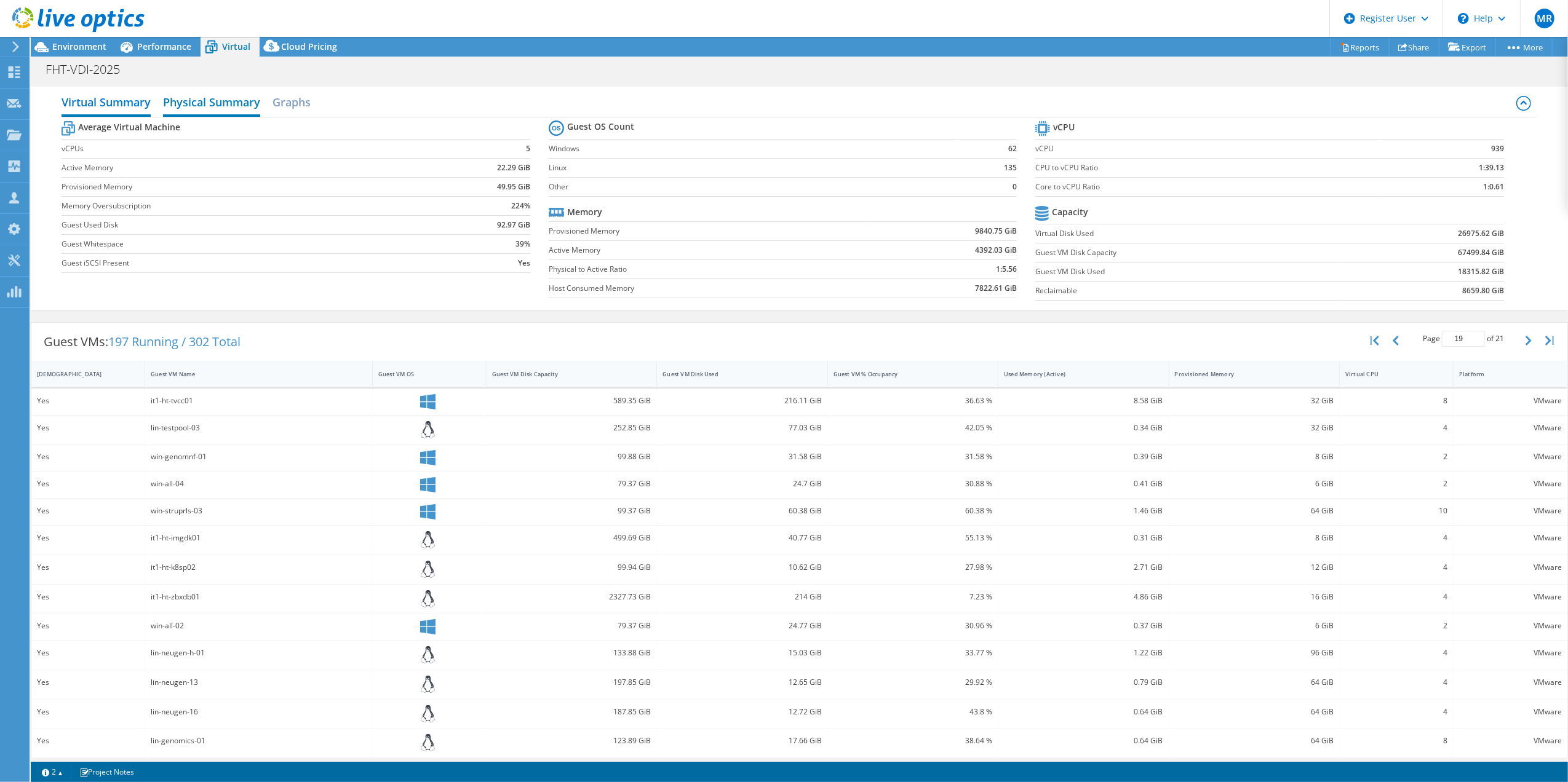
click at [230, 95] on h2 "Physical Summary" at bounding box center [212, 103] width 98 height 27
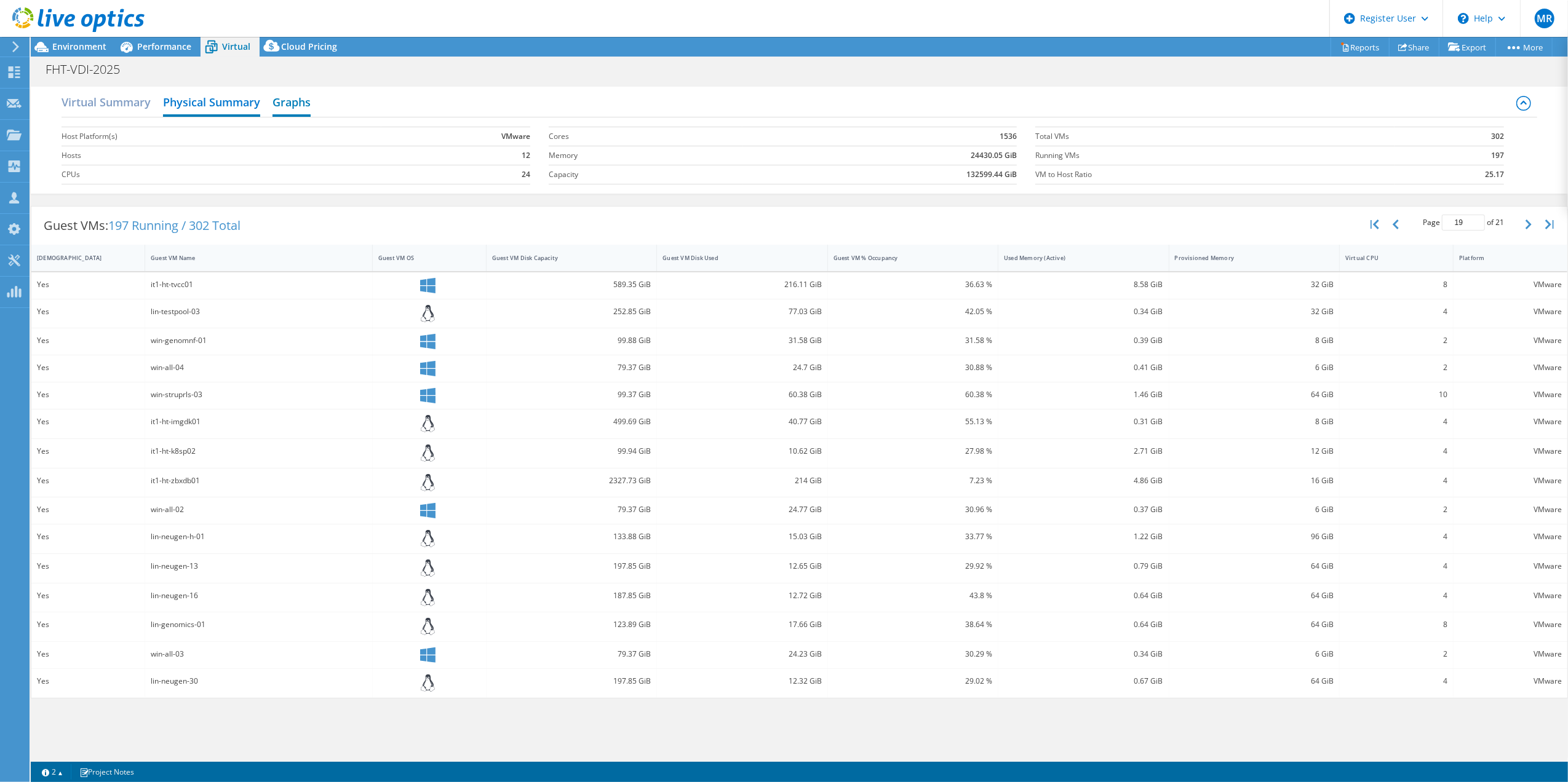
click at [306, 105] on h2 "Graphs" at bounding box center [292, 103] width 38 height 27
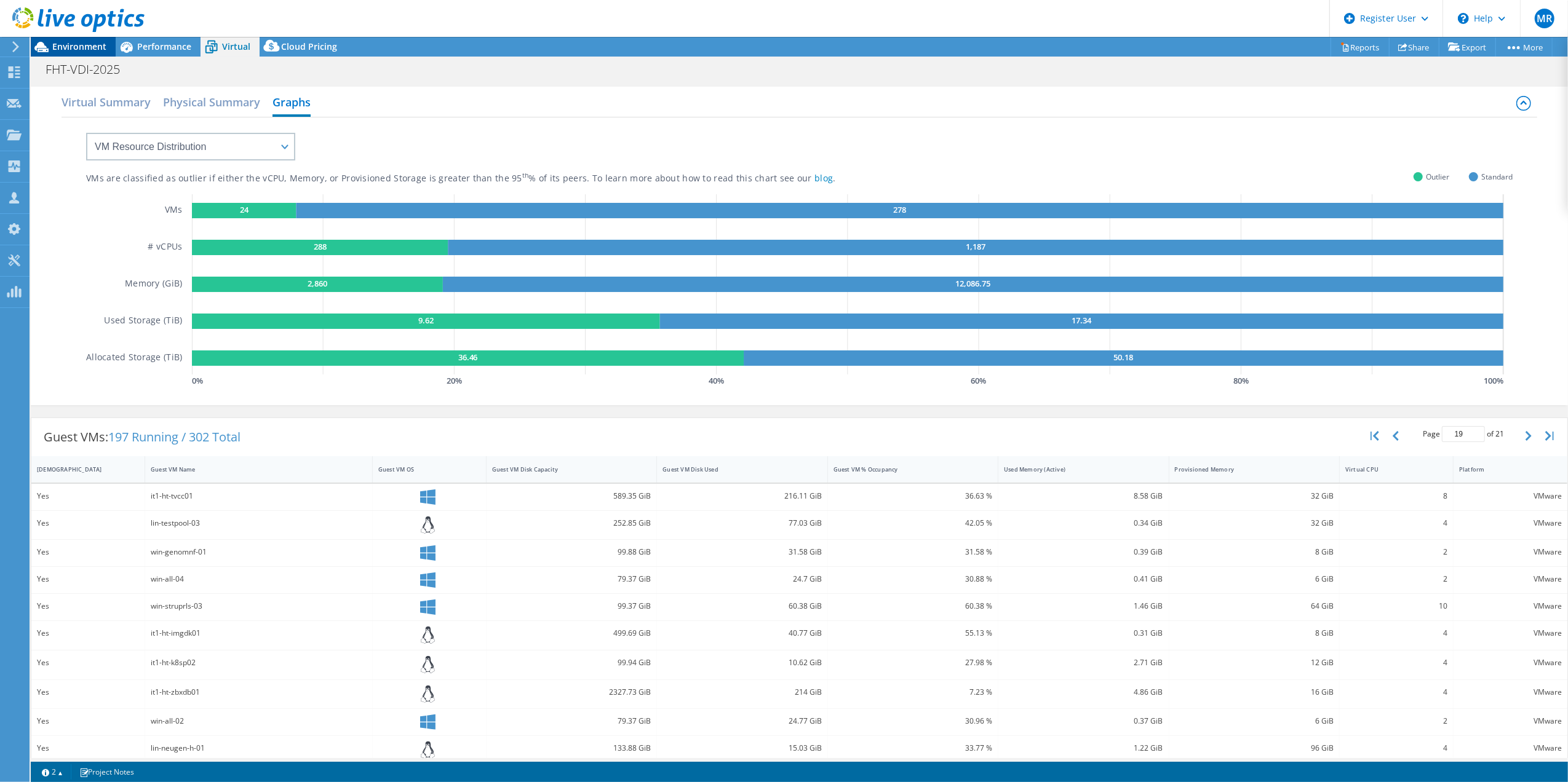
click at [96, 53] on div "Environment" at bounding box center [73, 47] width 85 height 20
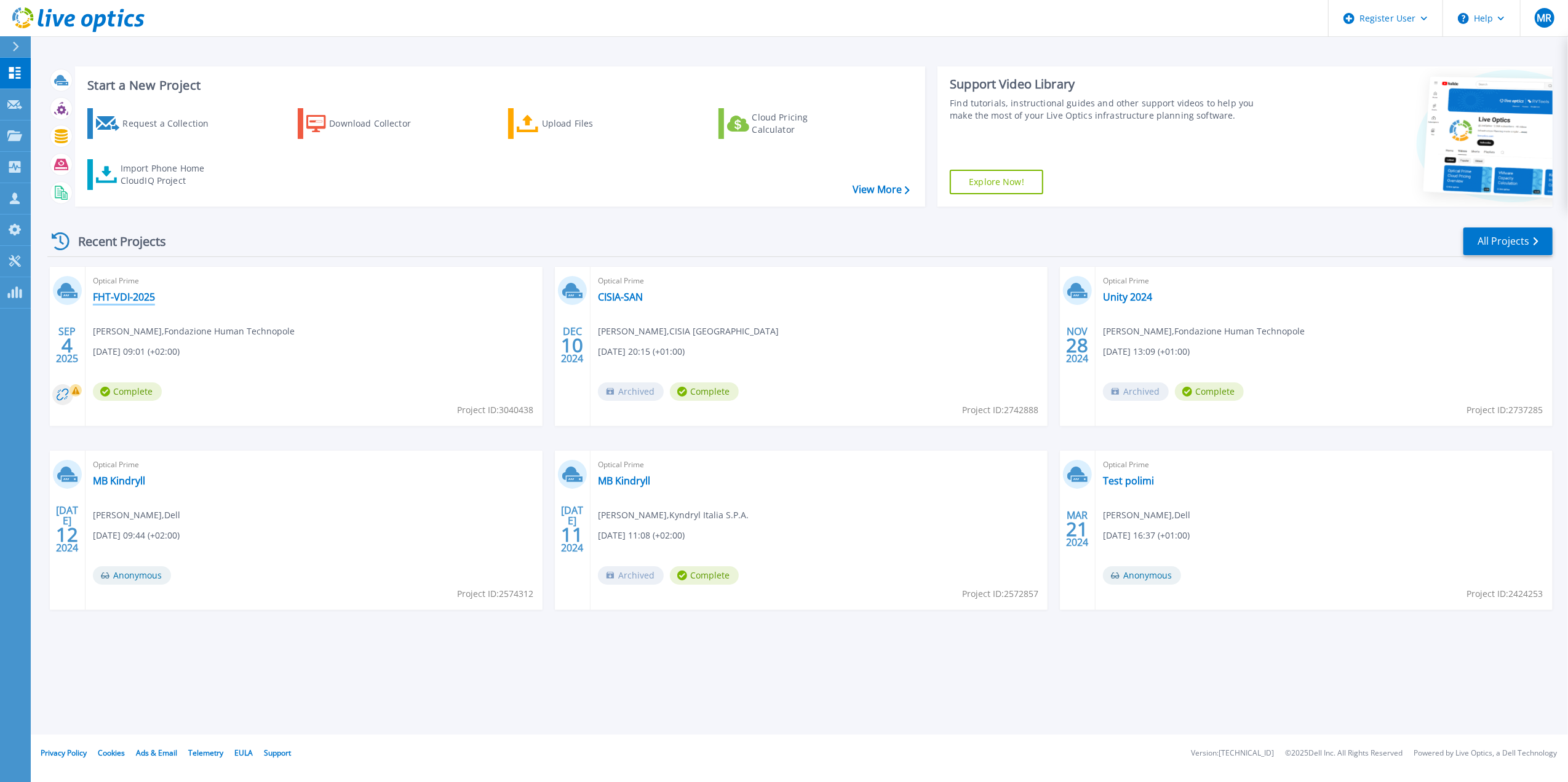
click at [104, 295] on link "FHT-VDI-2025" at bounding box center [124, 297] width 62 height 12
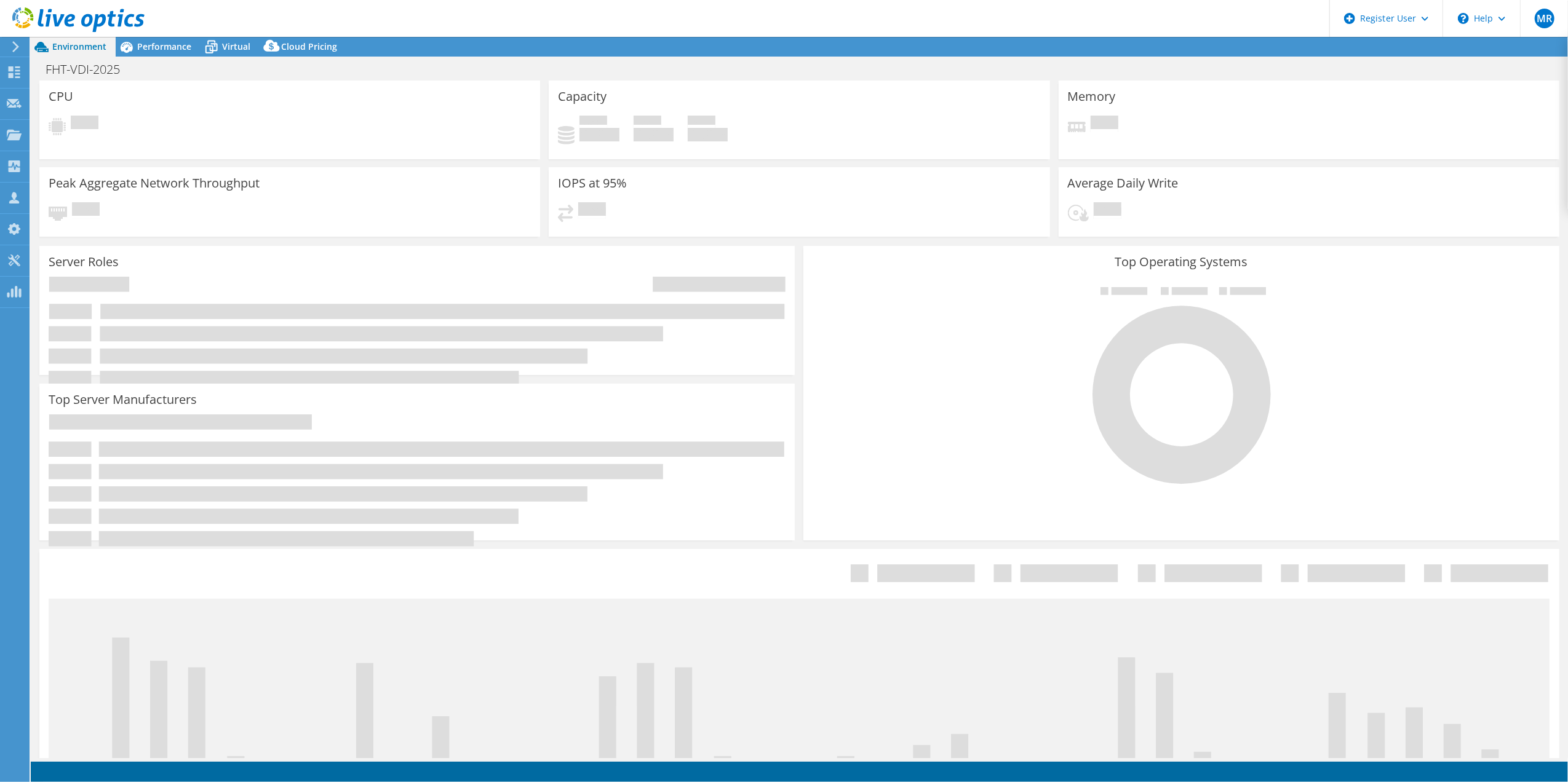
select select "USEast"
select select "EUR"
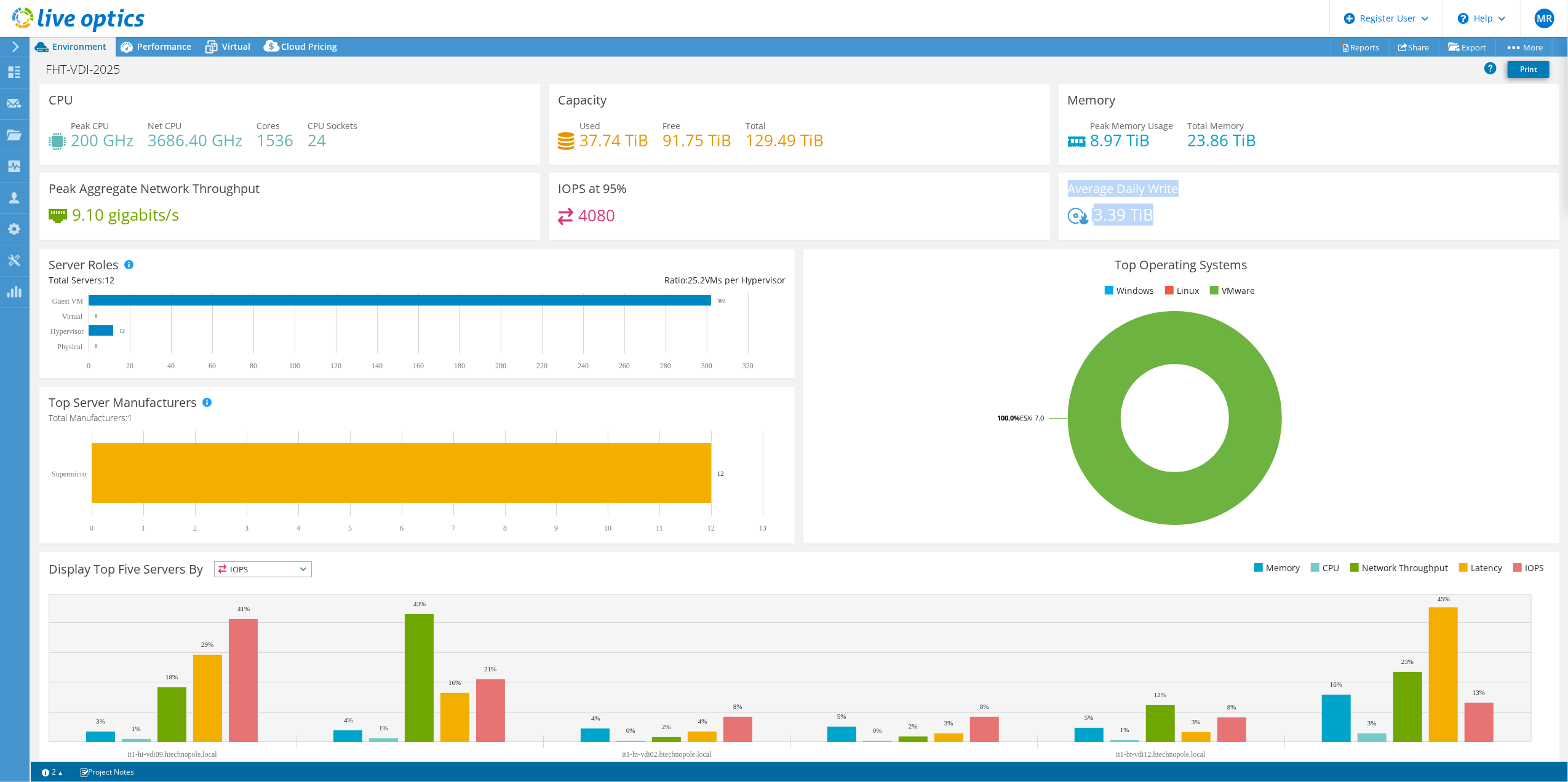
drag, startPoint x: 1128, startPoint y: 219, endPoint x: 1015, endPoint y: 223, distance: 113.1
click at [1015, 223] on div "CPU Peak CPU 200 GHz Net CPU 3686.40 GHz Cores 1536 CPU Sockets 24 Capacity Use…" at bounding box center [799, 166] width 1528 height 163
drag, startPoint x: 1015, startPoint y: 223, endPoint x: 1079, endPoint y: 222, distance: 64.0
click at [1079, 222] on icon at bounding box center [1077, 216] width 21 height 17
drag, startPoint x: 1150, startPoint y: 212, endPoint x: 1058, endPoint y: 214, distance: 92.0
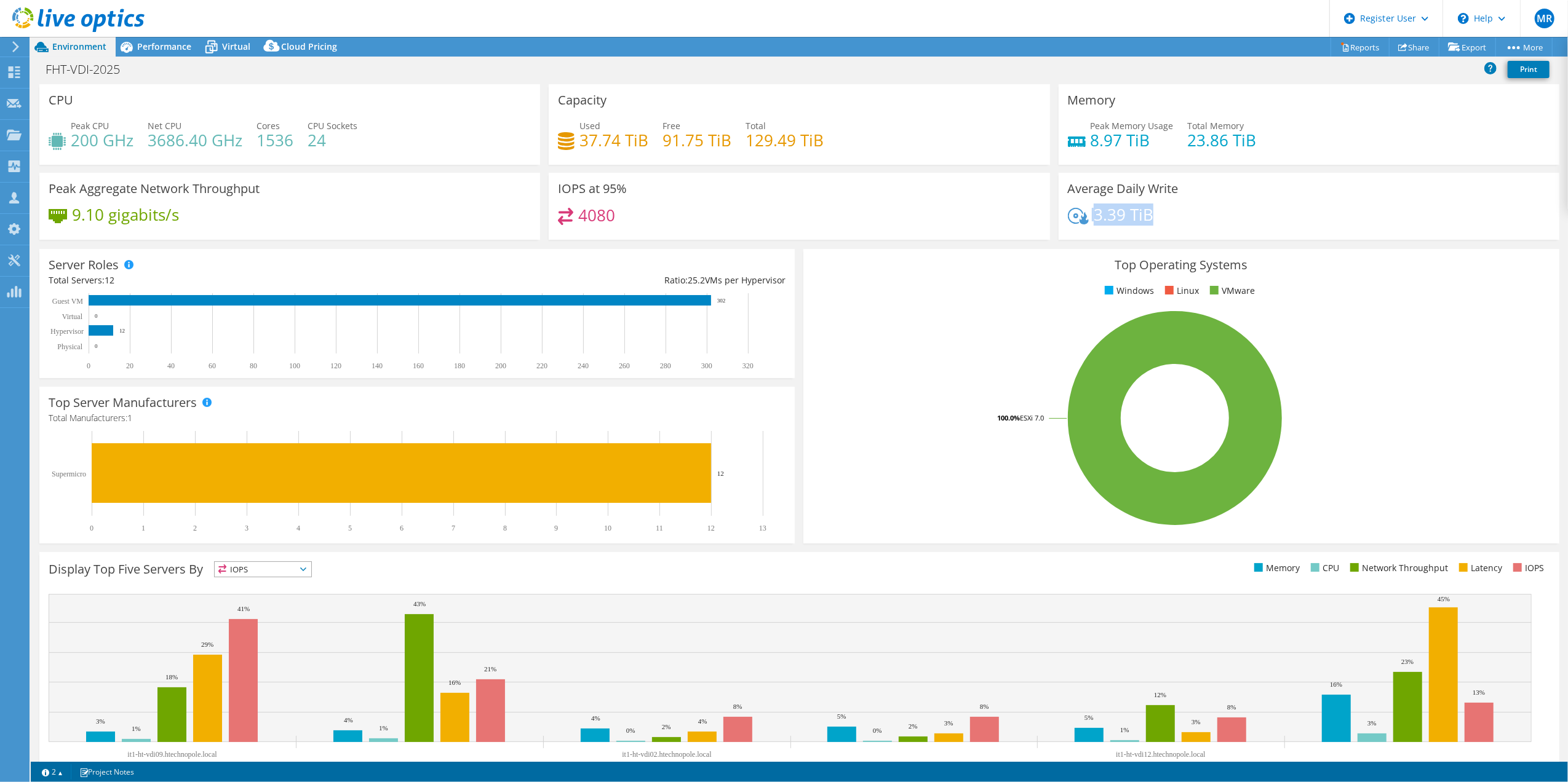
click at [1059, 214] on div "Average Daily Write 3.39 TiB" at bounding box center [1309, 206] width 501 height 67
drag, startPoint x: 214, startPoint y: 222, endPoint x: 252, endPoint y: 205, distance: 41.6
click at [252, 205] on div "Peak Aggregate Network Throughput 9.10 gigabits/s" at bounding box center [290, 206] width 501 height 67
drag, startPoint x: 252, startPoint y: 205, endPoint x: 269, endPoint y: 220, distance: 22.7
click at [269, 220] on div "9.10 gigabits/s" at bounding box center [290, 221] width 482 height 26
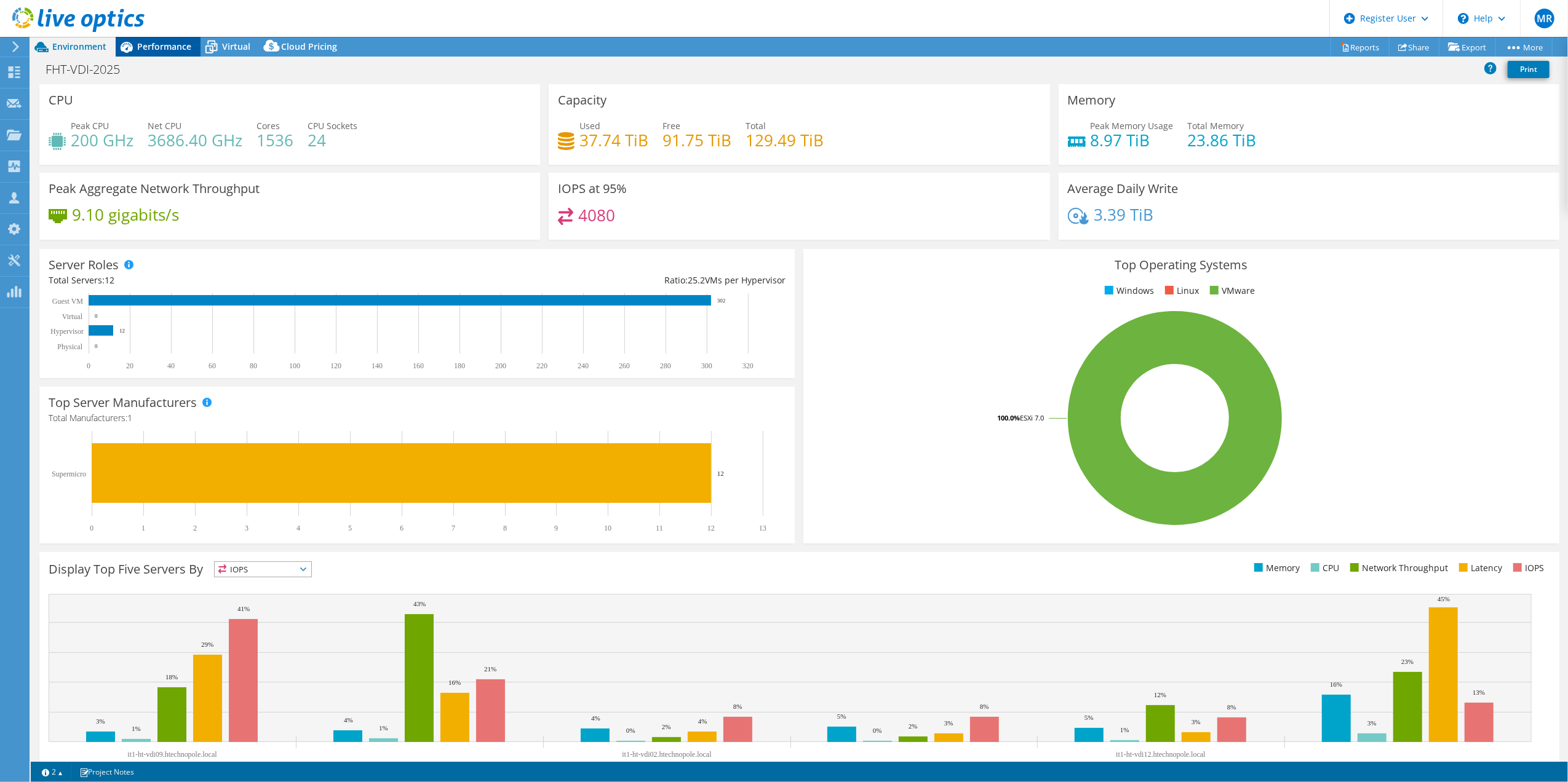
click at [168, 45] on span "Performance" at bounding box center [164, 47] width 54 height 12
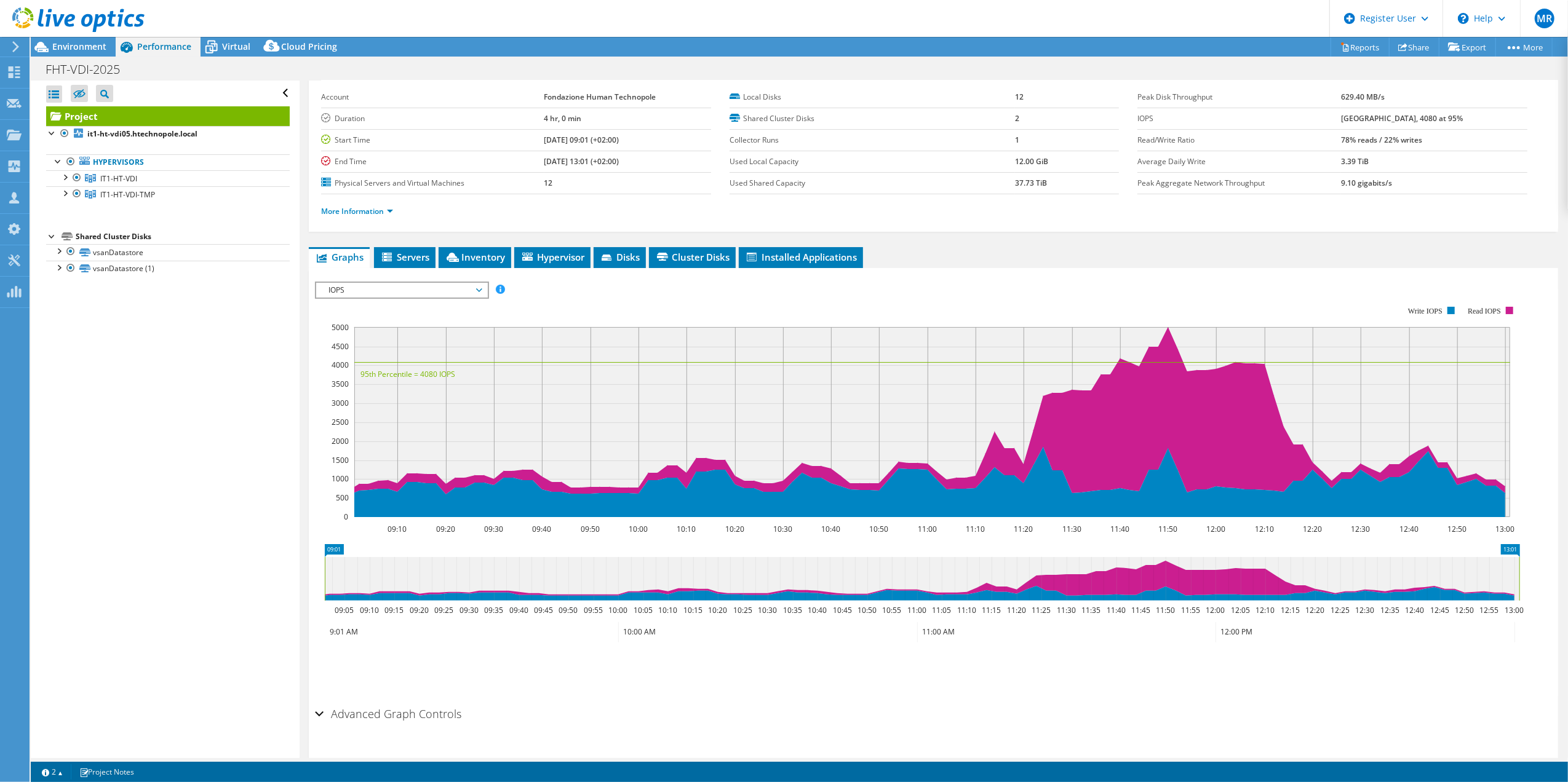
scroll to position [82, 0]
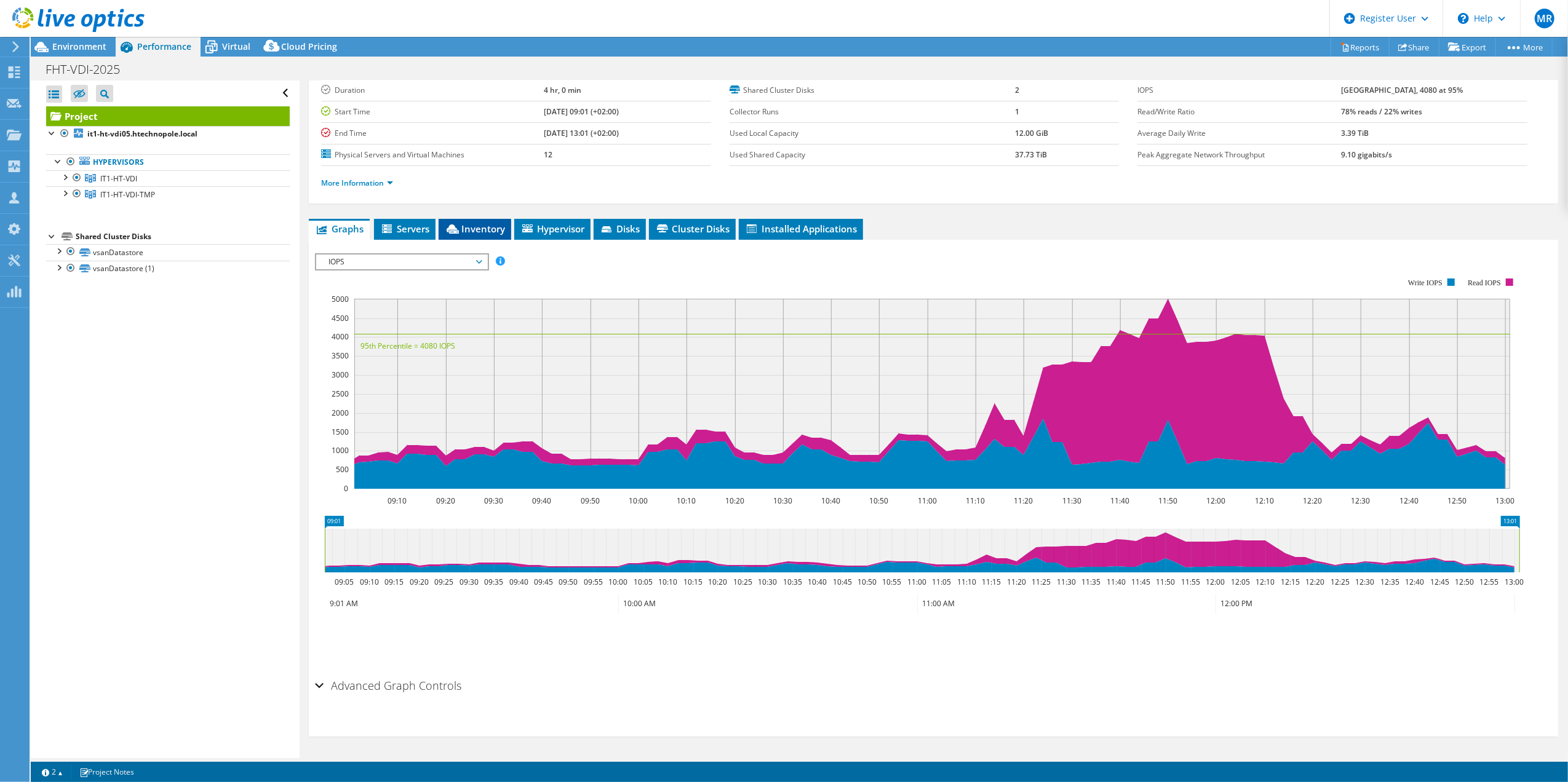
click at [485, 234] on span "Inventory" at bounding box center [474, 229] width 61 height 12
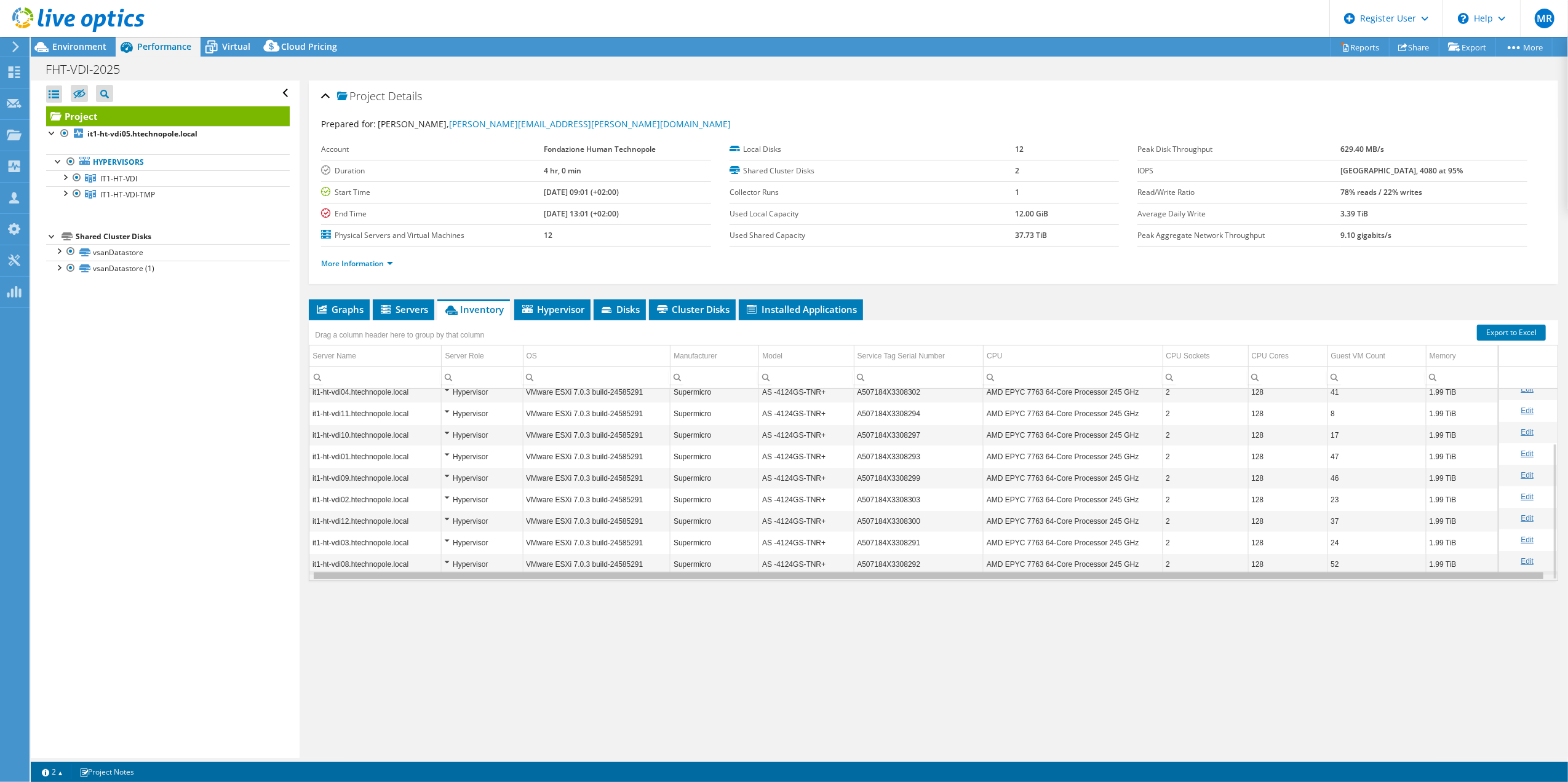
scroll to position [0, 3]
drag, startPoint x: 754, startPoint y: 576, endPoint x: 980, endPoint y: 584, distance: 226.1
click at [925, 591] on body "MR Dell User [PERSON_NAME] [PERSON_NAME][EMAIL_ADDRESS][DOMAIN_NAME] Dell My Pr…" at bounding box center [784, 391] width 1568 height 782
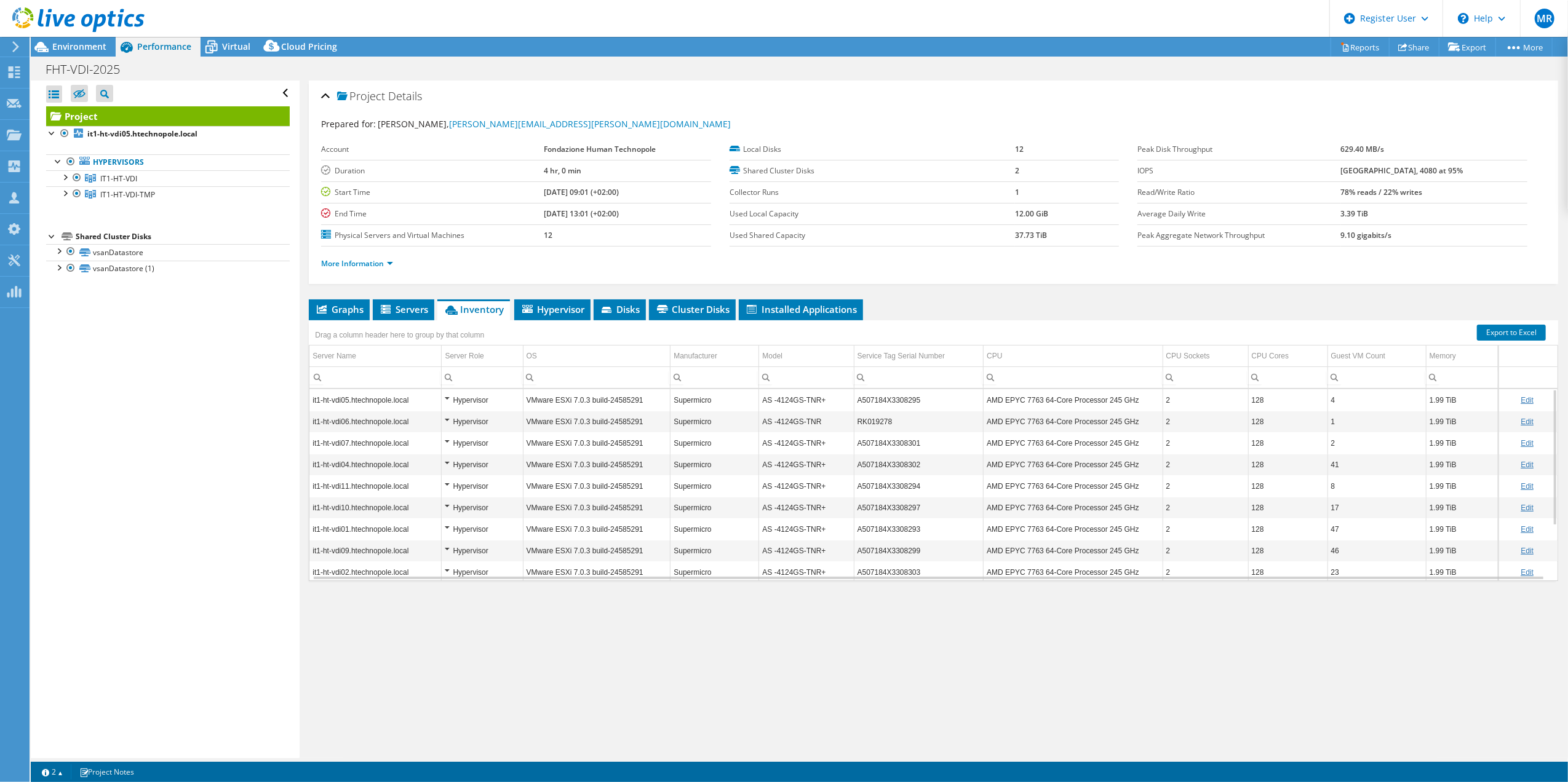
scroll to position [75, 3]
click at [1354, 572] on td "52" at bounding box center [1376, 565] width 99 height 22
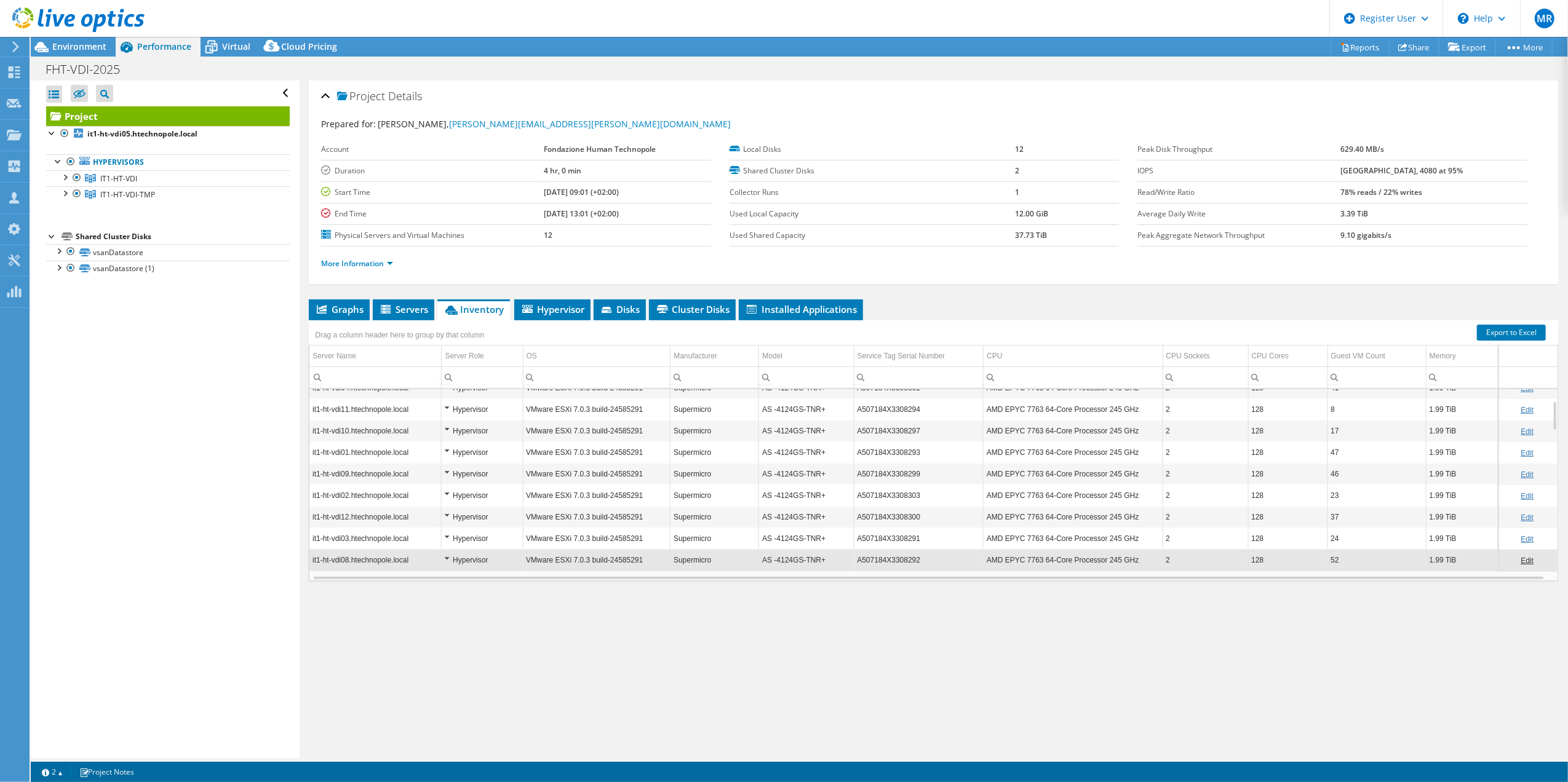
click at [1346, 541] on td "24" at bounding box center [1376, 539] width 99 height 22
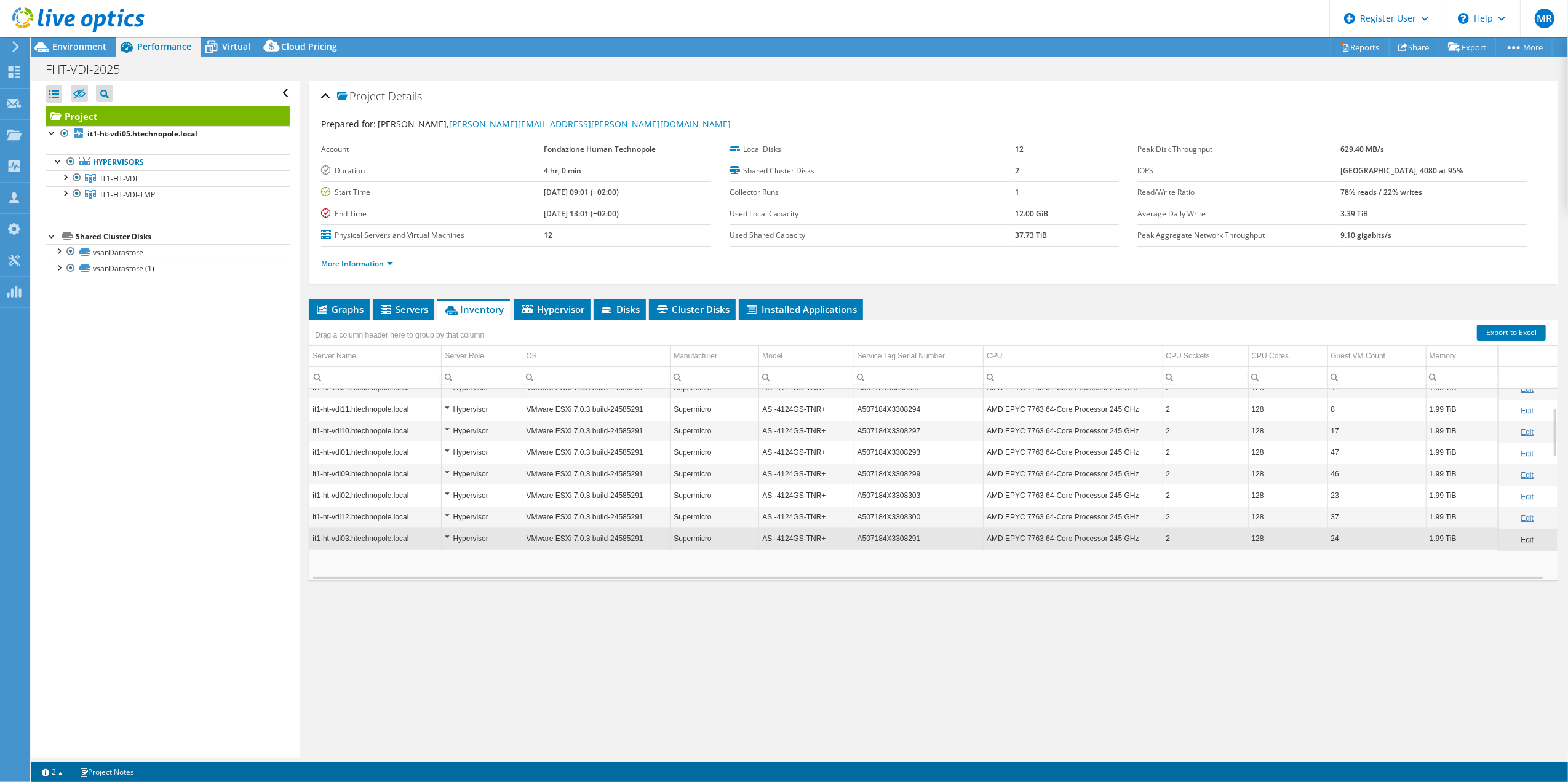
click at [1346, 528] on td "37" at bounding box center [1376, 518] width 99 height 22
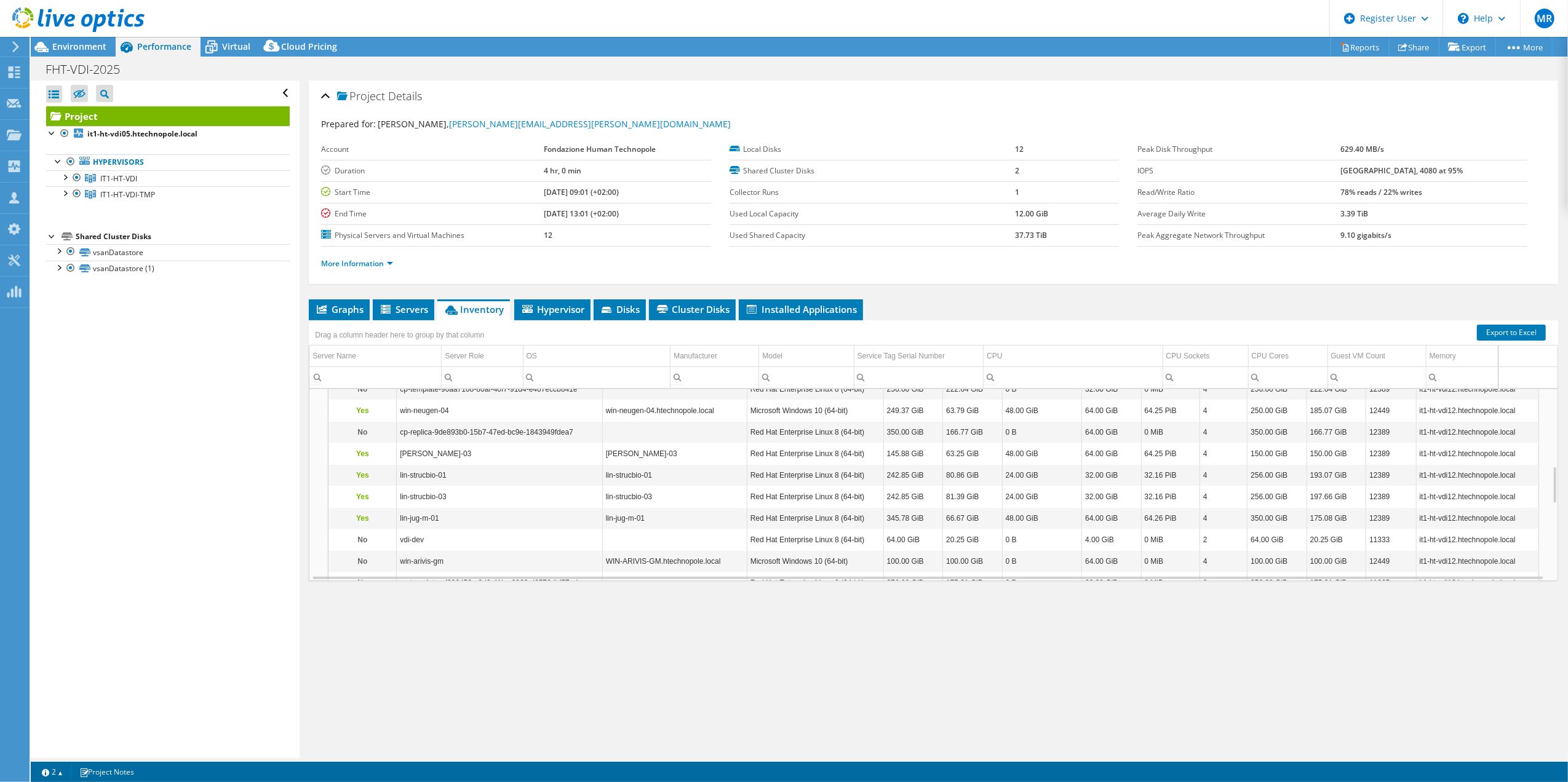
scroll to position [492, 2]
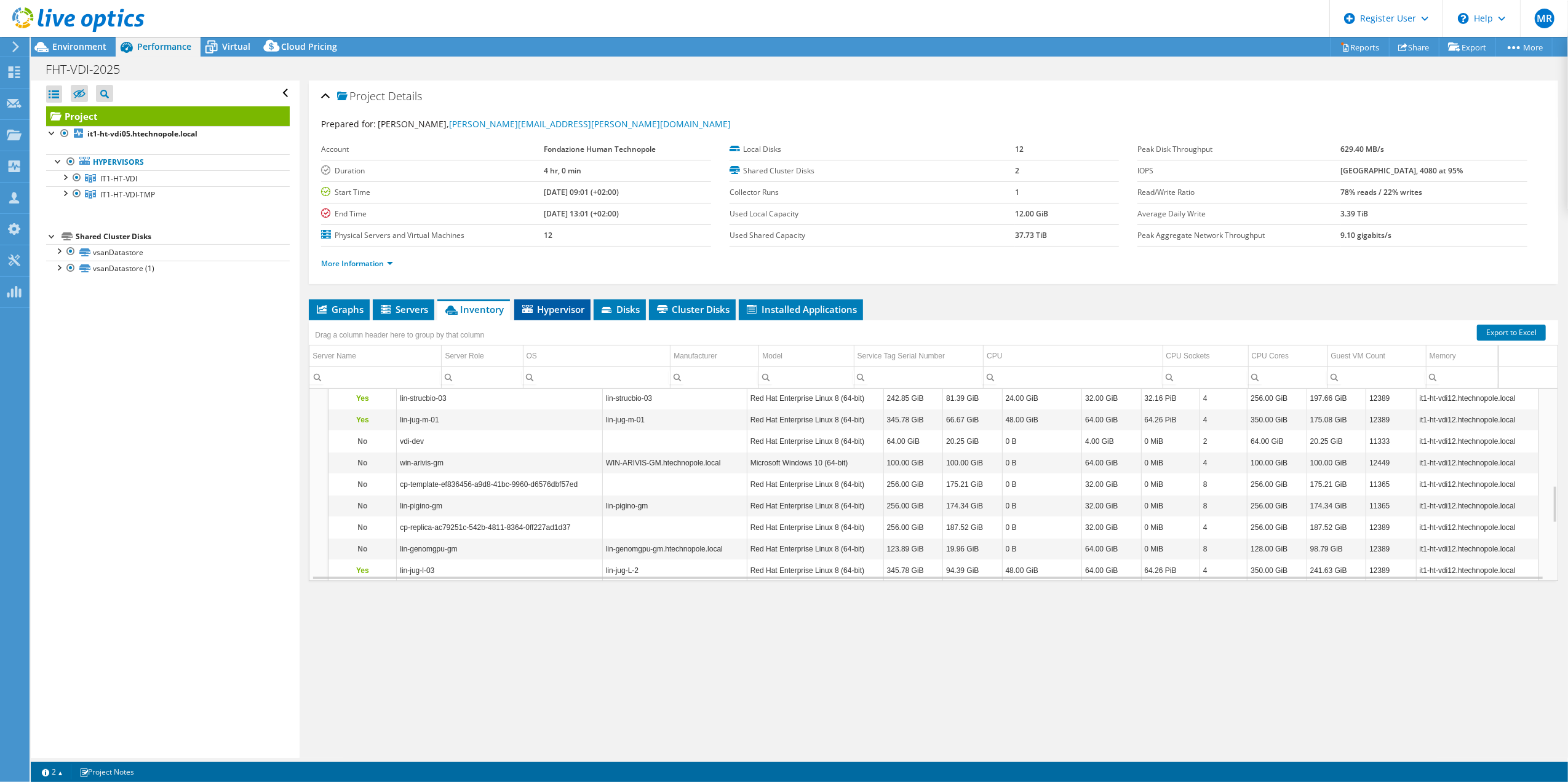
click at [569, 316] on li "Hypervisor" at bounding box center [552, 310] width 77 height 21
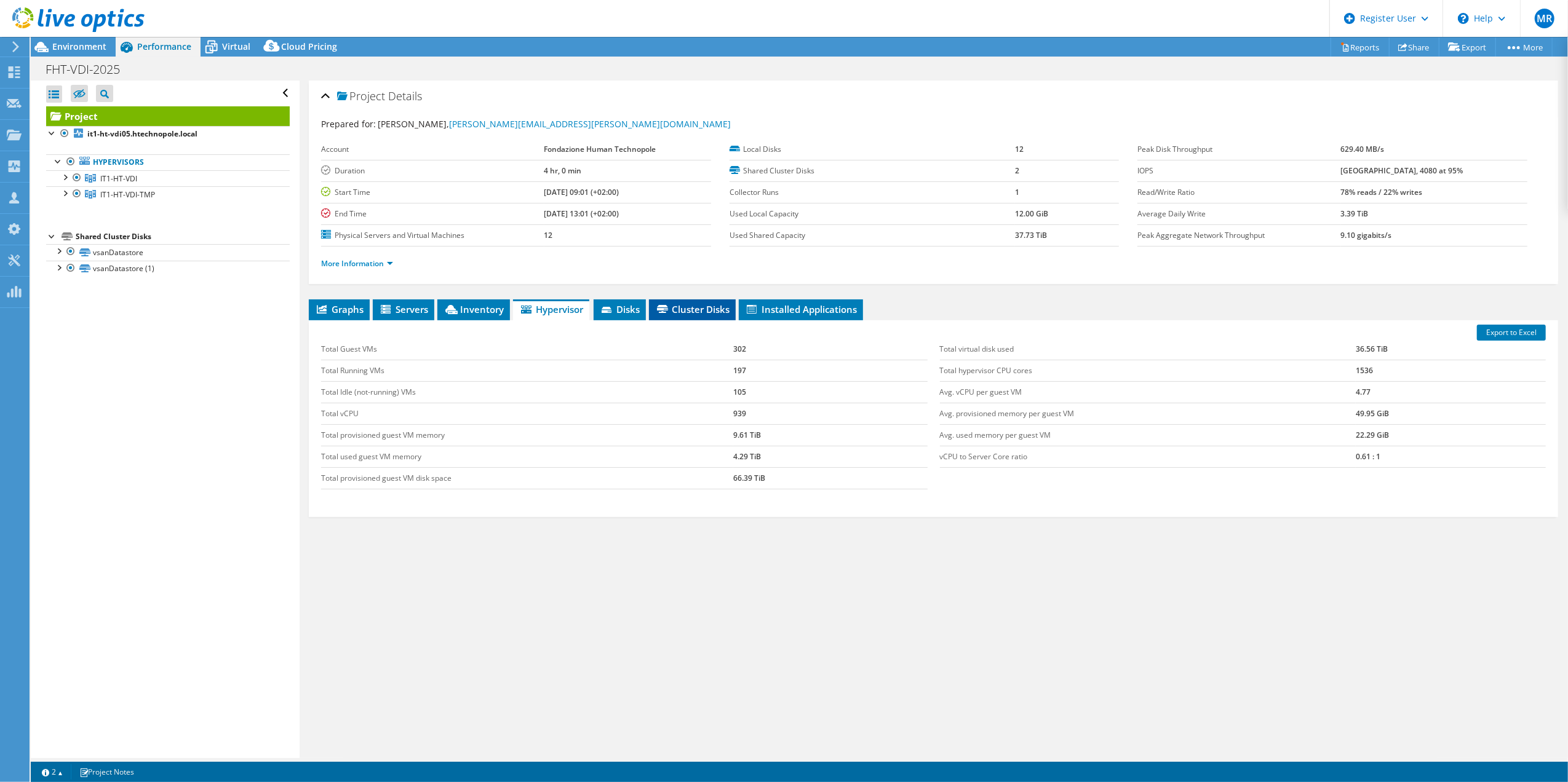
click at [684, 306] on span "Cluster Disks" at bounding box center [692, 309] width 75 height 12
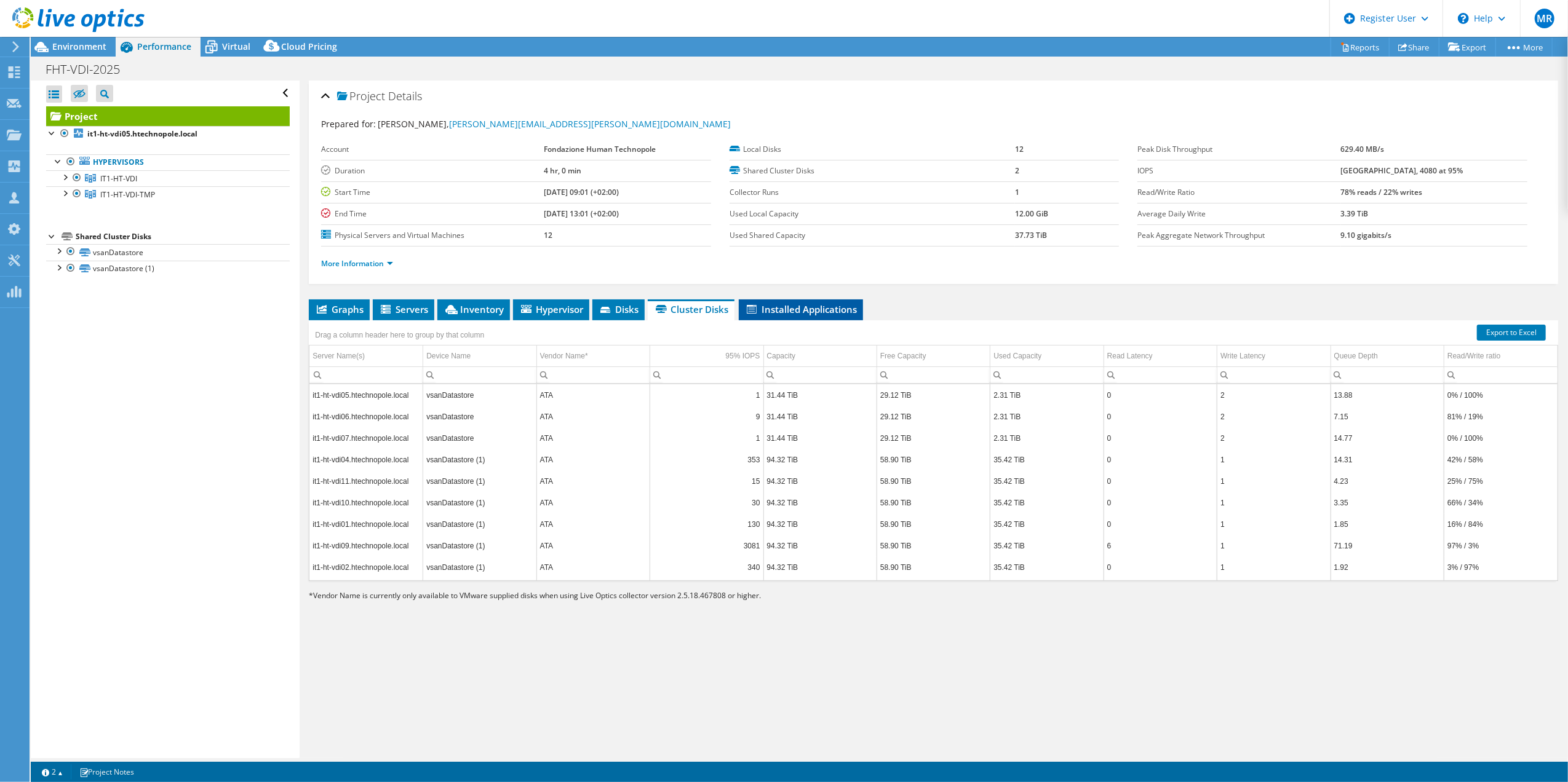
click at [773, 306] on span "Installed Applications" at bounding box center [801, 309] width 112 height 12
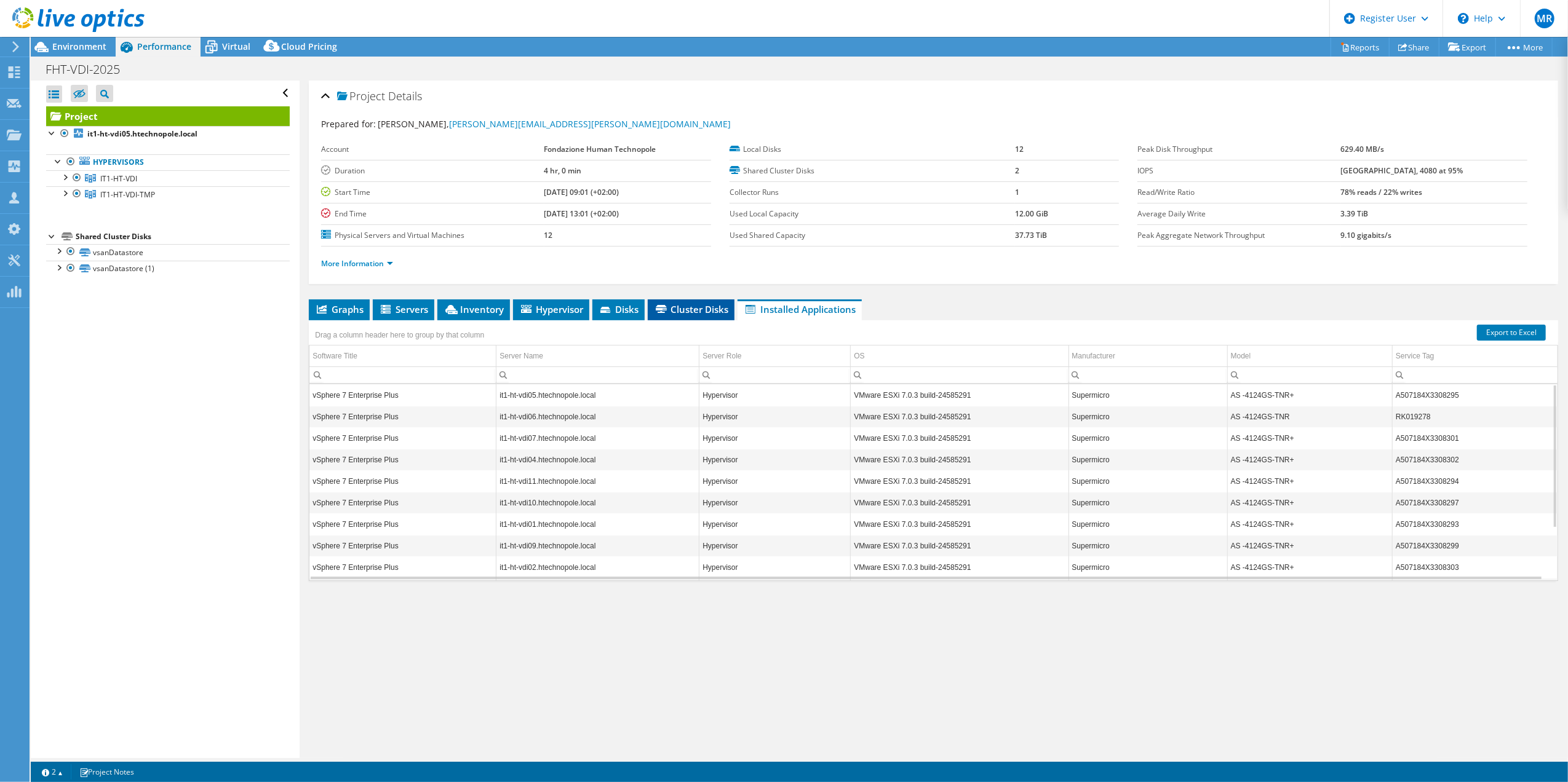
click at [697, 315] on span "Cluster Disks" at bounding box center [690, 309] width 75 height 12
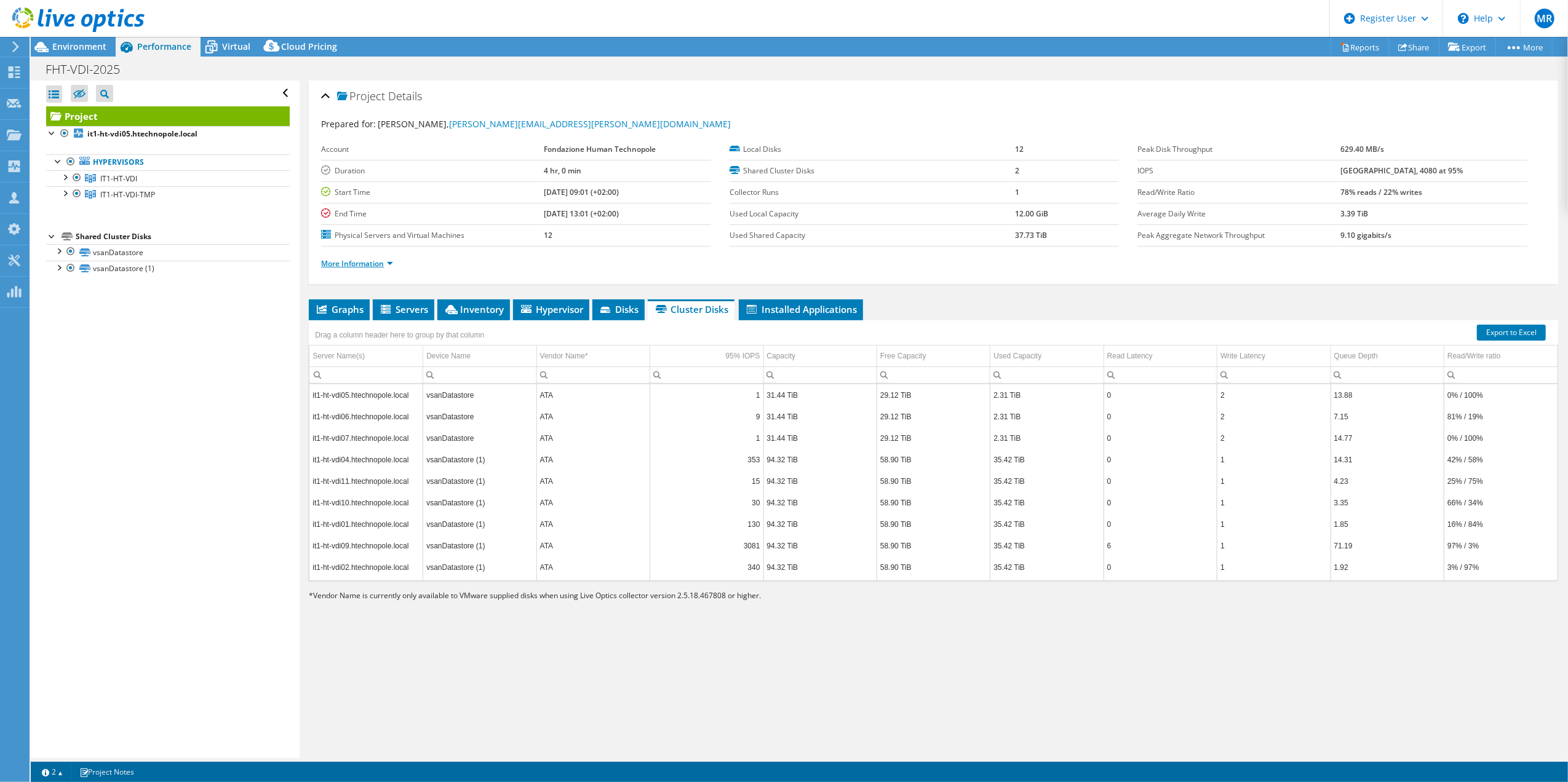
click at [390, 264] on link "More Information" at bounding box center [357, 263] width 72 height 10
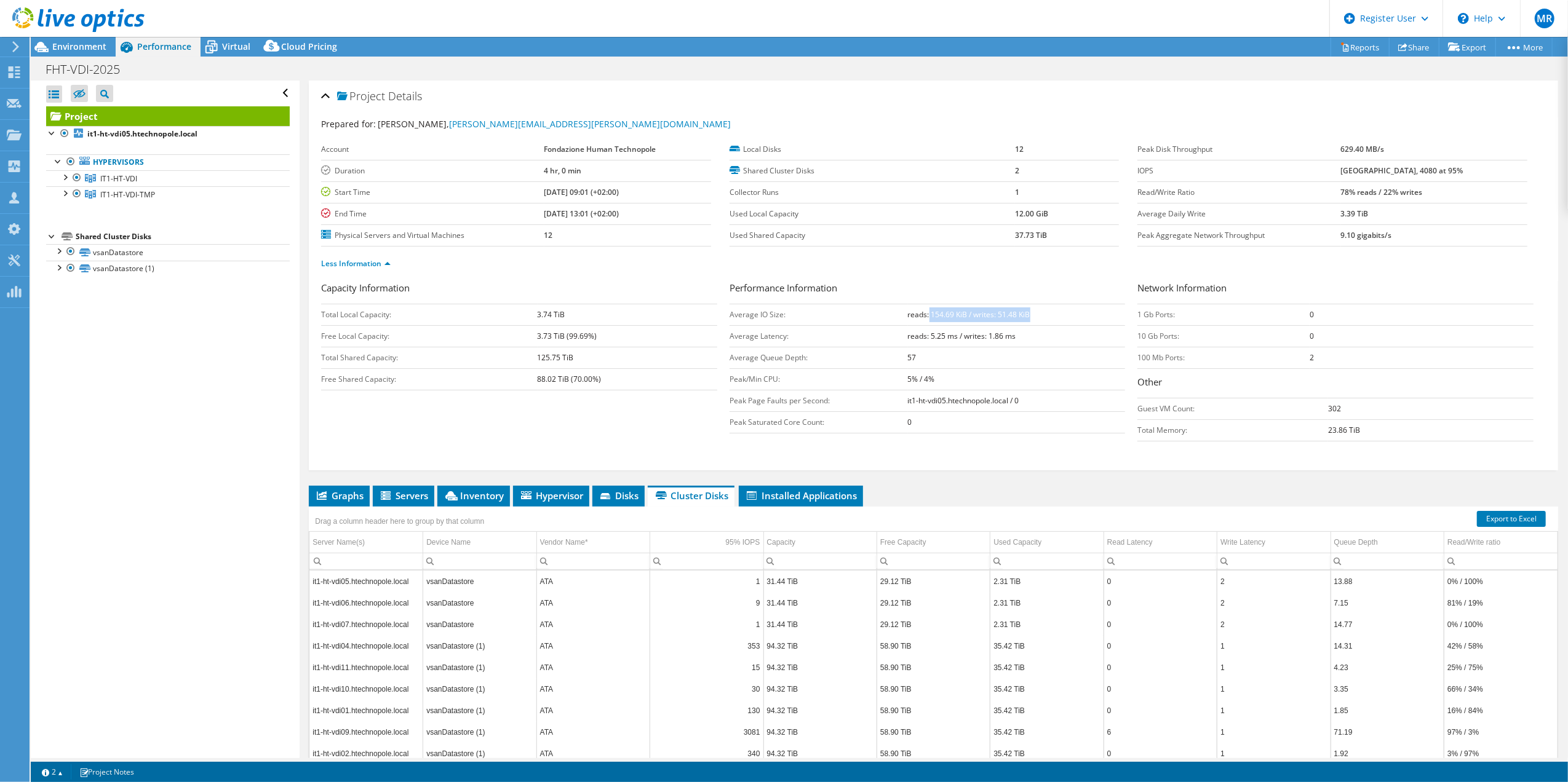
drag, startPoint x: 923, startPoint y: 325, endPoint x: 1030, endPoint y: 328, distance: 107.0
click at [1031, 326] on td "reads: 154.69 KiB / writes: 51.48 KiB" at bounding box center [1016, 315] width 218 height 22
drag, startPoint x: 1030, startPoint y: 328, endPoint x: 1030, endPoint y: 340, distance: 12.0
click at [1030, 340] on td "reads: 5.25 ms / writes: 1.86 ms" at bounding box center [1016, 337] width 218 height 22
drag, startPoint x: 894, startPoint y: 368, endPoint x: 952, endPoint y: 373, distance: 58.2
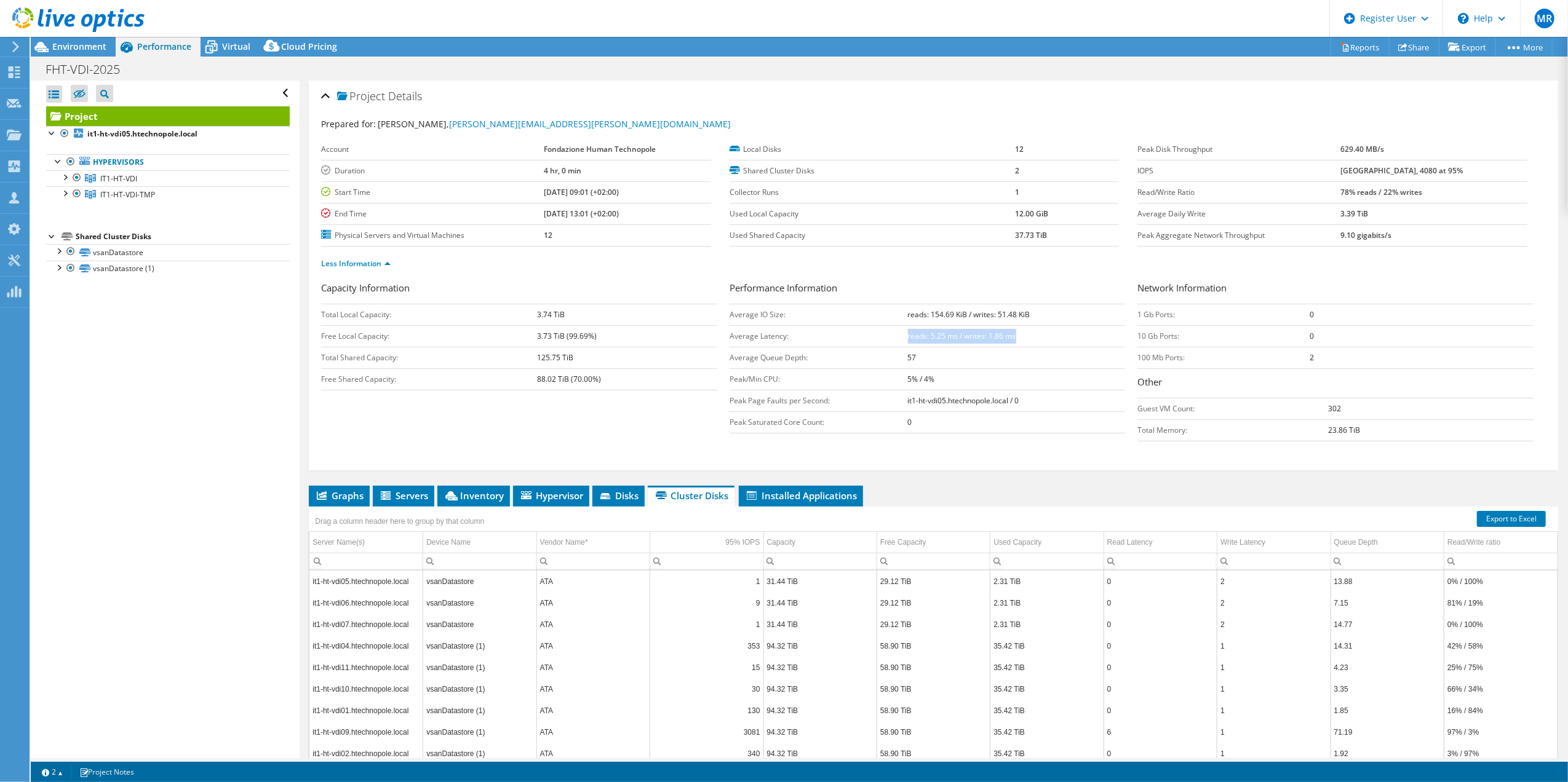
click at [952, 373] on tbody "Average IO Size: reads: 154.69 KiB / writes: 51.48 KiB Average Latency: reads: …" at bounding box center [927, 369] width 396 height 130
drag, startPoint x: 952, startPoint y: 373, endPoint x: 1083, endPoint y: 429, distance: 142.5
click at [1083, 429] on tbody "Average IO Size: reads: 154.69 KiB / writes: 51.48 KiB Average Latency: reads: …" at bounding box center [927, 369] width 396 height 130
drag, startPoint x: 1456, startPoint y: 246, endPoint x: 1143, endPoint y: 155, distance: 326.0
click at [1143, 155] on tbody "Peak Disk Throughput 629.40 MB/s IOPS 5012 at Peak, 4080 at 95% Read/Write Rati…" at bounding box center [1332, 193] width 390 height 108
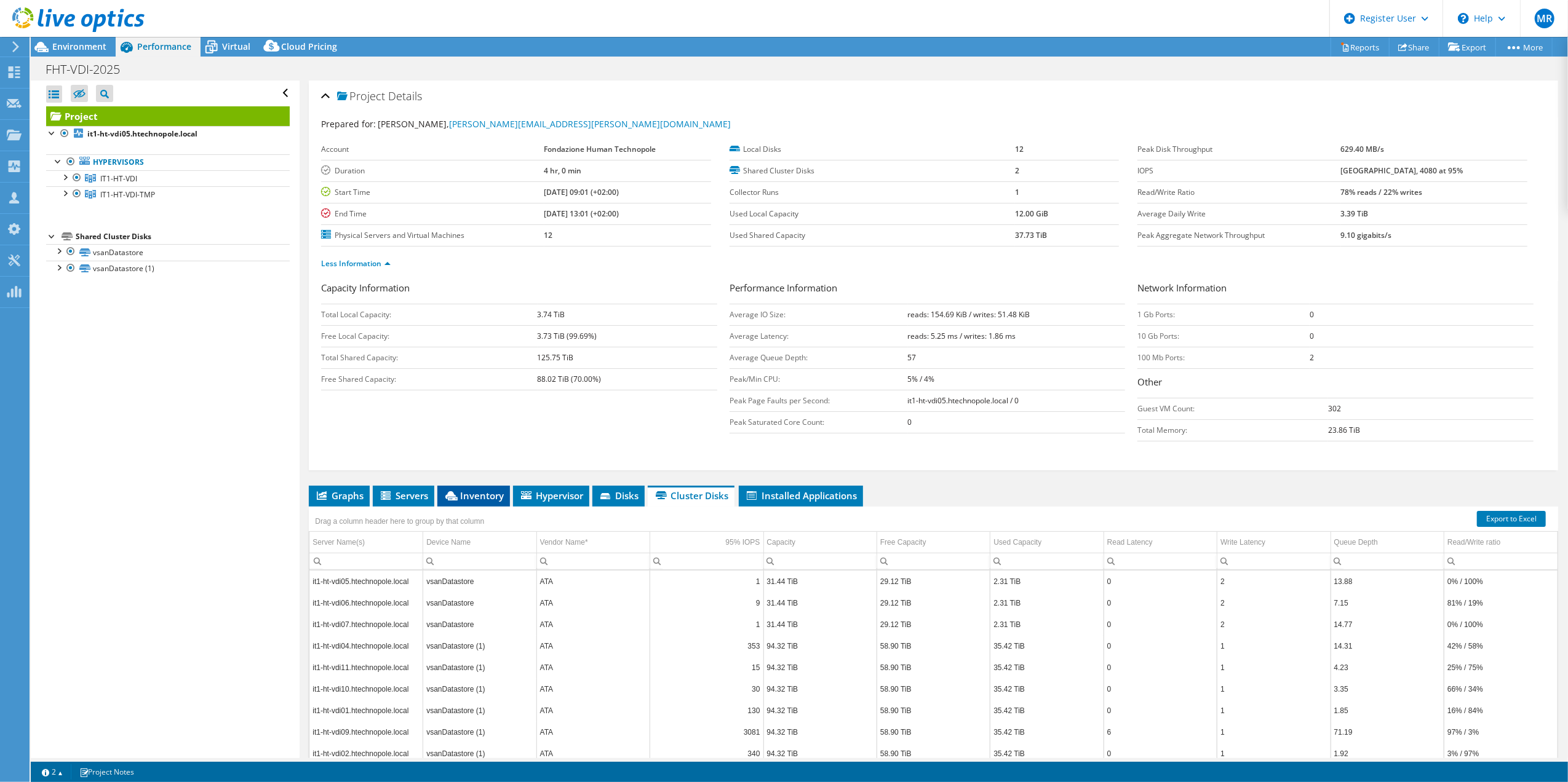
click at [473, 499] on span "Inventory" at bounding box center [473, 495] width 61 height 12
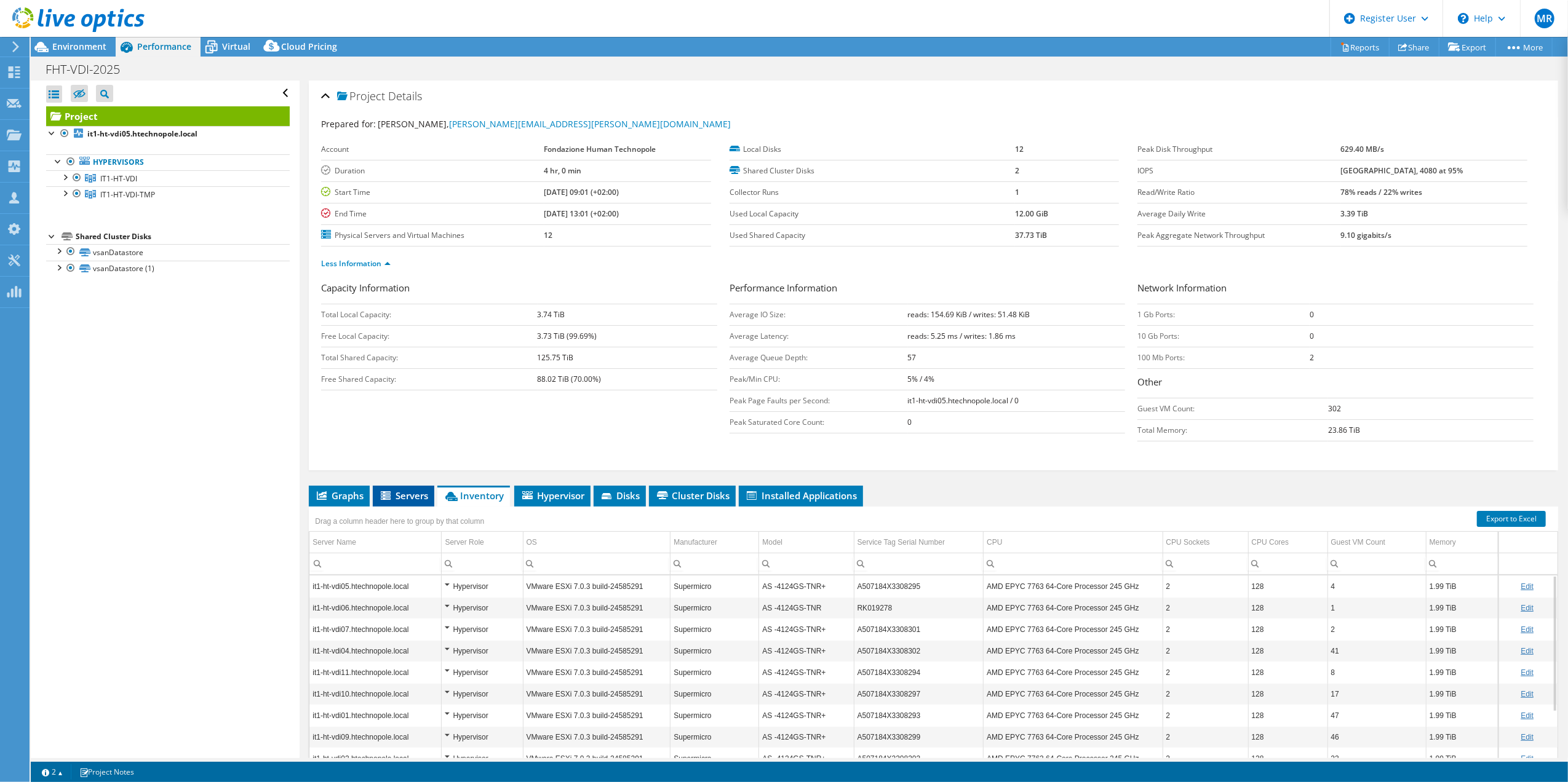
click at [404, 502] on span "Servers" at bounding box center [402, 495] width 49 height 12
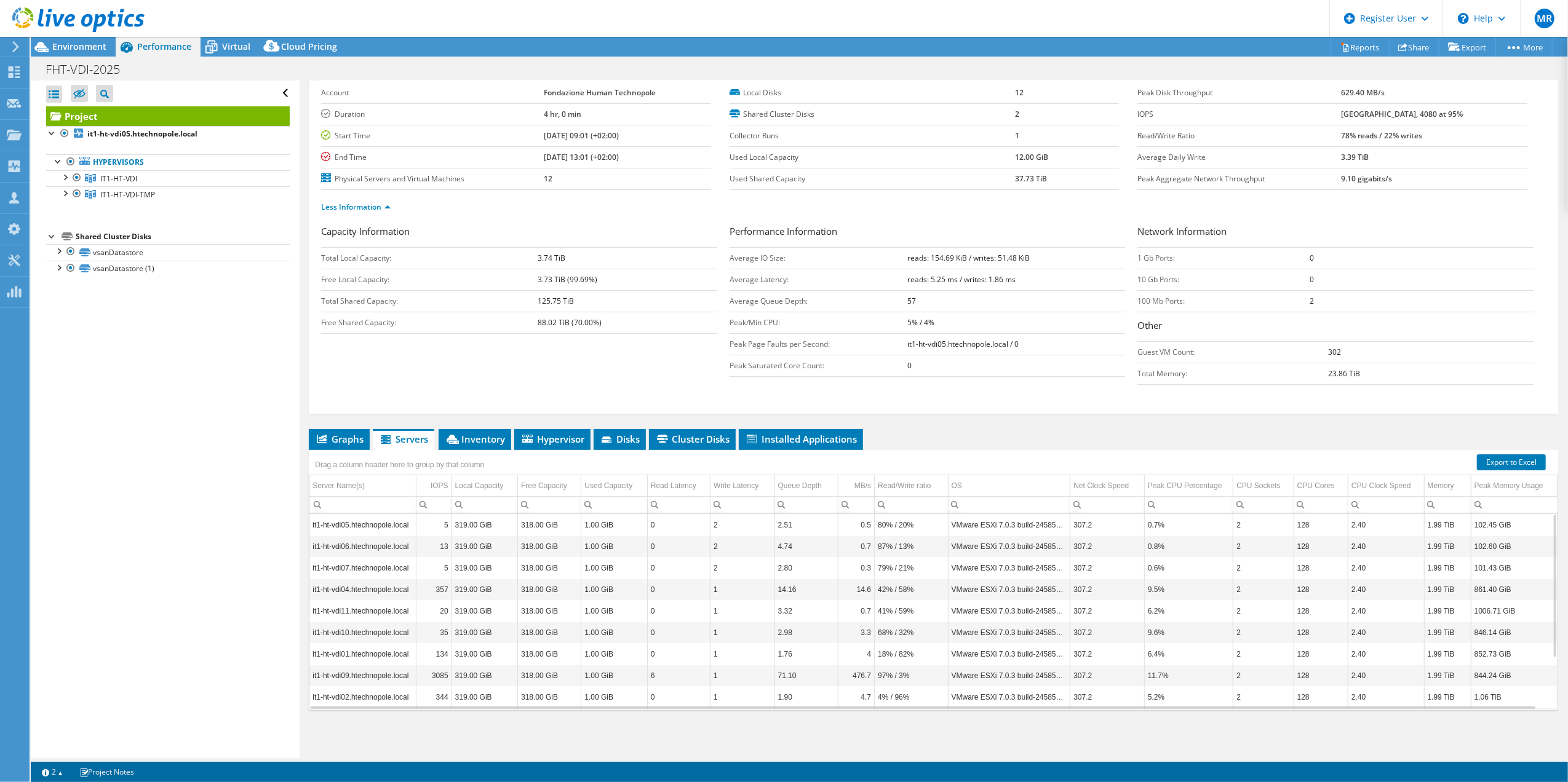
scroll to position [70, 0]
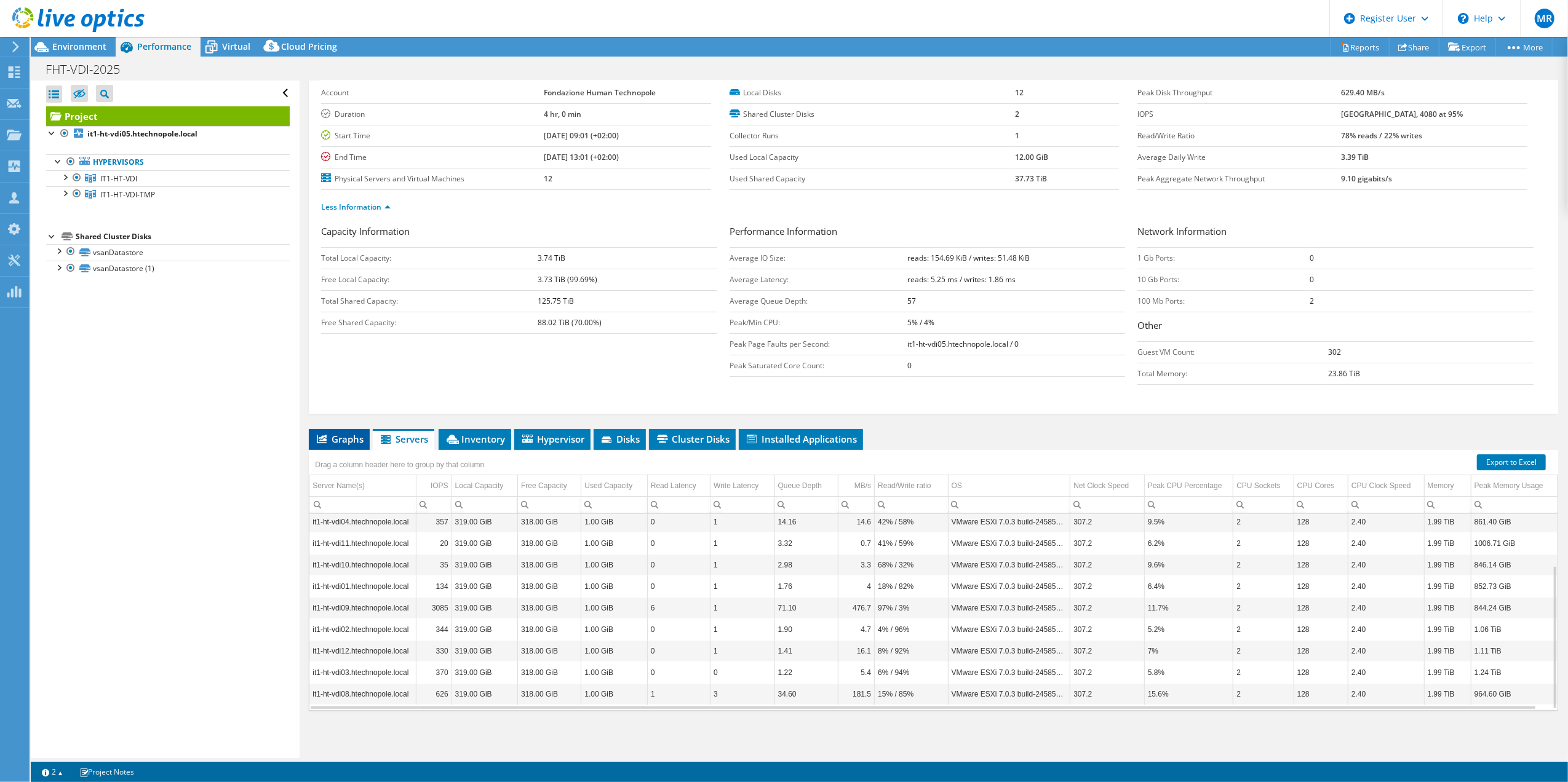
click at [357, 444] on span "Graphs" at bounding box center [339, 439] width 49 height 12
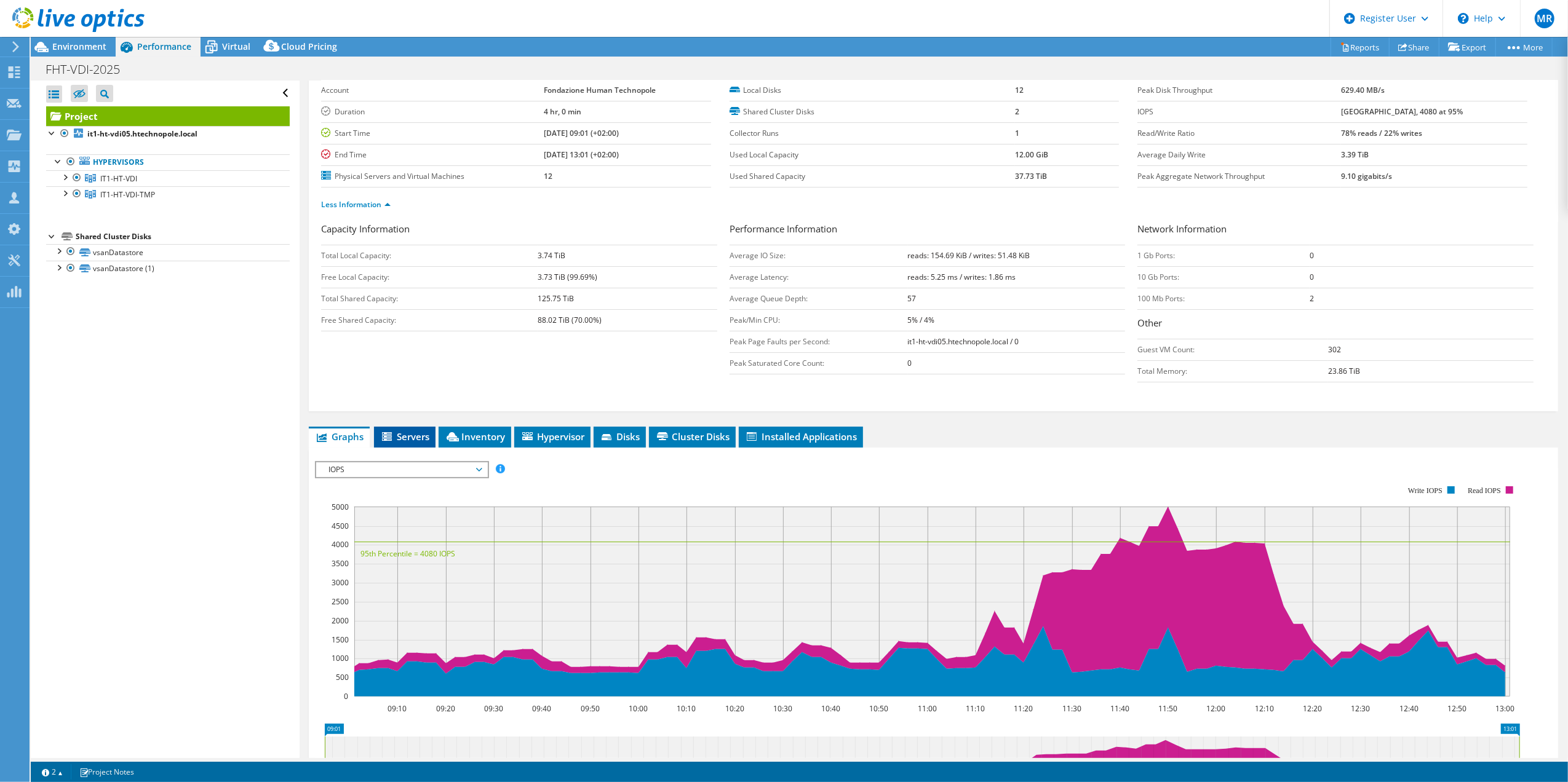
click at [410, 436] on span "Servers" at bounding box center [404, 436] width 49 height 12
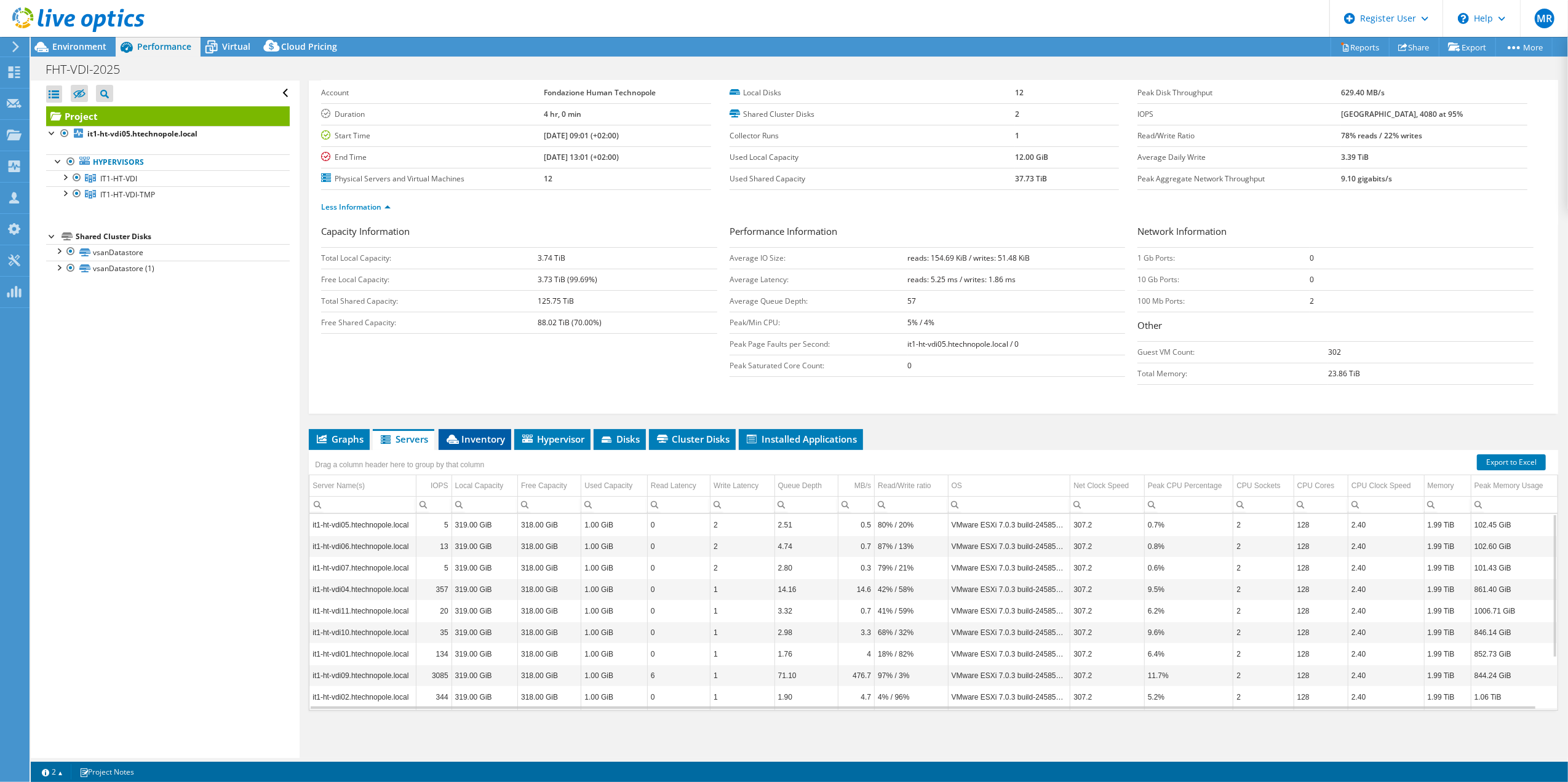
click at [460, 441] on span "Inventory" at bounding box center [474, 439] width 61 height 12
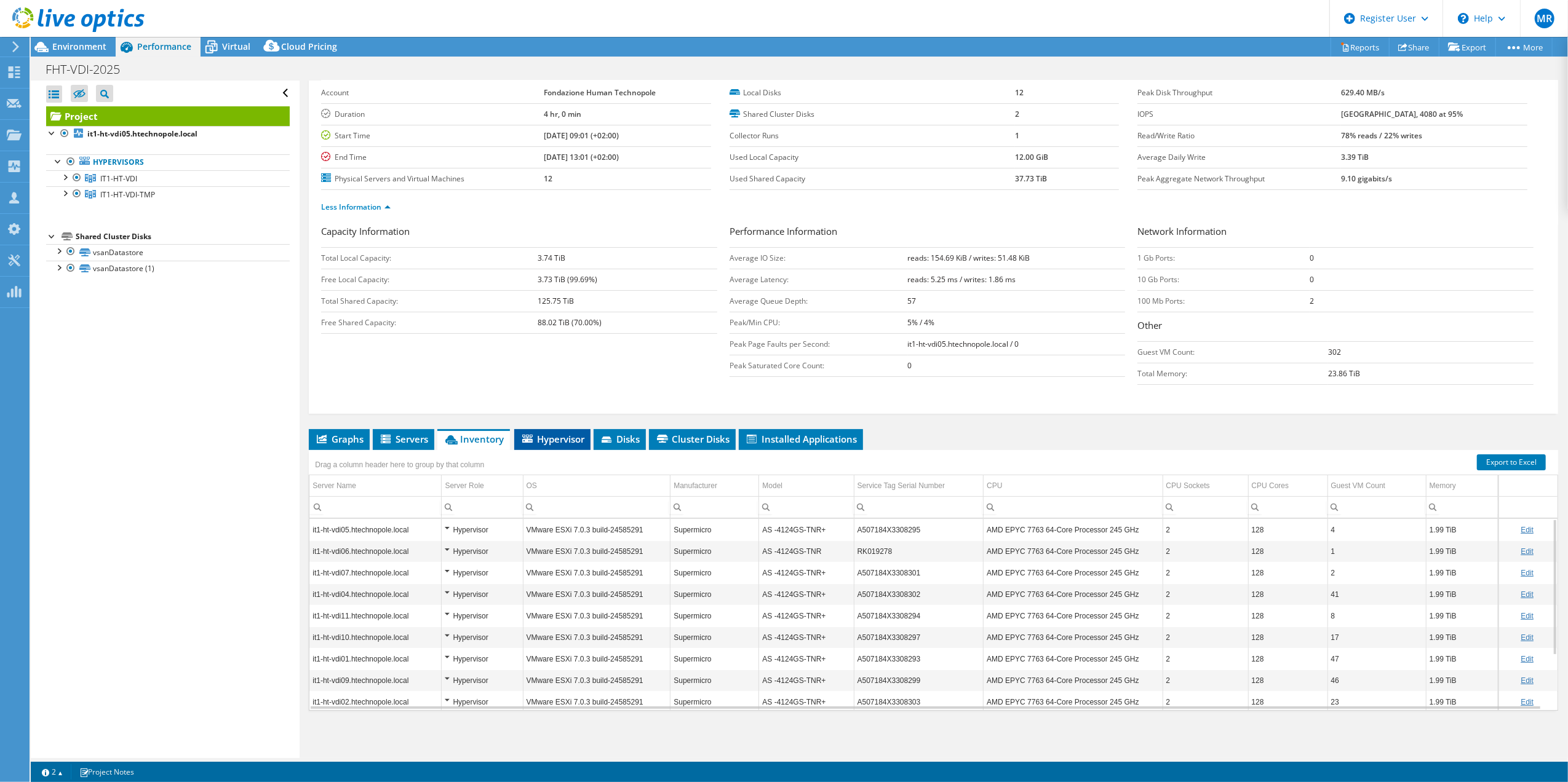
click at [564, 440] on span "Hypervisor" at bounding box center [552, 439] width 64 height 12
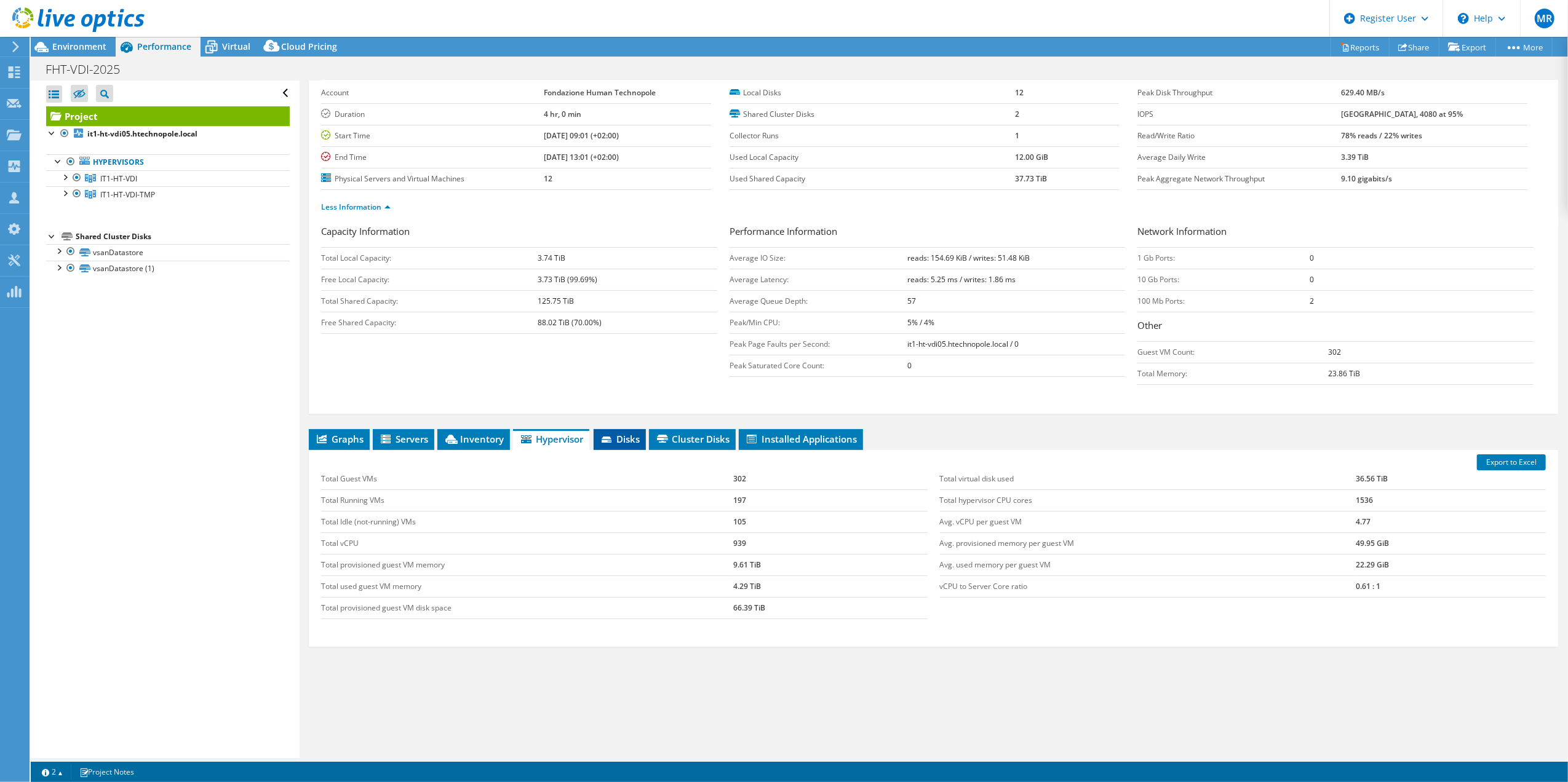
click at [612, 433] on span "Disks" at bounding box center [620, 439] width 40 height 12
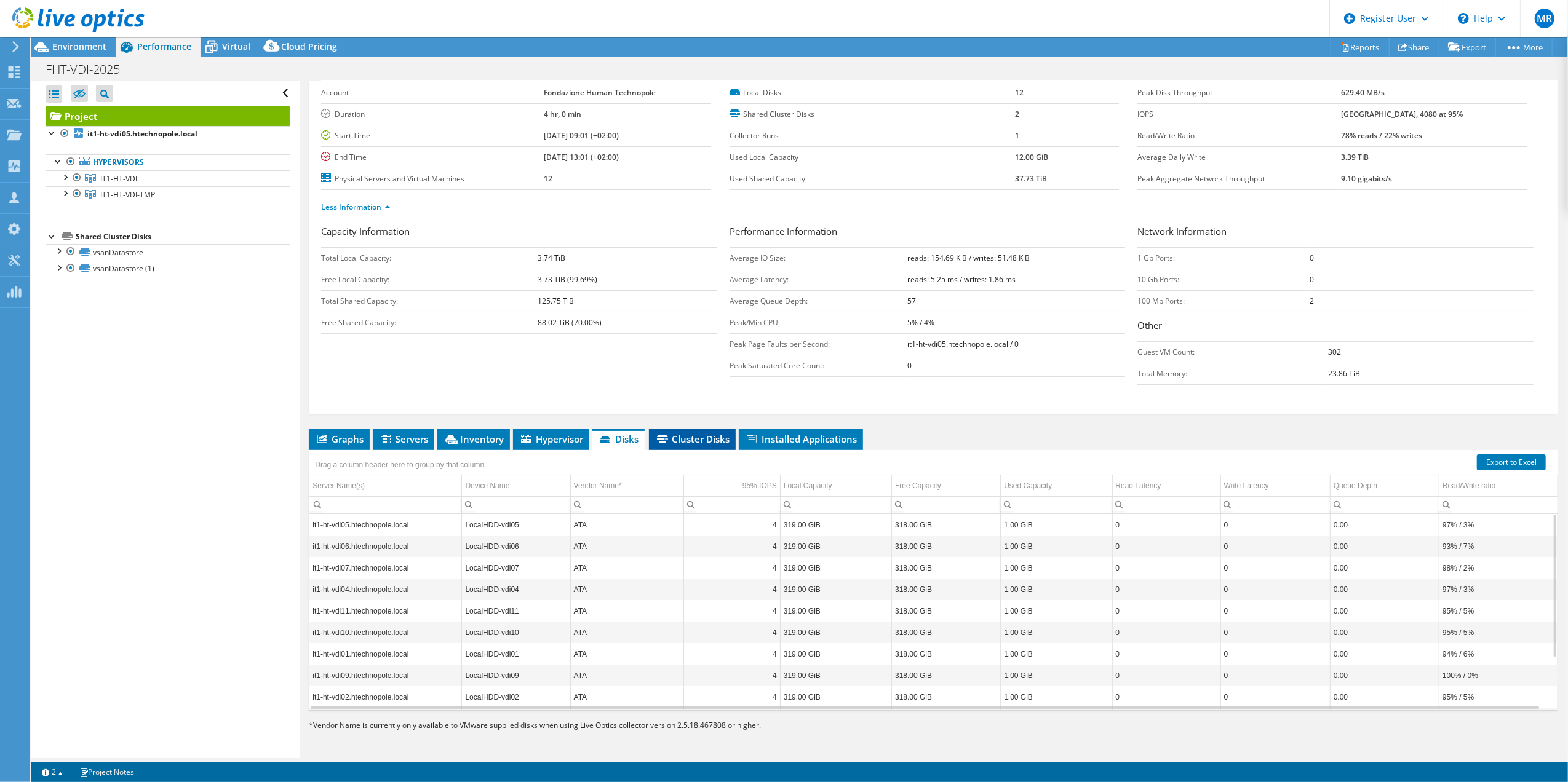
click at [709, 444] on span "Cluster Disks" at bounding box center [692, 439] width 75 height 12
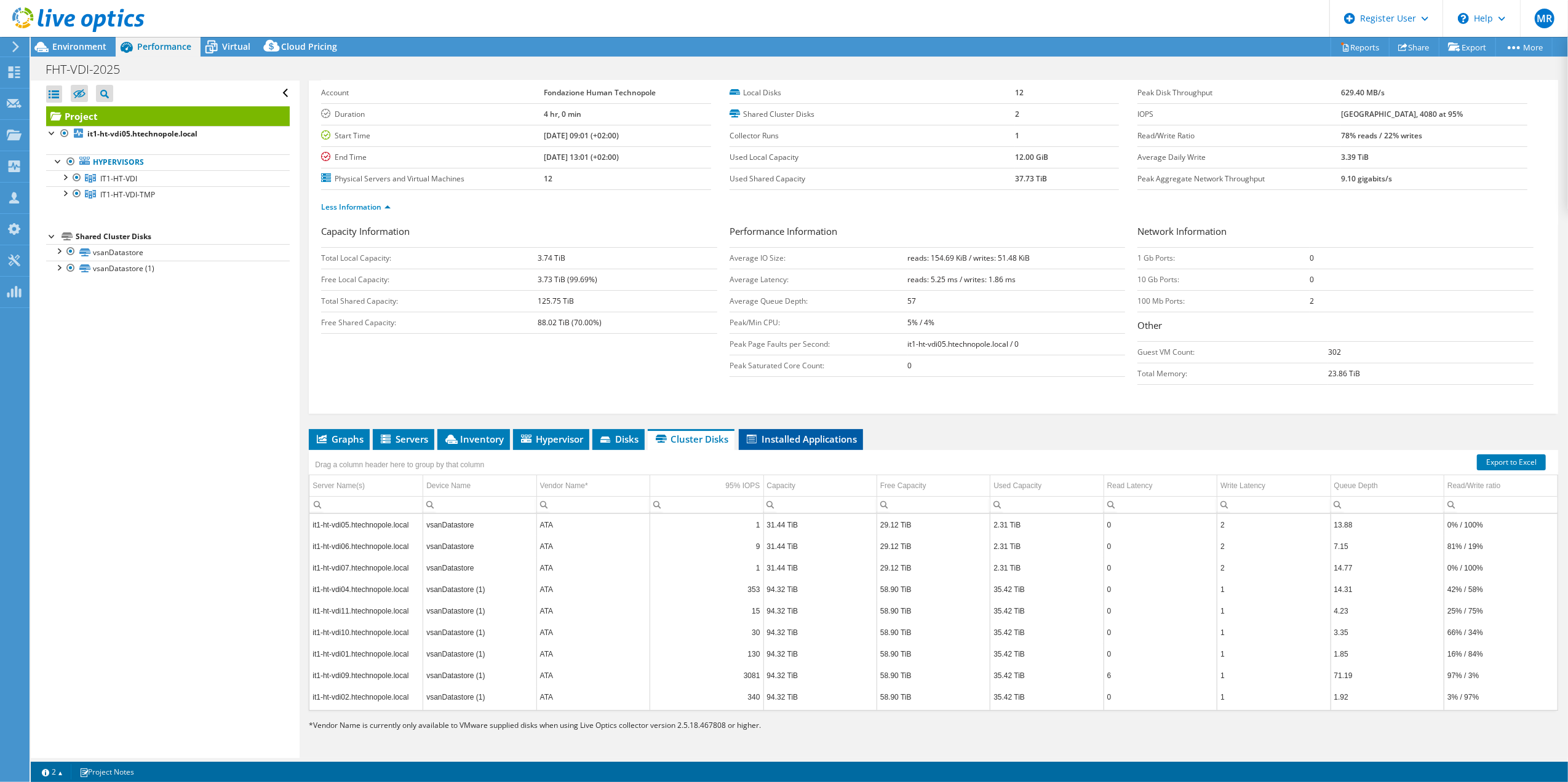
click at [790, 441] on span "Installed Applications" at bounding box center [801, 439] width 112 height 12
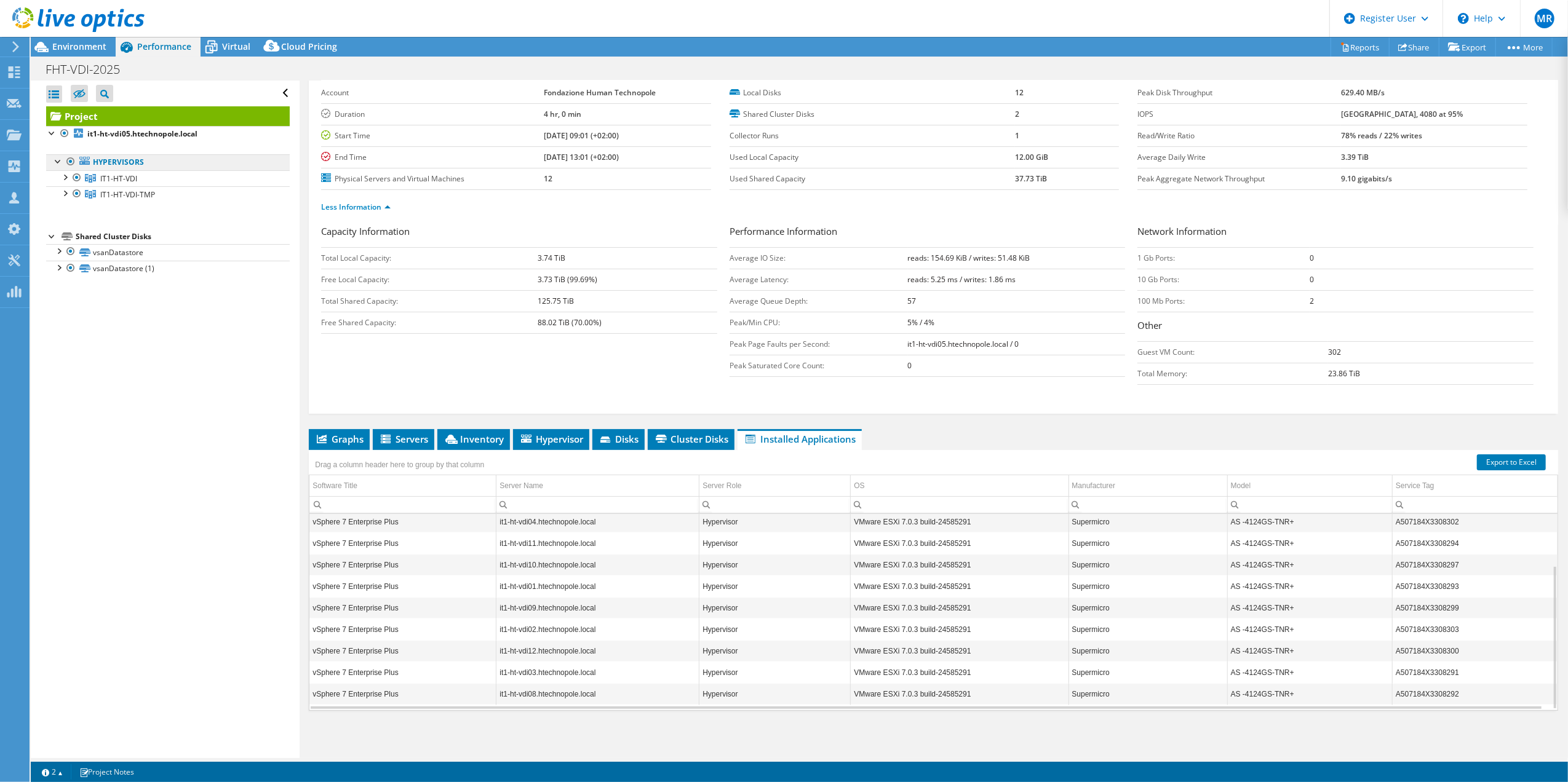
click at [99, 161] on link "Hypervisors" at bounding box center [167, 162] width 244 height 16
click at [127, 182] on span "IT1-HT-VDI" at bounding box center [119, 178] width 37 height 10
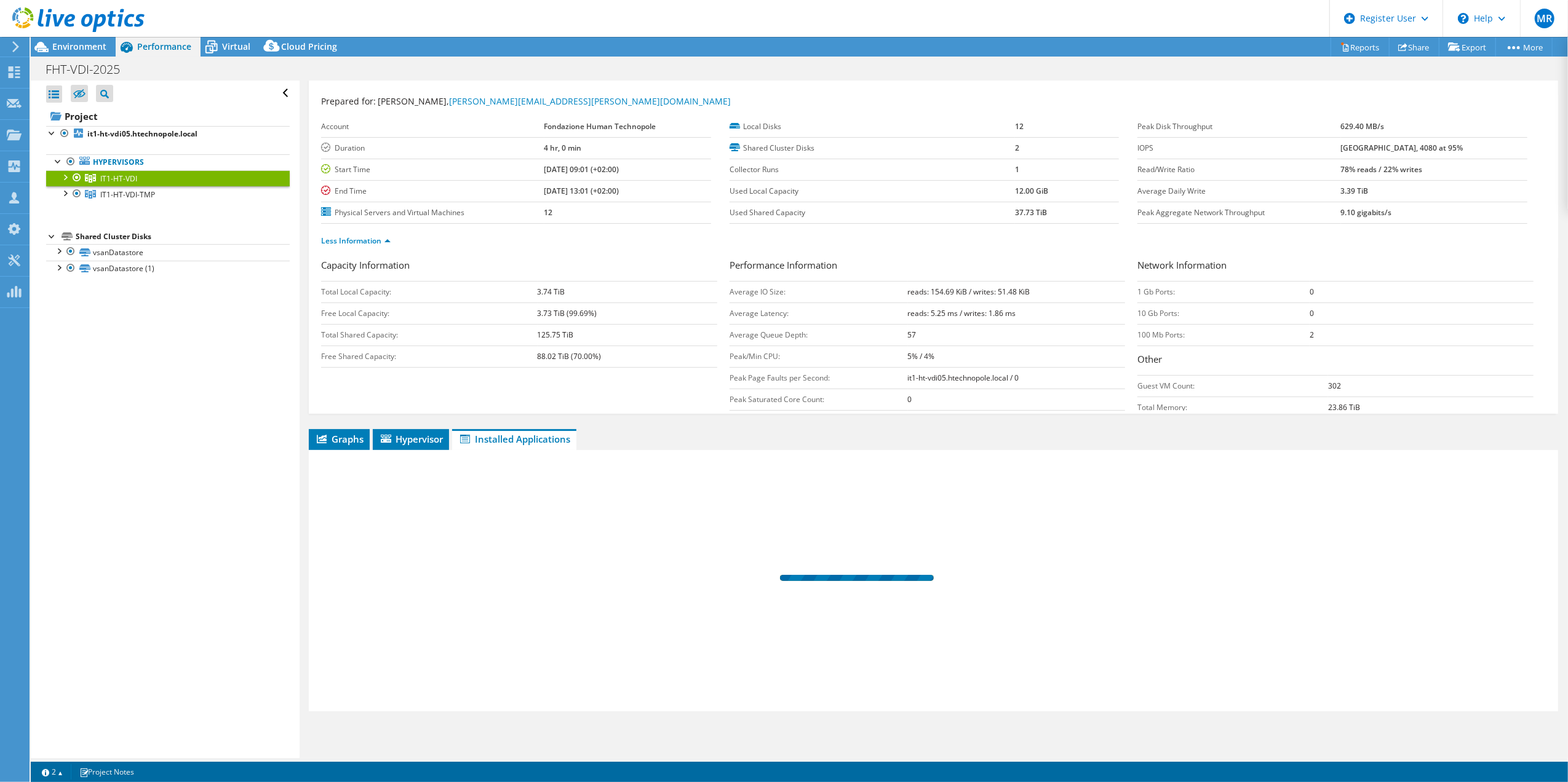
scroll to position [0, 0]
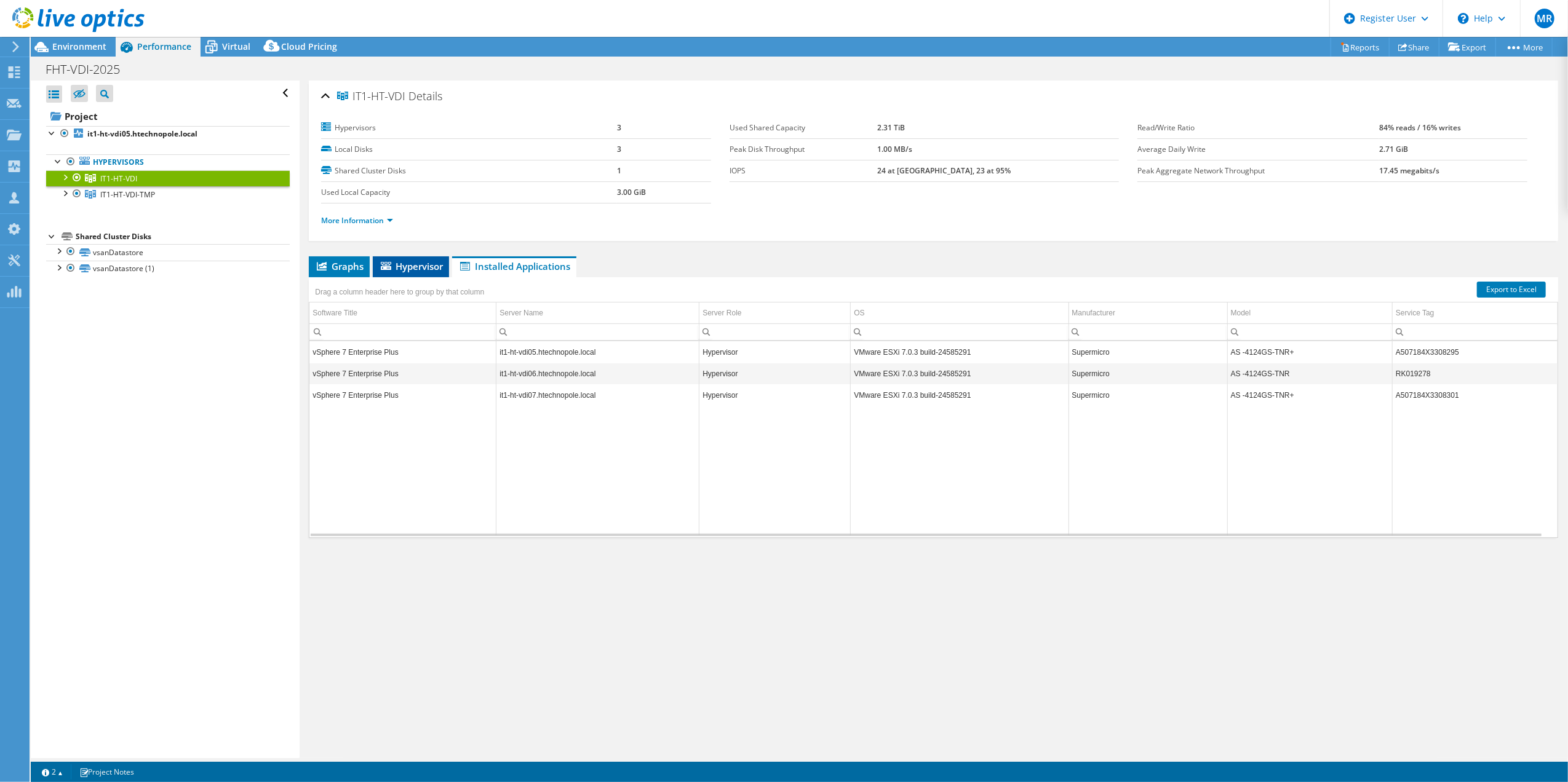
drag, startPoint x: 388, startPoint y: 255, endPoint x: 394, endPoint y: 266, distance: 12.5
click at [390, 258] on div "IT1-HT-VDI Details Hypervisors 3 Local Disks 3 Shared Cluster Disks 1 Used Loca…" at bounding box center [933, 419] width 1268 height 677
click at [396, 269] on span "Hypervisor" at bounding box center [410, 266] width 64 height 12
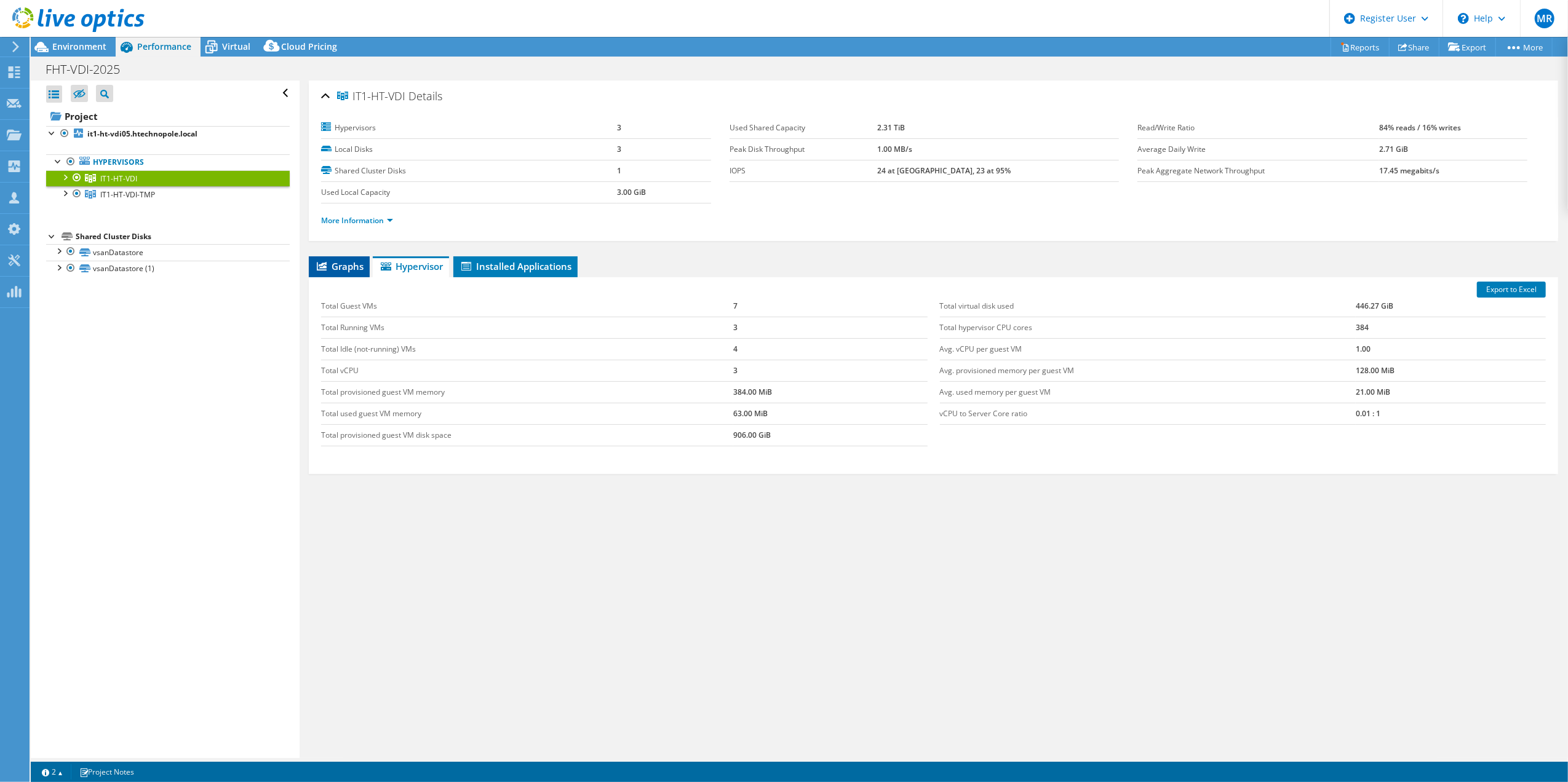
click at [350, 269] on span "Graphs" at bounding box center [339, 266] width 49 height 12
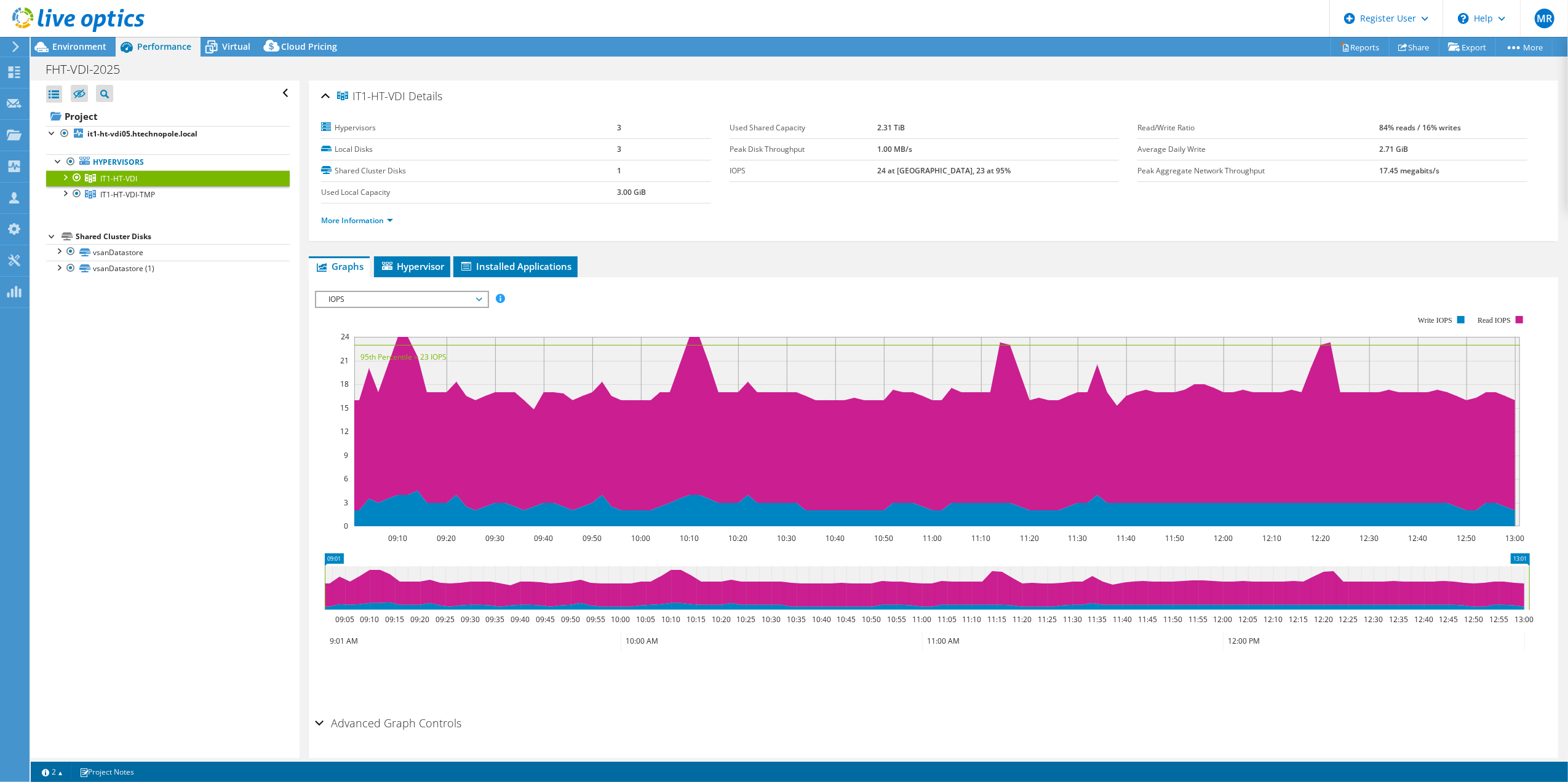
click at [90, 173] on link "IT1-HT-VDI" at bounding box center [167, 178] width 244 height 16
